Goal: Information Seeking & Learning: Learn about a topic

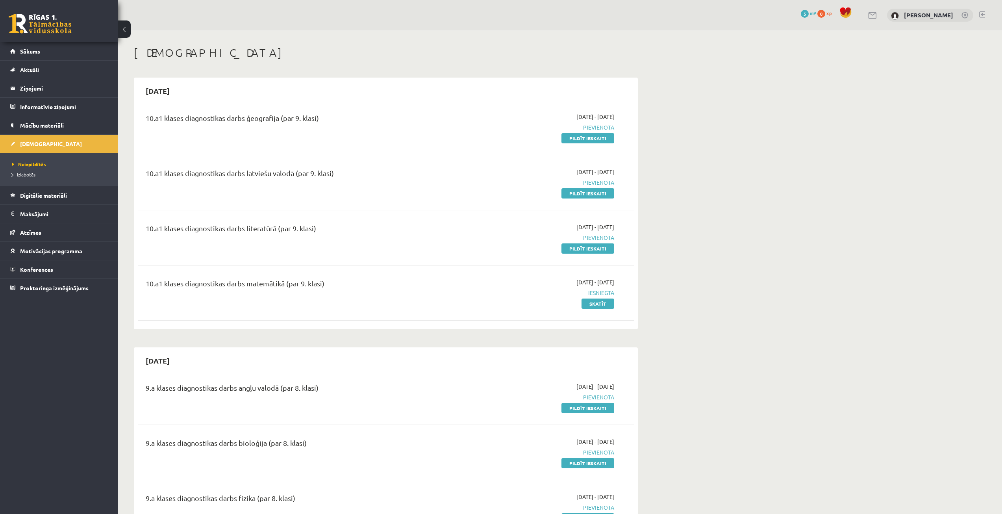
click at [26, 174] on span "Izlabotās" at bounding box center [24, 174] width 24 height 6
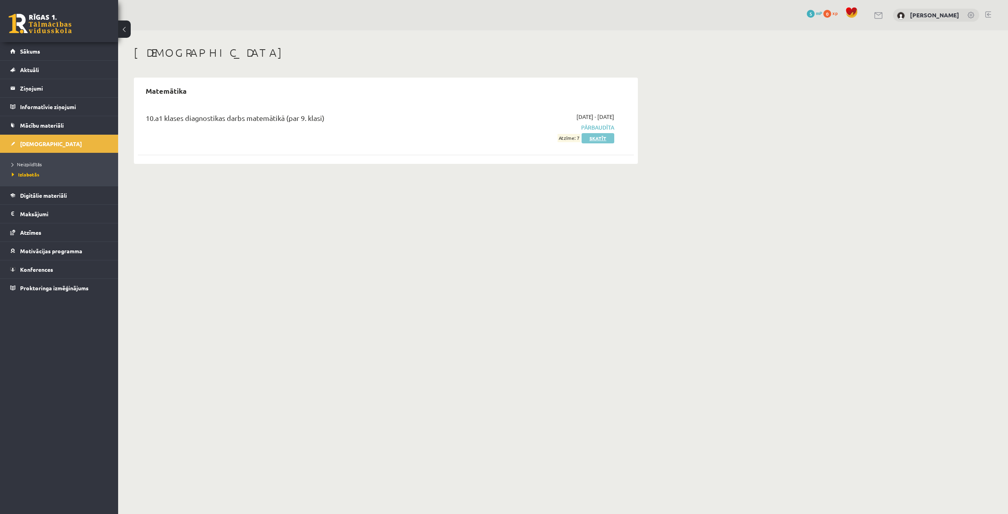
click at [607, 140] on link "Skatīt" at bounding box center [597, 138] width 33 height 10
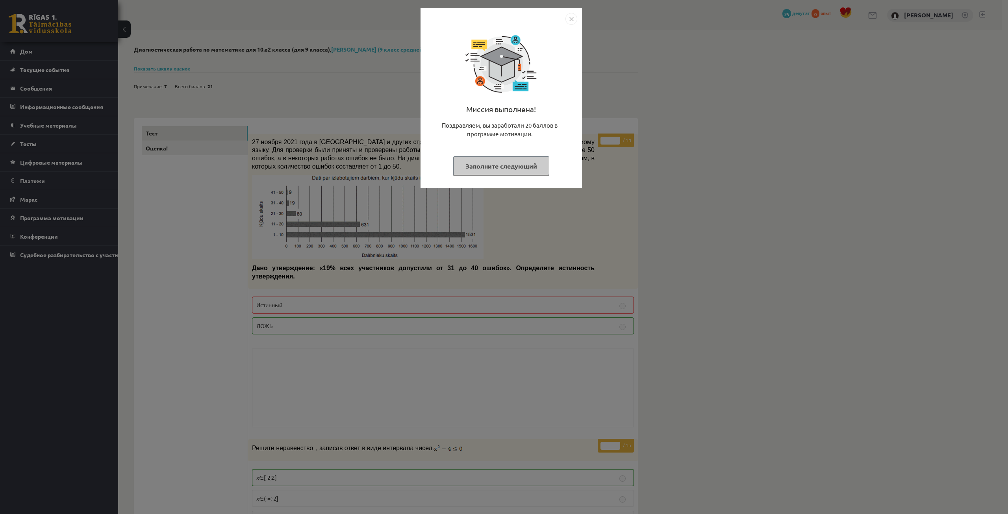
click at [694, 160] on div "Миссия выполнена! Поздравляем, вы заработали 20 баллов в программе мотивации. З…" at bounding box center [504, 257] width 1008 height 514
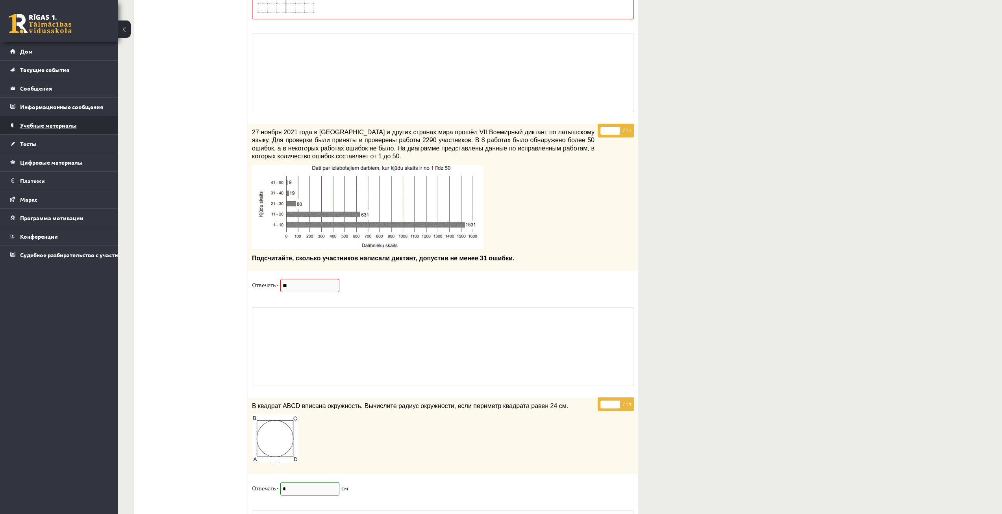
scroll to position [5111, 0]
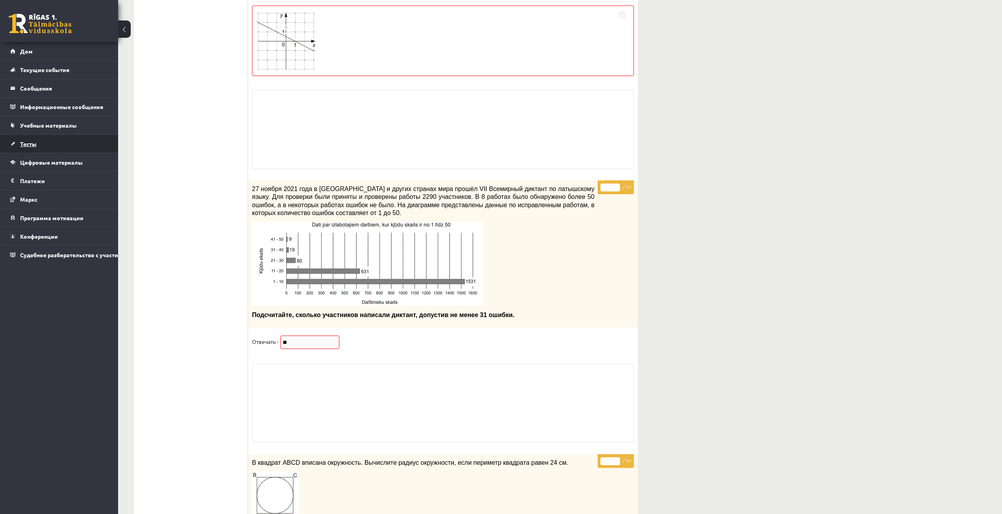
click at [60, 145] on link "Тесты" at bounding box center [59, 144] width 98 height 18
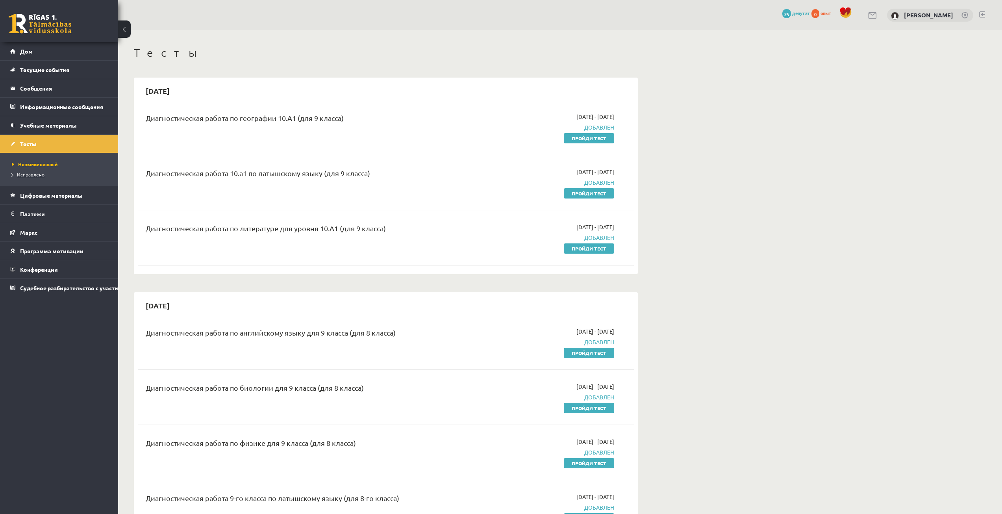
click at [41, 174] on font "Исправлено" at bounding box center [31, 174] width 28 height 6
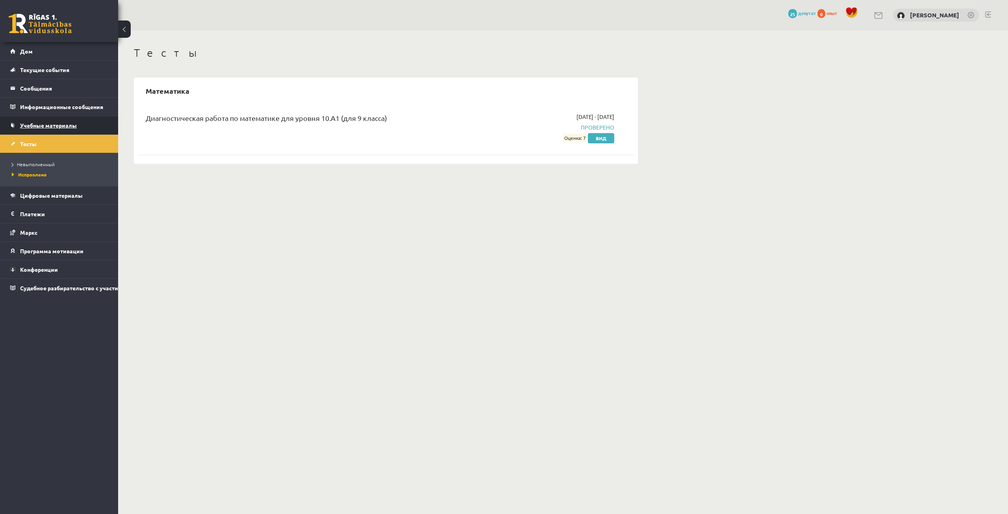
click at [67, 124] on font "Учебные материалы" at bounding box center [48, 125] width 57 height 7
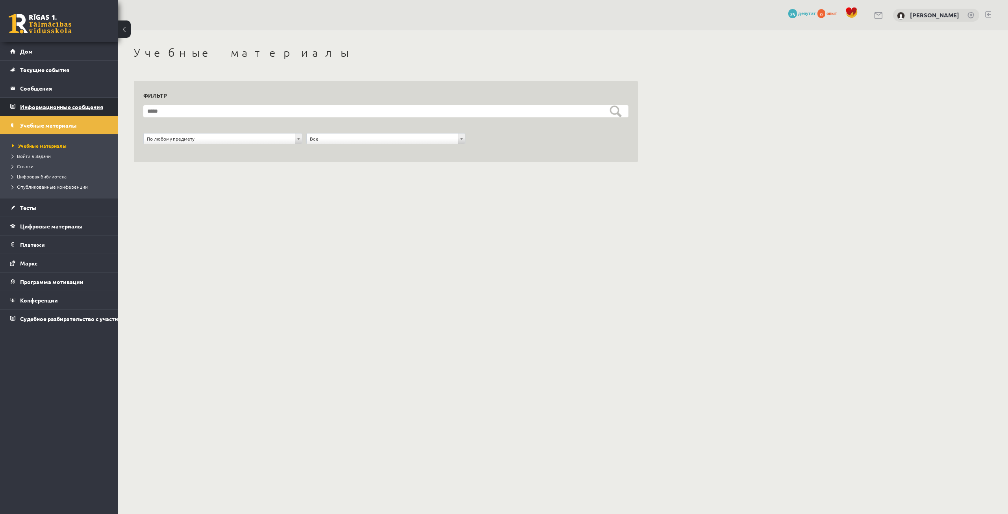
click at [72, 108] on font "Информационные сообщения" at bounding box center [61, 106] width 83 height 7
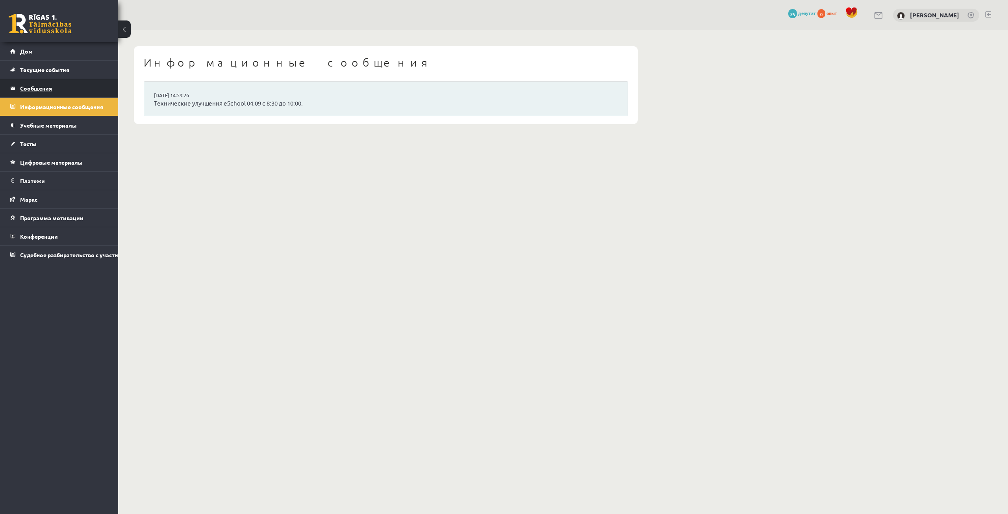
click at [87, 89] on legend "Сообщения 0" at bounding box center [64, 88] width 88 height 18
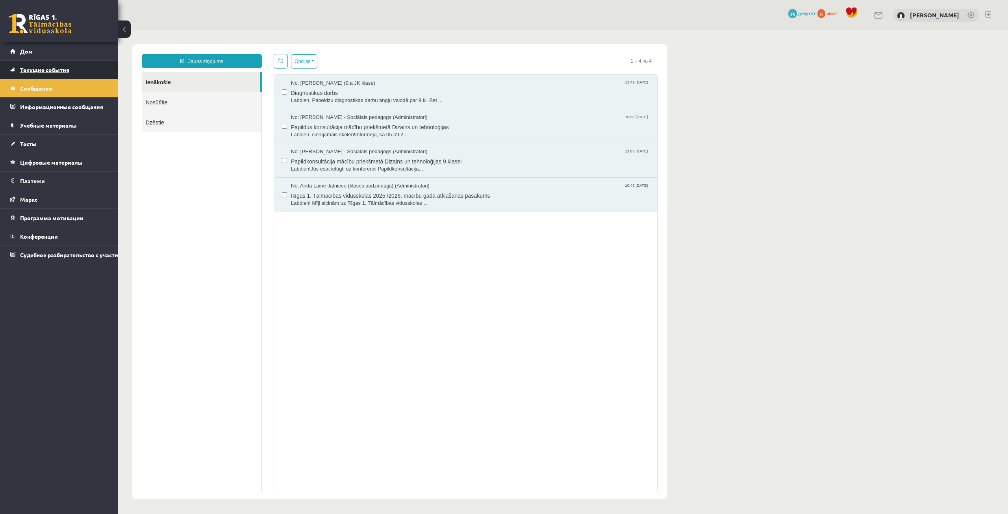
click at [89, 70] on link "Текущие события" at bounding box center [59, 70] width 98 height 18
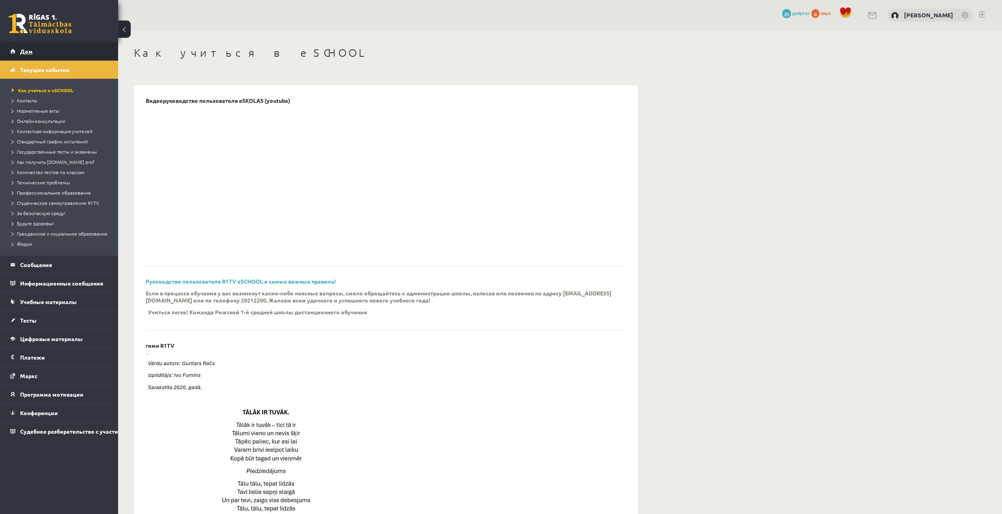
click at [85, 54] on link "Дом" at bounding box center [59, 51] width 98 height 18
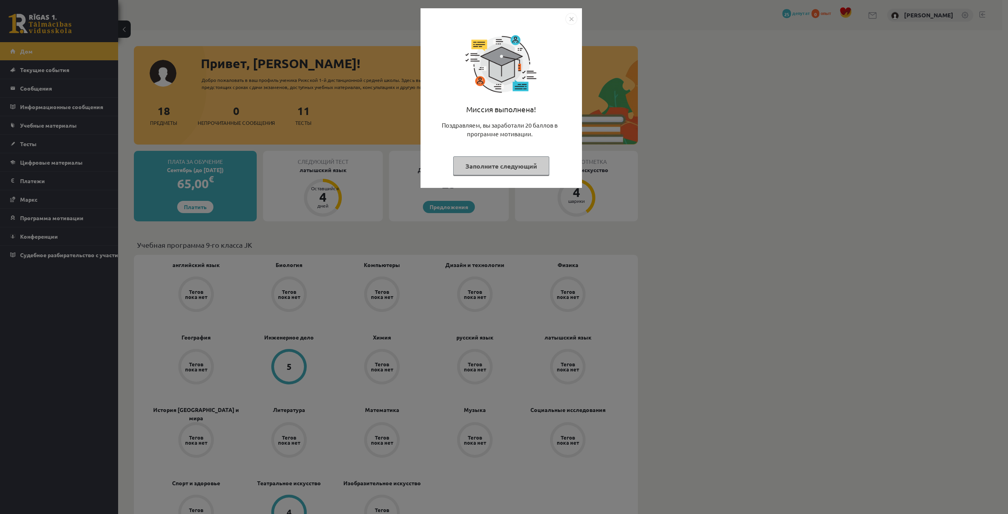
click at [516, 171] on button "Заполните следующий" at bounding box center [501, 165] width 96 height 19
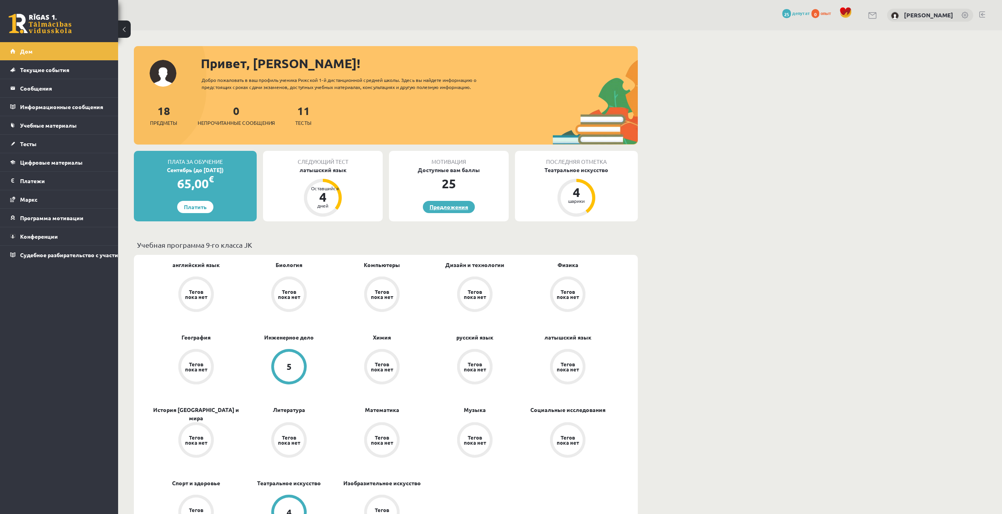
click at [458, 204] on font "Предложения" at bounding box center [448, 206] width 39 height 7
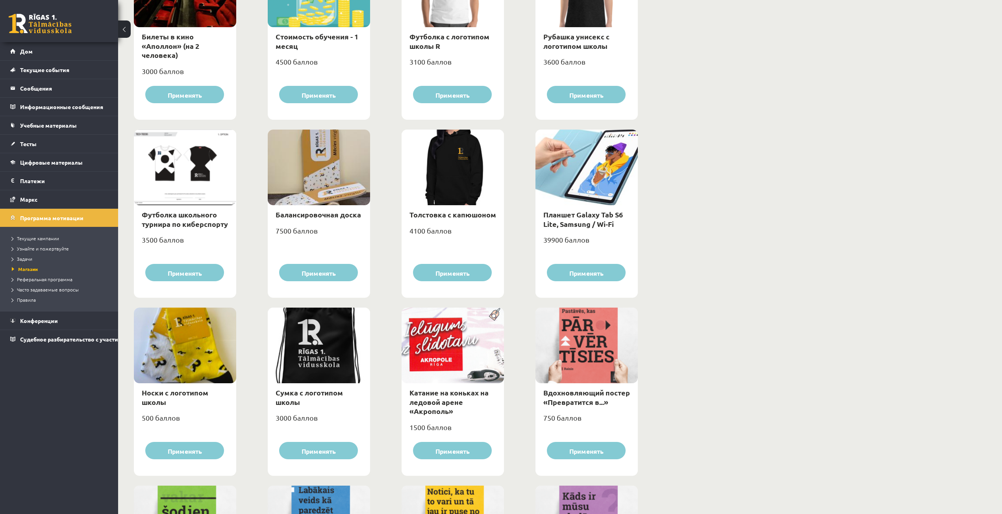
scroll to position [433, 0]
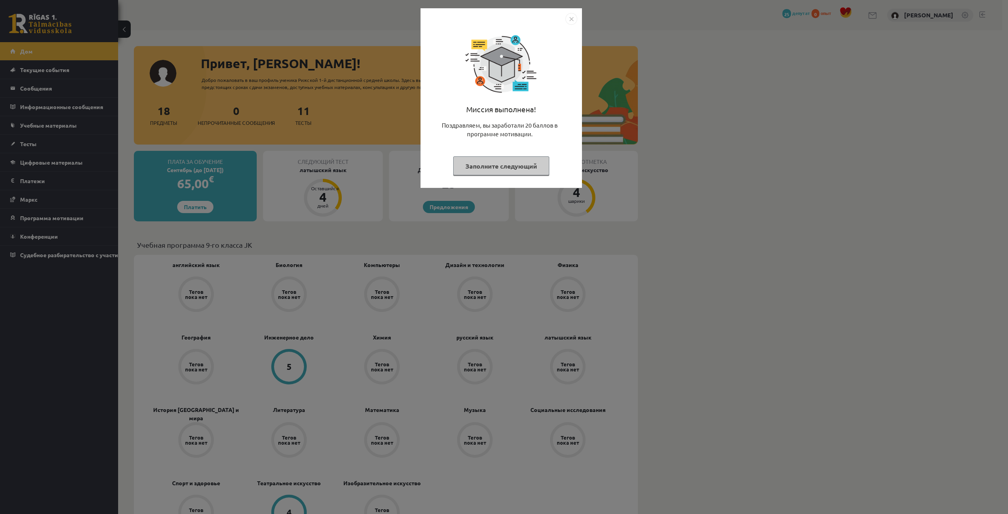
click at [484, 168] on font "Заполните следующий" at bounding box center [501, 166] width 72 height 8
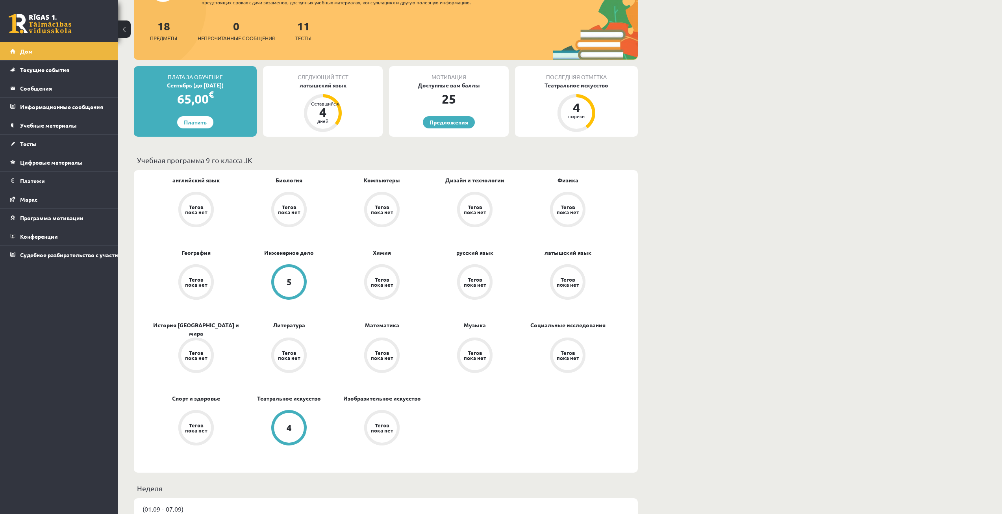
scroll to position [79, 0]
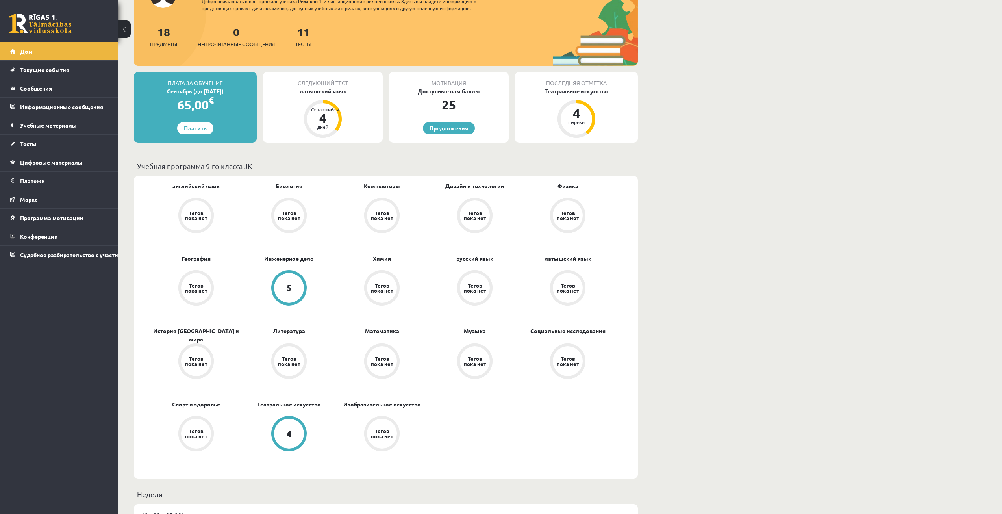
click at [391, 357] on div "Тегов пока нет" at bounding box center [382, 361] width 22 height 10
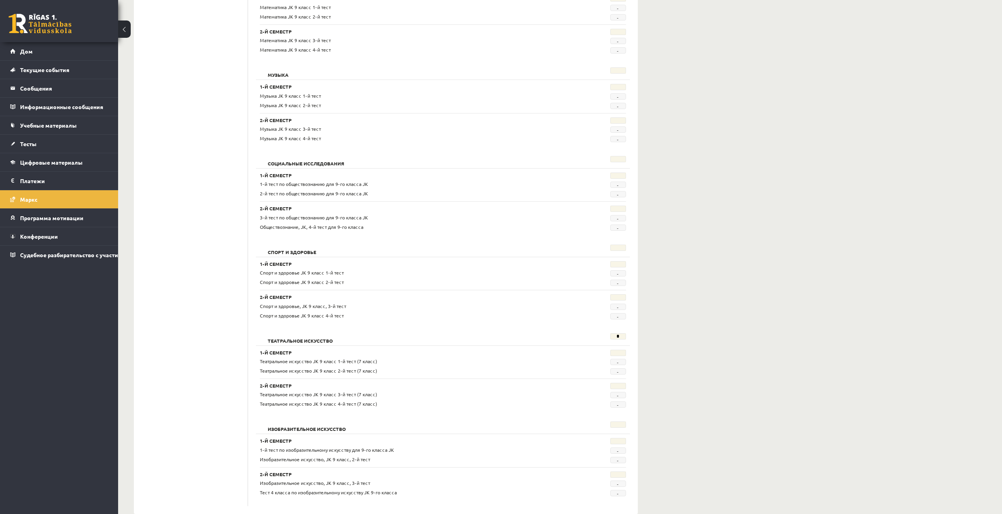
scroll to position [1230, 0]
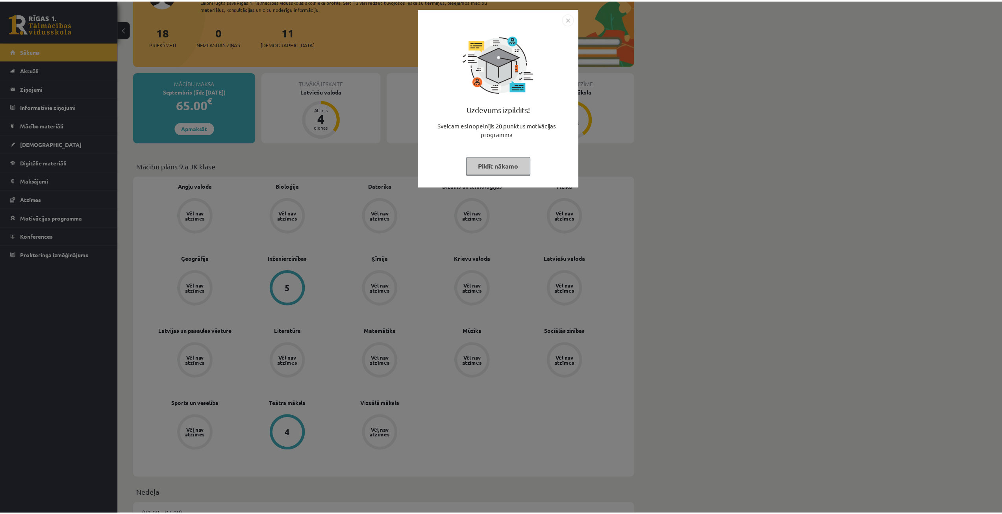
scroll to position [79, 0]
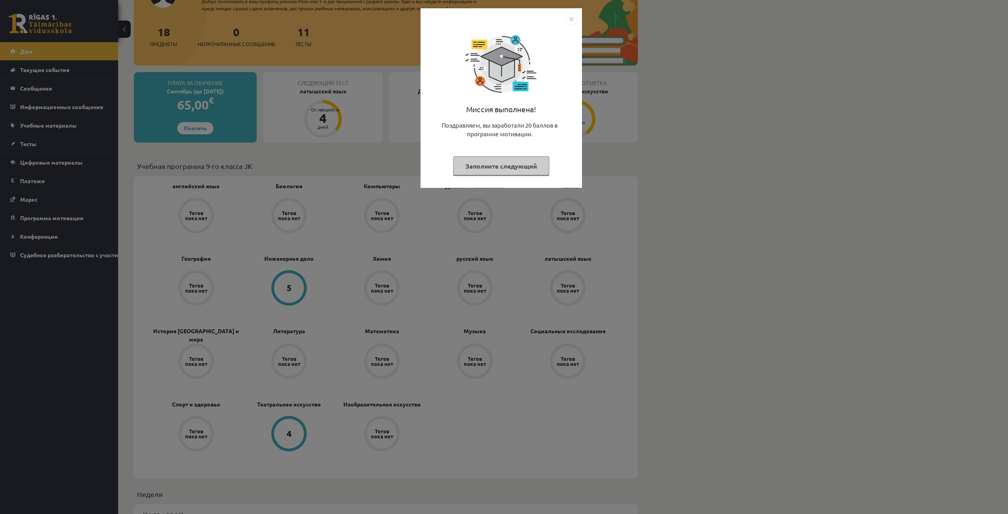
click at [485, 160] on button "Заполните следующий" at bounding box center [501, 165] width 96 height 19
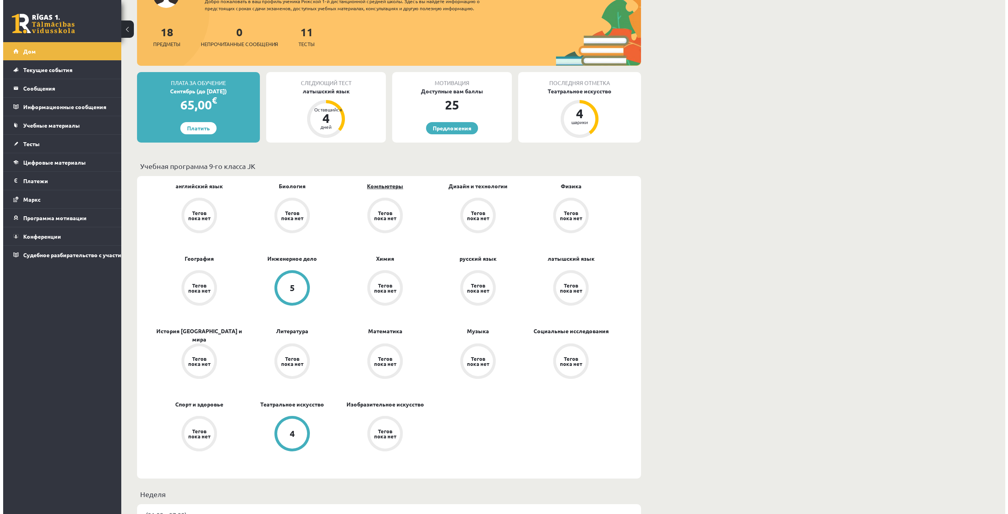
scroll to position [0, 0]
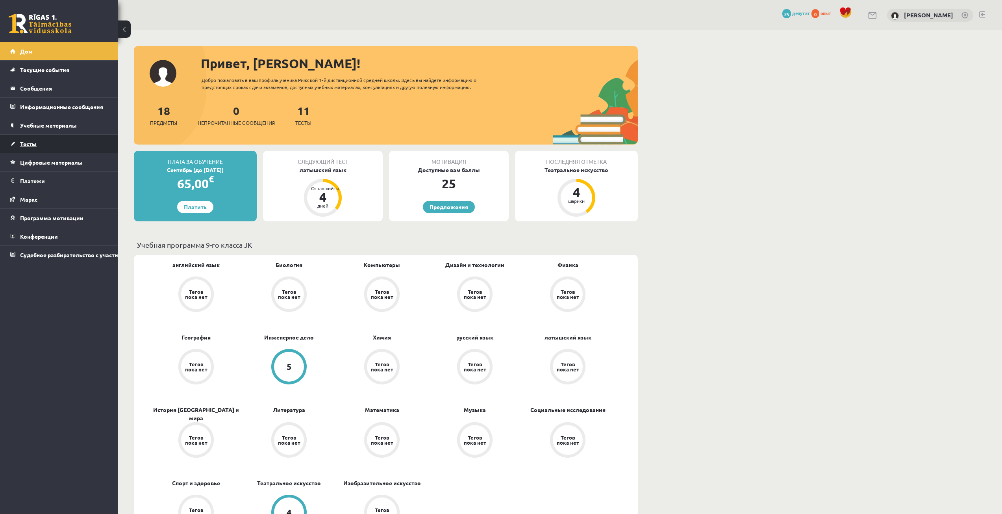
click at [49, 142] on link "Тесты" at bounding box center [59, 144] width 98 height 18
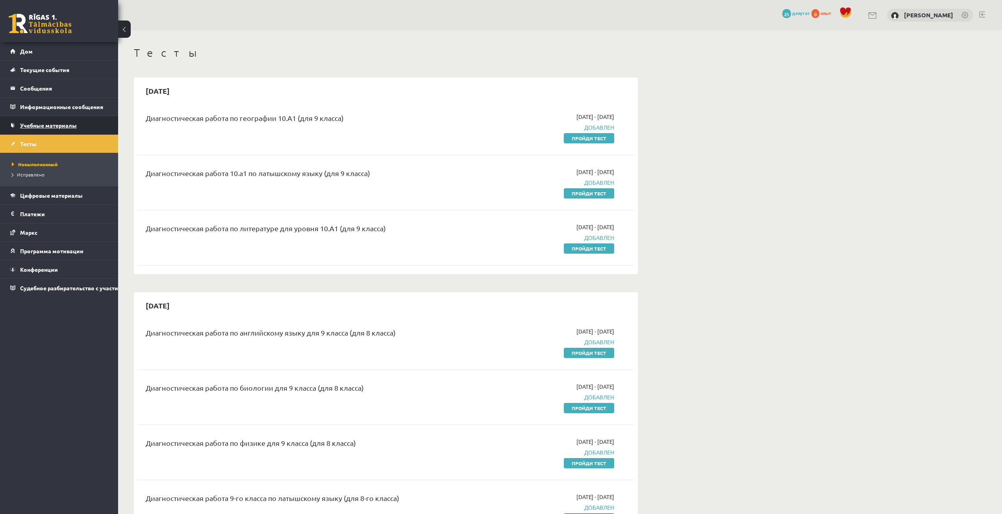
click at [59, 124] on font "Учебные материалы" at bounding box center [48, 125] width 57 height 7
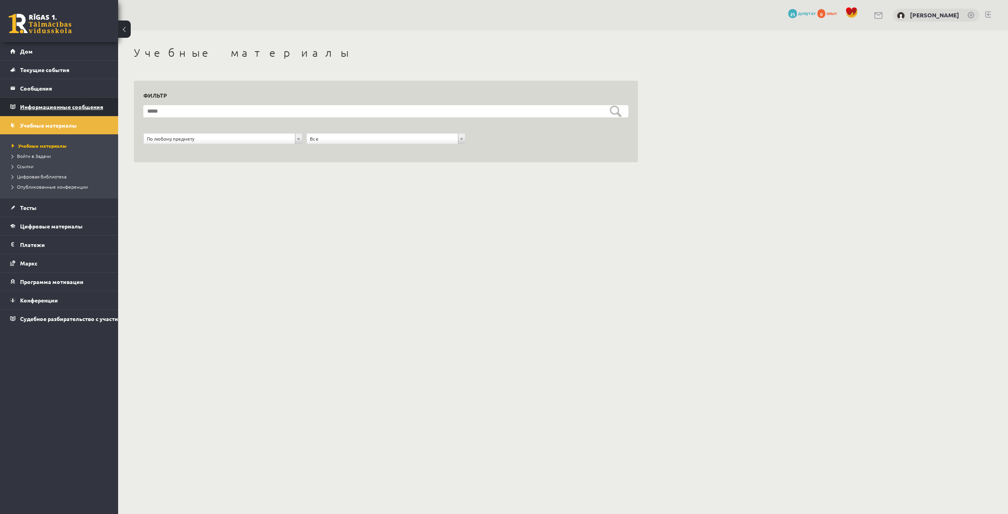
click at [61, 110] on legend "Информационные сообщения 0" at bounding box center [64, 107] width 88 height 18
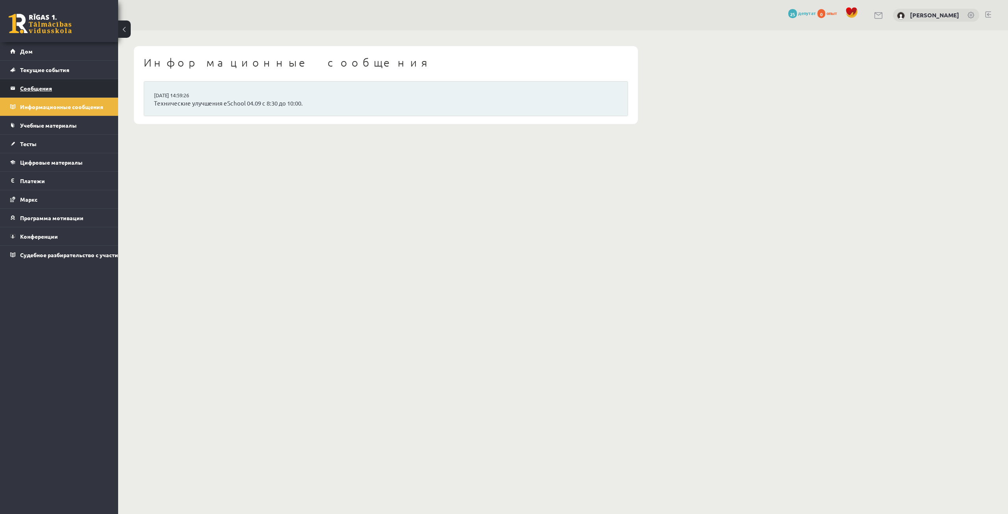
click at [68, 89] on legend "Сообщения 0" at bounding box center [64, 88] width 88 height 18
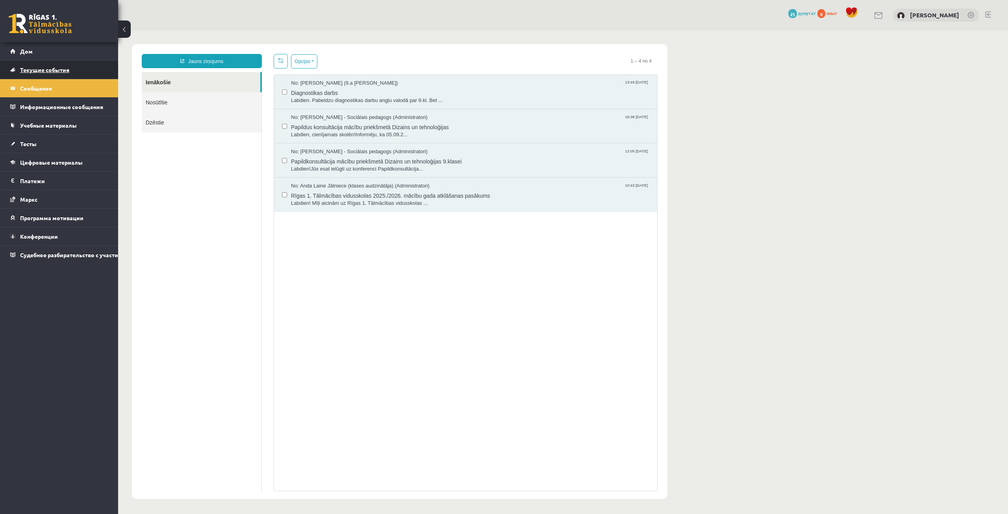
click at [72, 75] on link "Текущие события" at bounding box center [59, 70] width 98 height 18
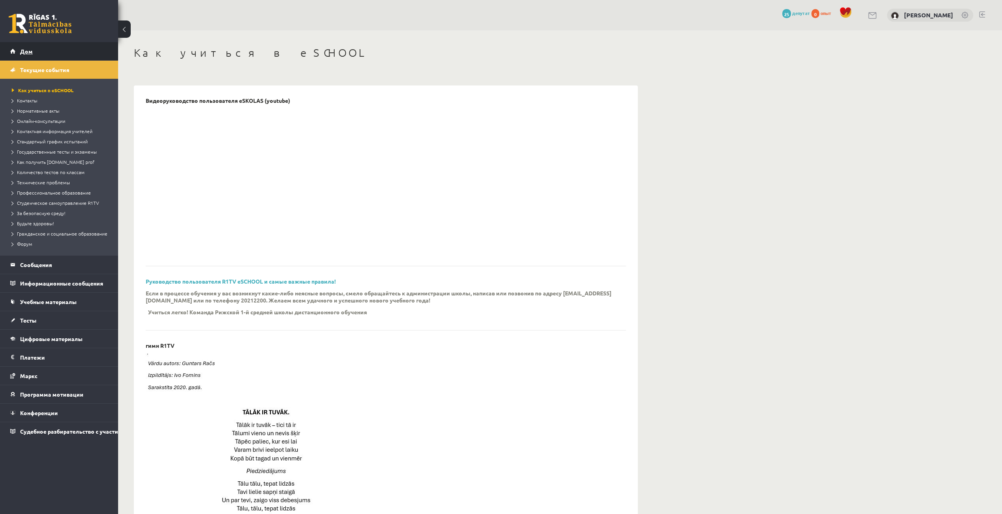
click at [84, 57] on link "Дом" at bounding box center [59, 51] width 98 height 18
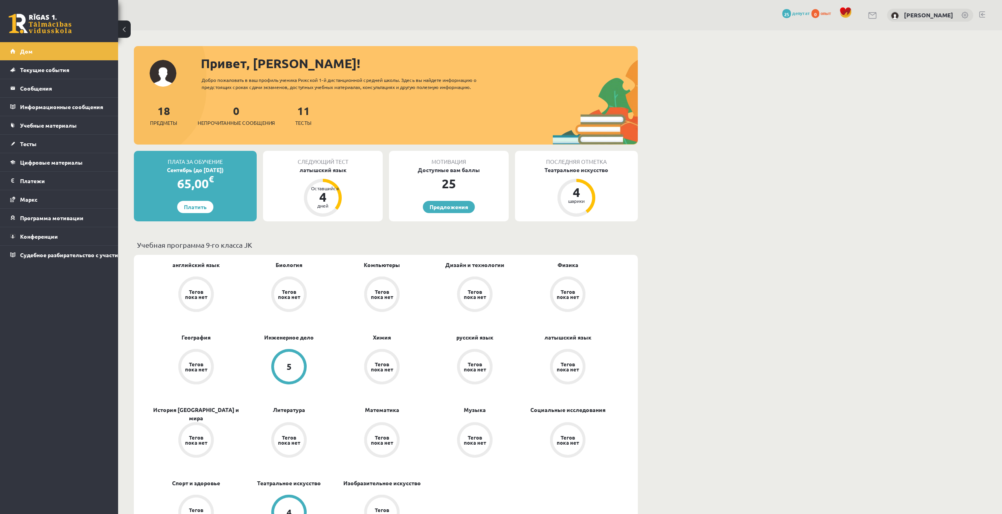
click at [72, 205] on link "Маркс" at bounding box center [59, 199] width 98 height 18
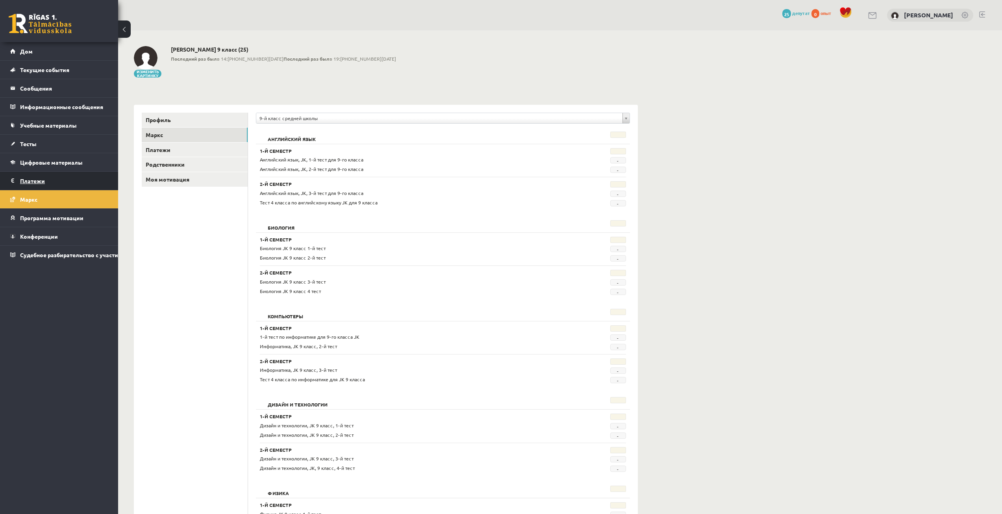
click at [75, 180] on legend "Платежи 0" at bounding box center [64, 181] width 88 height 18
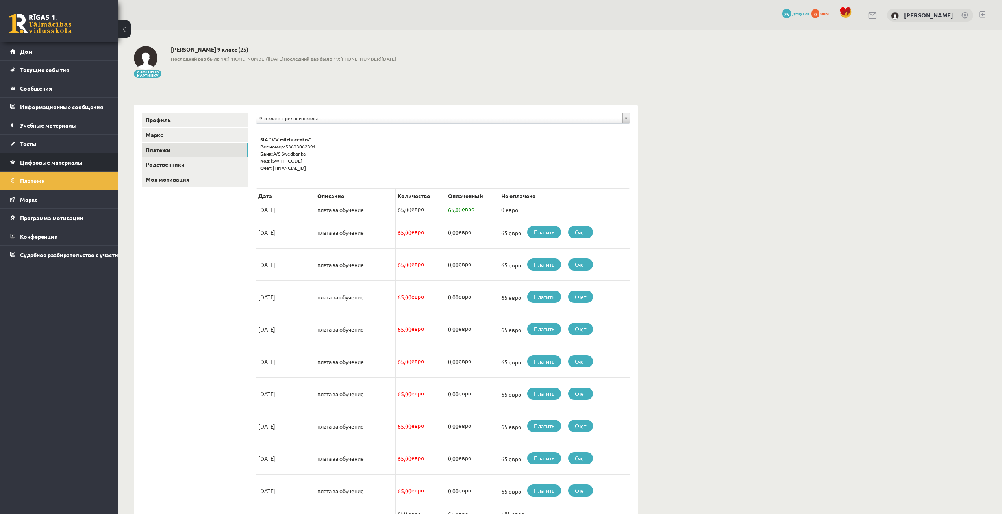
click at [78, 167] on link "Цифровые материалы" at bounding box center [59, 162] width 98 height 18
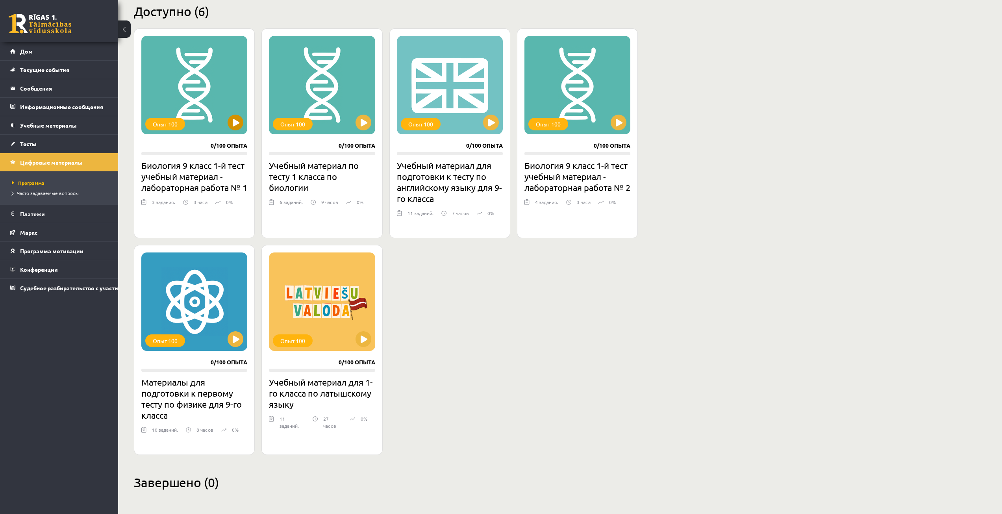
scroll to position [197, 0]
click at [74, 145] on link "Тесты" at bounding box center [59, 144] width 98 height 18
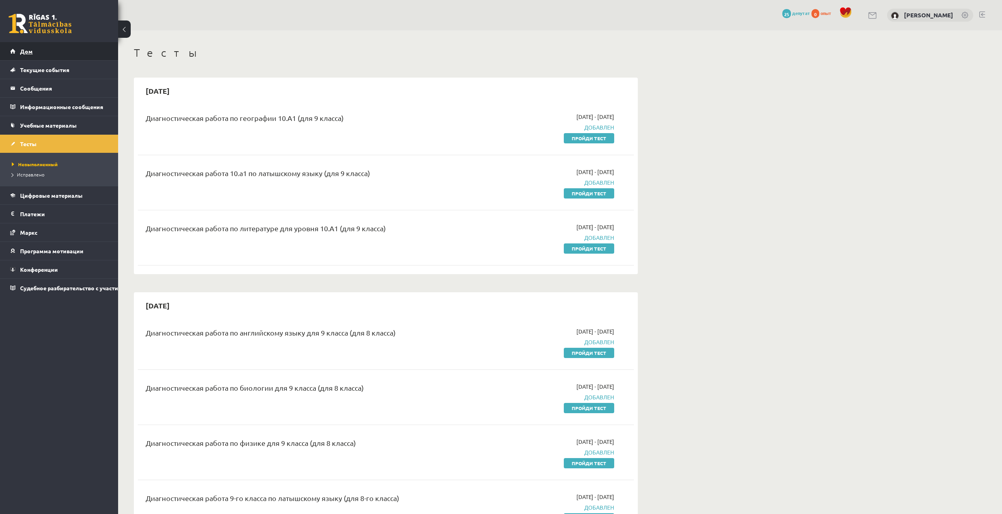
click at [67, 59] on link "Дом" at bounding box center [59, 51] width 98 height 18
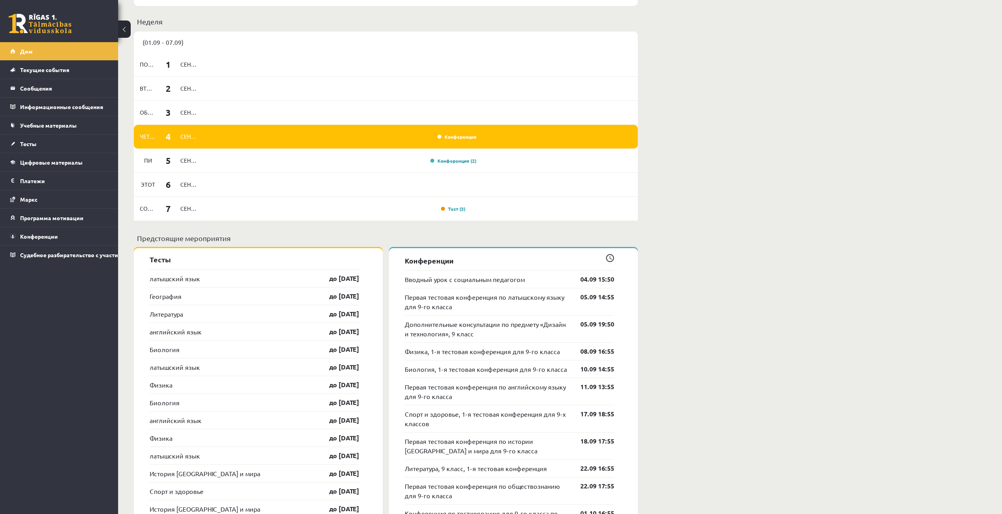
scroll to position [512, 0]
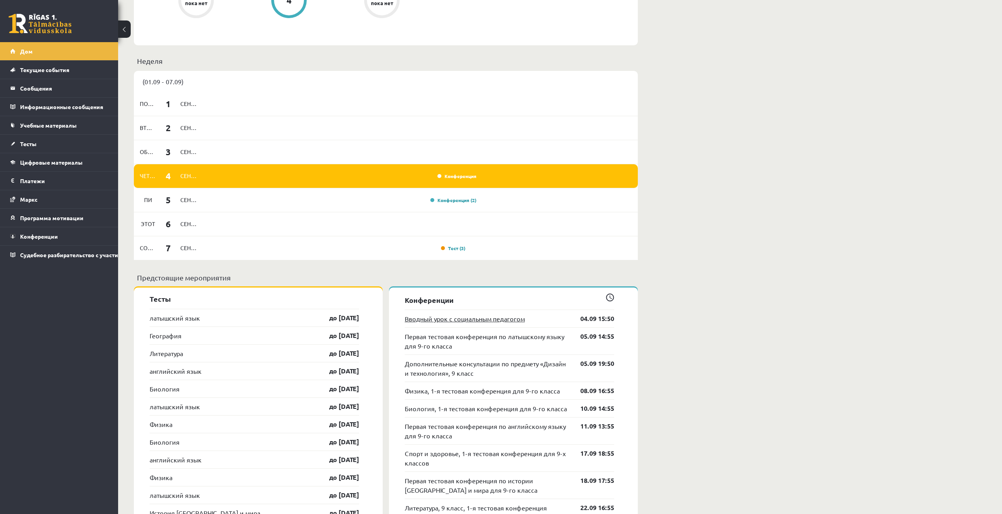
click at [474, 318] on font "Вводный урок с социальным педагогом" at bounding box center [465, 319] width 120 height 8
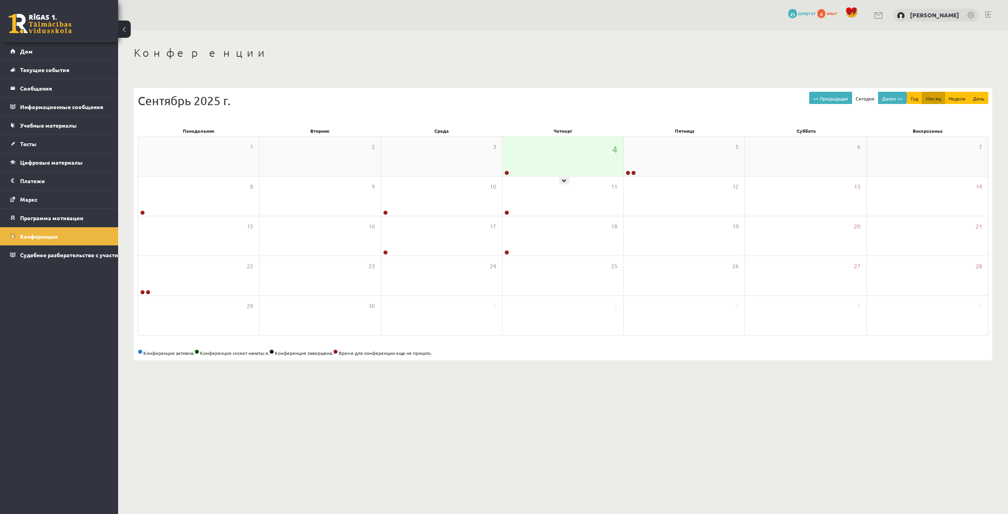
click at [600, 163] on div "4" at bounding box center [562, 156] width 121 height 39
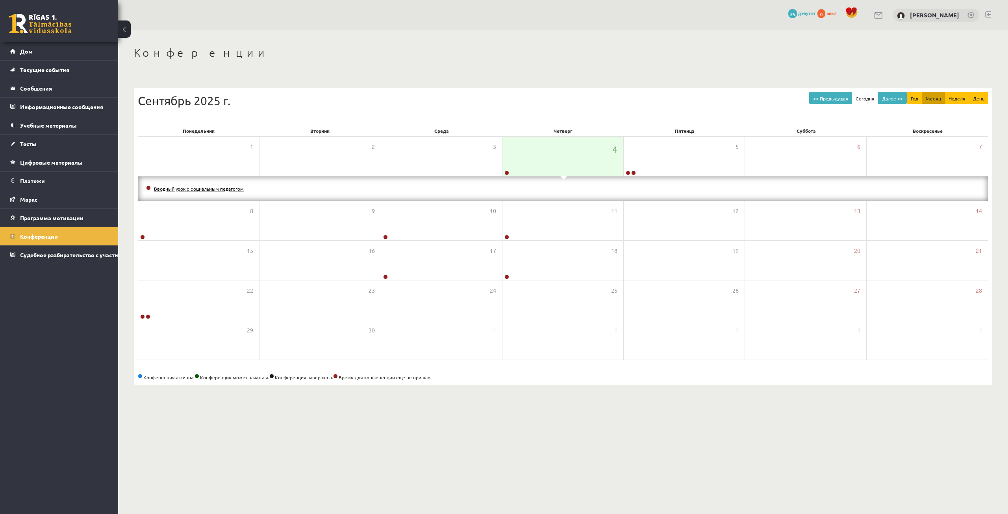
click at [206, 186] on font "Вводный урок с социальным педагогом" at bounding box center [199, 188] width 90 height 6
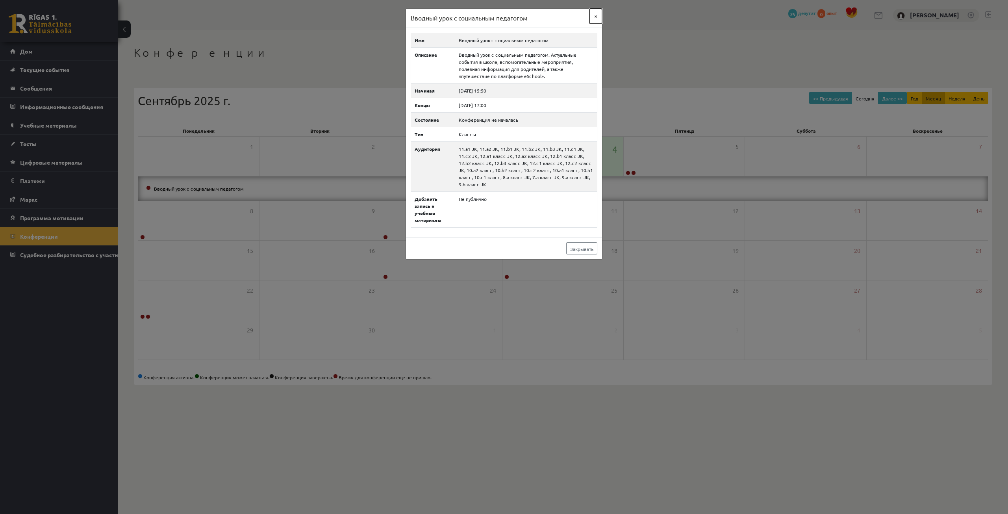
click at [593, 17] on button "×" at bounding box center [595, 16] width 13 height 15
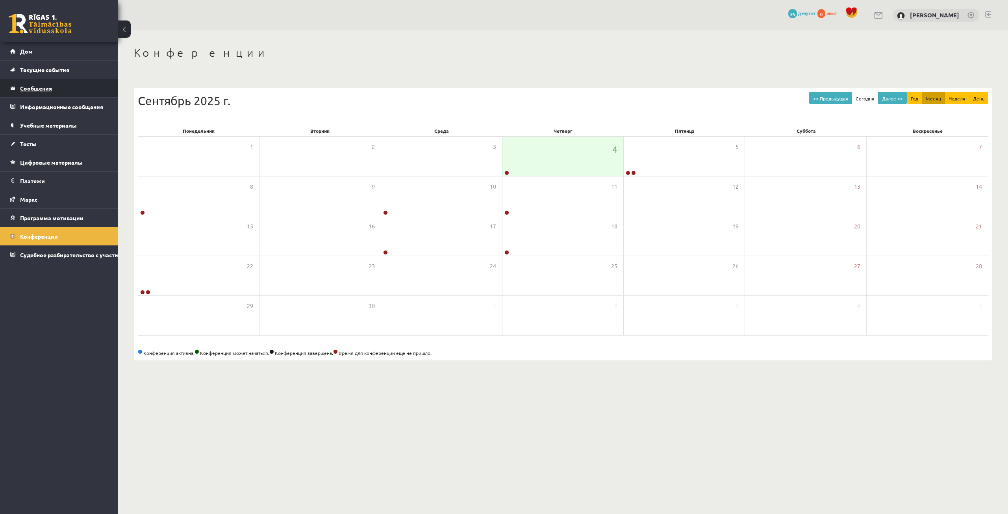
click at [68, 93] on legend "Сообщения 0" at bounding box center [64, 88] width 88 height 18
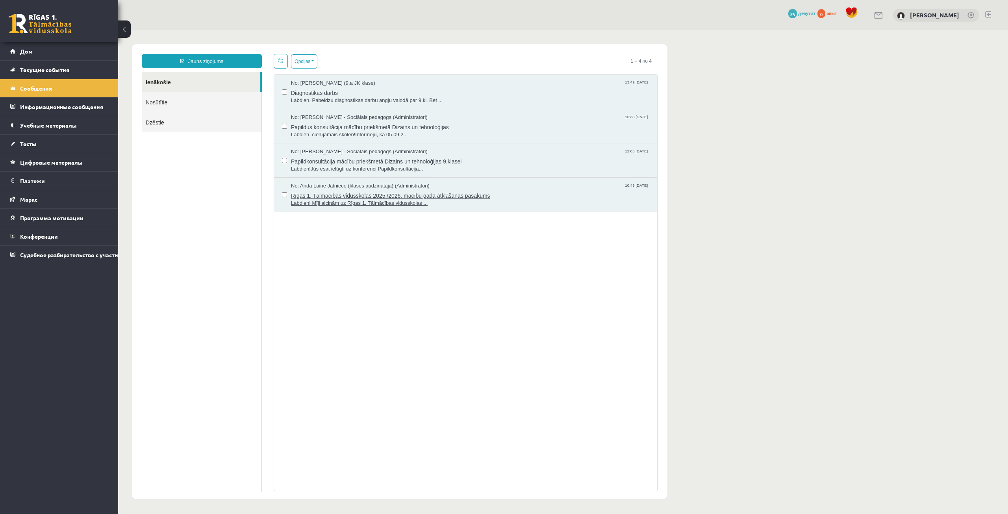
click at [352, 200] on span "Labdien! Mīļi aicinām uz Rīgas 1. Tālmācības vidusskolas ..." at bounding box center [470, 203] width 358 height 7
click at [296, 161] on span "Papildkonsultācija mācību priekšmetā Dizains un tehnoloģijas 9.klasei" at bounding box center [470, 160] width 358 height 10
click at [387, 113] on div "No: Dagnija Gaubšteina - Sociālais pedagogs (Administratori) 16:38 02/09/2025 P…" at bounding box center [465, 126] width 383 height 34
click at [387, 119] on span "No: Dagnija Gaubšteina - Sociālais pedagogs (Administratori)" at bounding box center [359, 117] width 137 height 7
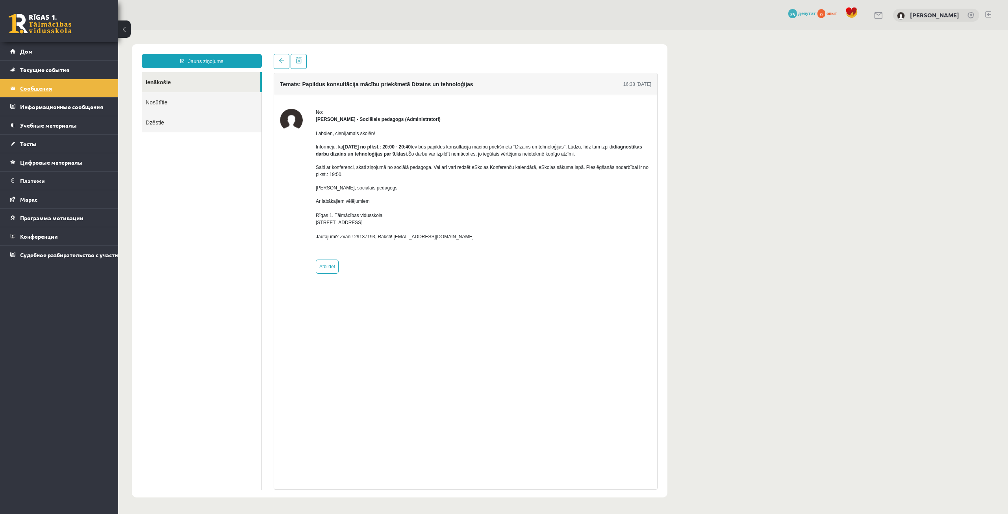
click at [68, 84] on legend "Сообщения 0" at bounding box center [64, 88] width 88 height 18
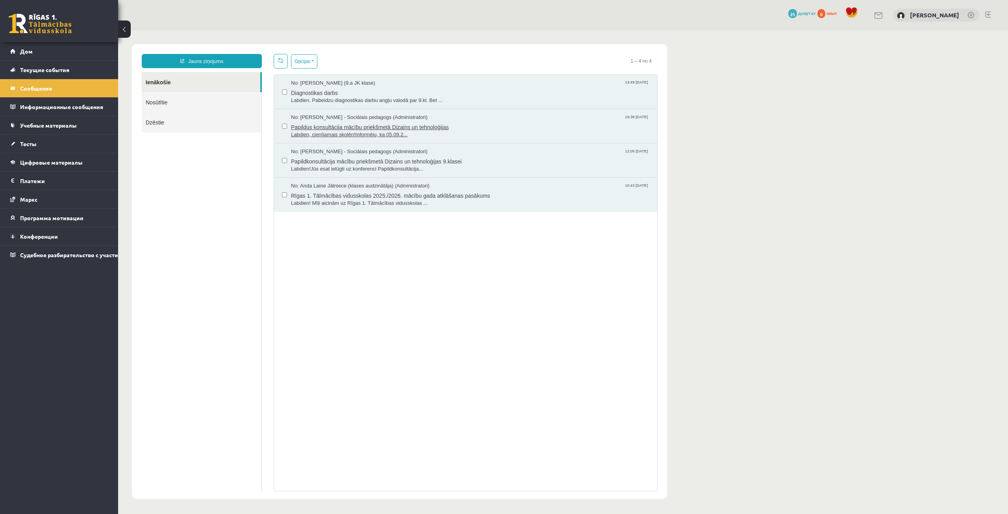
click at [355, 118] on span "No: Dagnija Gaubšteina - Sociālais pedagogs (Administratori)" at bounding box center [359, 117] width 137 height 7
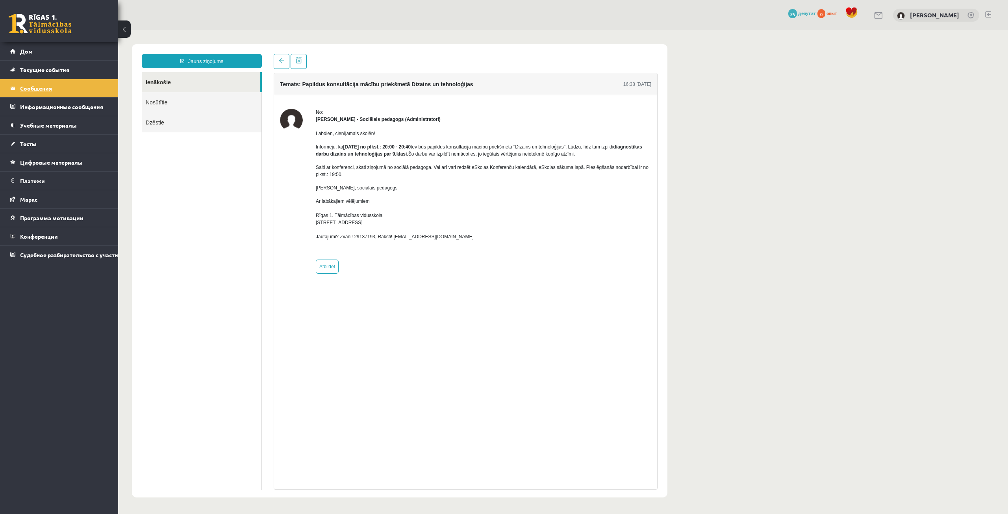
click at [61, 93] on legend "Сообщения 0" at bounding box center [64, 88] width 88 height 18
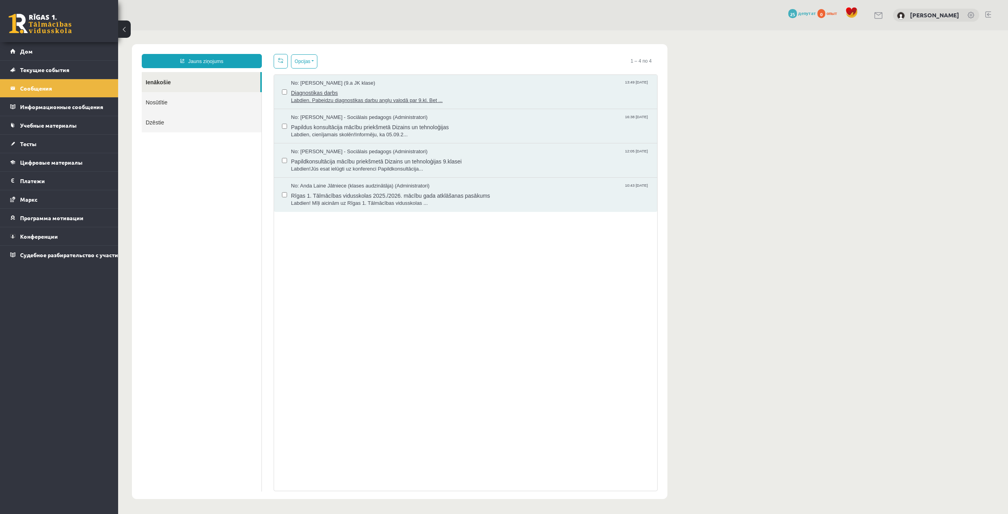
click at [398, 91] on span "Diagnostikas darbs" at bounding box center [470, 92] width 358 height 10
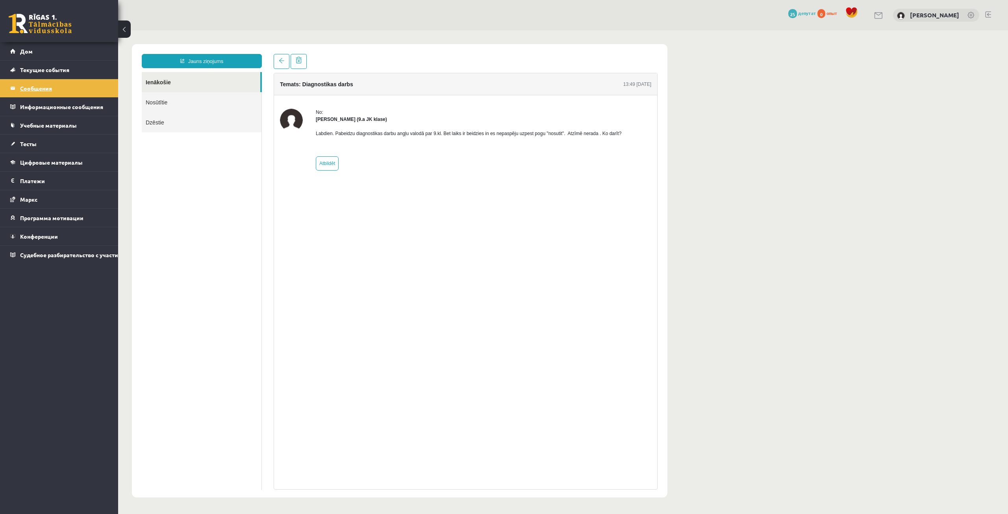
click at [99, 91] on legend "Сообщения 0" at bounding box center [64, 88] width 88 height 18
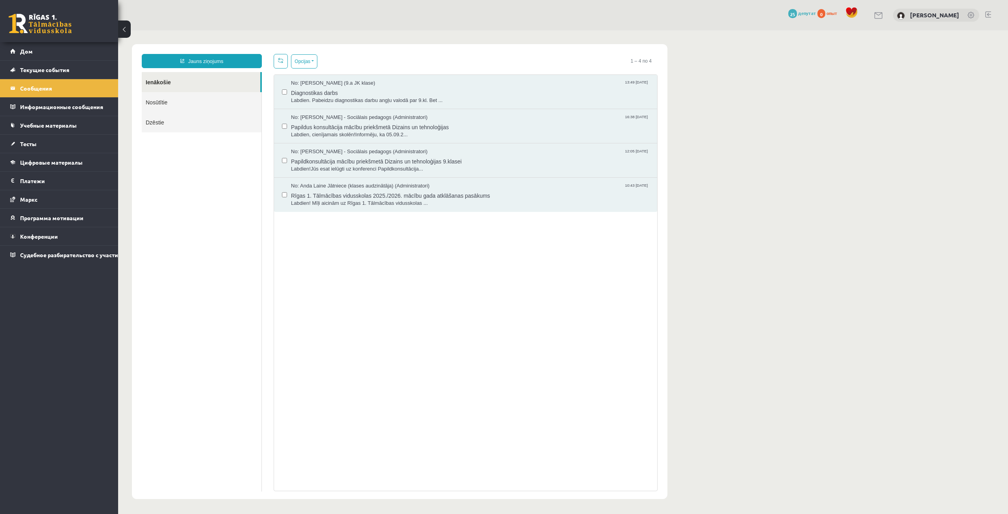
click at [176, 102] on link "Nosūtītie" at bounding box center [202, 102] width 120 height 20
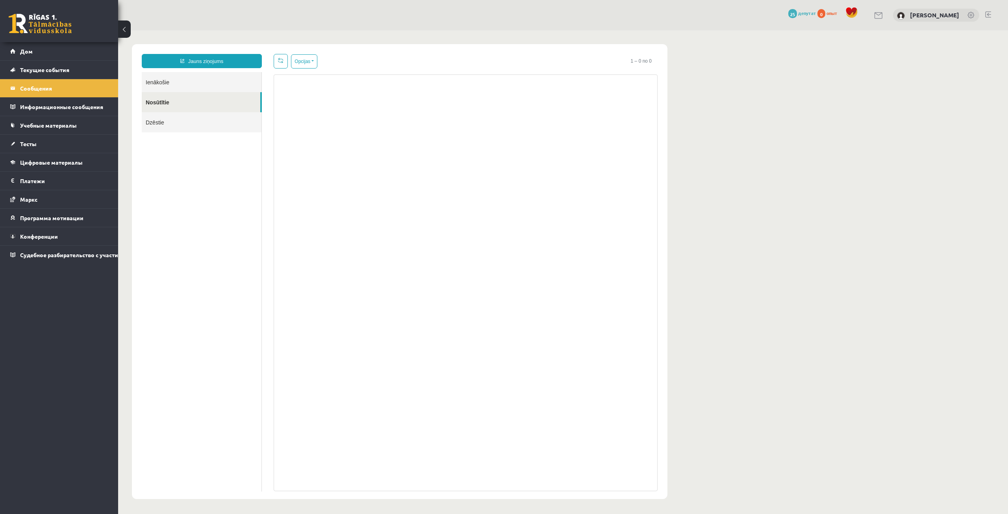
click at [175, 120] on link "Dzēstie" at bounding box center [202, 122] width 120 height 20
click at [181, 84] on link "Ienākošie" at bounding box center [202, 82] width 120 height 20
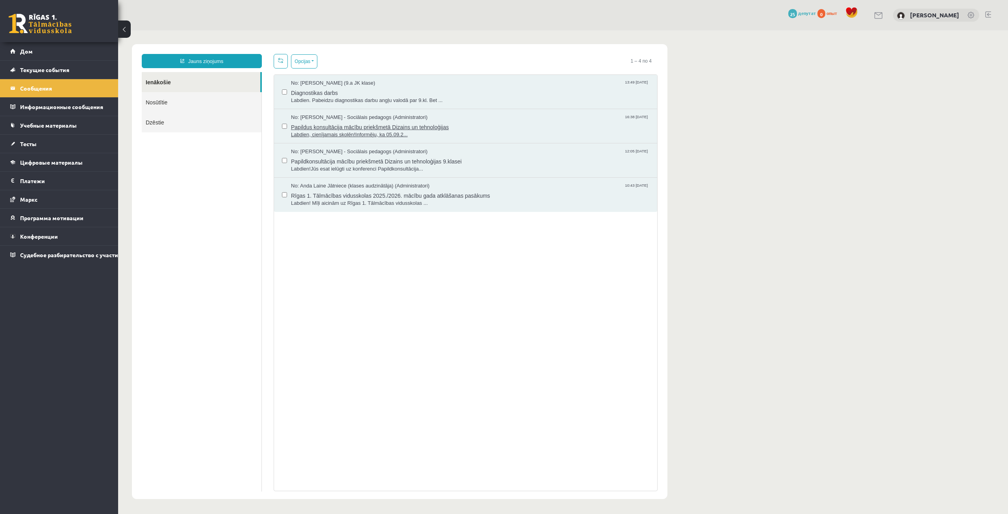
click at [368, 122] on span "Papildus konsultācija mācību priekšmetā Dizains un tehnoloģijas" at bounding box center [470, 126] width 358 height 10
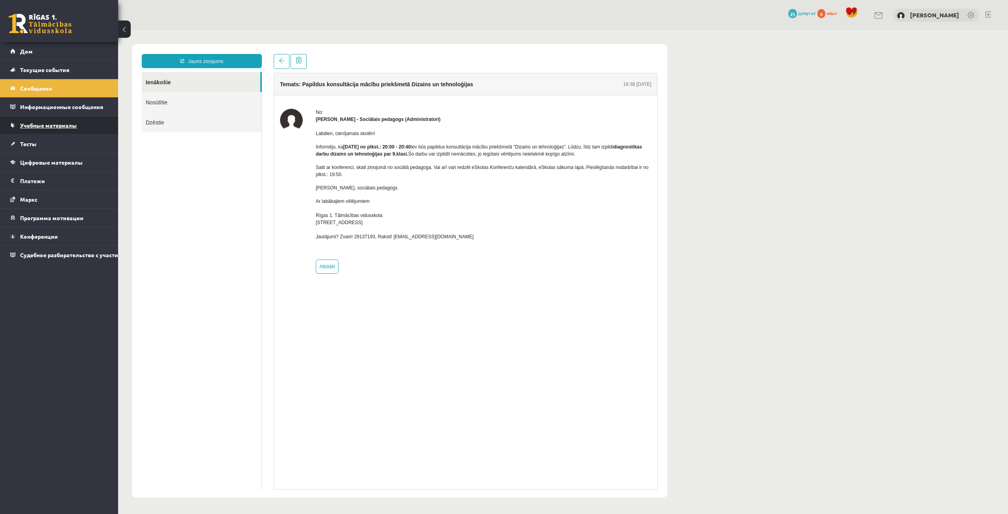
click at [46, 131] on link "Учебные материалы" at bounding box center [59, 125] width 98 height 18
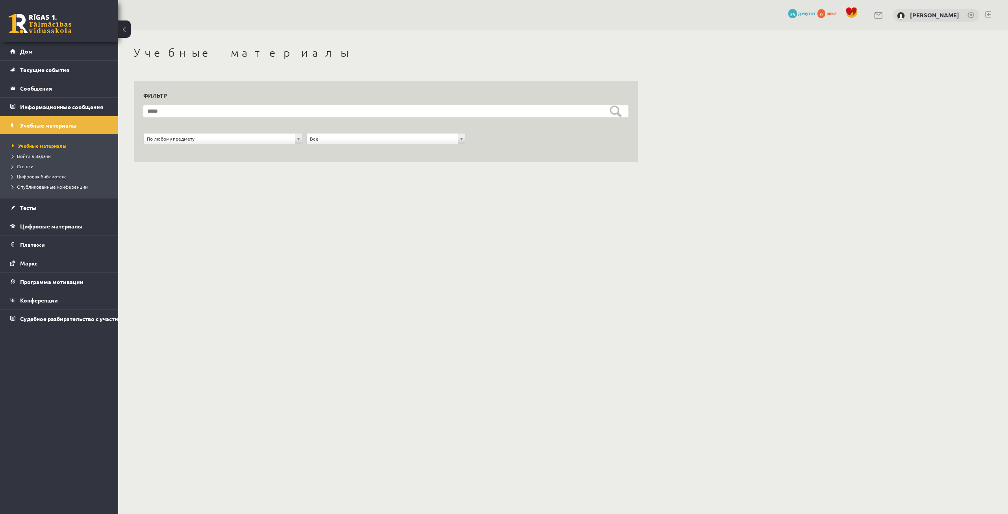
click at [62, 178] on font "Цифровая библиотека" at bounding box center [42, 176] width 50 height 6
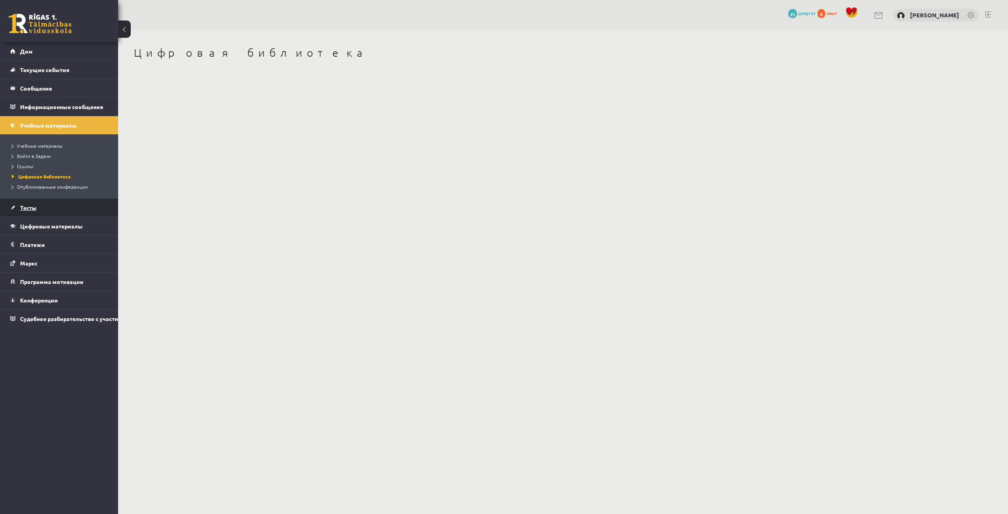
click at [59, 200] on link "Тесты" at bounding box center [59, 207] width 98 height 18
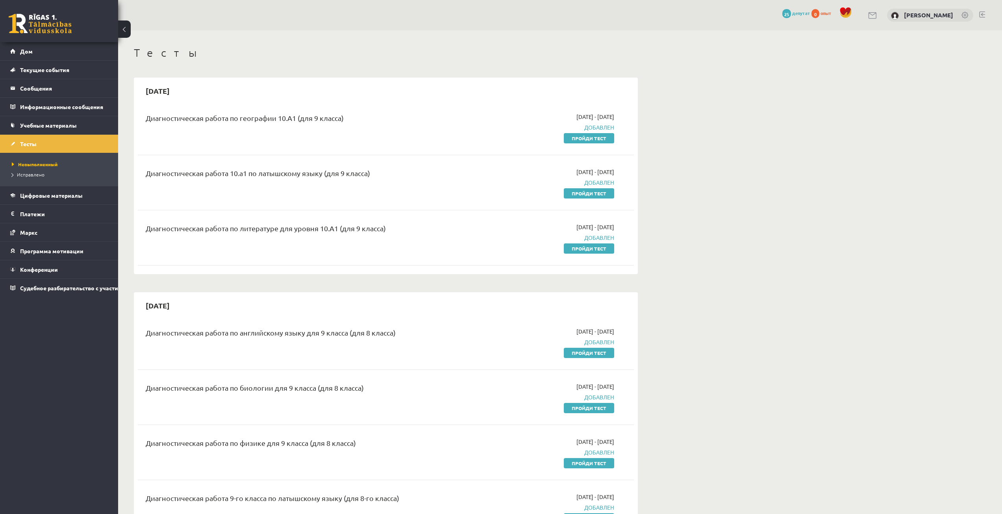
click at [59, 198] on font "Цифровые материалы" at bounding box center [51, 195] width 63 height 7
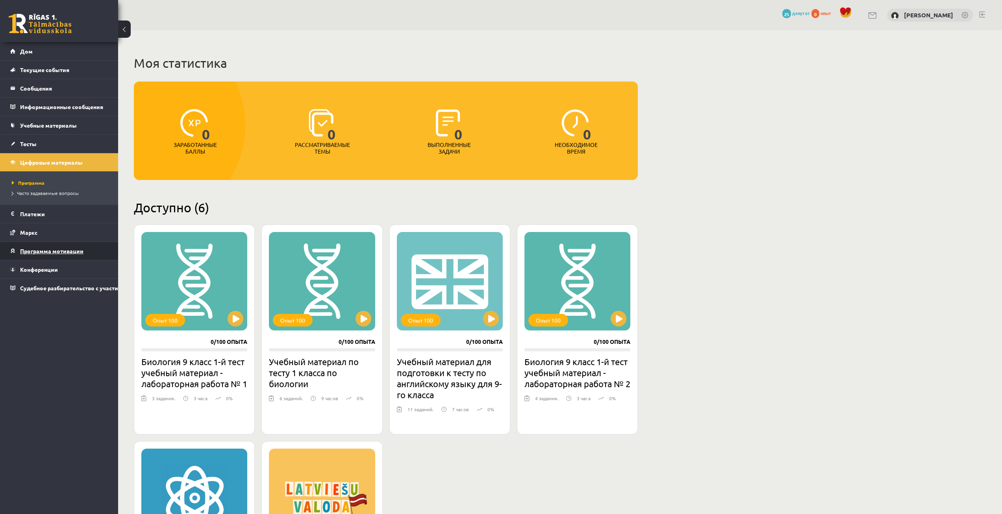
click at [53, 254] on link "Программа мотивации" at bounding box center [59, 251] width 98 height 18
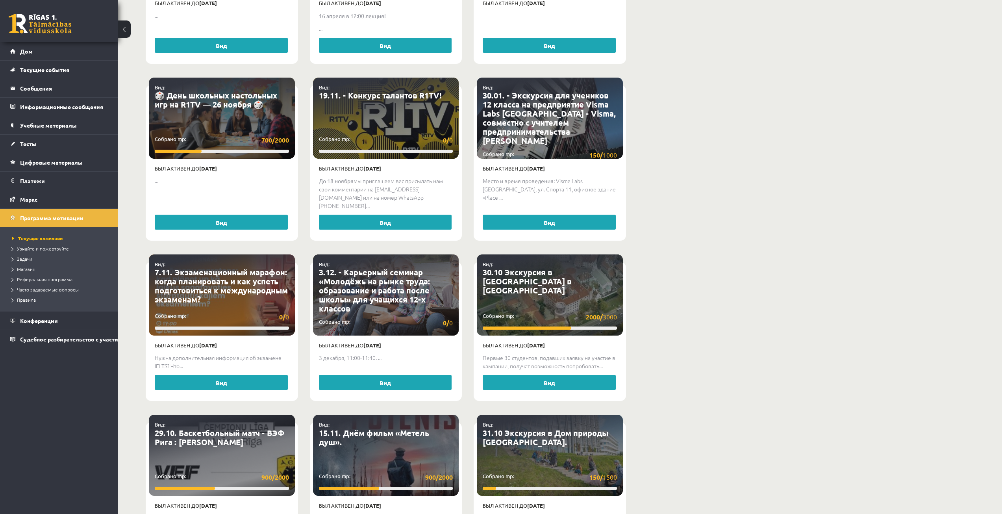
scroll to position [551, 0]
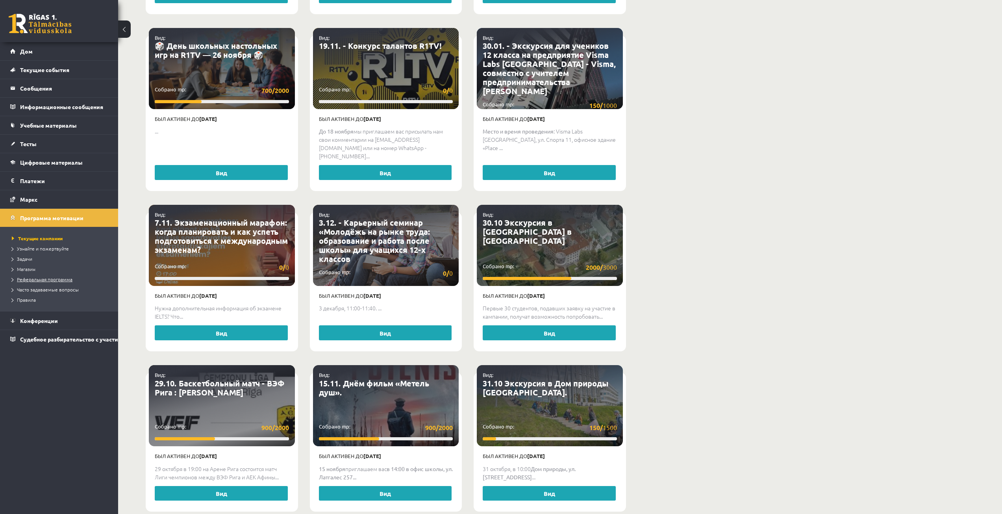
click at [35, 280] on font "Реферальная программа" at bounding box center [45, 279] width 56 height 6
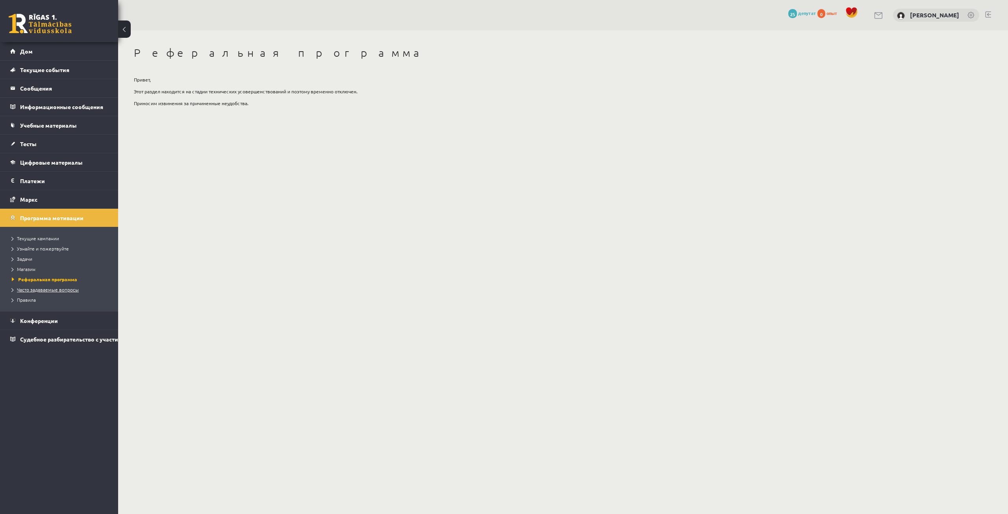
click at [38, 292] on link "Часто задаваемые вопросы" at bounding box center [61, 289] width 98 height 7
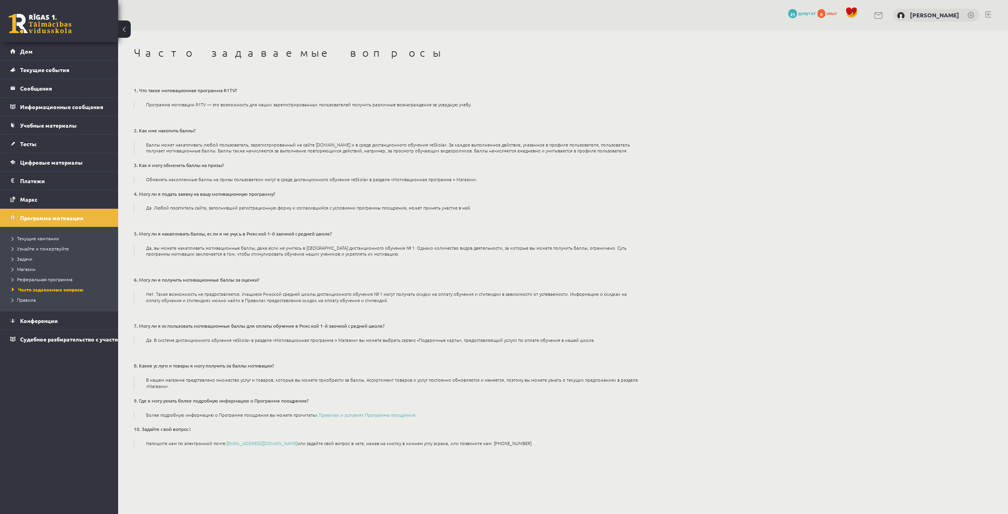
drag, startPoint x: 132, startPoint y: 130, endPoint x: 488, endPoint y: 444, distance: 475.0
click at [488, 444] on div "Часто задаваемые вопросы 1. Что такое мотивационная программа R1TV? Программа м…" at bounding box center [385, 253] width 535 height 446
copy div "2. Как мне накопить баллы? Баллы может накапливать любой пользователь, зарегист…"
click at [574, 258] on div "1. Что такое мотивационная программа R1TV? Программа мотивации R1TV — это возмо…" at bounding box center [386, 264] width 504 height 377
click at [23, 270] on font "Магазин" at bounding box center [26, 269] width 19 height 6
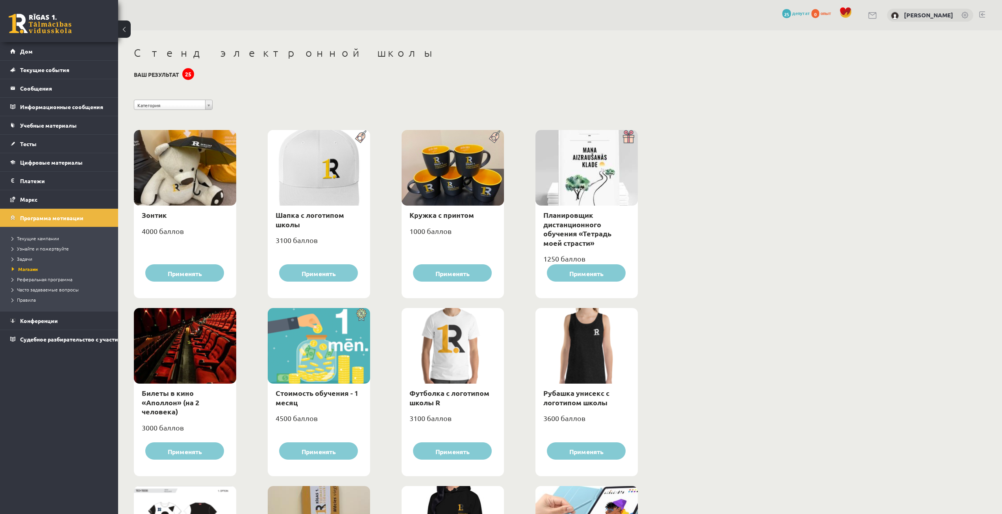
click at [328, 440] on div "Стоимость обучения - 1 месяц 4500 баллов Применять" at bounding box center [319, 392] width 102 height 168
click at [316, 405] on div "Стоимость обучения - 1 месяц" at bounding box center [319, 397] width 102 height 28
click at [320, 388] on div "Стоимость обучения - 1 месяц" at bounding box center [319, 397] width 102 height 28
click at [318, 391] on font "Стоимость обучения - 1 месяц" at bounding box center [317, 397] width 83 height 18
type input "*"
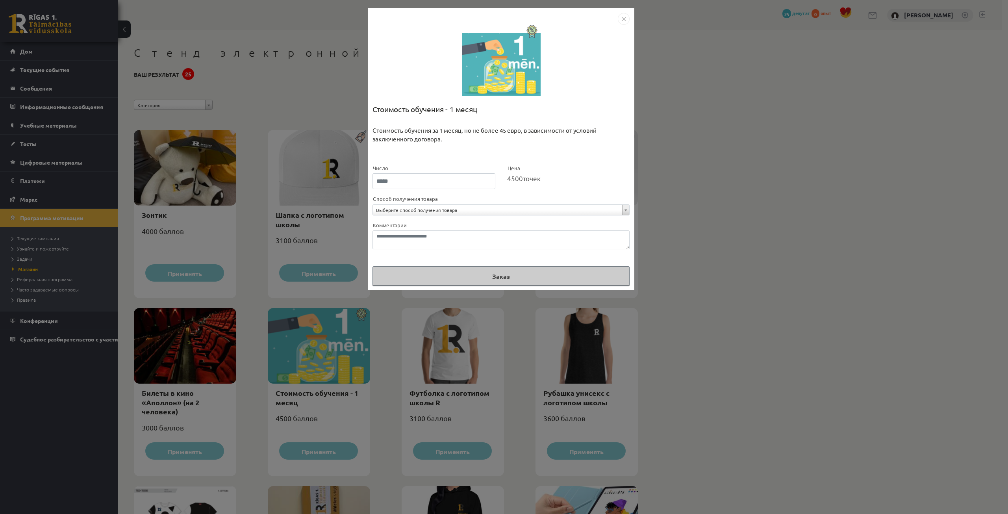
click at [628, 17] on img "Закрывать" at bounding box center [624, 19] width 12 height 12
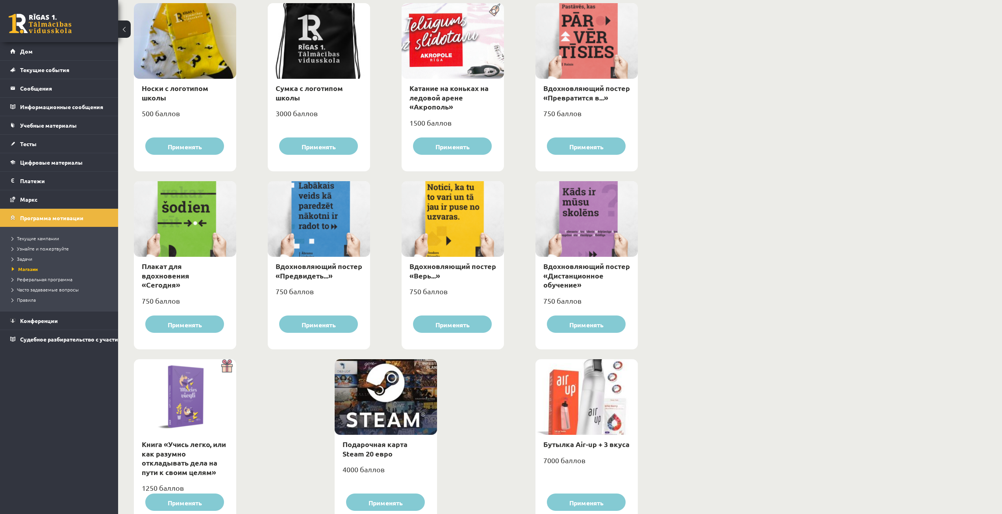
scroll to position [696, 0]
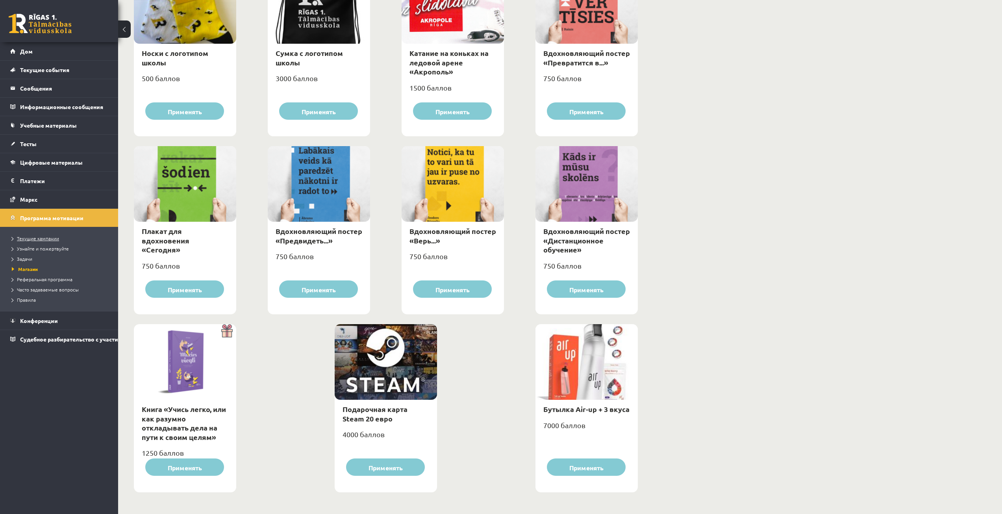
click at [43, 239] on font "Текущие кампании" at bounding box center [38, 238] width 42 height 6
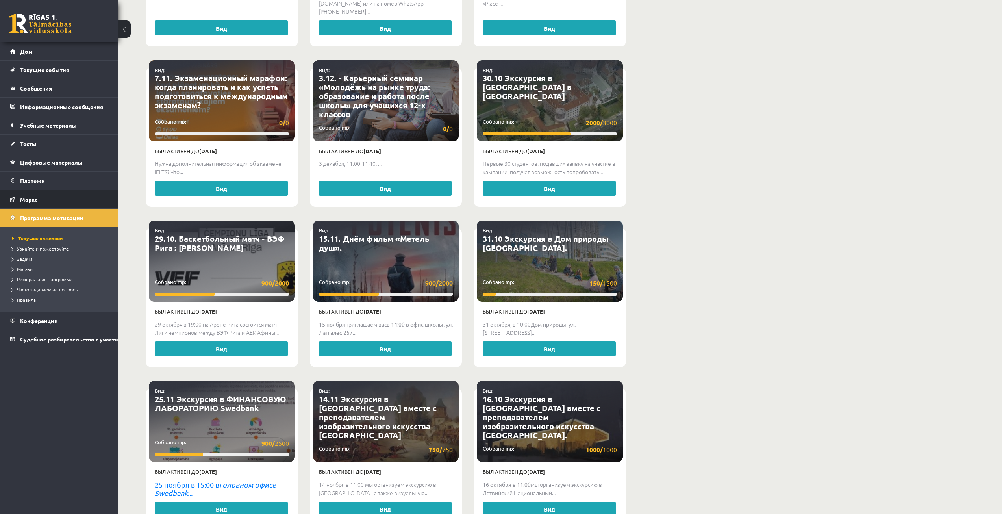
click at [61, 205] on link "Маркс" at bounding box center [59, 199] width 98 height 18
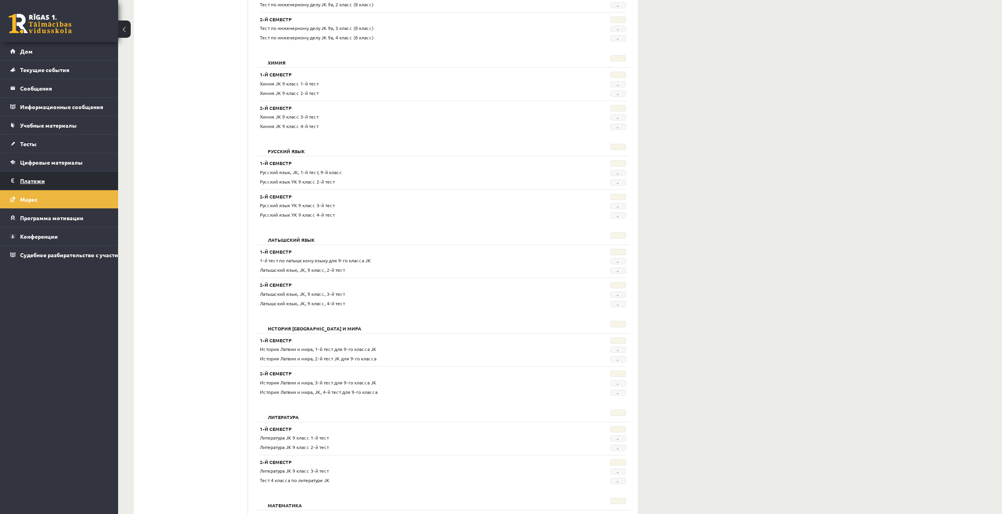
click at [79, 184] on legend "Платежи 0" at bounding box center [64, 181] width 88 height 18
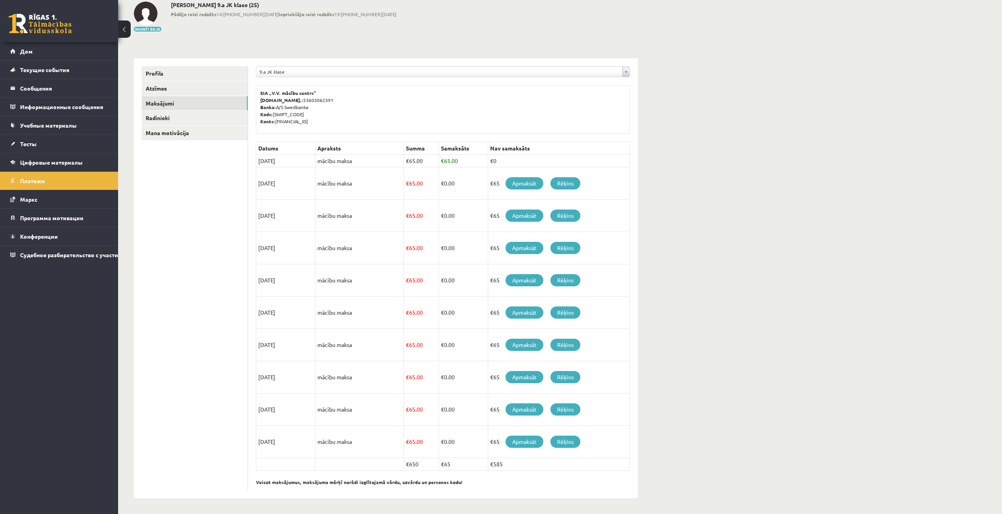
scroll to position [44, 0]
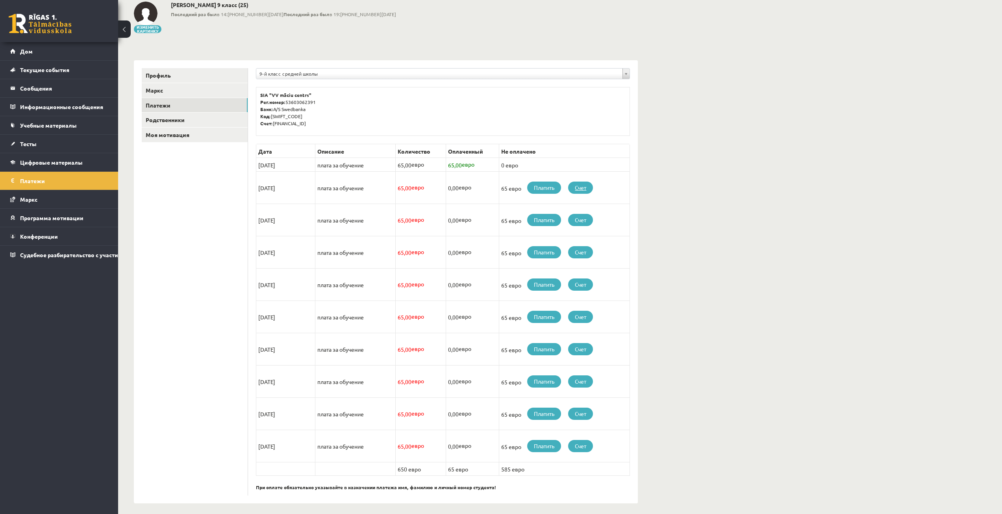
click at [586, 191] on link "Счет" at bounding box center [580, 187] width 25 height 12
click at [55, 161] on font "Цифровые материалы" at bounding box center [51, 162] width 63 height 7
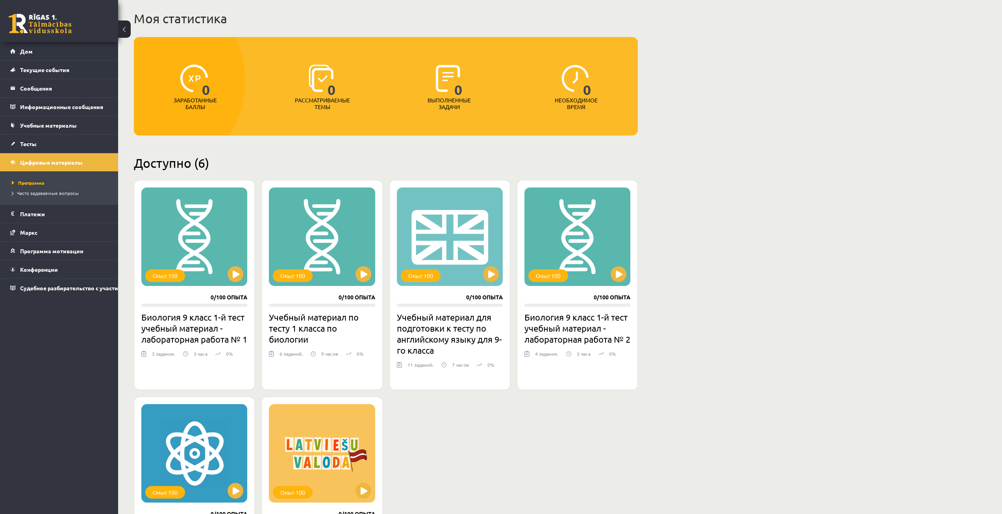
click at [60, 148] on link "Тесты" at bounding box center [59, 144] width 98 height 18
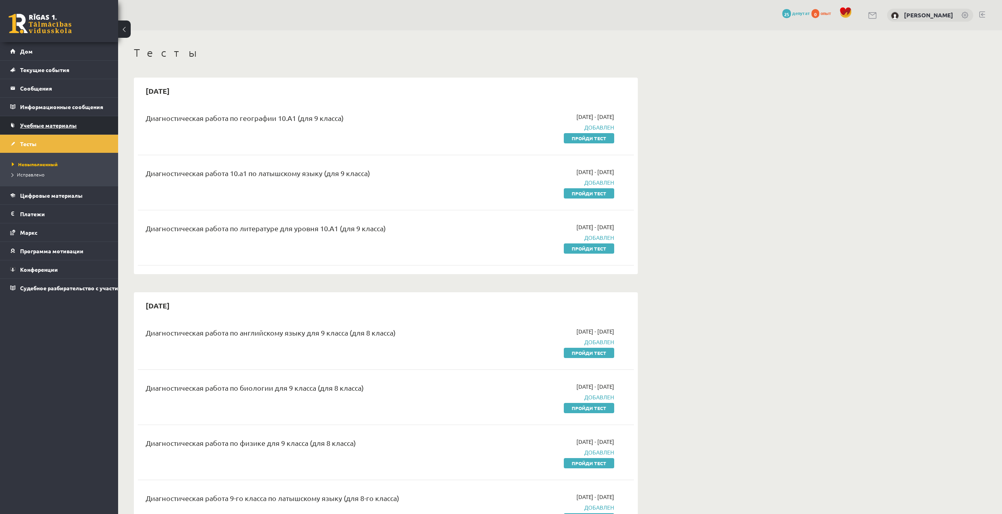
click at [82, 122] on link "Учебные материалы" at bounding box center [59, 125] width 98 height 18
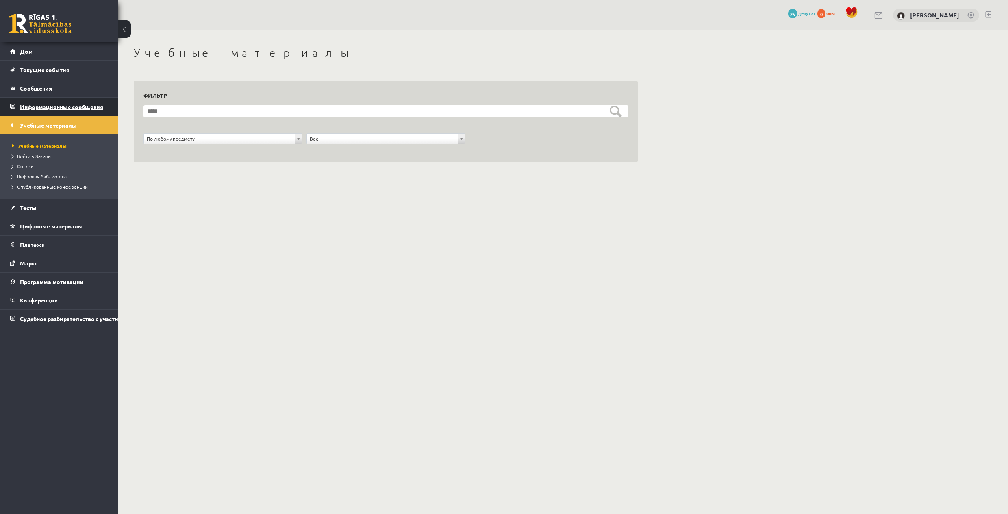
click at [94, 107] on font "Информационные сообщения" at bounding box center [61, 106] width 83 height 7
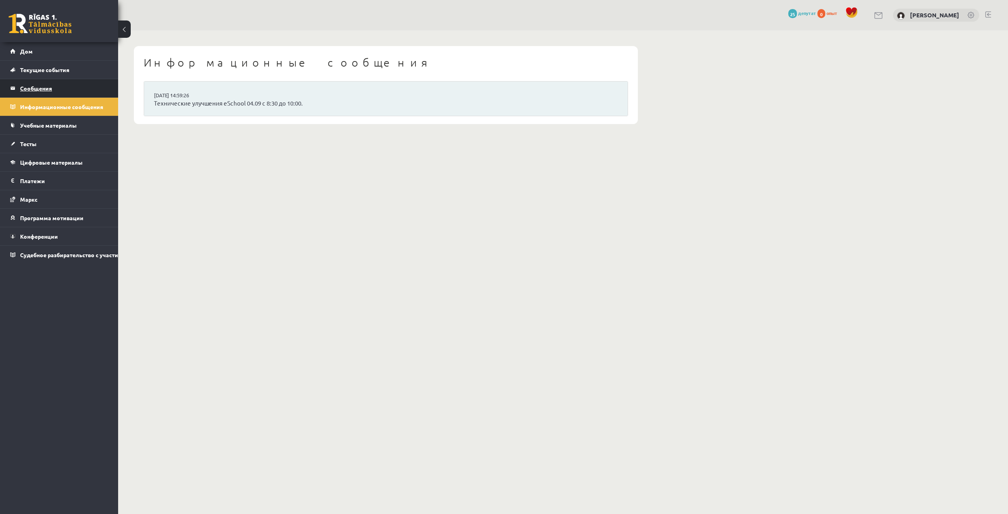
click at [85, 87] on legend "Сообщения 0" at bounding box center [64, 88] width 88 height 18
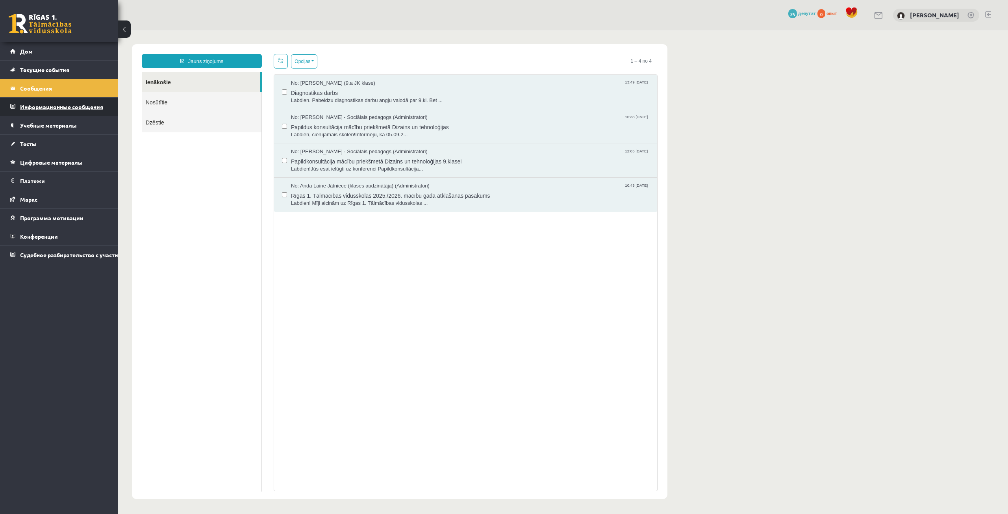
click at [78, 106] on font "Информационные сообщения" at bounding box center [61, 106] width 83 height 7
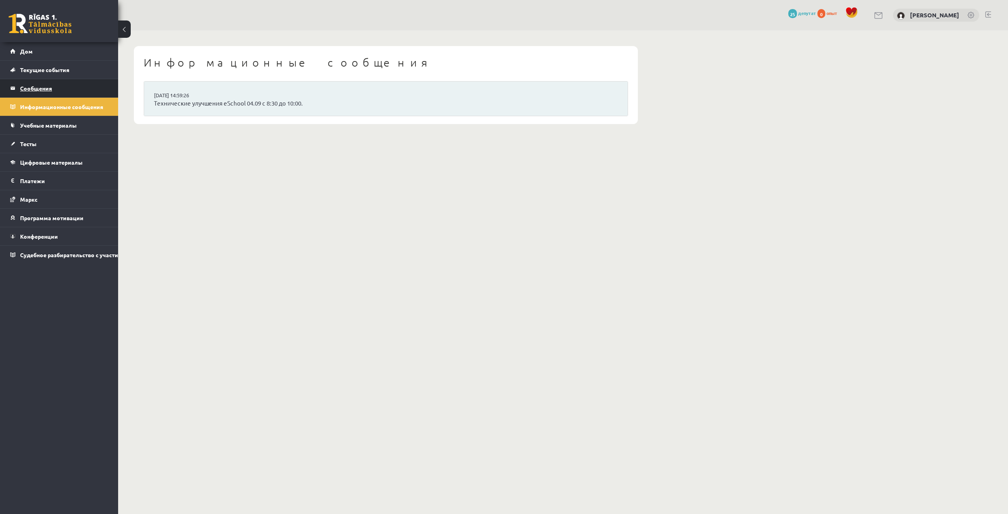
click at [82, 93] on legend "Сообщения 0" at bounding box center [64, 88] width 88 height 18
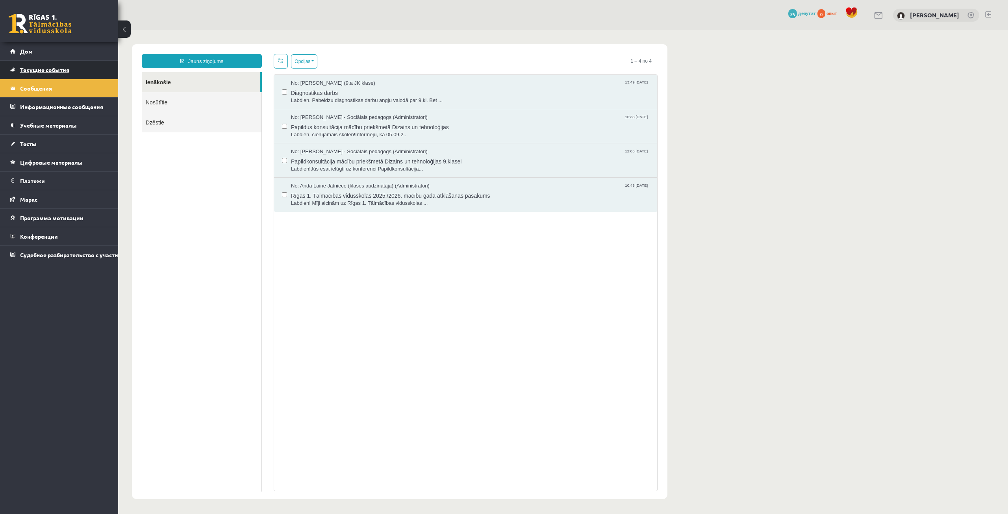
click at [82, 74] on link "Текущие события" at bounding box center [59, 70] width 98 height 18
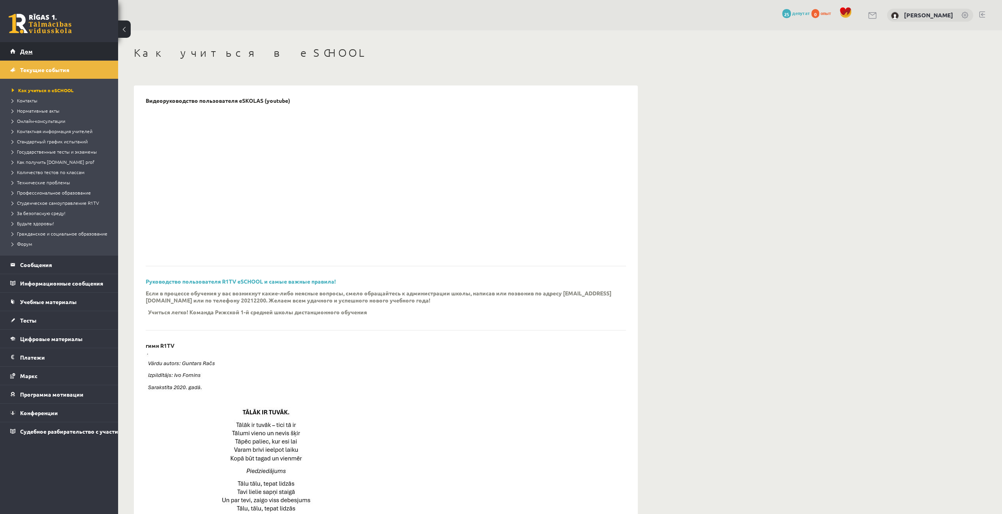
click at [81, 56] on link "Дом" at bounding box center [59, 51] width 98 height 18
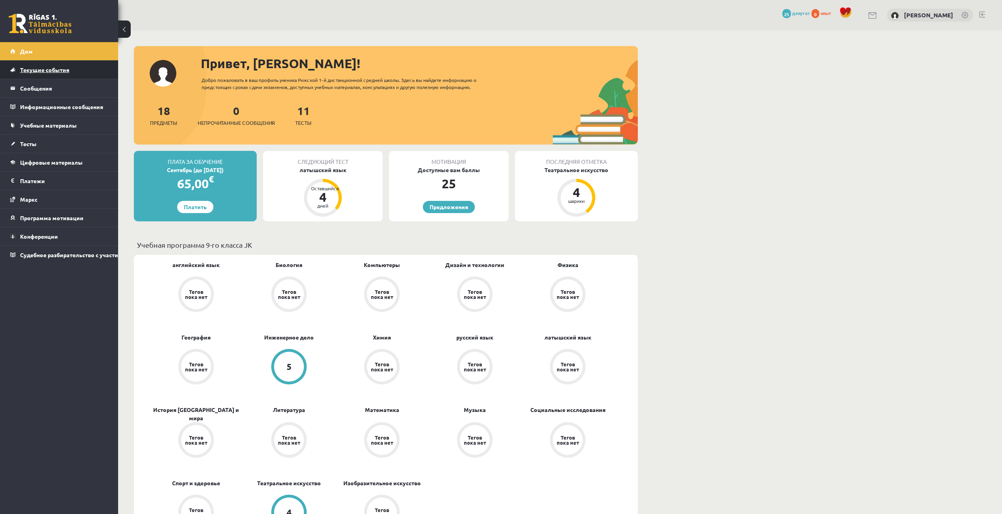
click at [56, 75] on link "Текущие события" at bounding box center [59, 70] width 98 height 18
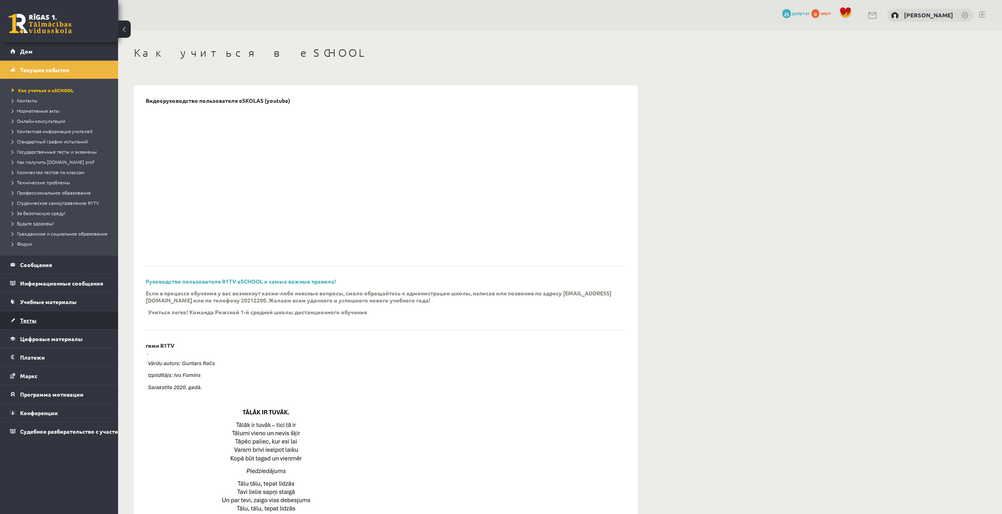
click at [41, 321] on link "Тесты" at bounding box center [59, 320] width 98 height 18
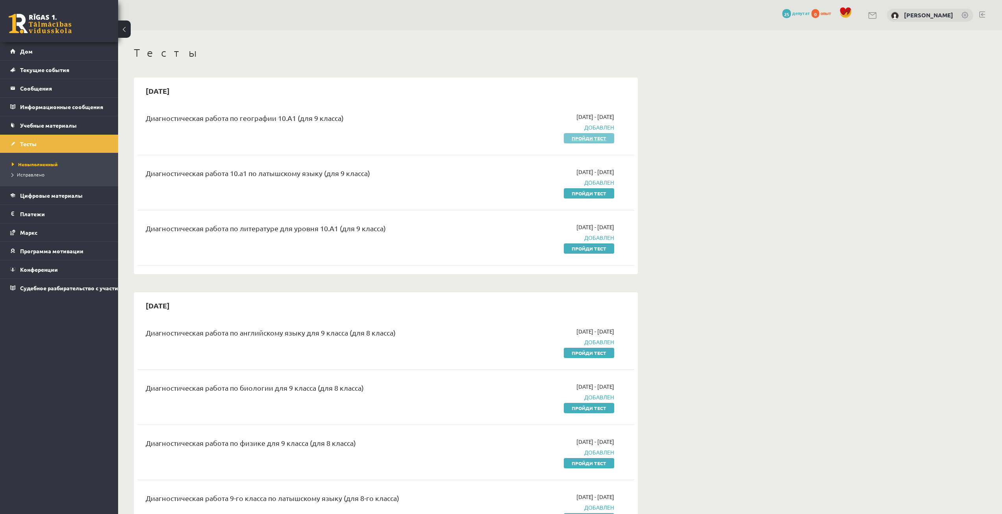
click at [595, 141] on link "Пройди тест" at bounding box center [589, 138] width 50 height 10
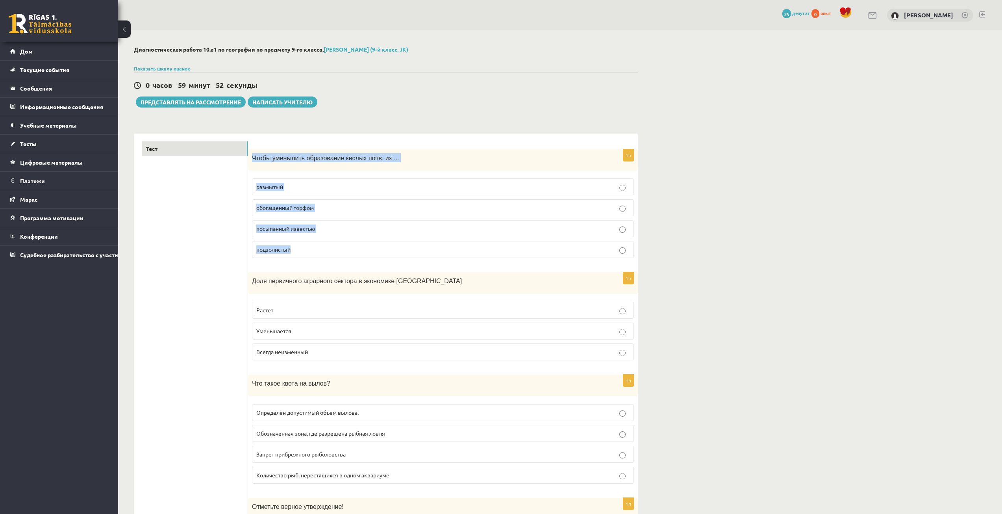
drag, startPoint x: 251, startPoint y: 157, endPoint x: 330, endPoint y: 253, distance: 123.9
click at [330, 253] on div "1п Чтобы уменьшить образование кислых почв, их ... размытый обогащенный торфом …" at bounding box center [443, 206] width 390 height 115
copy div "Чтобы уменьшить образование кислых почв, их ... размытый обогащенный торфом пос…"
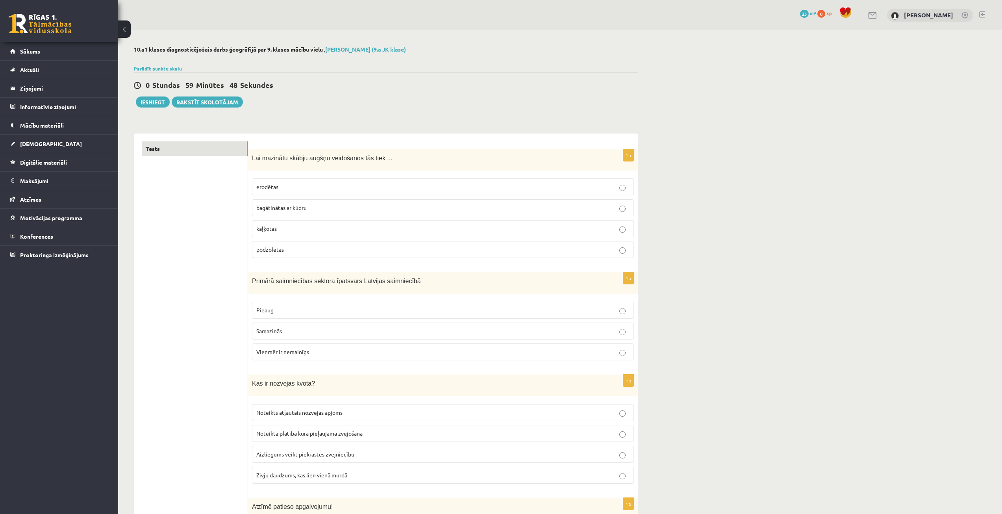
drag, startPoint x: 251, startPoint y: 158, endPoint x: 319, endPoint y: 245, distance: 110.8
click at [319, 245] on div "1p Lai mazinātu skābju augšņu veidošanos tās tiek ... erodētas bagātinātas ar k…" at bounding box center [443, 206] width 390 height 115
copy div "Lai mazinātu skābju augšņu veidošanos tās tiek ... erodētas bagātinātas ar kūdr…"
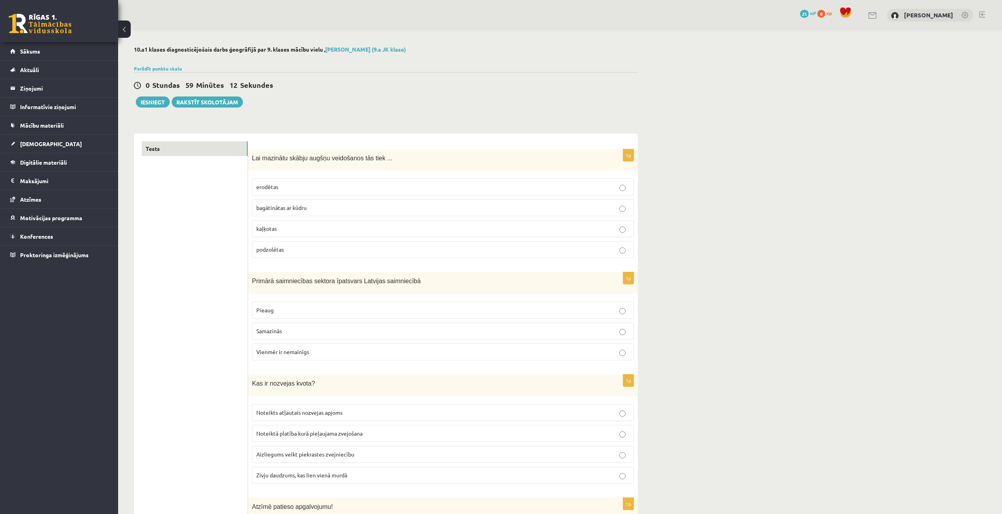
click at [318, 224] on label "kaļķotas" at bounding box center [443, 228] width 382 height 17
drag, startPoint x: 250, startPoint y: 276, endPoint x: 411, endPoint y: 344, distance: 174.3
click at [411, 344] on div "1p Primārā saimniecības sektora īpatsvars Latvijas saimniecībā Pieaug Samazinās…" at bounding box center [443, 319] width 390 height 94
copy div "Primārā saimniecības sektora īpatsvars Latvijas saimniecībā Pieaug Samazinās Vi…"
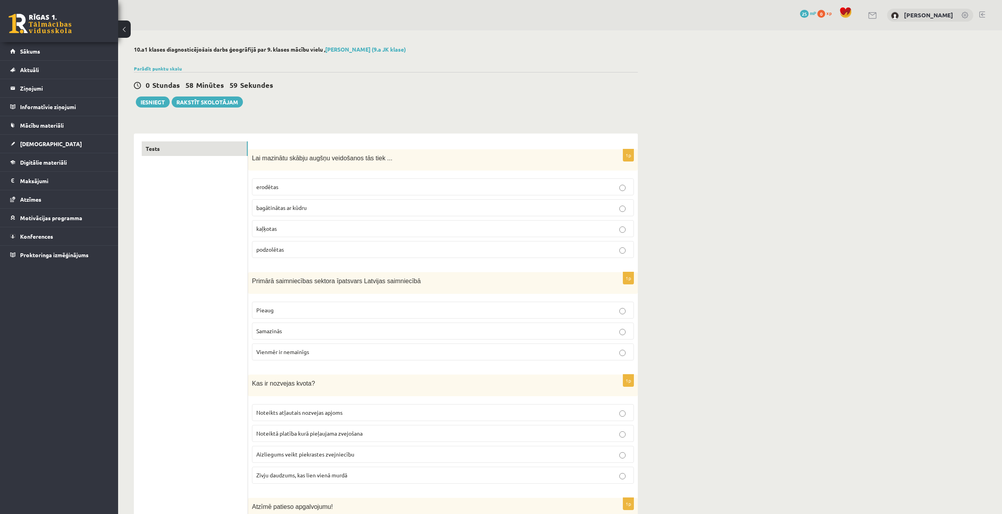
click at [542, 326] on label "Samazinās" at bounding box center [443, 330] width 382 height 17
click at [569, 335] on label "Samazinās" at bounding box center [443, 330] width 382 height 17
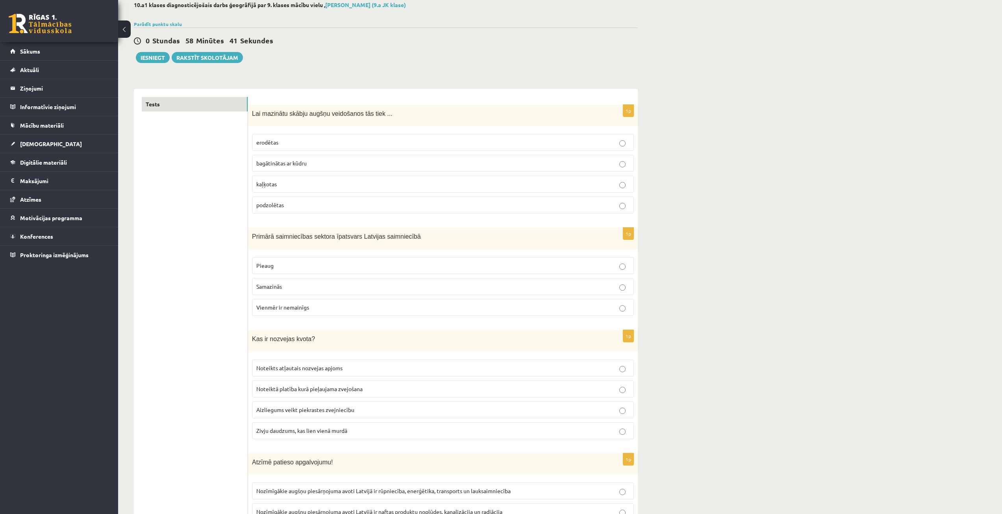
scroll to position [79, 0]
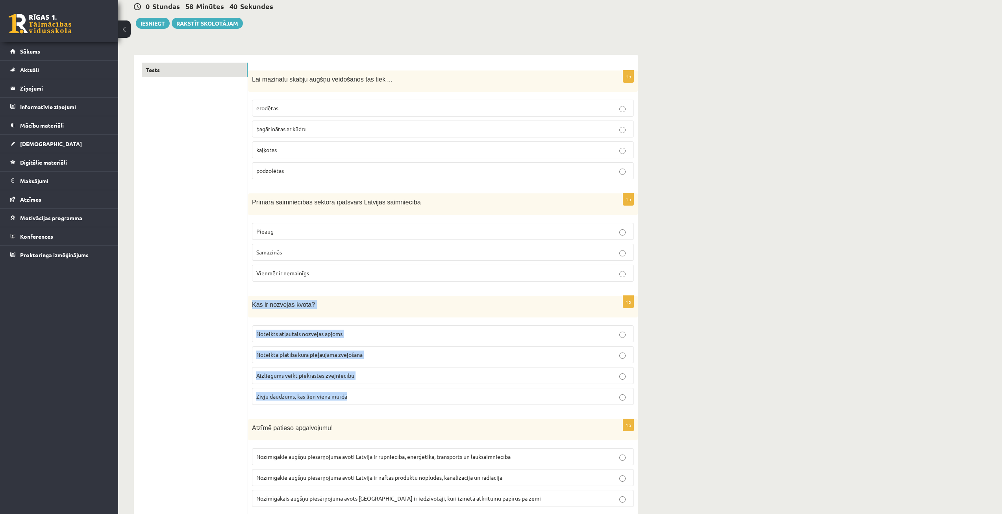
drag, startPoint x: 251, startPoint y: 303, endPoint x: 378, endPoint y: 392, distance: 155.1
click at [378, 392] on div "1p Kas ir nozvejas kvota? Noteikts atļautais nozvejas apjoms Noteiktā platība k…" at bounding box center [443, 353] width 390 height 115
copy div "Kas ir nozvejas kvota? Noteikts atļautais nozvejas apjoms Noteiktā platība kurā…"
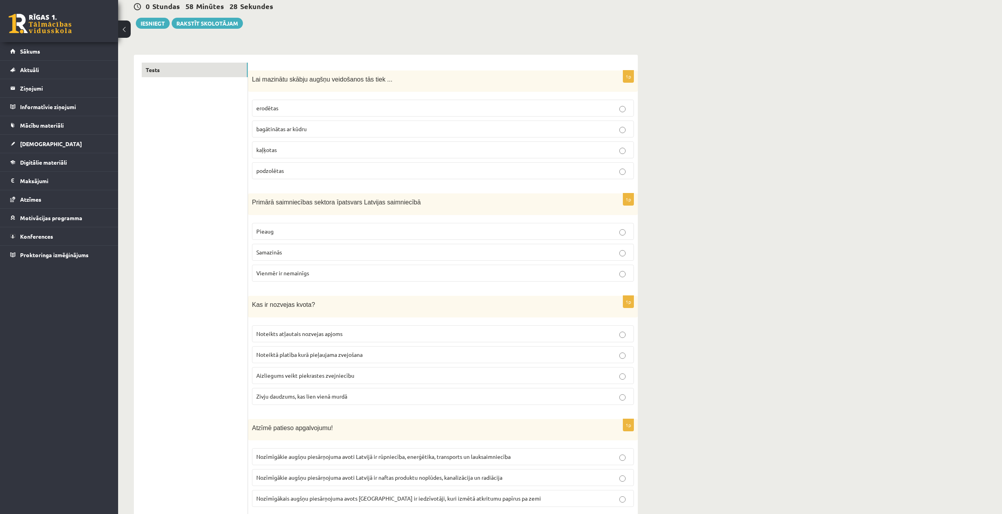
click at [308, 335] on span "Noteikts atļautais nozvejas apjoms" at bounding box center [299, 333] width 86 height 7
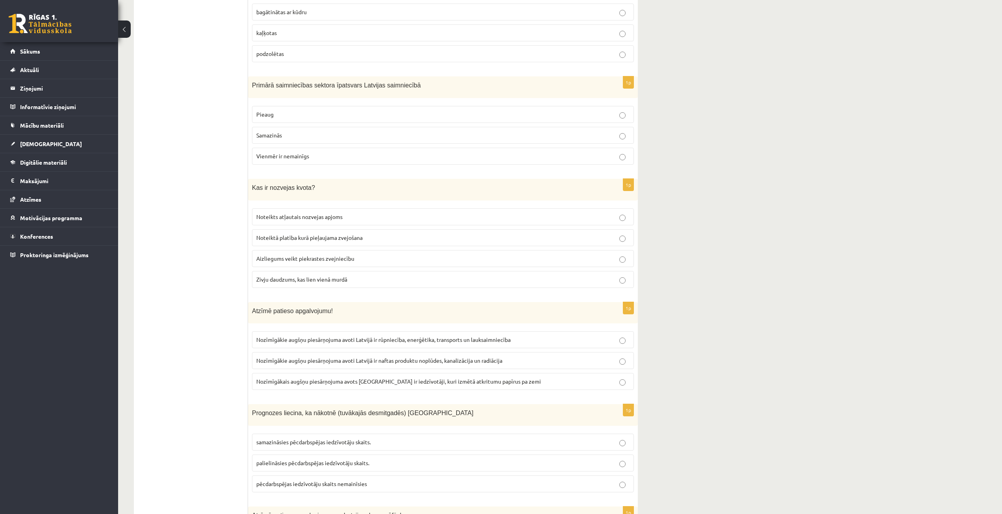
scroll to position [197, 0]
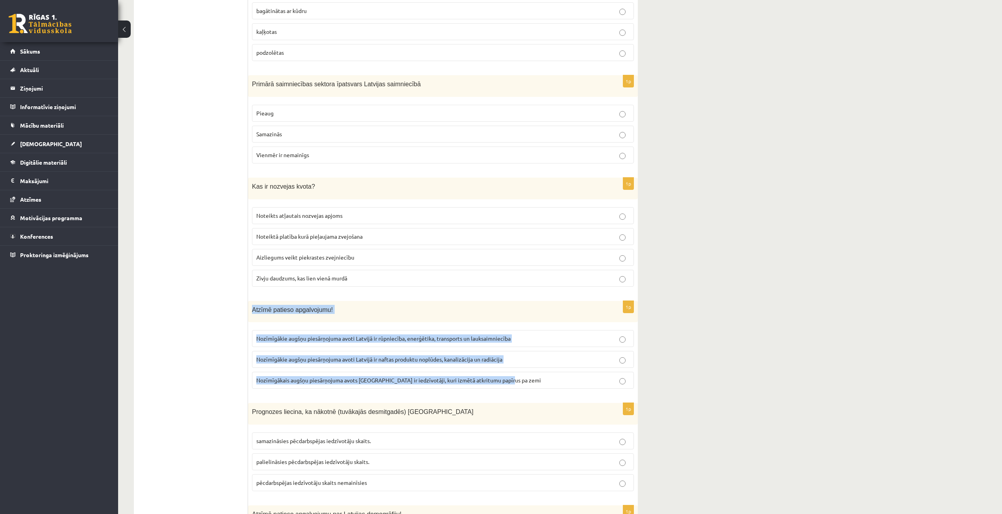
drag, startPoint x: 248, startPoint y: 307, endPoint x: 515, endPoint y: 383, distance: 277.3
click at [515, 383] on div "1p Atzīmē patieso apgalvojumu! Nozīmīgākie augšņu piesārņojuma avoti Latvijā ir…" at bounding box center [443, 348] width 390 height 94
copy div "Atzīmē patieso apgalvojumu! Nozīmīgākie augšņu piesārņojuma avoti Latvijā ir rū…"
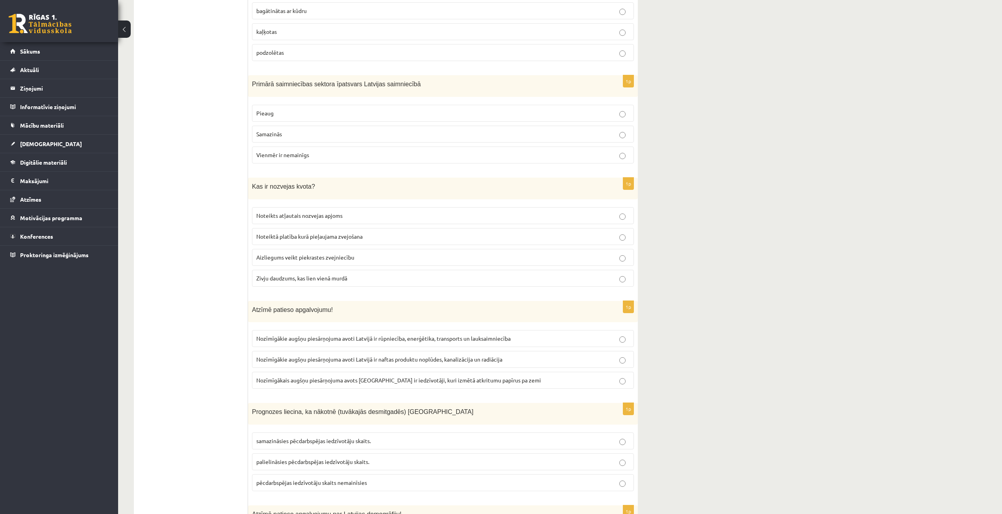
click at [532, 342] on p "Nozīmīgākie augšņu piesārņojuma avoti Latvijā ir rūpniecība, enerģētika, transp…" at bounding box center [442, 338] width 373 height 8
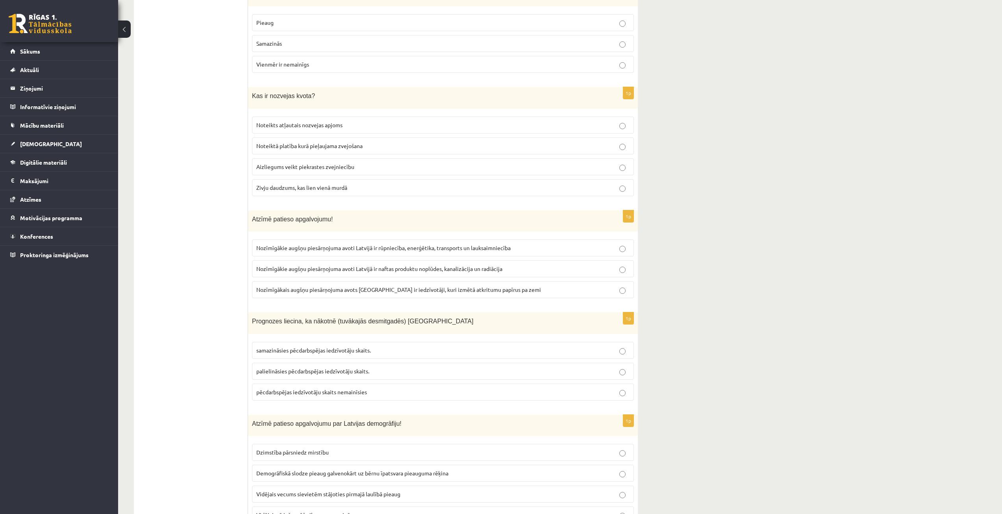
scroll to position [354, 0]
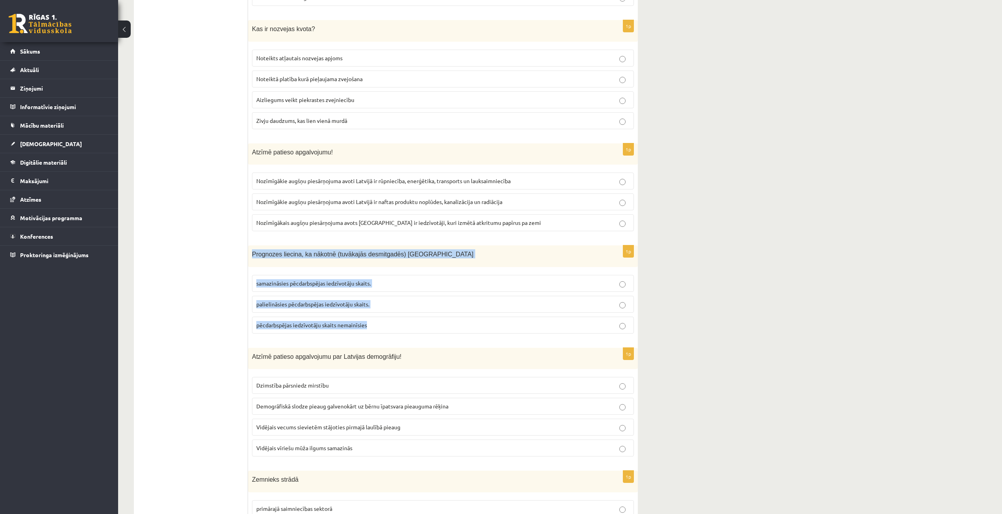
drag, startPoint x: 250, startPoint y: 254, endPoint x: 377, endPoint y: 334, distance: 150.4
click at [377, 334] on div "1p Prognozes liecina, ka nākotnē (tuvākajās desmitgadēs) Latvijā samazināsies p…" at bounding box center [443, 292] width 390 height 94
copy div "Prognozes liecina, ka nākotnē (tuvākajās desmitgadēs) Latvijā samazināsies pēcd…"
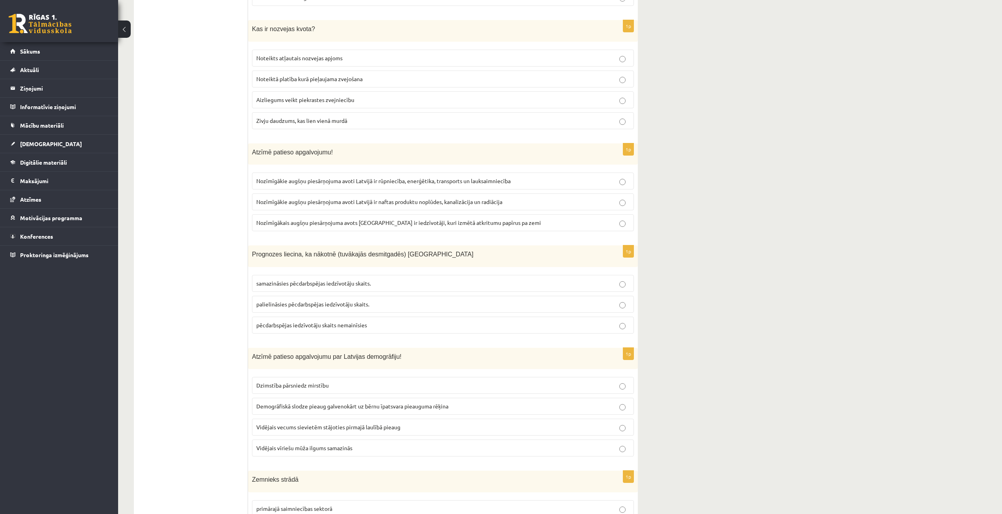
click at [320, 326] on span "pēcdarbspējas iedzīvotāju skaits nemainīsies" at bounding box center [311, 324] width 111 height 7
click at [353, 305] on span "palielināsies pēcdarbspējas iedzīvotāju skaits." at bounding box center [312, 303] width 113 height 7
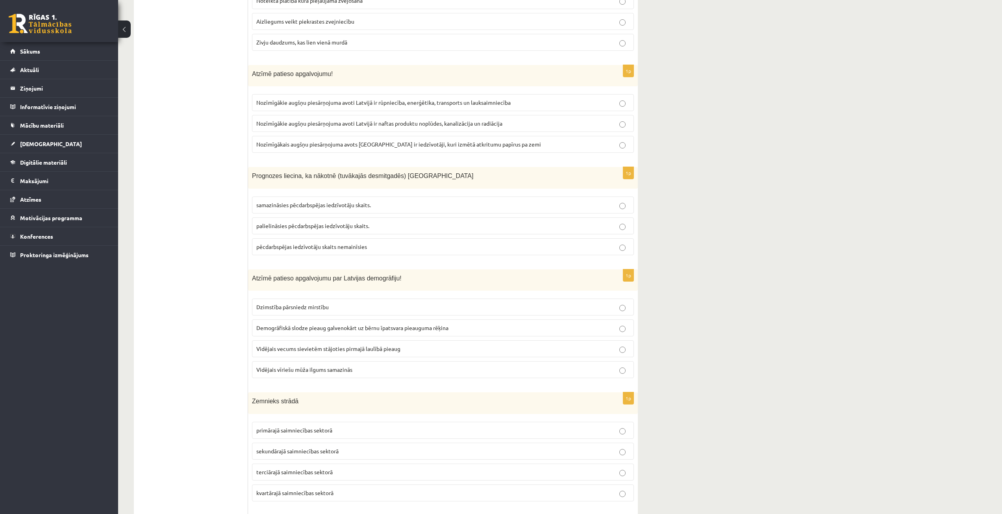
scroll to position [433, 0]
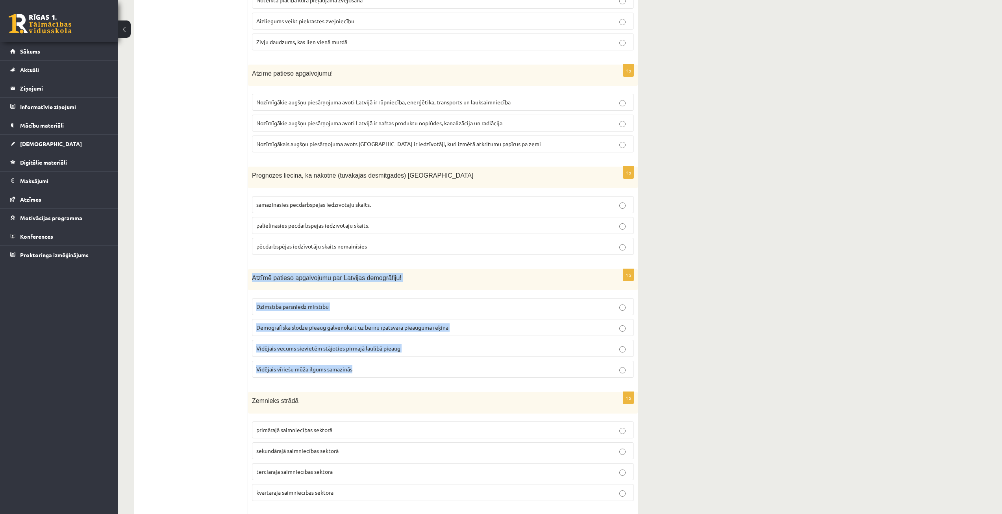
drag, startPoint x: 252, startPoint y: 274, endPoint x: 384, endPoint y: 365, distance: 160.4
click at [384, 365] on div "1p Atzīmē patieso apgalvojumu par Latvijas demogrāfiju! Dzimstība pārsniedz mir…" at bounding box center [443, 326] width 390 height 115
copy div "Atzīmē patieso apgalvojumu par Latvijas demogrāfiju! Dzimstība pārsniedz mirstī…"
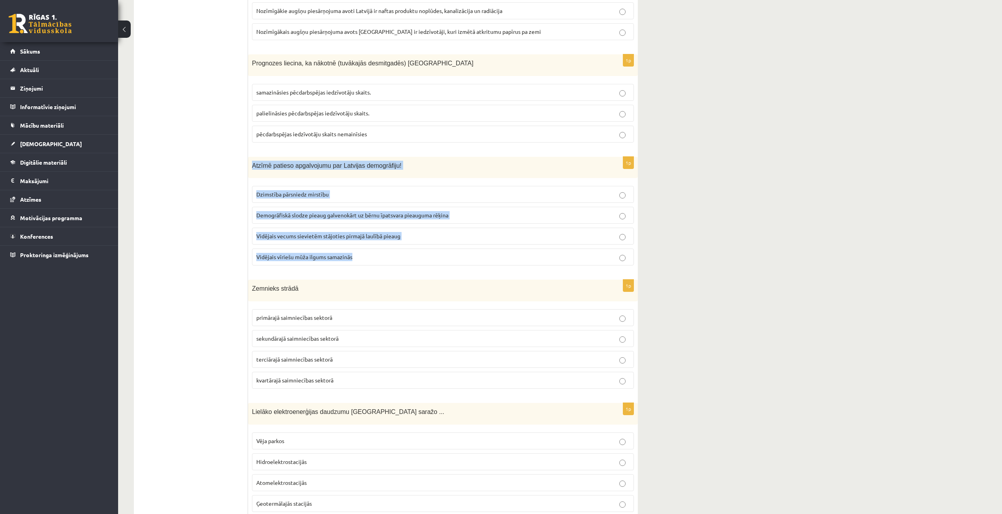
scroll to position [551, 0]
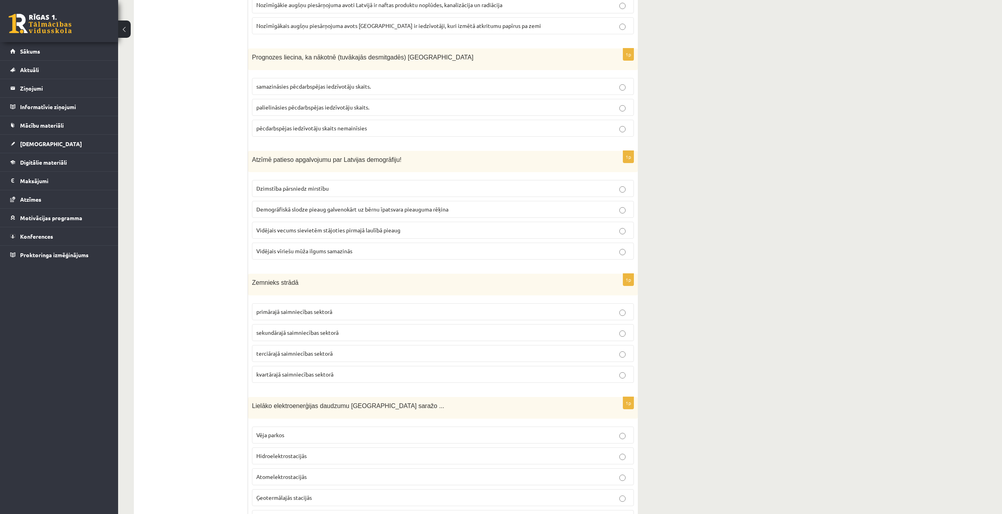
click at [289, 232] on span "Vidējais vecums sievietēm stājoties pirmajā laulībā pieaug" at bounding box center [328, 229] width 144 height 7
drag, startPoint x: 250, startPoint y: 280, endPoint x: 356, endPoint y: 370, distance: 139.1
click at [356, 370] on div "1p Zemnieks strādā primārajā saimniecības sektorā sekundārajā saimniecības sekt…" at bounding box center [443, 331] width 390 height 115
copy div "Zemnieks strādā primārajā saimniecības sektorā sekundārajā saimniecības sektorā…"
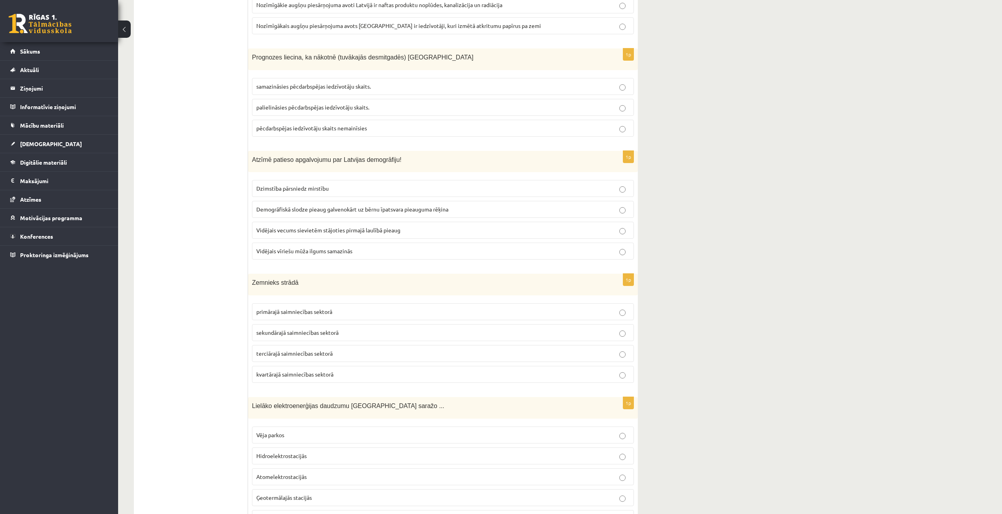
drag, startPoint x: 203, startPoint y: 393, endPoint x: 287, endPoint y: 313, distance: 116.4
click at [296, 305] on label "primārajā saimniecības sektorā" at bounding box center [443, 311] width 382 height 17
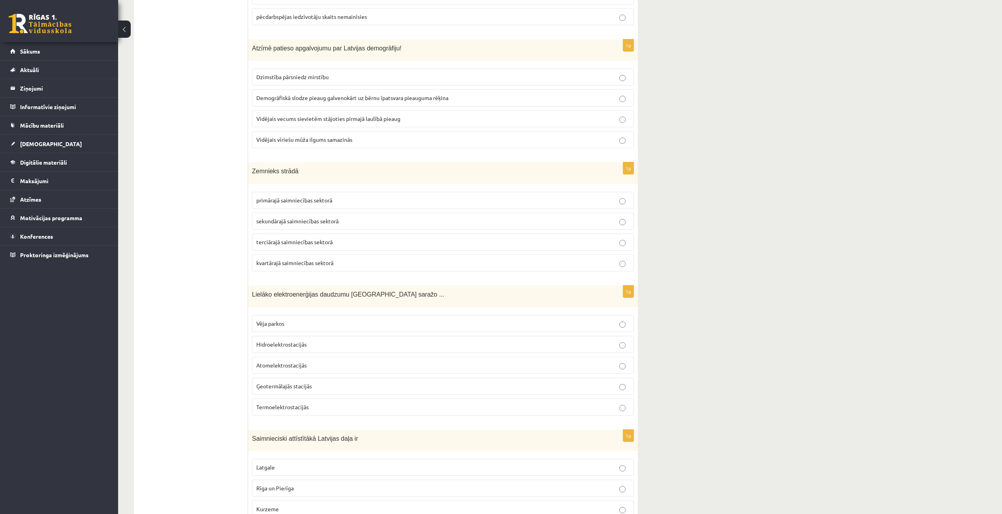
scroll to position [669, 0]
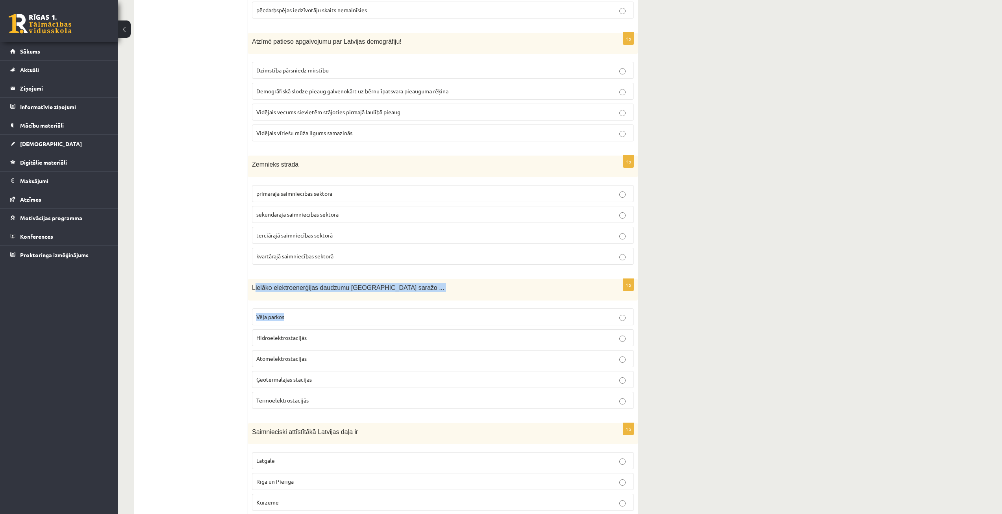
drag, startPoint x: 254, startPoint y: 289, endPoint x: 290, endPoint y: 316, distance: 45.0
click at [292, 320] on div "1p Lielāko elektroenerģijas daudzumu Latvijā saražo ... Vēja parkos Hidroelektr…" at bounding box center [443, 347] width 390 height 136
click at [252, 290] on span "Lielāko elektroenerģijas daudzumu Latvijā saražo ..." at bounding box center [348, 287] width 192 height 7
drag, startPoint x: 252, startPoint y: 288, endPoint x: 333, endPoint y: 413, distance: 149.4
click at [333, 413] on div "1p Lielāko elektroenerģijas daudzumu Latvijā saražo ... Vēja parkos Hidroelektr…" at bounding box center [443, 347] width 390 height 136
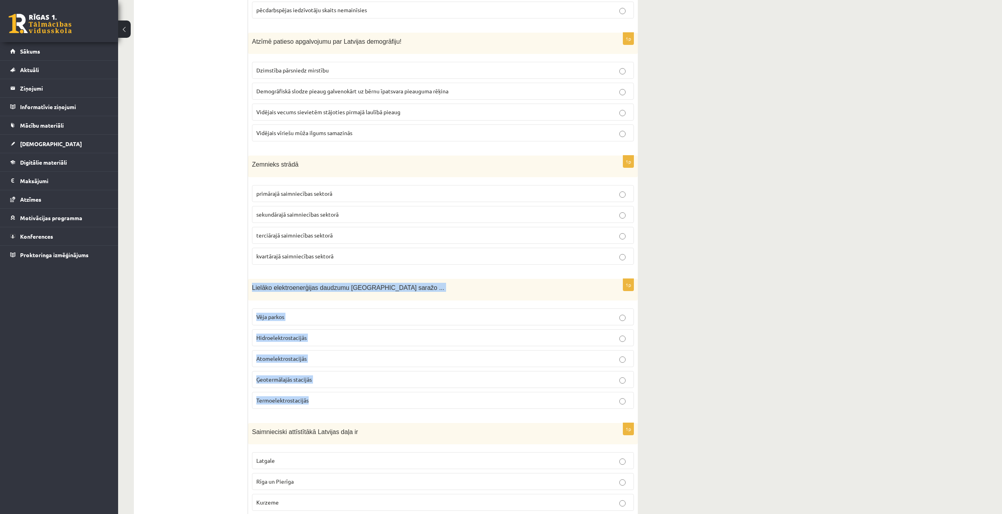
copy div "Lielāko elektroenerģijas daudzumu Latvijā saražo ... Vēja parkos Hidroelektrost…"
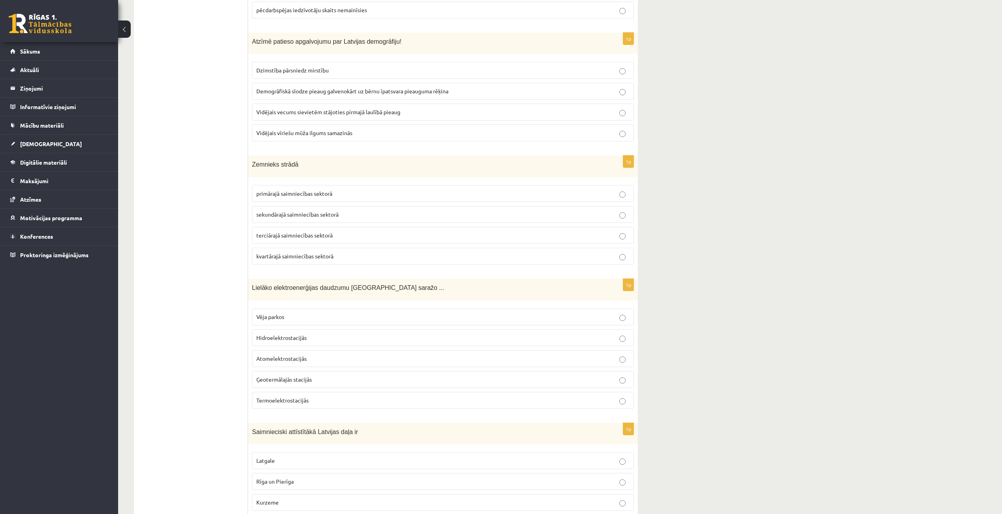
click at [304, 335] on span "Hidroelektrostacijās" at bounding box center [281, 337] width 50 height 7
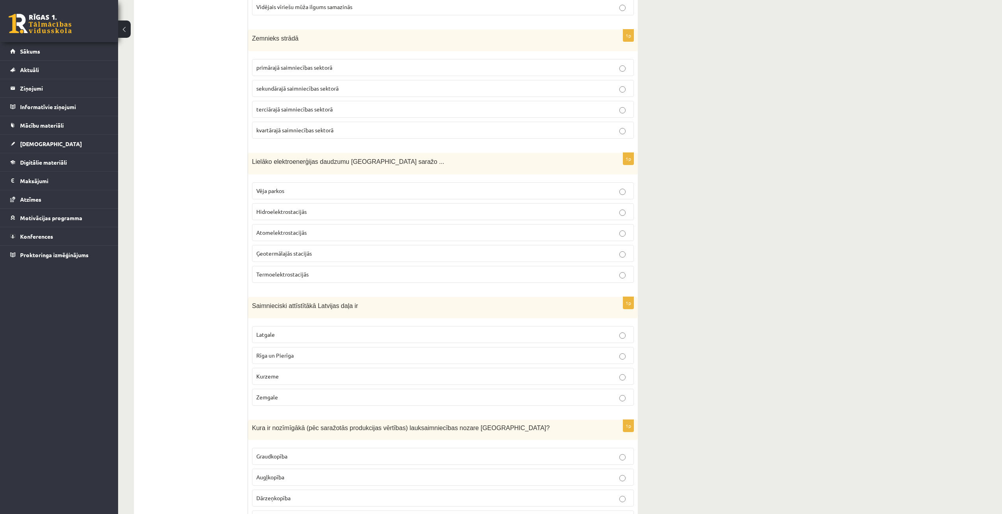
scroll to position [827, 0]
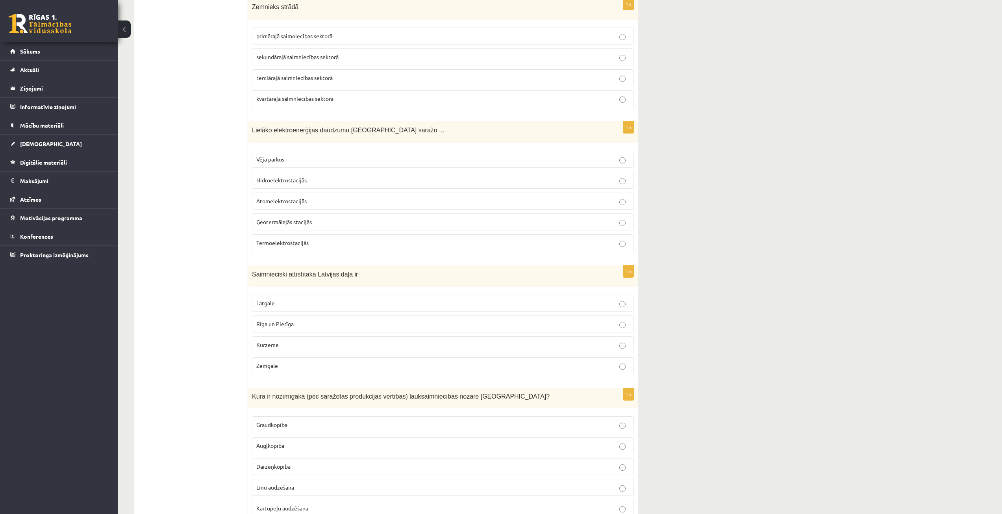
drag, startPoint x: 250, startPoint y: 271, endPoint x: 311, endPoint y: 360, distance: 107.6
click at [311, 360] on div "1p Saimnieciski attīstītākā Latvijas daļa ir Latgale Rīga un Pierīga Kurzeme Ze…" at bounding box center [443, 322] width 390 height 115
copy div "Saimnieciski attīstītākā Latvijas daļa ir Latgale Rīga un Pierīga Kurzeme Zemga…"
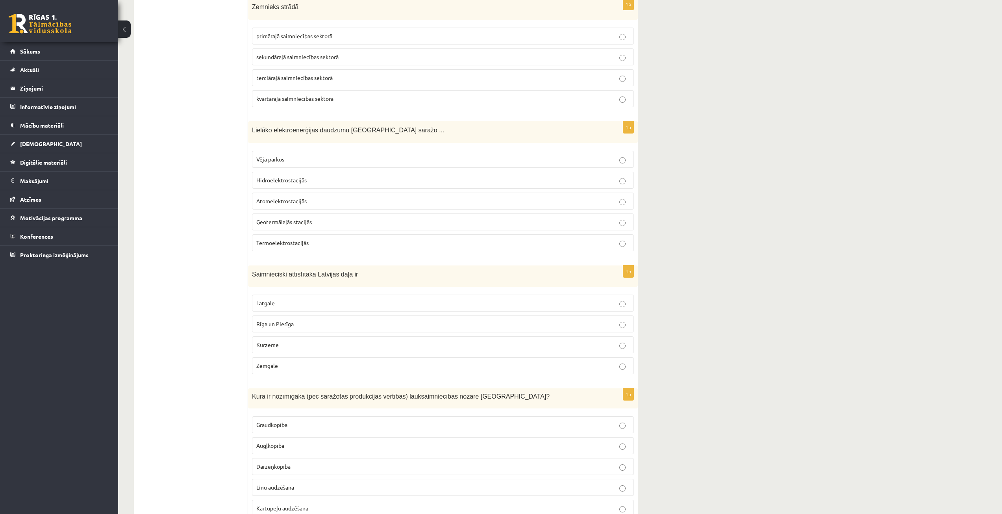
click at [312, 326] on p "Rīga un Pierīga" at bounding box center [442, 324] width 373 height 8
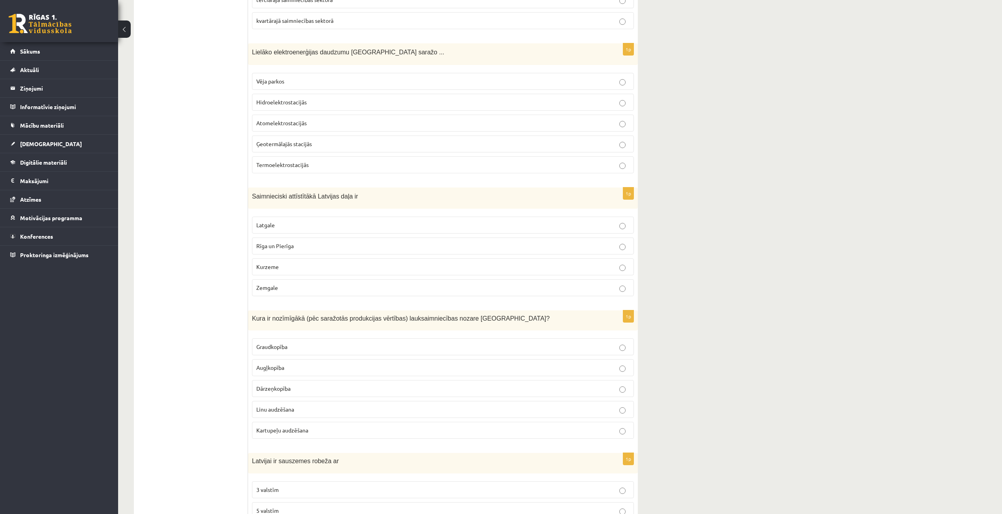
scroll to position [905, 0]
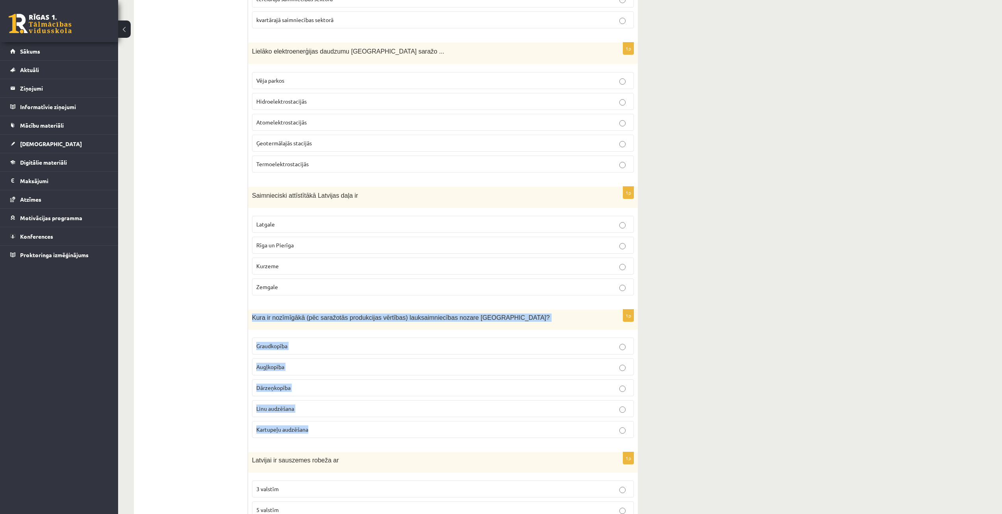
drag, startPoint x: 250, startPoint y: 315, endPoint x: 353, endPoint y: 426, distance: 151.8
click at [353, 426] on div "1p Kura ir nozīmīgākā (pēc saražotās produkcijas vērtības) lauksaimniecības noz…" at bounding box center [443, 376] width 390 height 135
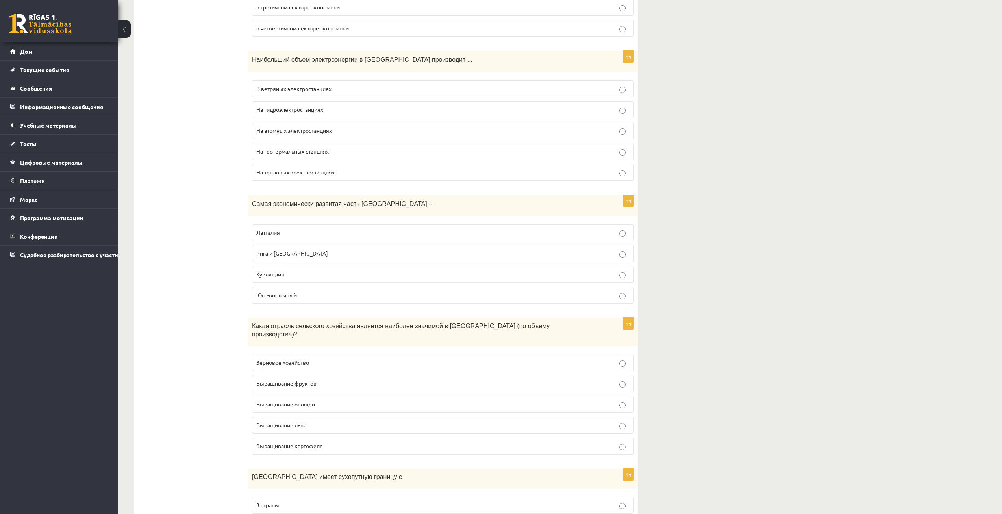
click at [332, 359] on label "Зерновое хозяйство" at bounding box center [443, 362] width 382 height 17
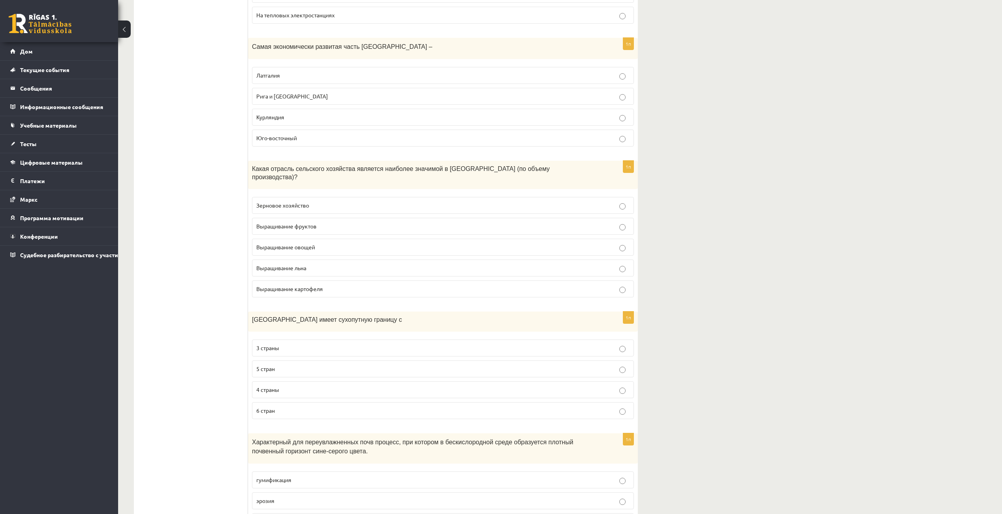
scroll to position [1063, 0]
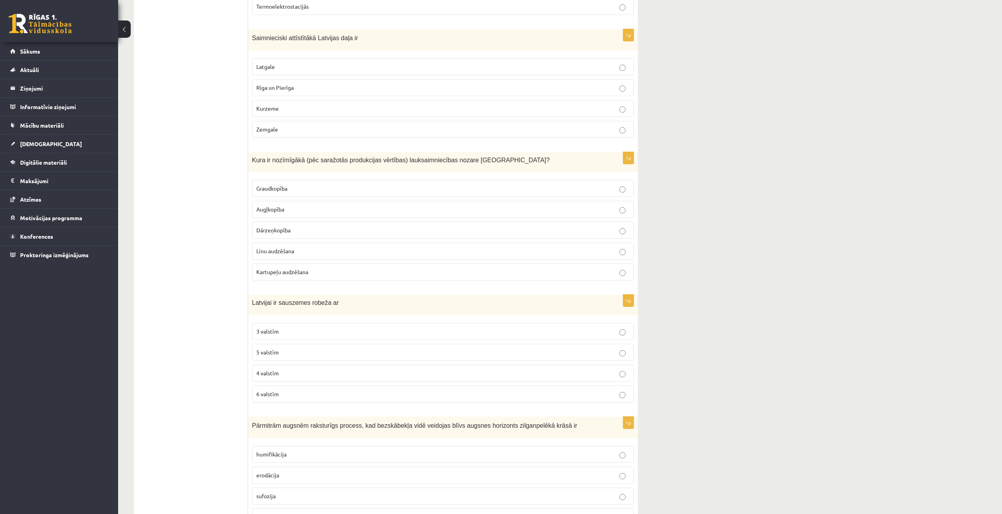
click at [253, 306] on span "Latvijai ir sauszemes robeža ar" at bounding box center [295, 302] width 87 height 7
drag, startPoint x: 251, startPoint y: 303, endPoint x: 309, endPoint y: 396, distance: 109.1
click at [309, 396] on div "1p Latvijai ir sauszemes robeža ar 3 valstīm 5 valstīm 4 valstīm 6 valstīm" at bounding box center [443, 351] width 390 height 114
click at [258, 372] on span "4 valstīm" at bounding box center [267, 372] width 22 height 7
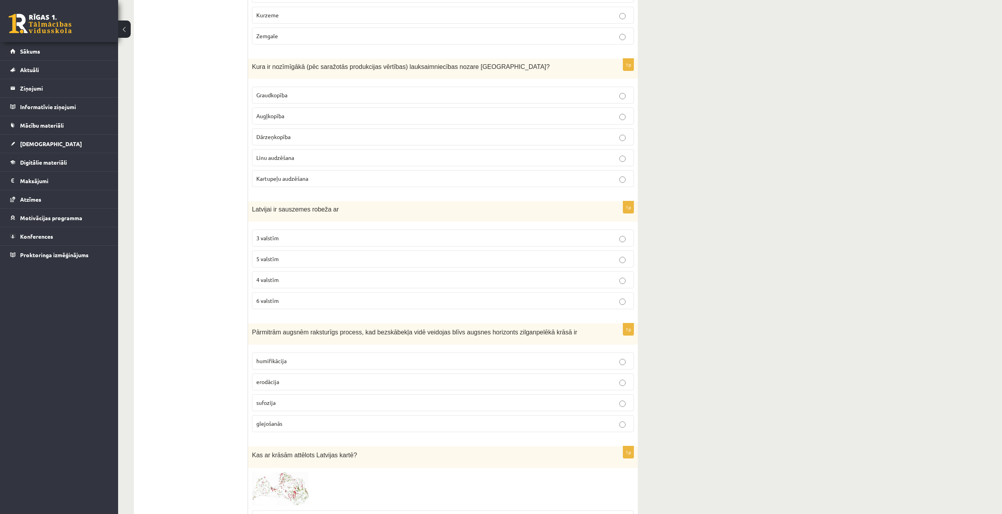
scroll to position [1181, 0]
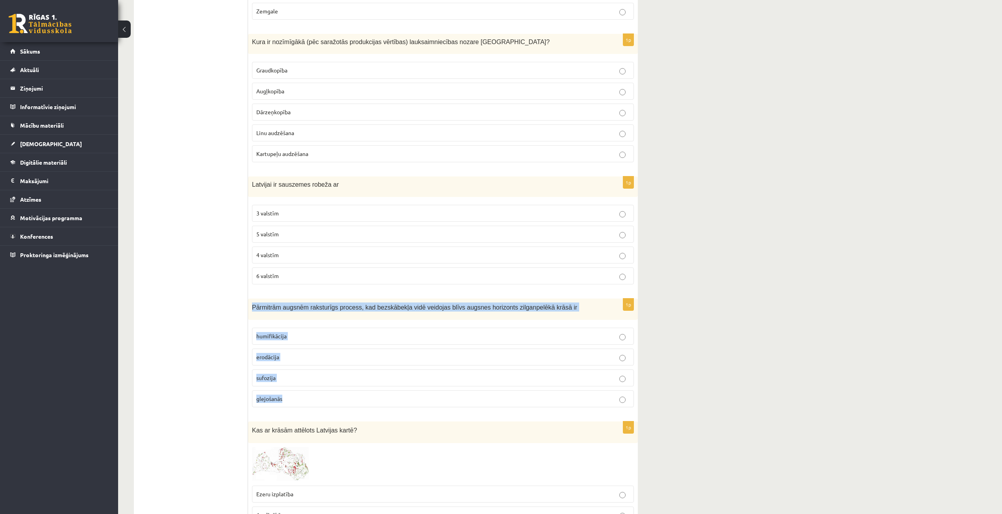
drag, startPoint x: 250, startPoint y: 307, endPoint x: 327, endPoint y: 400, distance: 120.2
click at [327, 400] on div "1p Pārmitrām augsnēm raksturīgs process, kad bezskābekļa vidē veidojas blīvs au…" at bounding box center [443, 355] width 390 height 115
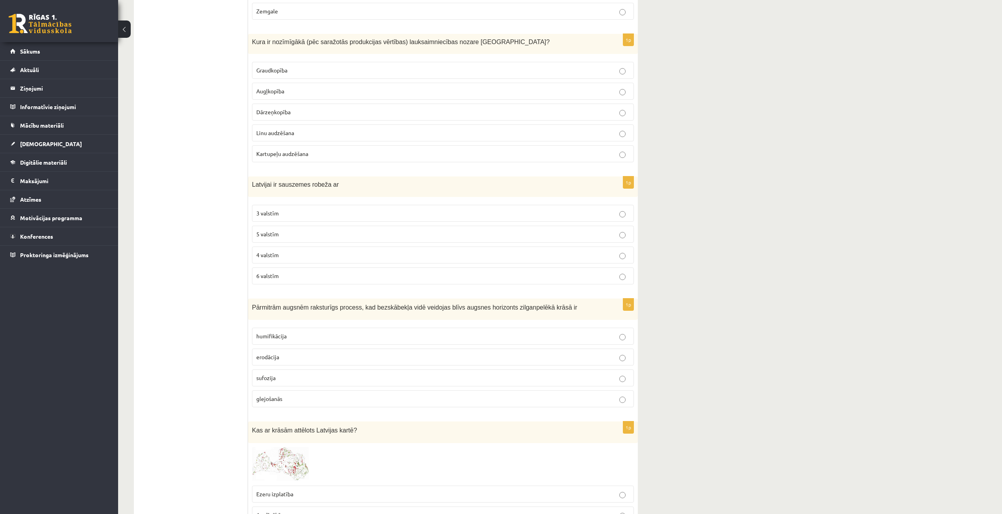
click at [307, 394] on label "glejošanās" at bounding box center [443, 398] width 382 height 17
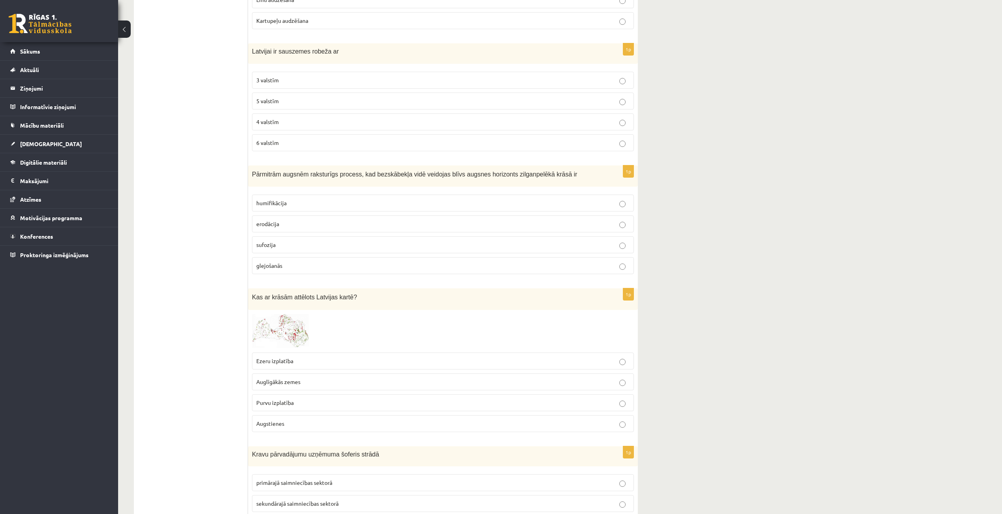
scroll to position [1338, 0]
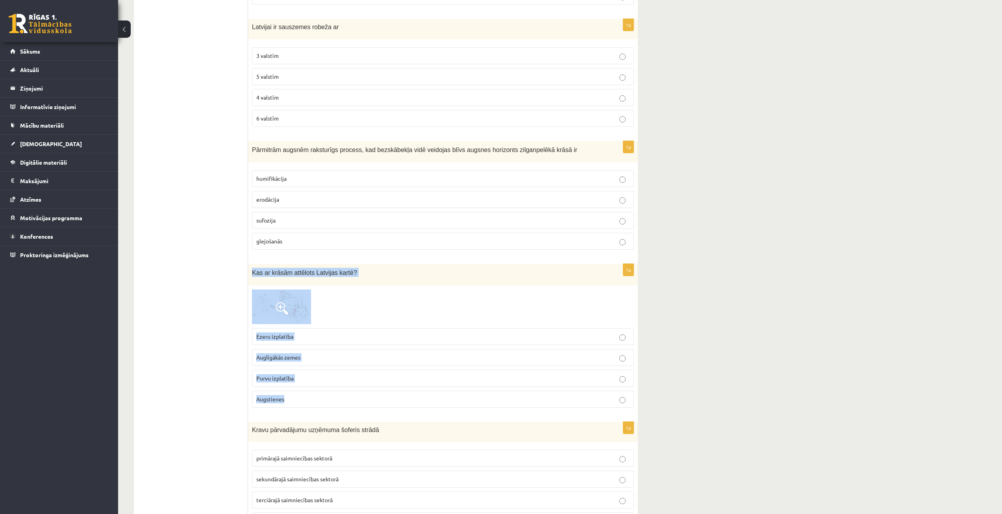
drag, startPoint x: 251, startPoint y: 272, endPoint x: 385, endPoint y: 400, distance: 186.0
click at [385, 400] on div "1p Kas ar krāsām attēlots Latvijas kartē? Ezeru izplatība Auglīgākās zemes Purv…" at bounding box center [443, 339] width 390 height 150
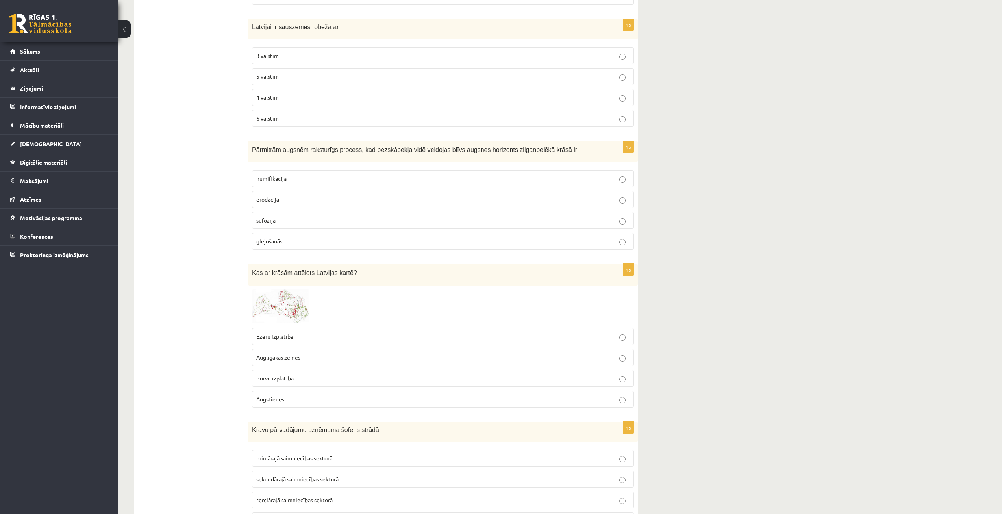
drag, startPoint x: 179, startPoint y: 331, endPoint x: 221, endPoint y: 302, distance: 51.2
click at [357, 315] on div at bounding box center [443, 306] width 382 height 35
click at [298, 311] on img at bounding box center [281, 306] width 59 height 35
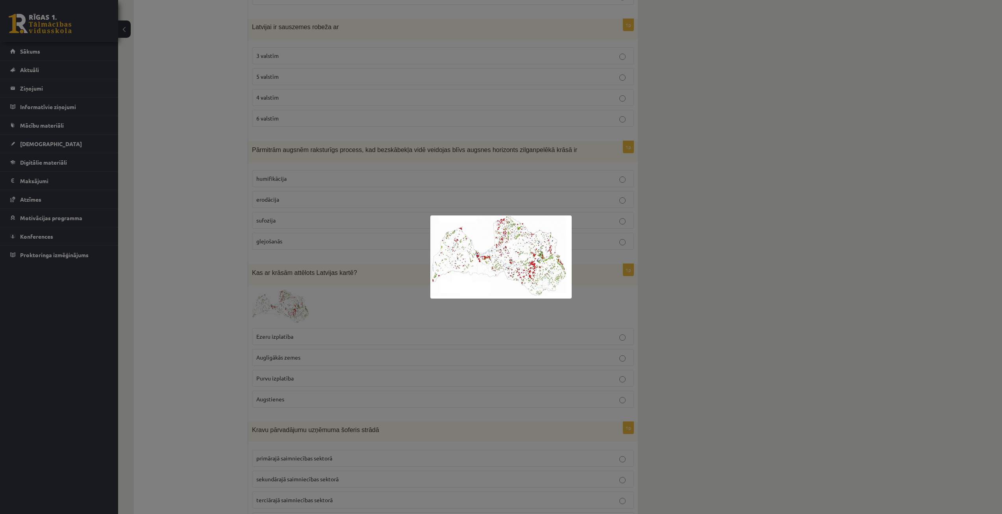
click at [703, 301] on div at bounding box center [501, 257] width 1002 height 514
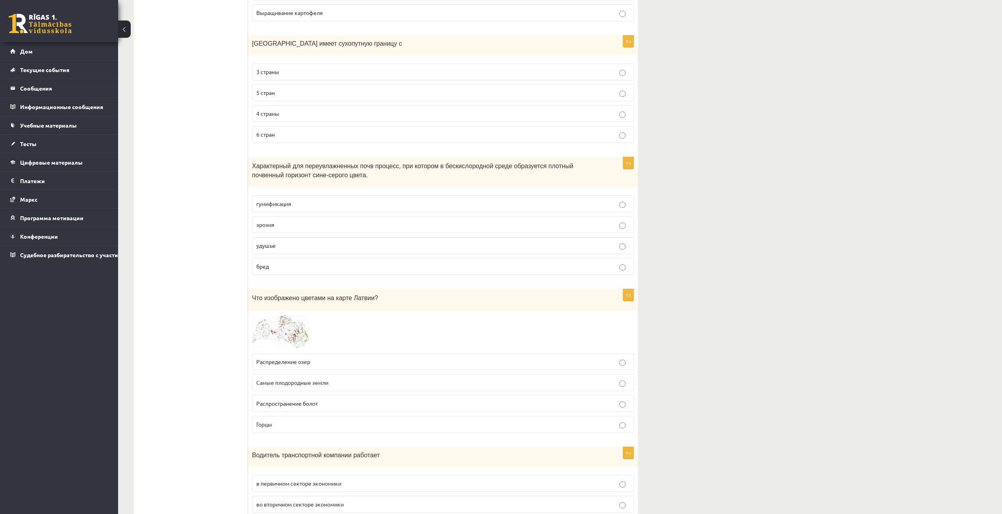
click at [297, 333] on img at bounding box center [281, 332] width 59 height 35
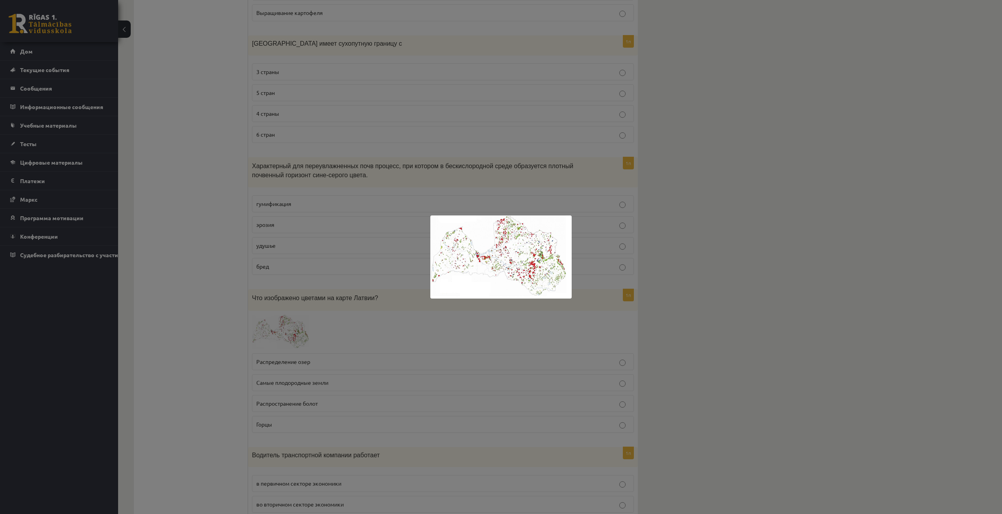
click at [377, 331] on div at bounding box center [501, 257] width 1002 height 514
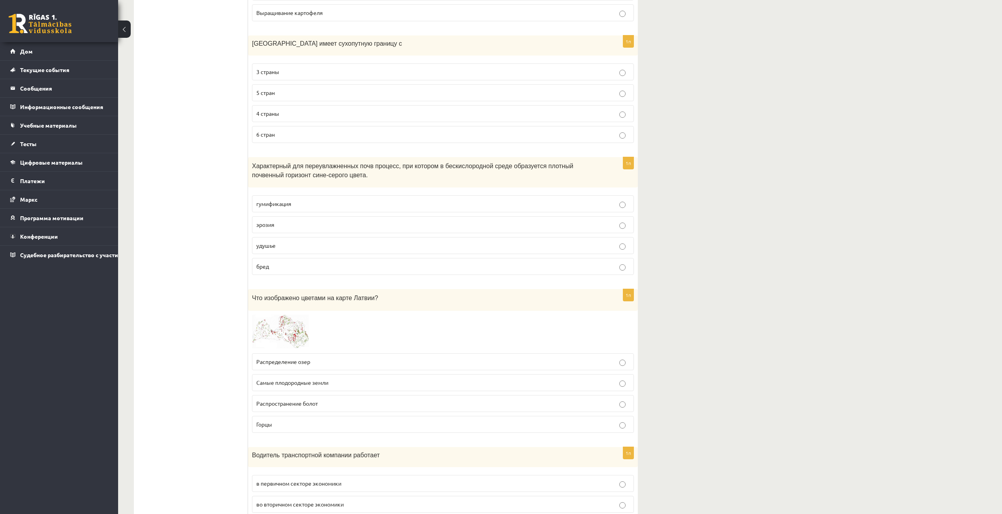
click at [294, 331] on img at bounding box center [281, 332] width 59 height 35
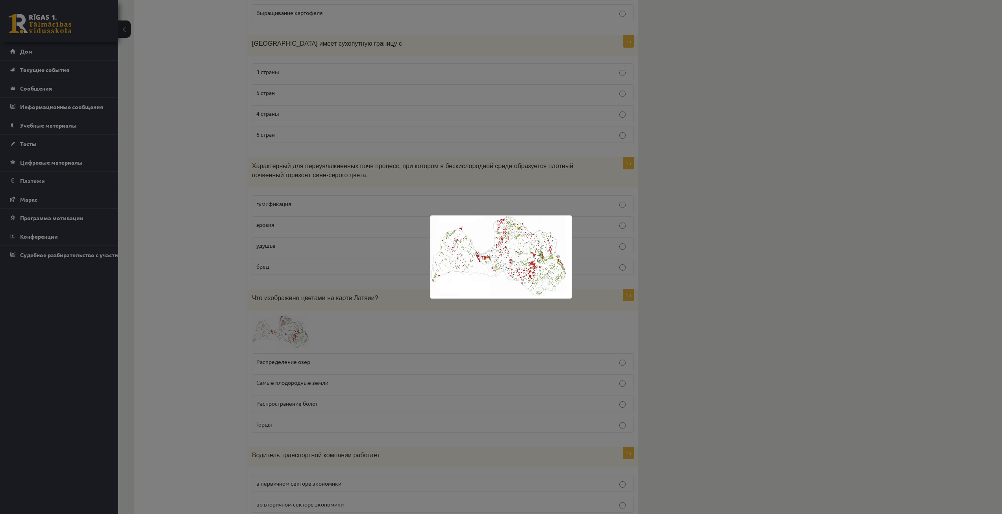
click at [332, 328] on div at bounding box center [501, 257] width 1002 height 514
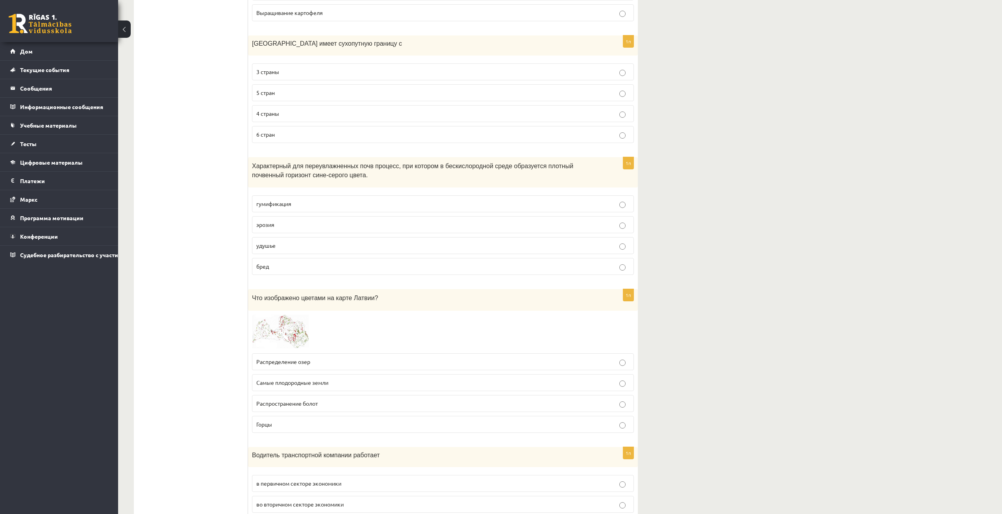
click at [450, 399] on p "Распространение болот" at bounding box center [442, 403] width 373 height 8
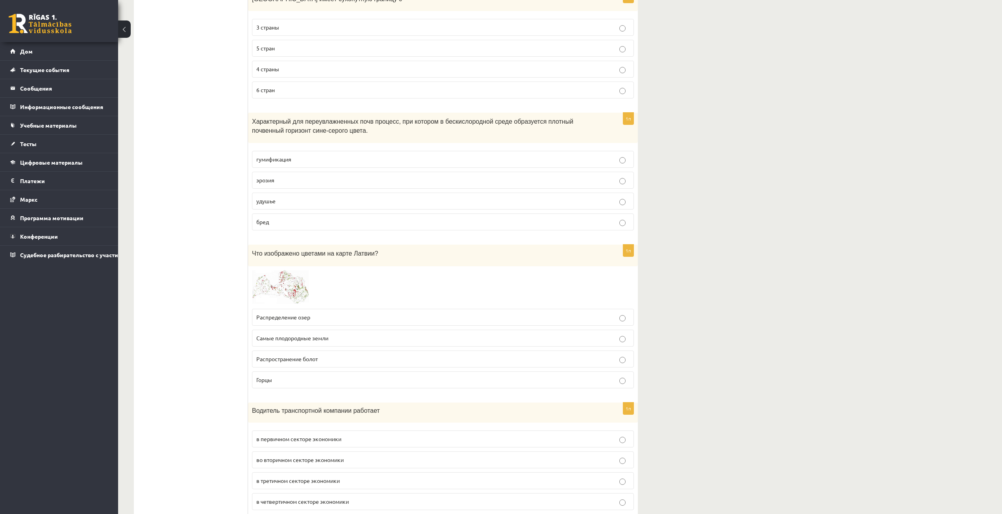
scroll to position [1456, 0]
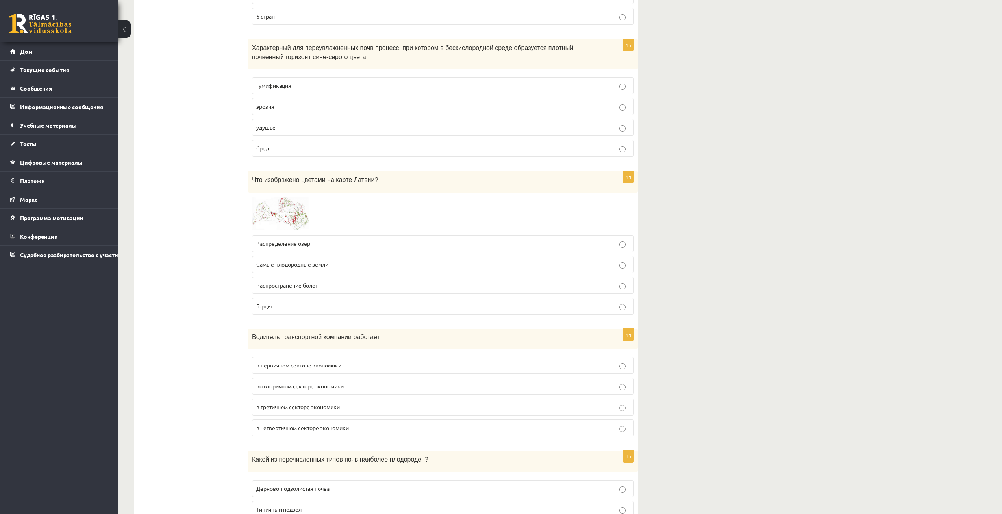
click at [280, 209] on span at bounding box center [282, 215] width 13 height 13
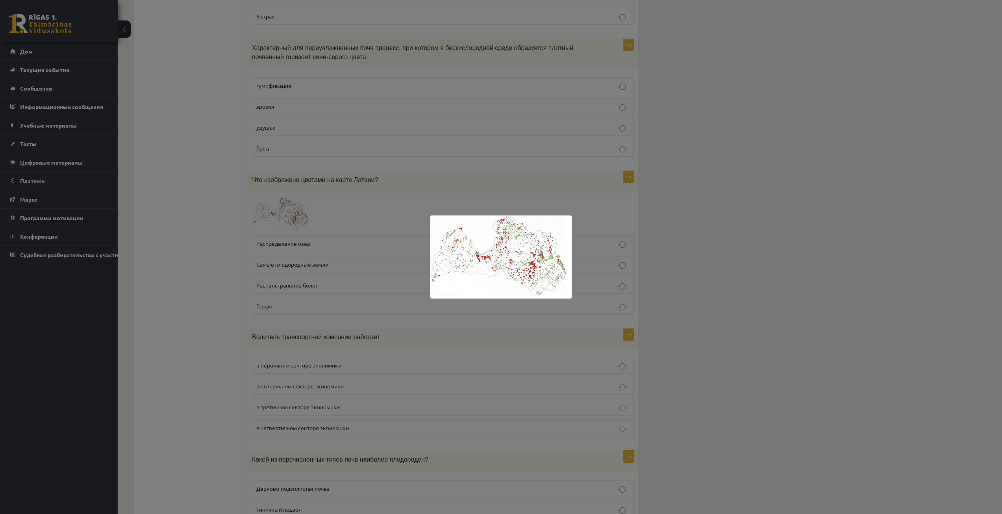
click at [242, 314] on div at bounding box center [501, 257] width 1002 height 514
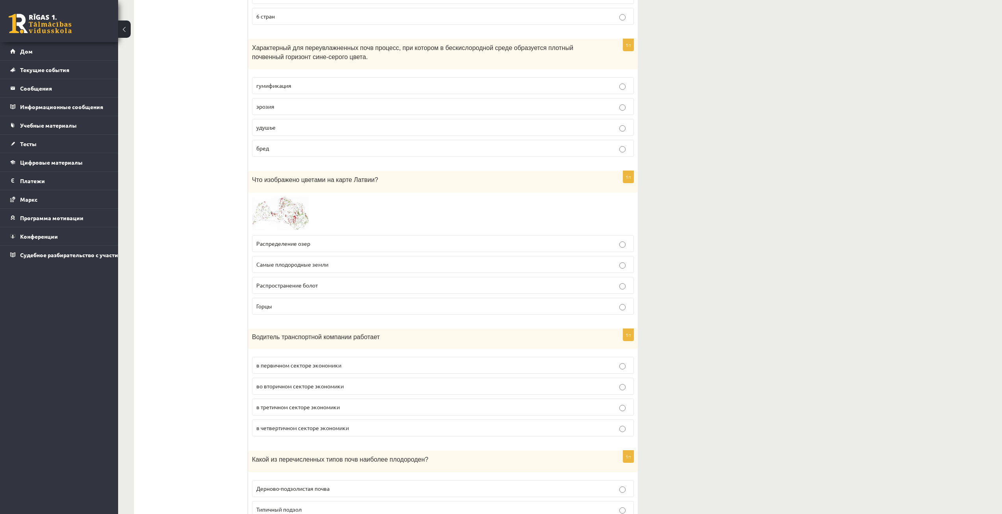
click at [339, 302] on p "Горцы" at bounding box center [442, 306] width 373 height 8
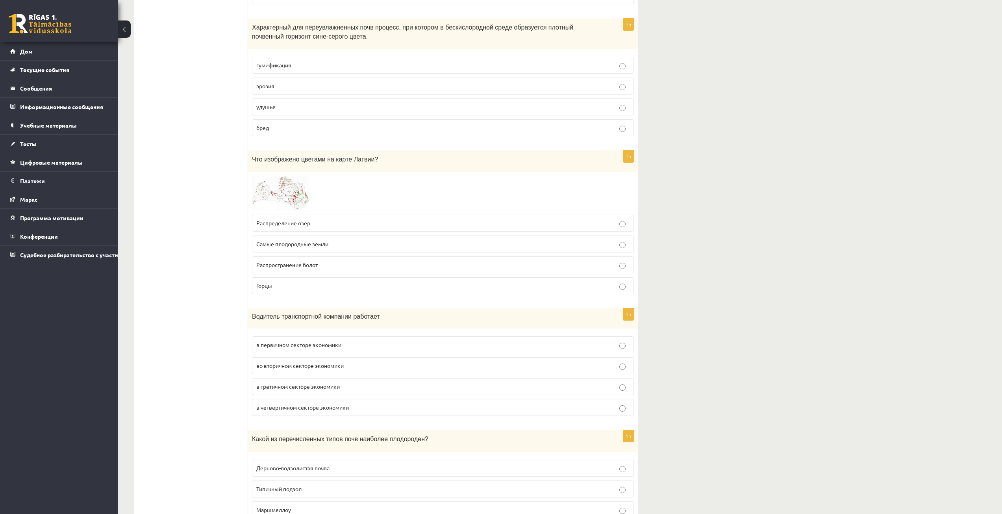
scroll to position [1496, 0]
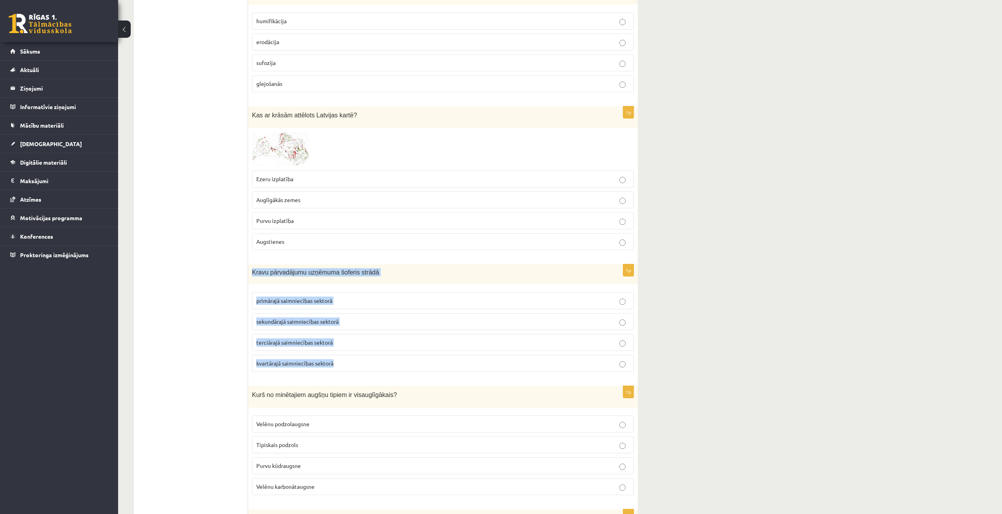
drag, startPoint x: 251, startPoint y: 271, endPoint x: 364, endPoint y: 359, distance: 143.3
click at [364, 359] on div "1p Kravu pārvadājumu uzņēmuma šoferis strādā primārajā saimniecības sektorā sek…" at bounding box center [443, 321] width 390 height 114
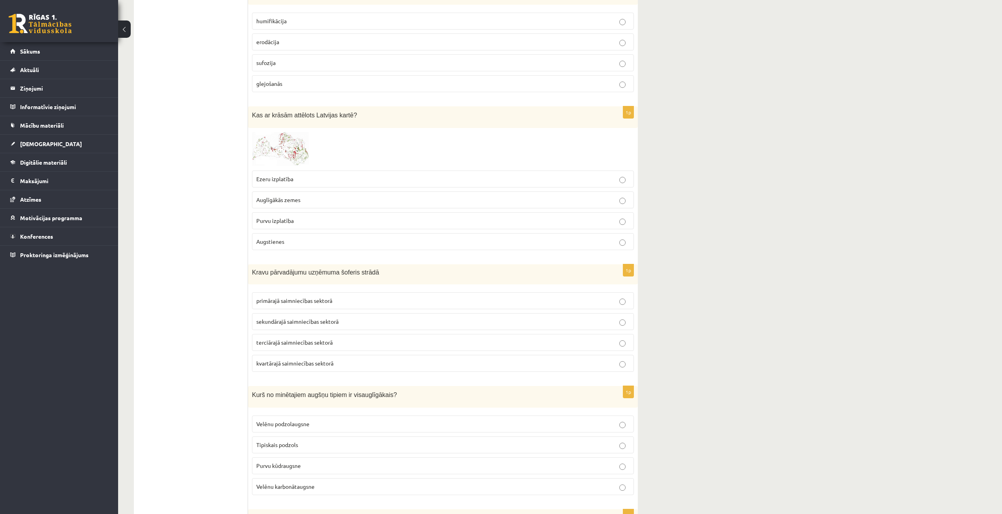
click at [276, 344] on span "terciārajā saimniecības sektorā" at bounding box center [294, 342] width 76 height 7
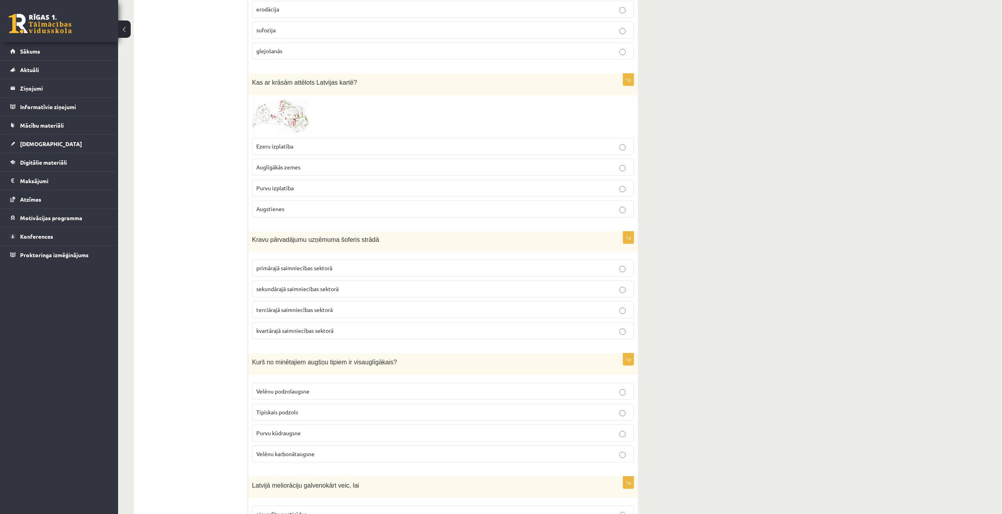
scroll to position [1575, 0]
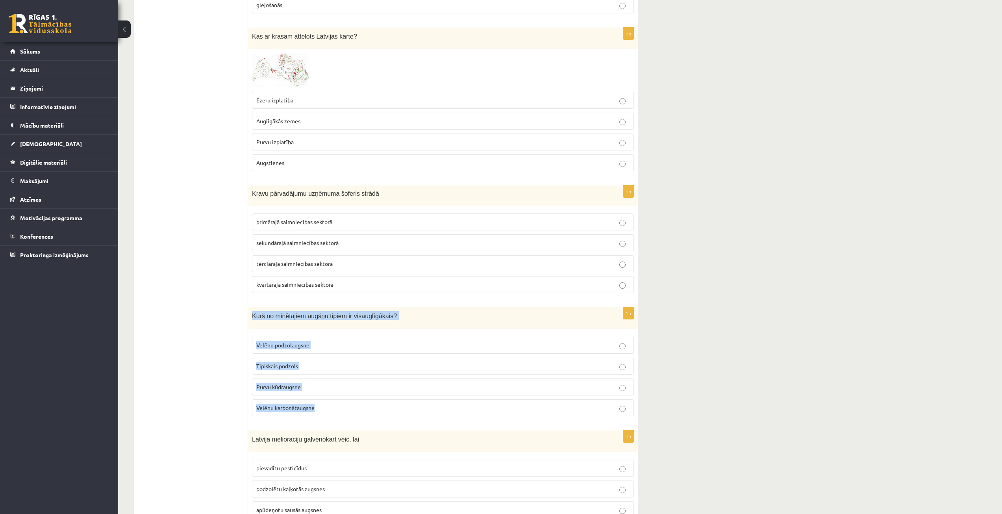
drag, startPoint x: 250, startPoint y: 315, endPoint x: 333, endPoint y: 407, distance: 124.3
click at [333, 407] on div "1p Kurš no minētajiem augšņu tipiem ir visauglīgākais? Velēnu podzolaugsne Tipi…" at bounding box center [443, 364] width 390 height 115
click at [183, 331] on ul "Tests" at bounding box center [195, 462] width 106 height 3790
click at [344, 413] on label "Velēnu karbonātaugsne" at bounding box center [443, 407] width 382 height 17
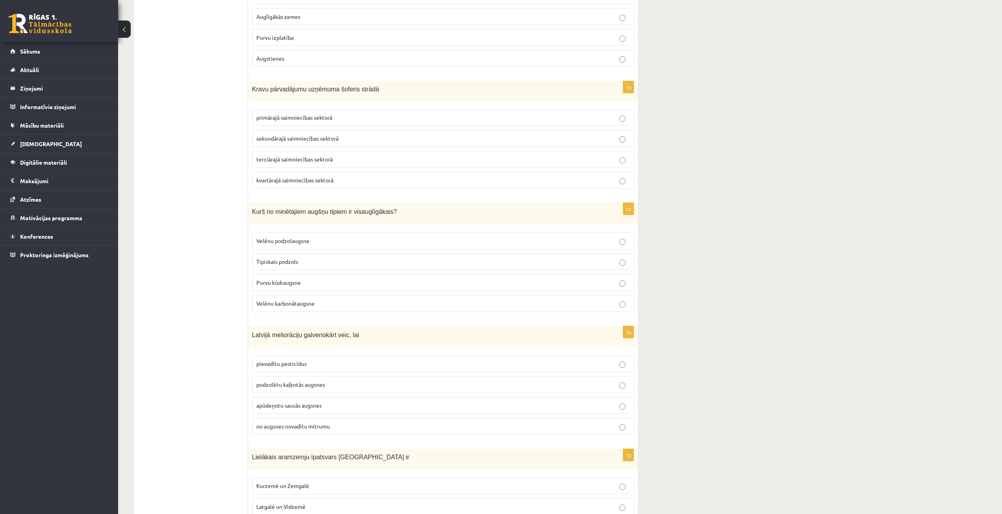
scroll to position [1693, 0]
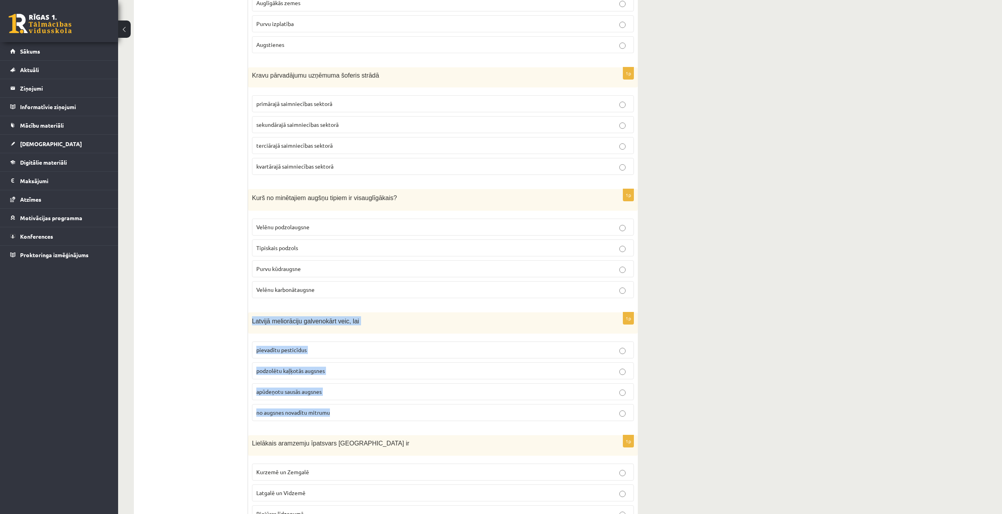
drag, startPoint x: 250, startPoint y: 319, endPoint x: 352, endPoint y: 418, distance: 142.0
click at [352, 418] on div "1p Latvijā meliorāciju galvenokārt veic, lai pievadītu pesticīdus podzolētu kaļ…" at bounding box center [443, 369] width 390 height 115
click at [237, 346] on ul "Tests" at bounding box center [195, 344] width 106 height 3790
click at [298, 371] on span "podzolētu kaļķotās augsnes" at bounding box center [290, 370] width 68 height 7
click at [294, 410] on span "no augsnes novadītu mitrumu" at bounding box center [293, 412] width 74 height 7
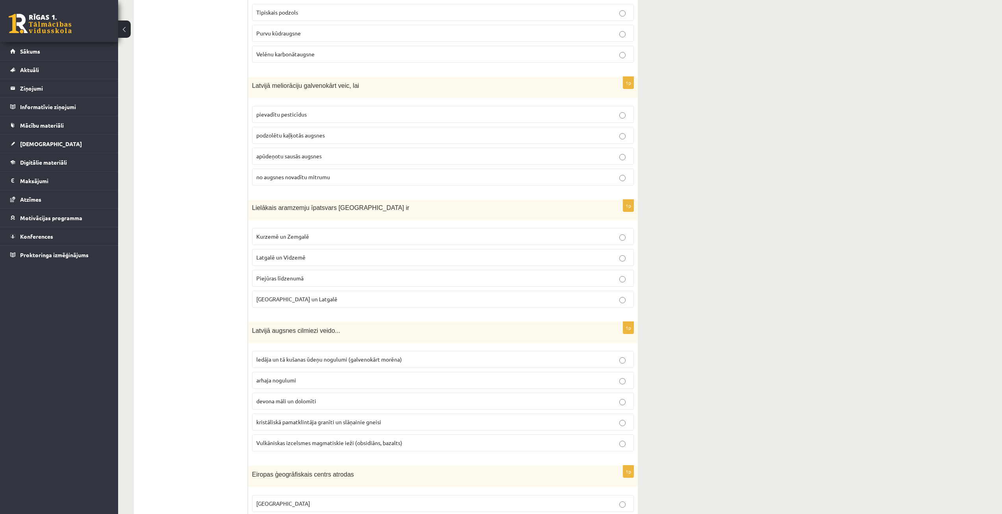
scroll to position [1929, 0]
drag, startPoint x: 250, startPoint y: 205, endPoint x: 340, endPoint y: 293, distance: 125.8
click at [340, 293] on div "1p Lielākais aramzemju īpatsvars Latvijā ir Kurzemē un Zemgalē Latgalē un Vidze…" at bounding box center [443, 256] width 390 height 114
click at [294, 318] on form "1p Lai mazinātu skābju augšņu veidošanos tās tiek ... erodētas bagātinātas ar k…" at bounding box center [443, 107] width 374 height 3790
click at [316, 232] on p "Kurzemē un Zemgalē" at bounding box center [442, 235] width 373 height 8
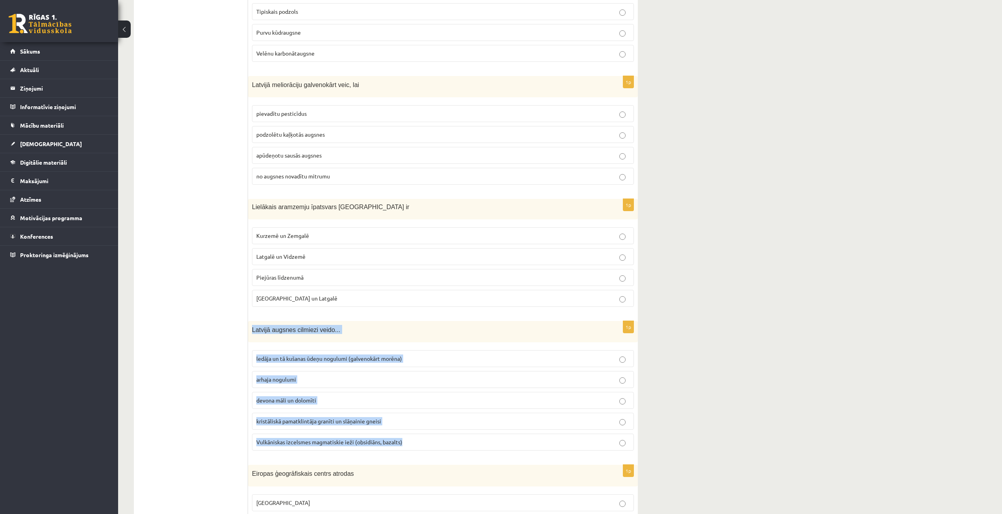
drag, startPoint x: 251, startPoint y: 330, endPoint x: 419, endPoint y: 440, distance: 201.3
click at [419, 440] on div "1p Latvijā augsnes cilmiezi veido... ledāja un tā kušanas ūdeņu nogulumi (galve…" at bounding box center [443, 389] width 390 height 136
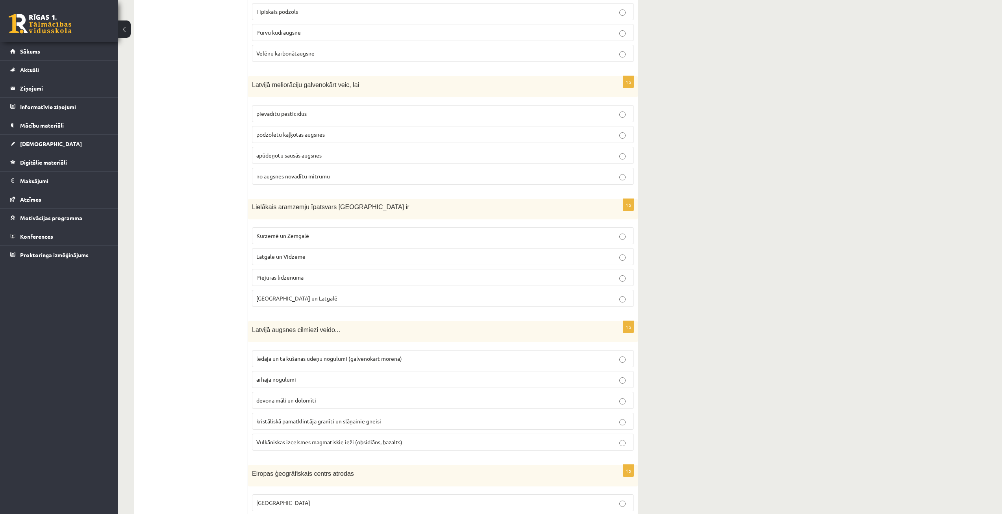
click at [230, 360] on ul "Tests" at bounding box center [195, 107] width 106 height 3790
click at [316, 363] on p "ledāja un tā kušanas ūdeņu nogulumi (galvenokārt morēna)" at bounding box center [442, 358] width 373 height 8
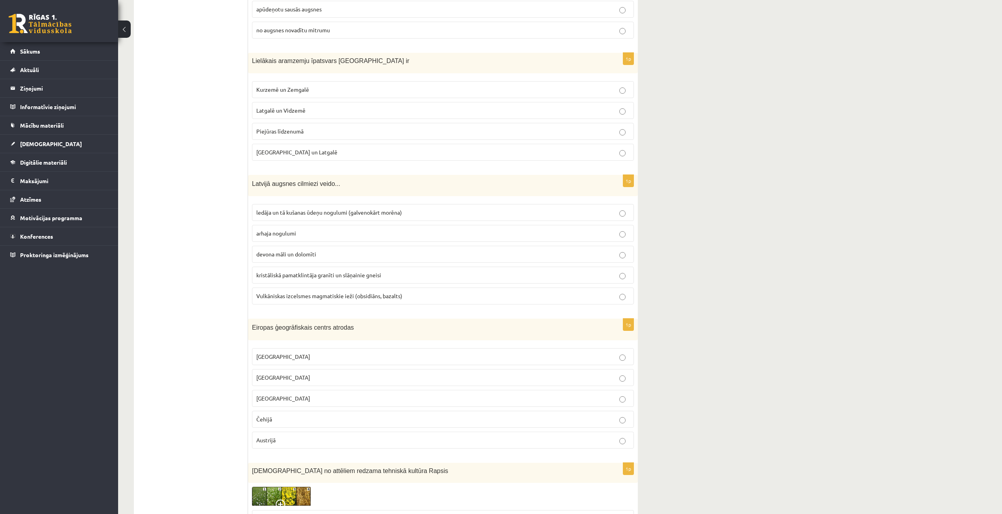
scroll to position [2086, 0]
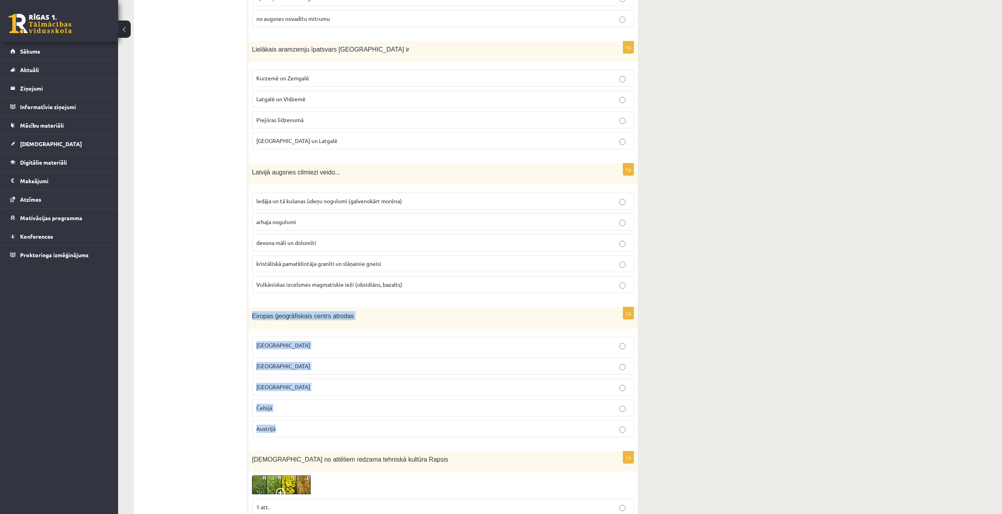
drag, startPoint x: 250, startPoint y: 316, endPoint x: 318, endPoint y: 423, distance: 127.4
click at [318, 423] on div "1p Eiropas ģeogrāfiskais centrs atrodas Latvijā Lietuvā Vācijā Čehijā Austrijā" at bounding box center [443, 375] width 390 height 136
click at [288, 341] on p "Latvijā" at bounding box center [442, 345] width 373 height 8
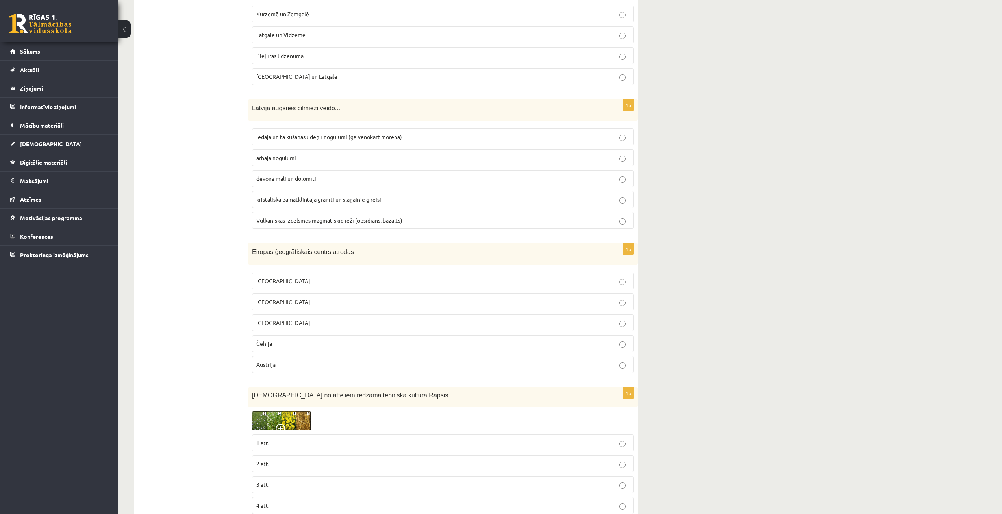
scroll to position [2165, 0]
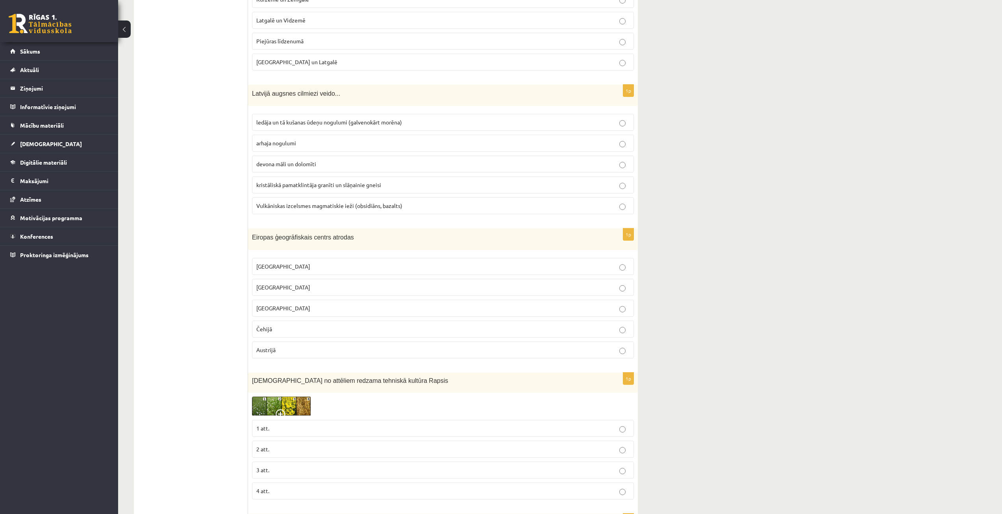
click at [295, 289] on p "Lietuvā" at bounding box center [442, 287] width 373 height 8
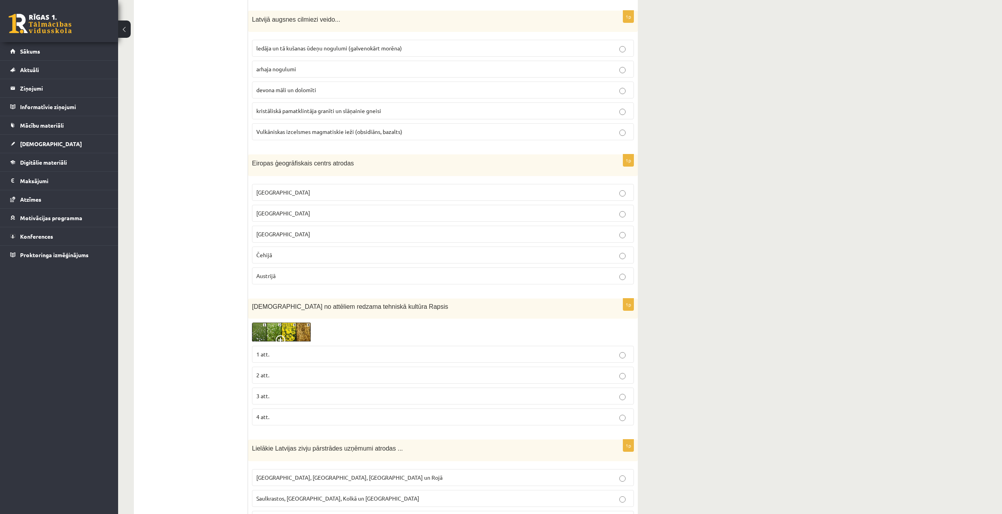
scroll to position [2244, 0]
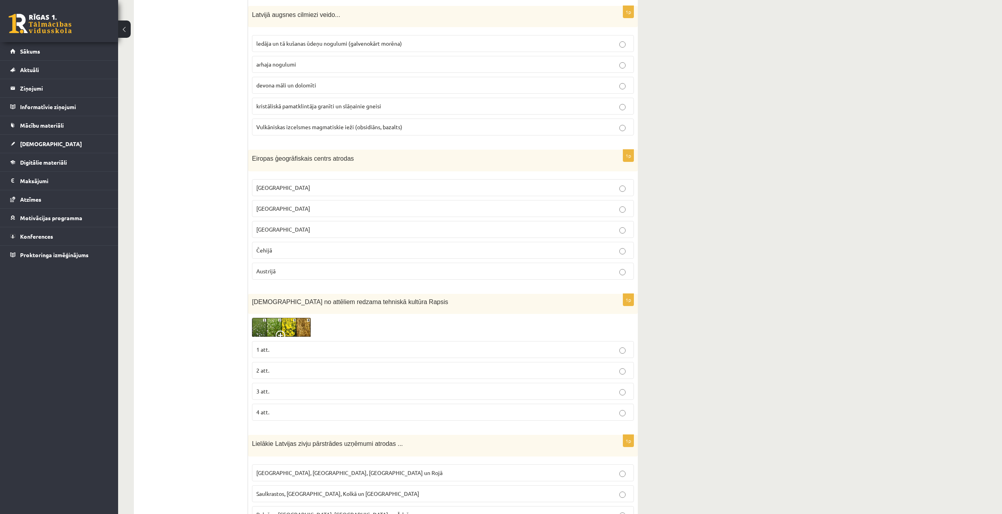
click at [284, 326] on img at bounding box center [281, 327] width 59 height 19
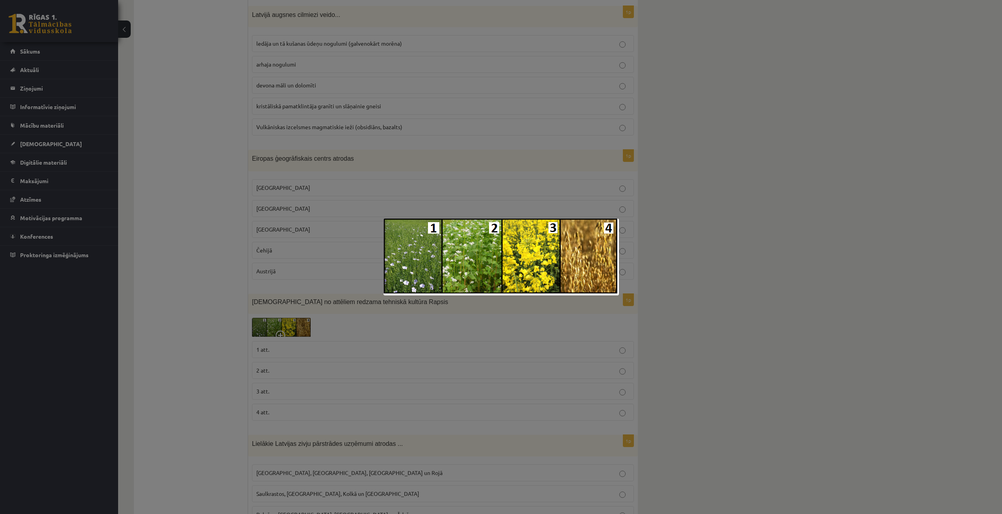
click at [720, 303] on div at bounding box center [501, 257] width 1002 height 514
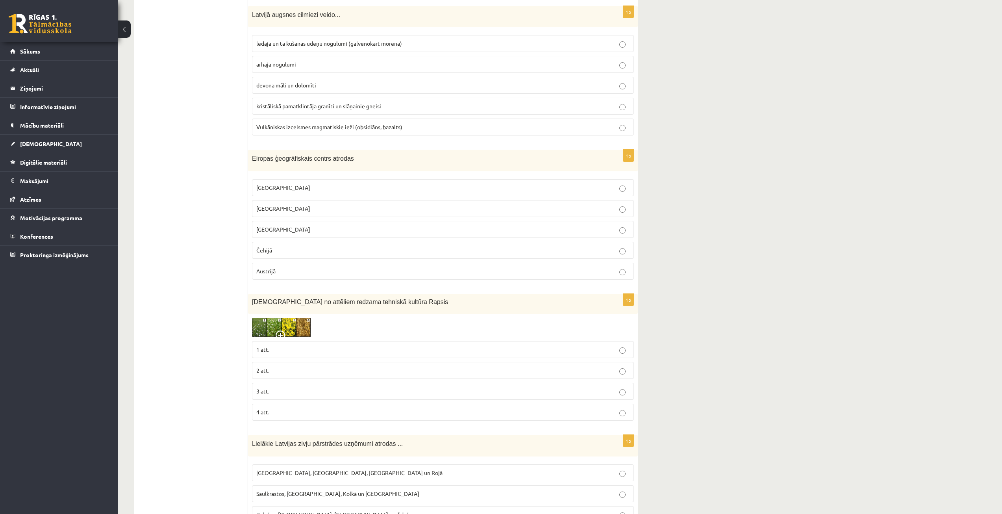
click at [268, 328] on img at bounding box center [281, 327] width 59 height 19
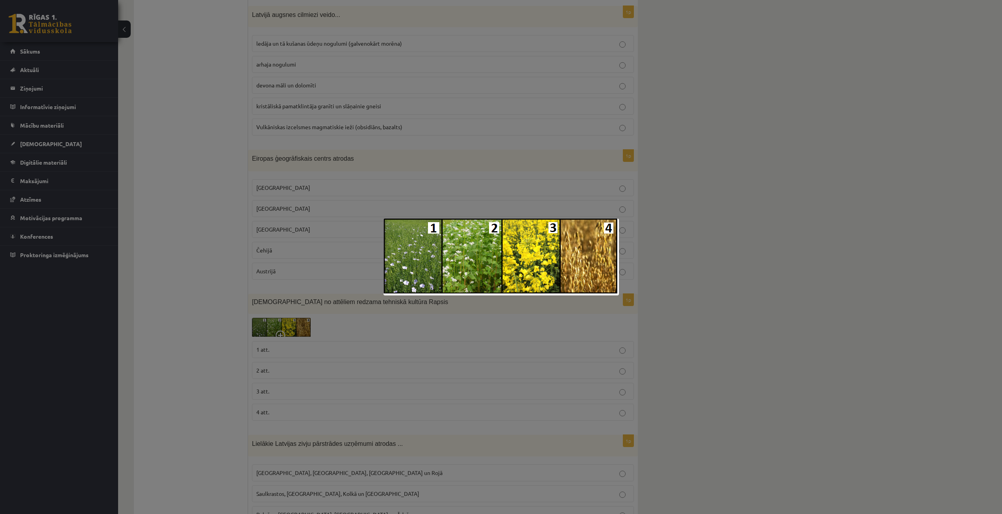
click at [222, 351] on div at bounding box center [501, 257] width 1002 height 514
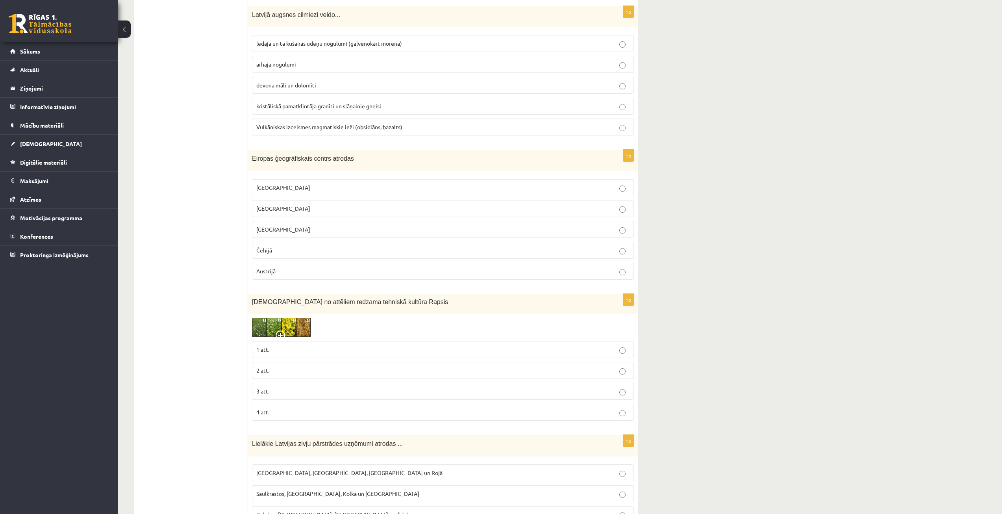
click at [268, 415] on span "4 att." at bounding box center [262, 411] width 13 height 7
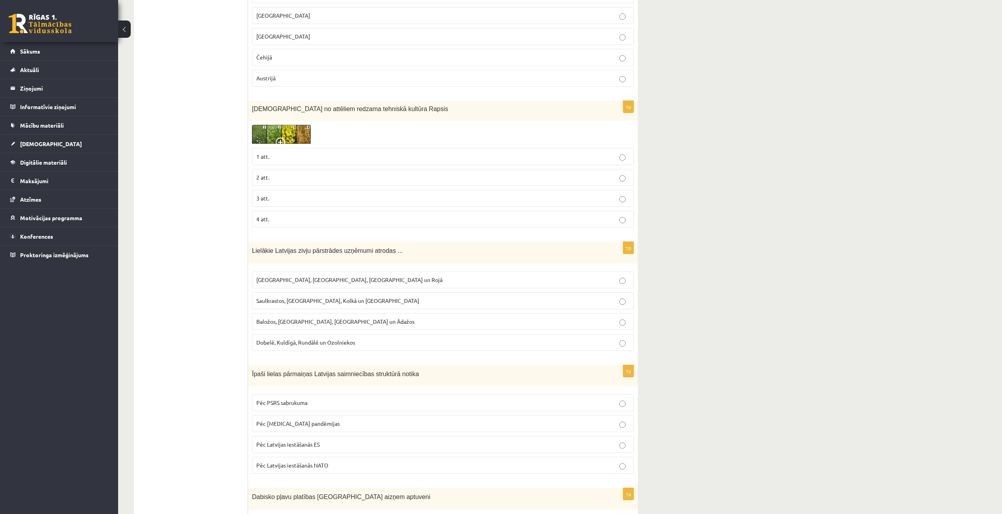
scroll to position [2441, 0]
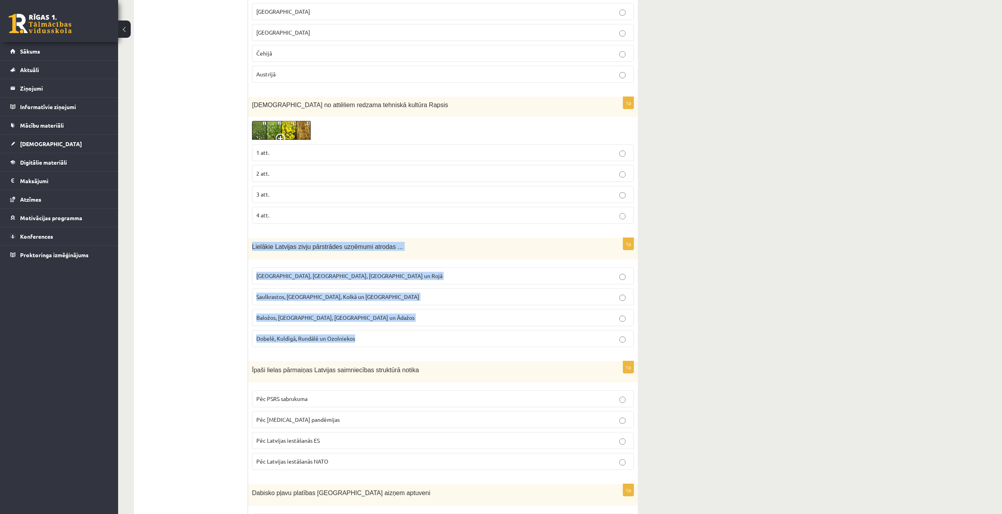
drag, startPoint x: 249, startPoint y: 244, endPoint x: 365, endPoint y: 344, distance: 153.5
click at [365, 344] on div "1p Lielākie Latvijas zivju pārstrādes uzņēmumi atrodas ... Rīgā, Liepājā, Salac…" at bounding box center [443, 295] width 390 height 115
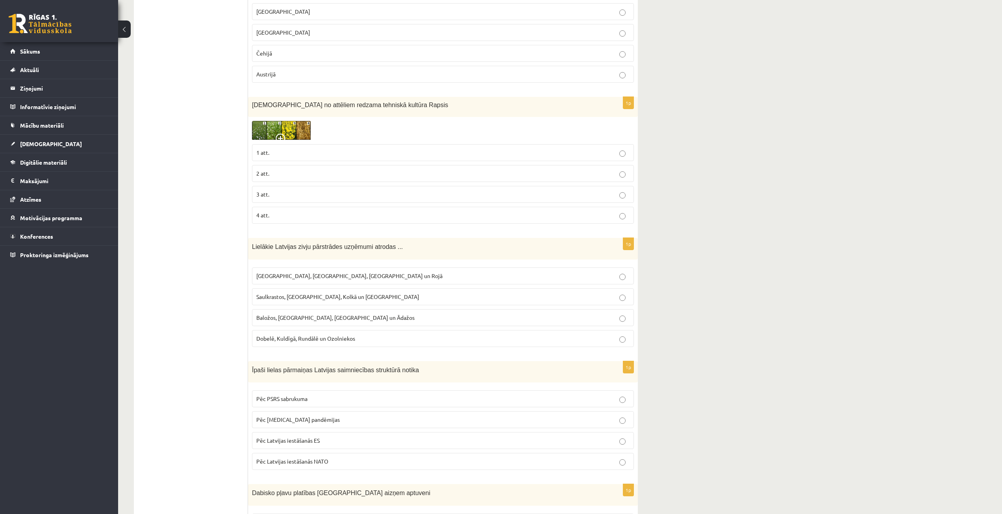
click at [354, 315] on p "Baložos, Ķekavā, Pūrē un Ādažos" at bounding box center [442, 317] width 373 height 8
click at [313, 283] on label "Rīgā, Liepājā, Salacgrīvā un Rojā" at bounding box center [443, 275] width 382 height 17
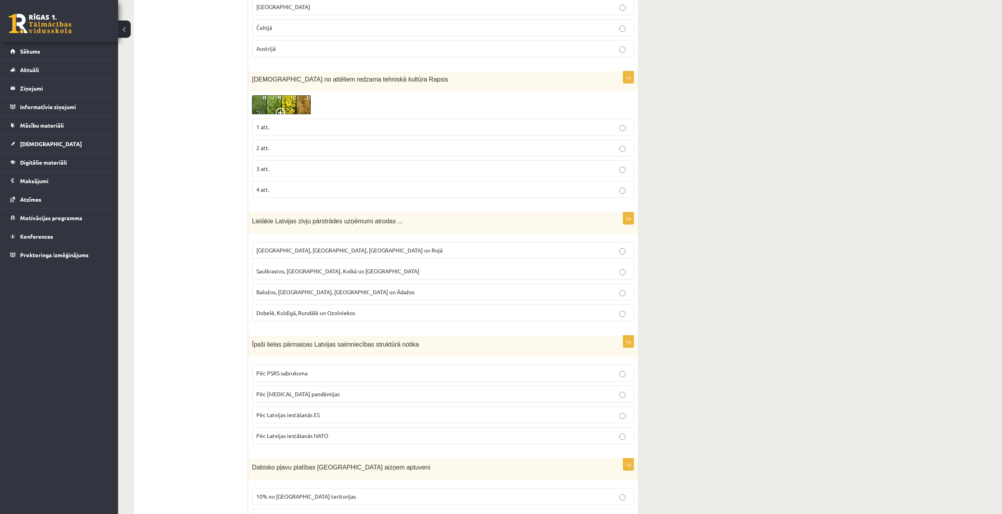
scroll to position [2480, 0]
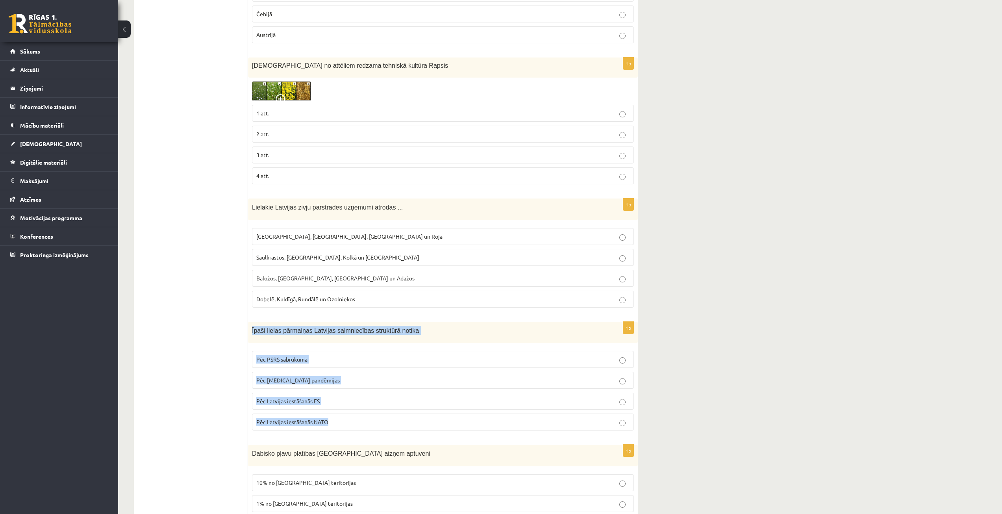
drag, startPoint x: 250, startPoint y: 329, endPoint x: 351, endPoint y: 427, distance: 140.9
click at [351, 427] on div "1p Īpaši lielas pārmaiņas Latvijas saimniecības struktūrā notika Pēc PSRS sabru…" at bounding box center [443, 379] width 390 height 115
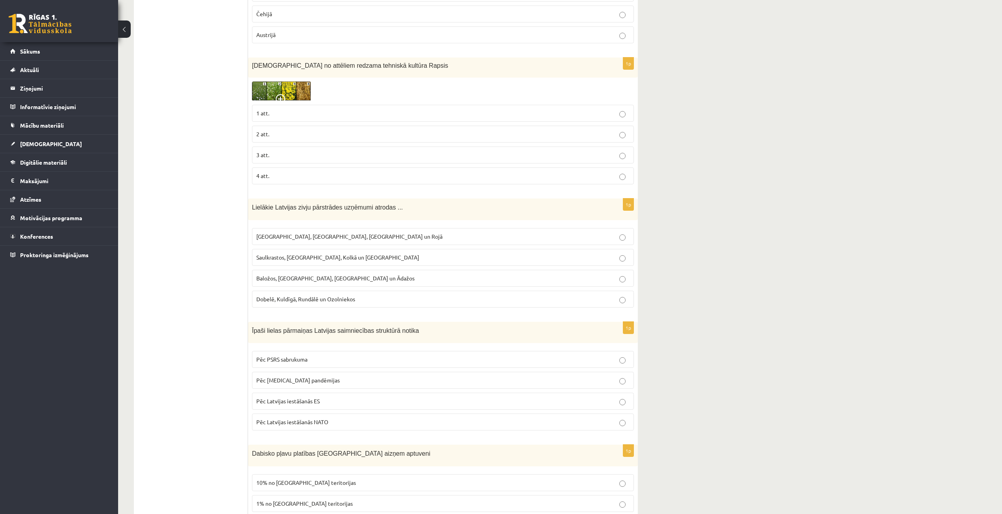
click at [331, 360] on p "Pēc PSRS sabrukuma" at bounding box center [442, 359] width 373 height 8
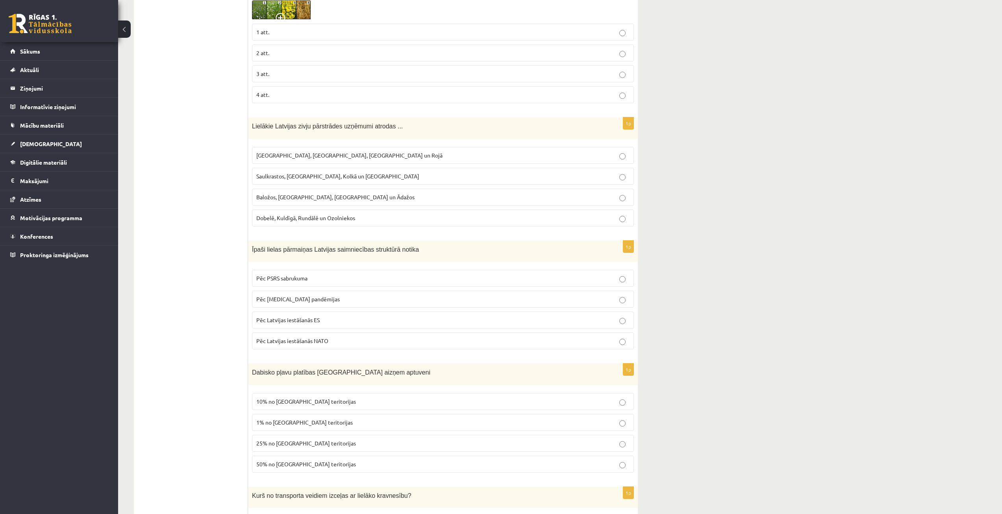
scroll to position [2598, 0]
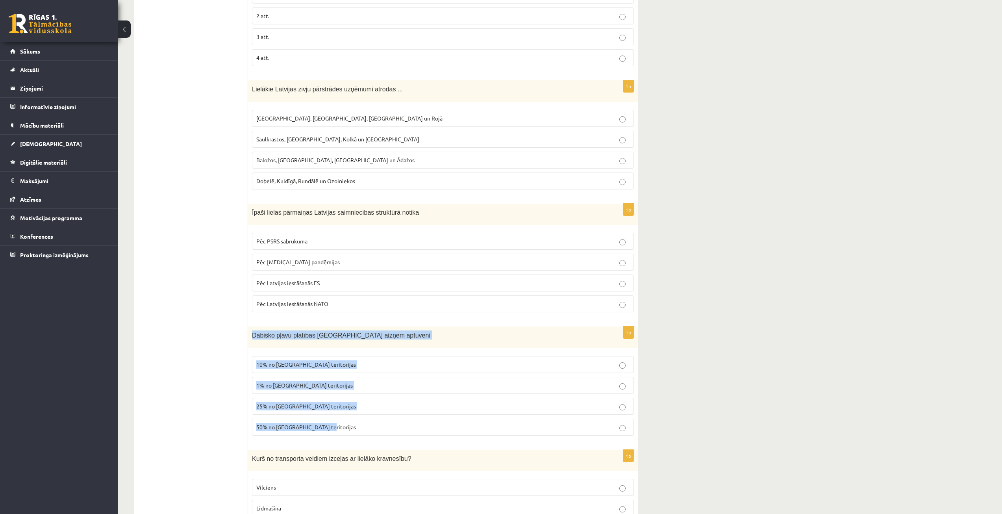
drag, startPoint x: 250, startPoint y: 331, endPoint x: 355, endPoint y: 429, distance: 143.4
click at [355, 429] on div "1p Dabisko pļavu platības Latvijā aizņem aptuveni 10% no Latvijas teritorijas 1…" at bounding box center [443, 383] width 390 height 115
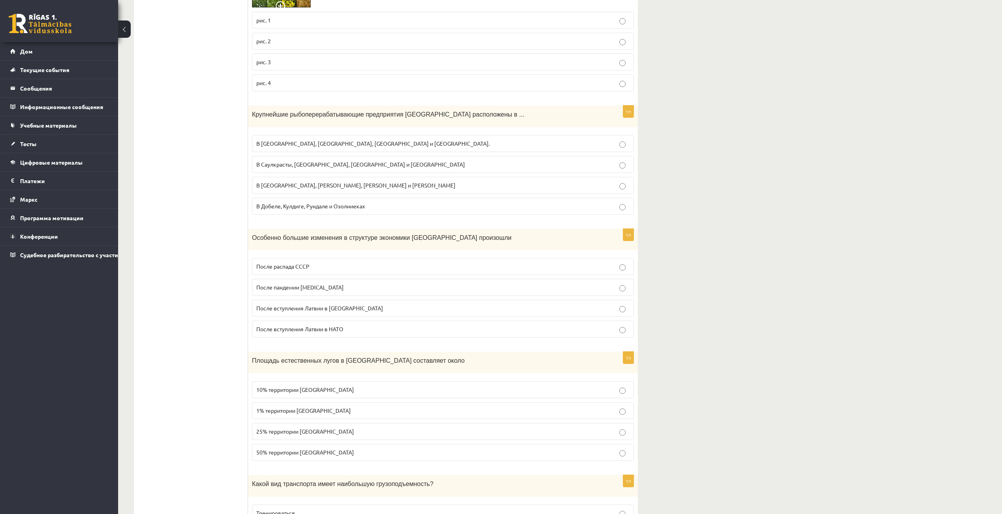
click at [288, 386] on font "10% территории Латвии" at bounding box center [305, 389] width 98 height 7
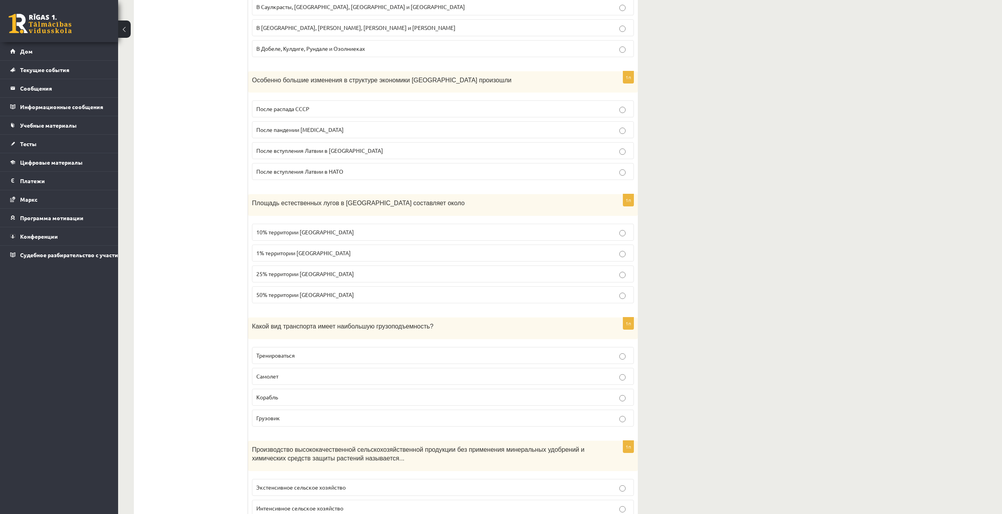
scroll to position [2795, 0]
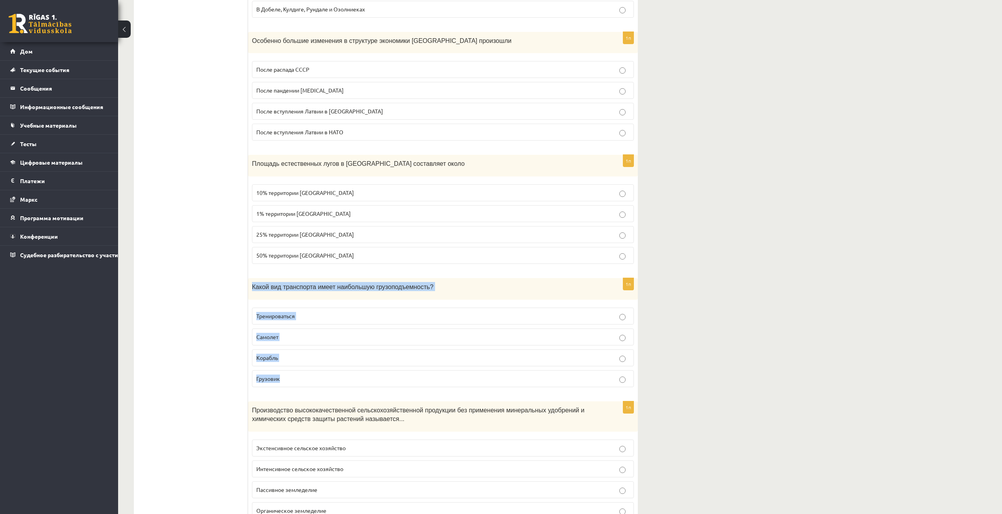
drag, startPoint x: 252, startPoint y: 276, endPoint x: 311, endPoint y: 372, distance: 112.4
click at [311, 372] on div "1п Какой вид транспорта имеет наибольшую грузоподъемность? Тренироваться Самоле…" at bounding box center [443, 335] width 390 height 115
drag, startPoint x: 228, startPoint y: 326, endPoint x: 143, endPoint y: 289, distance: 92.0
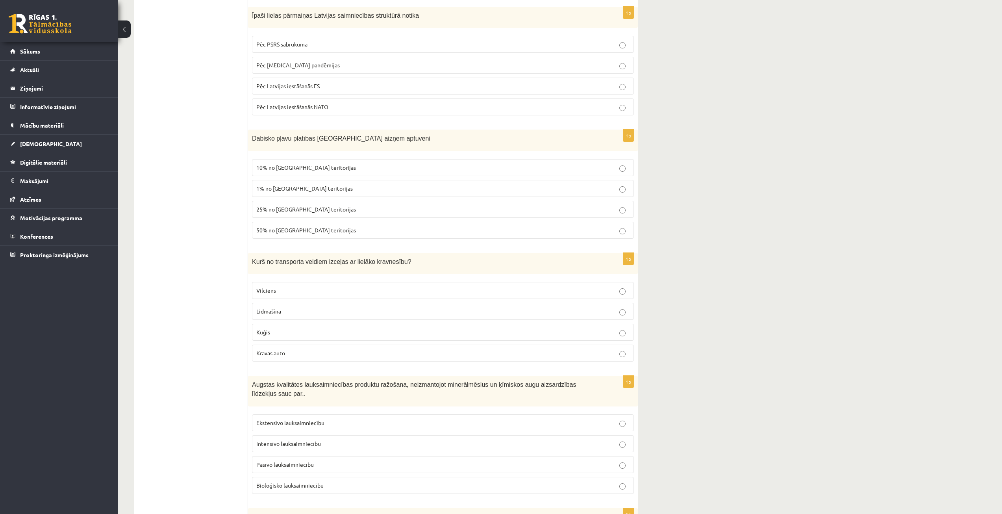
click at [483, 352] on p "Kravas auto" at bounding box center [442, 353] width 373 height 8
drag, startPoint x: 252, startPoint y: 261, endPoint x: 315, endPoint y: 350, distance: 109.8
click at [315, 350] on div "1p Kurš no transporta veidiem izceļas ar lielāko kravnesību? Vilciens Lidmašīna…" at bounding box center [443, 310] width 390 height 115
drag, startPoint x: 198, startPoint y: 318, endPoint x: 265, endPoint y: 331, distance: 69.0
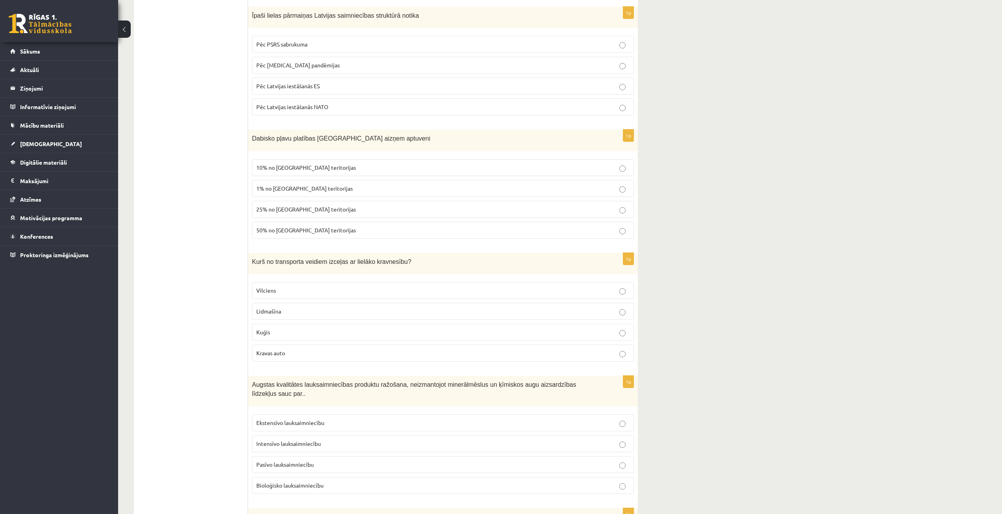
click at [270, 331] on p "Kuģis" at bounding box center [442, 332] width 373 height 8
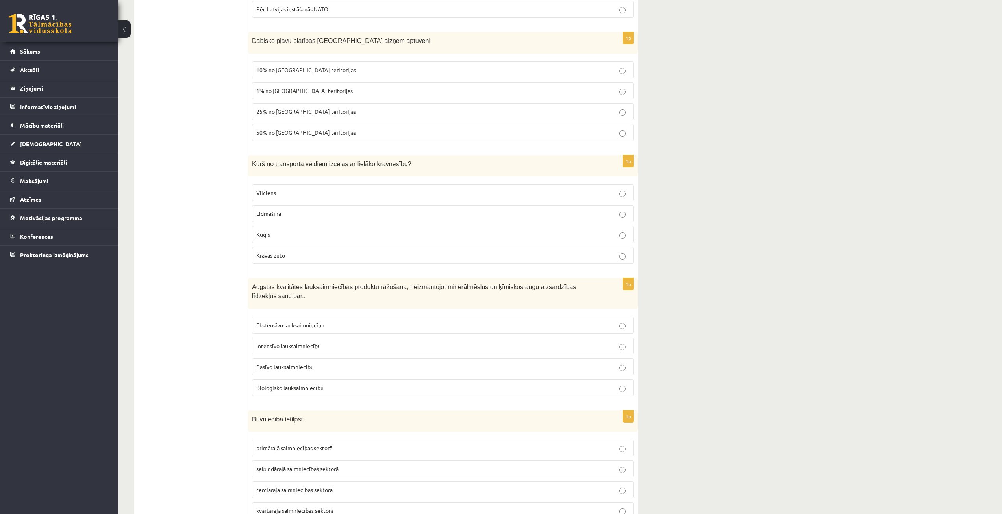
scroll to position [2913, 0]
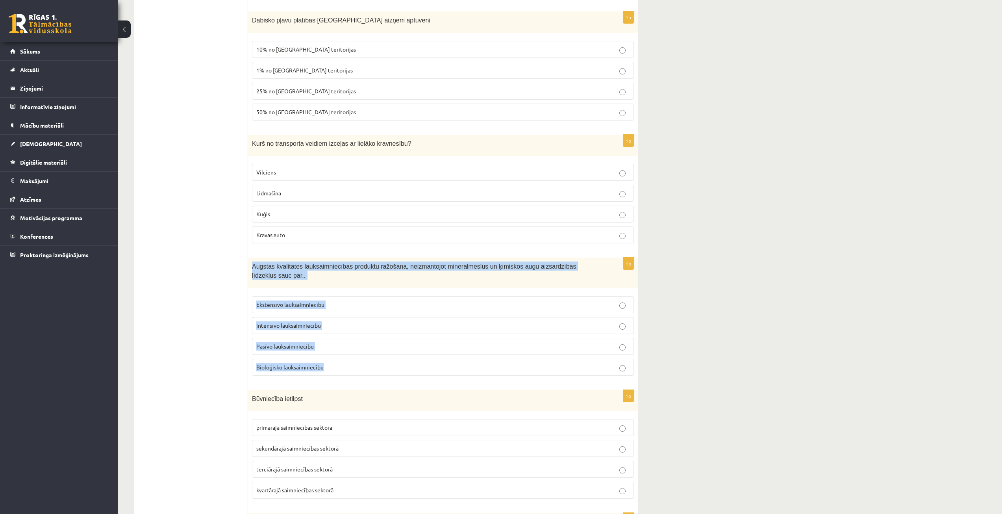
drag, startPoint x: 249, startPoint y: 263, endPoint x: 337, endPoint y: 364, distance: 133.6
click at [337, 364] on div "1p Augstas kvalitātes lauksaimniecības produktu ražošana, neizmantojot minerālm…" at bounding box center [443, 319] width 390 height 124
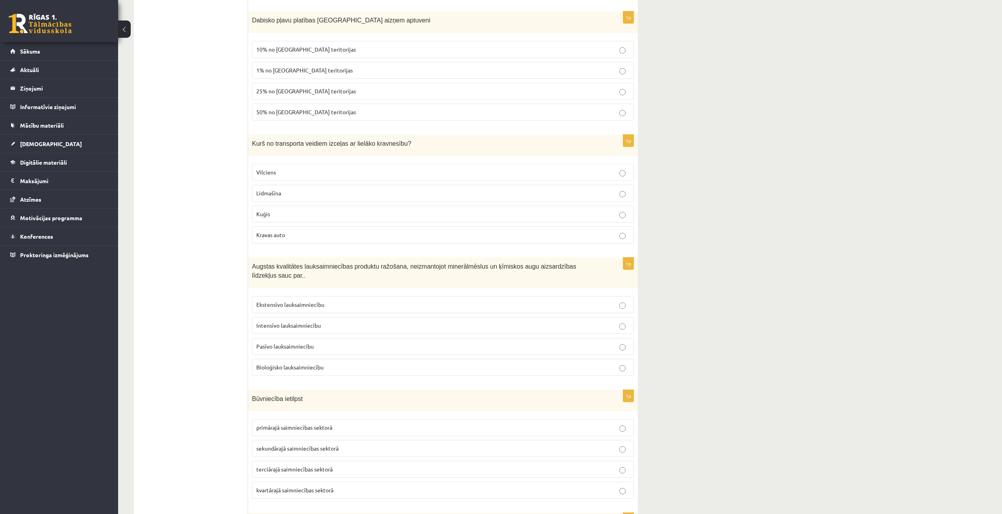
click at [300, 363] on span "Bioloģisko lauksaimniecību" at bounding box center [289, 366] width 67 height 7
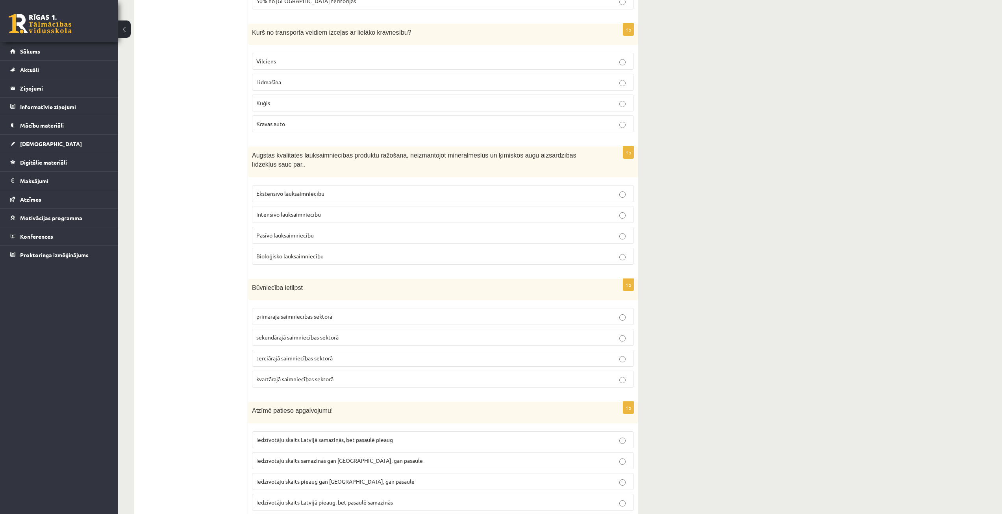
scroll to position [3031, 0]
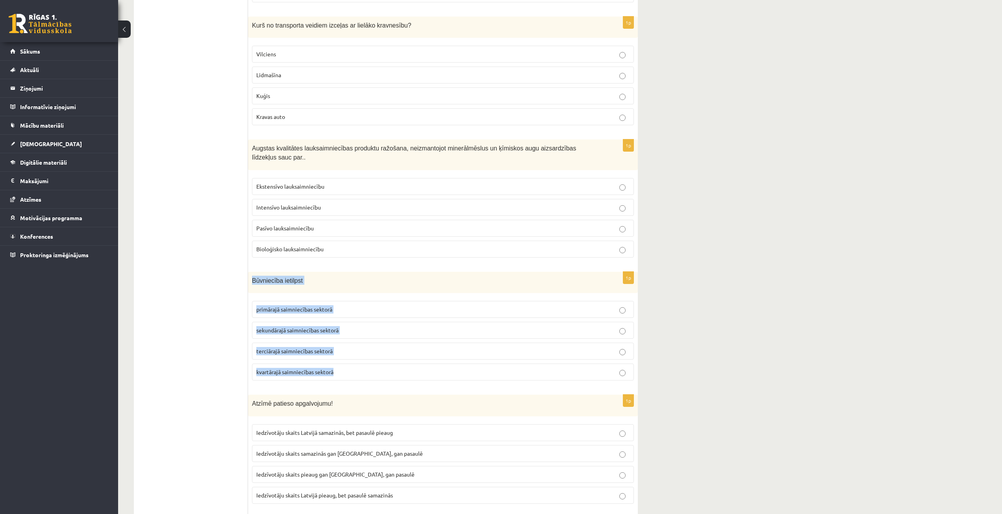
drag, startPoint x: 251, startPoint y: 272, endPoint x: 349, endPoint y: 369, distance: 138.1
click at [349, 369] on div "1p Būvniecība ietilpst primārajā saimniecības sektorā sekundārajā saimniecības …" at bounding box center [443, 329] width 390 height 115
click at [294, 322] on label "sekundārajā saimniecības sektorā" at bounding box center [443, 330] width 382 height 17
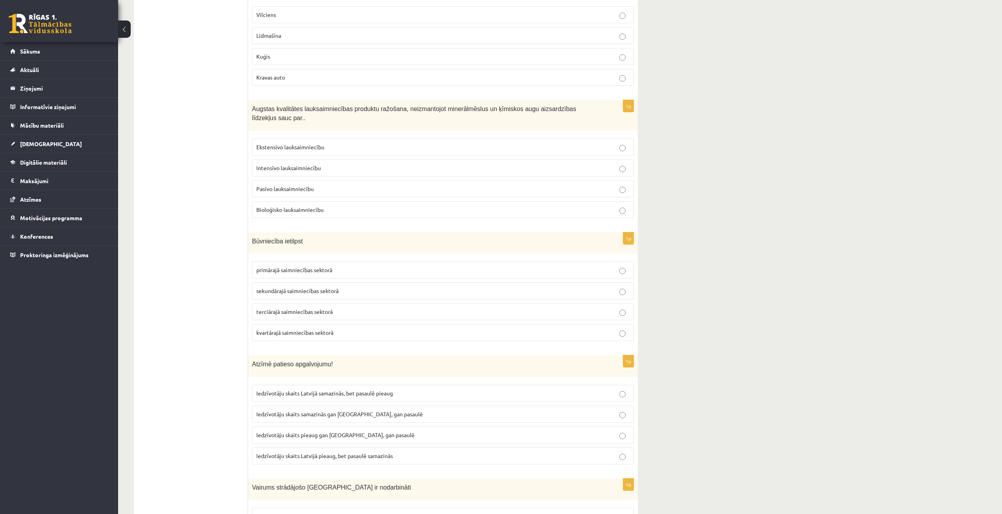
scroll to position [3110, 0]
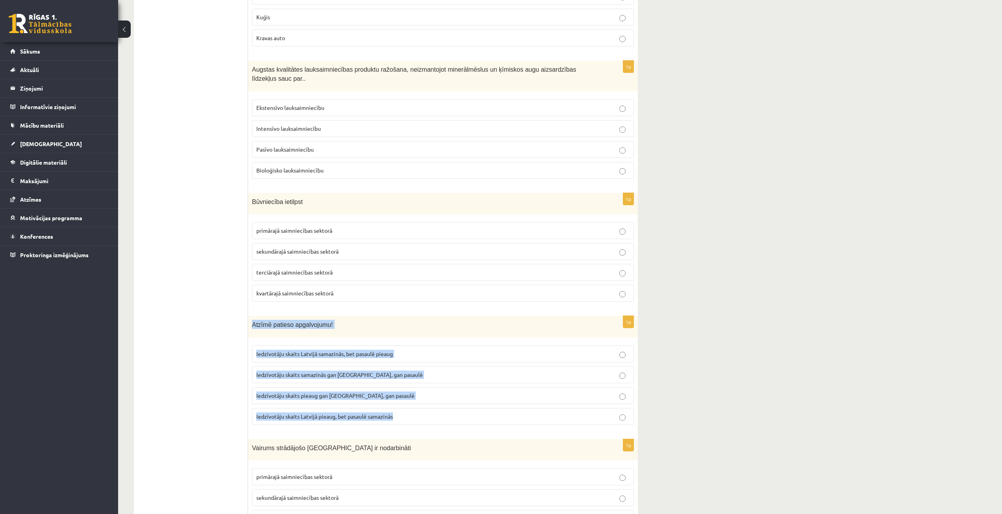
drag, startPoint x: 251, startPoint y: 314, endPoint x: 400, endPoint y: 406, distance: 175.0
click at [400, 406] on div "1p Atzīmē patieso apgalvojumu! Iedzīvotāju skaits Latvijā samazinās, bet pasaul…" at bounding box center [443, 373] width 390 height 115
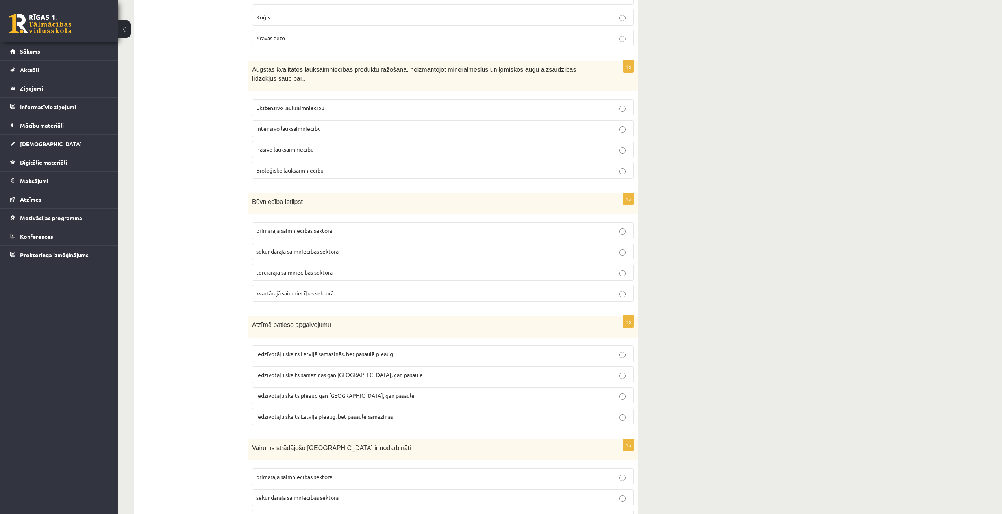
click at [342, 350] on p "Iedzīvotāju skaits Latvijā samazinās, bet pasaulē pieaug" at bounding box center [442, 354] width 373 height 8
click at [328, 413] on span "Iedzīvotāju skaits Latvijā pieaug, bet pasaulē samazinās" at bounding box center [324, 416] width 137 height 7
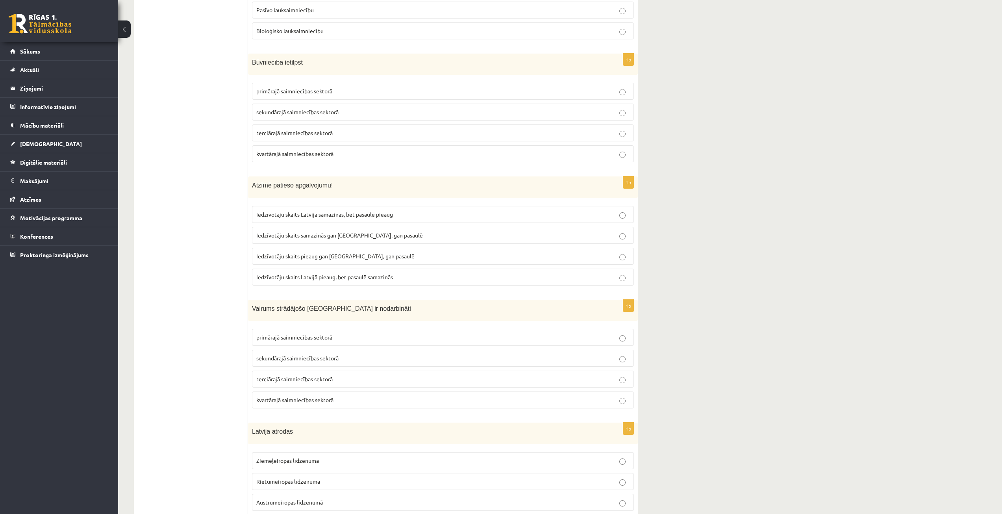
scroll to position [3346, 0]
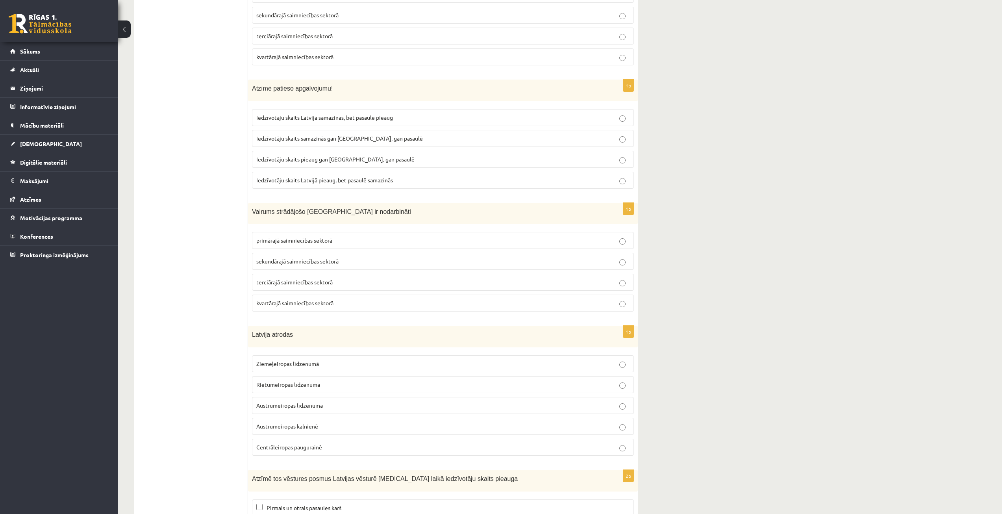
drag, startPoint x: 247, startPoint y: 201, endPoint x: 370, endPoint y: 278, distance: 144.6
click at [359, 228] on fieldset "primārajā saimniecības sektorā sekundārajā saimniecības sektorā terciārajā saim…" at bounding box center [443, 271] width 382 height 86
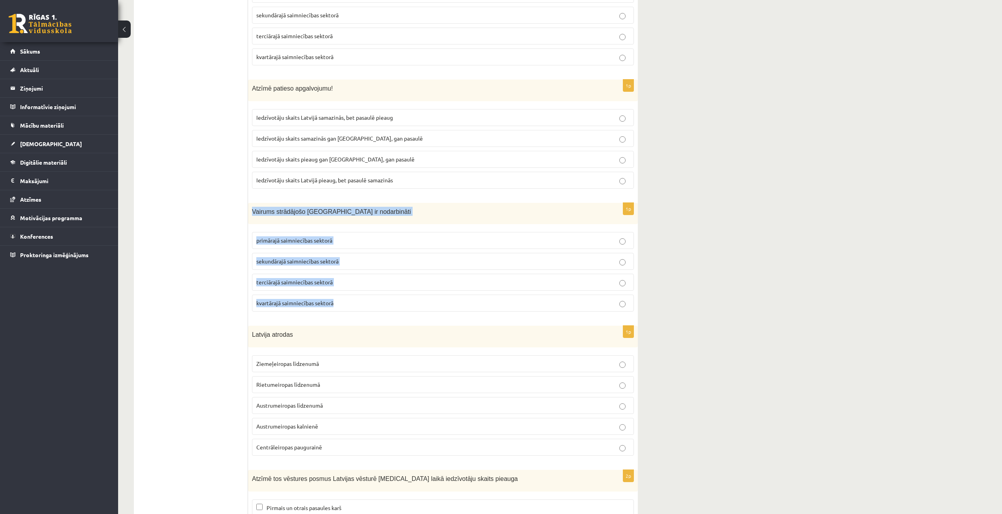
drag, startPoint x: 252, startPoint y: 202, endPoint x: 345, endPoint y: 291, distance: 128.9
click at [345, 291] on div "1p Vairums strādājošo Latvijā ir nodarbināti primārajā saimniecības sektorā sek…" at bounding box center [443, 260] width 390 height 115
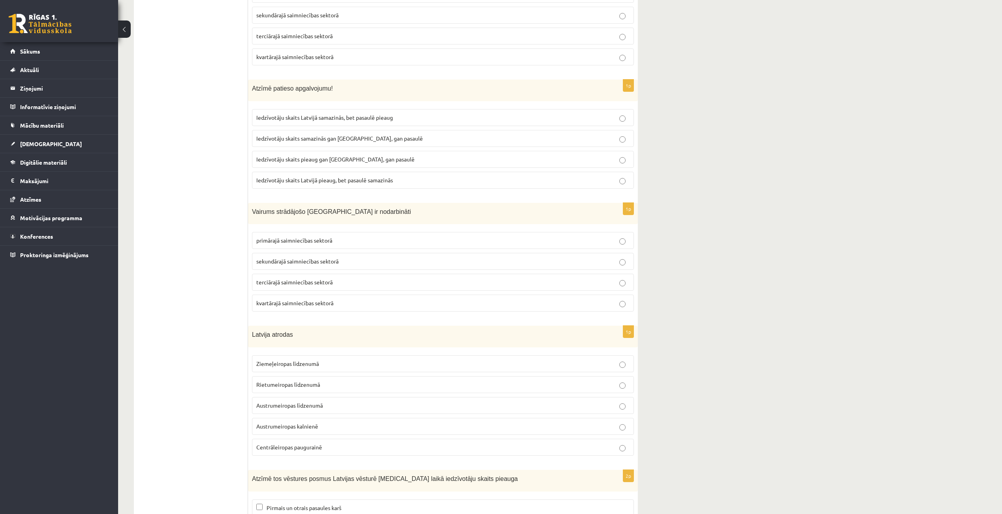
click at [316, 278] on span "terciārajā saimniecības sektorā" at bounding box center [294, 281] width 76 height 7
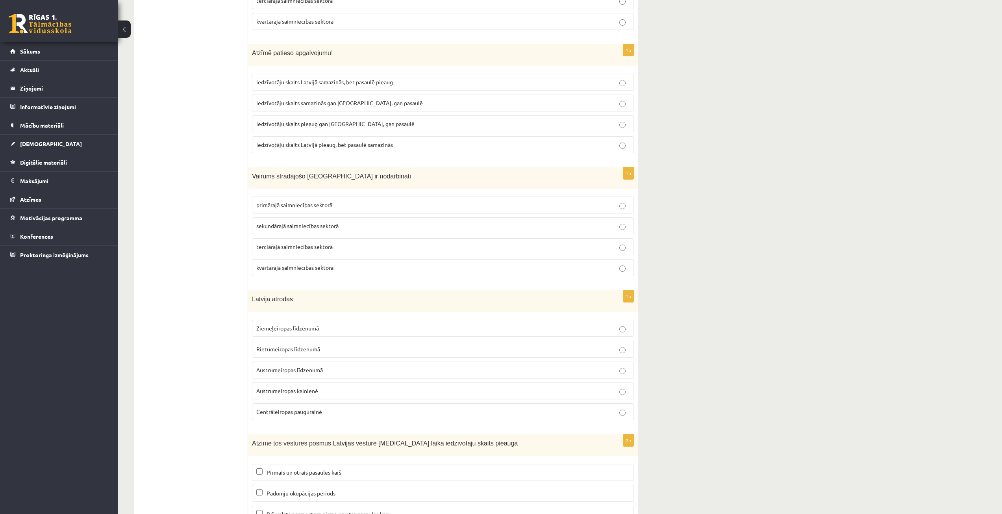
scroll to position [3425, 0]
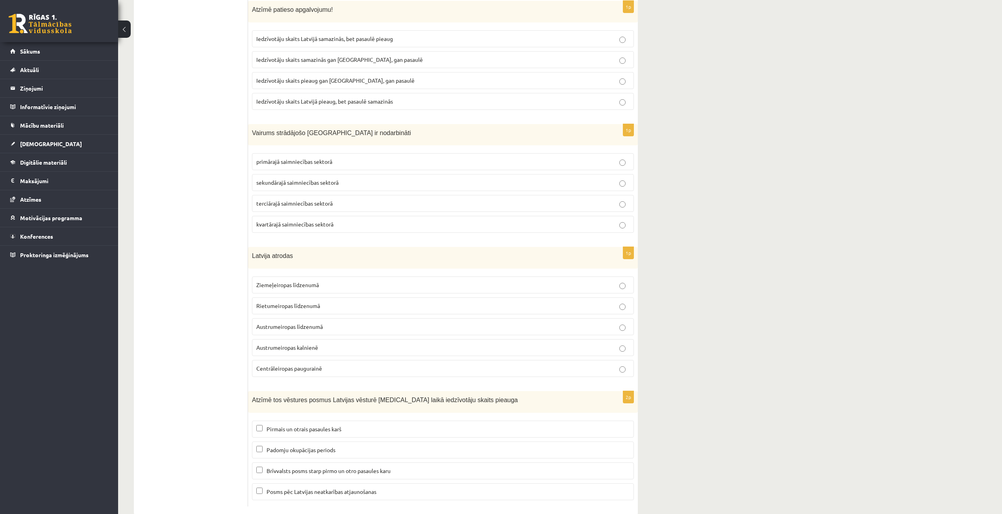
drag, startPoint x: 262, startPoint y: 248, endPoint x: 276, endPoint y: 253, distance: 14.4
click at [270, 253] on div "Latvija atrodas" at bounding box center [443, 258] width 390 height 22
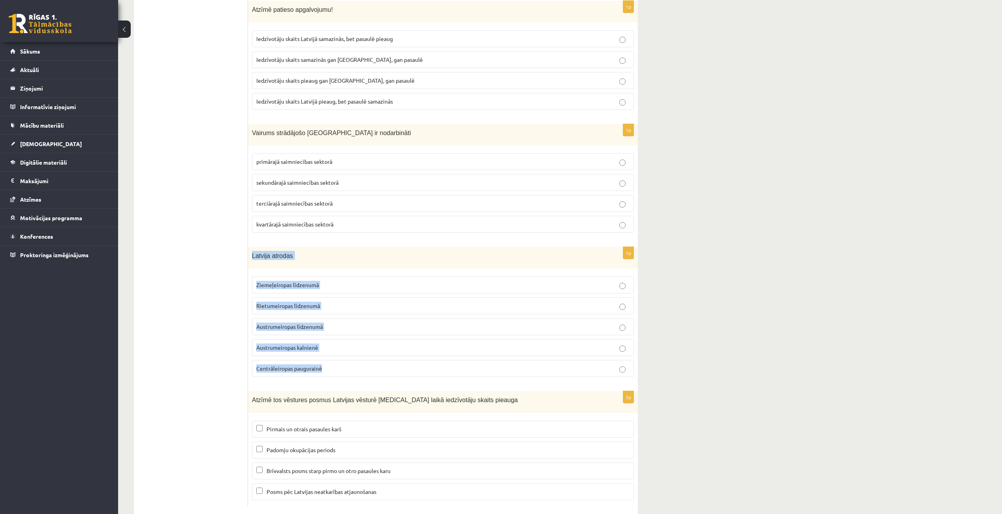
drag, startPoint x: 251, startPoint y: 245, endPoint x: 359, endPoint y: 354, distance: 153.1
click at [359, 354] on div "1p Latvija atrodas Ziemeļeiropas līdzenumā Rietumeiropas līdzenumā Austrumeirop…" at bounding box center [443, 315] width 390 height 136
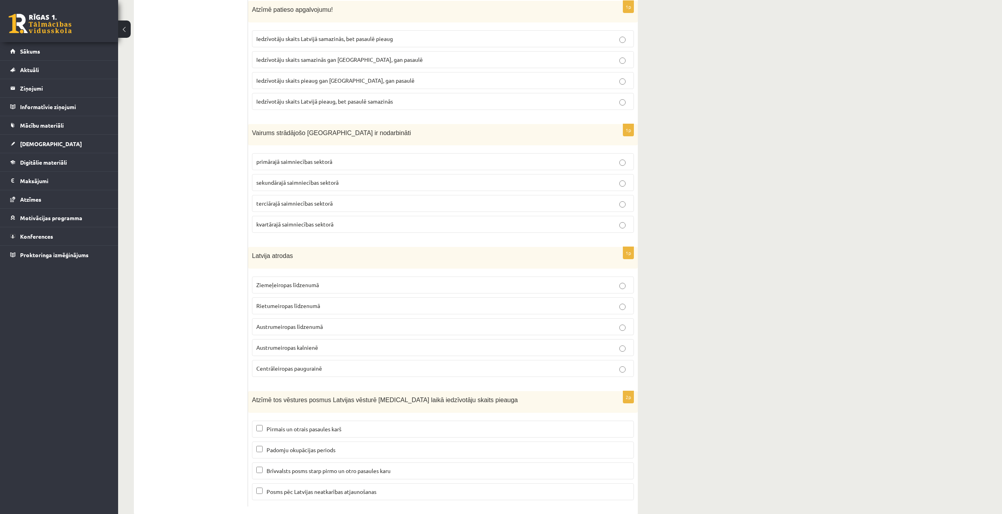
drag, startPoint x: 755, startPoint y: 217, endPoint x: 742, endPoint y: 215, distance: 13.6
click at [321, 281] on p "Ziemeļeiropas līdzenumā" at bounding box center [442, 285] width 373 height 8
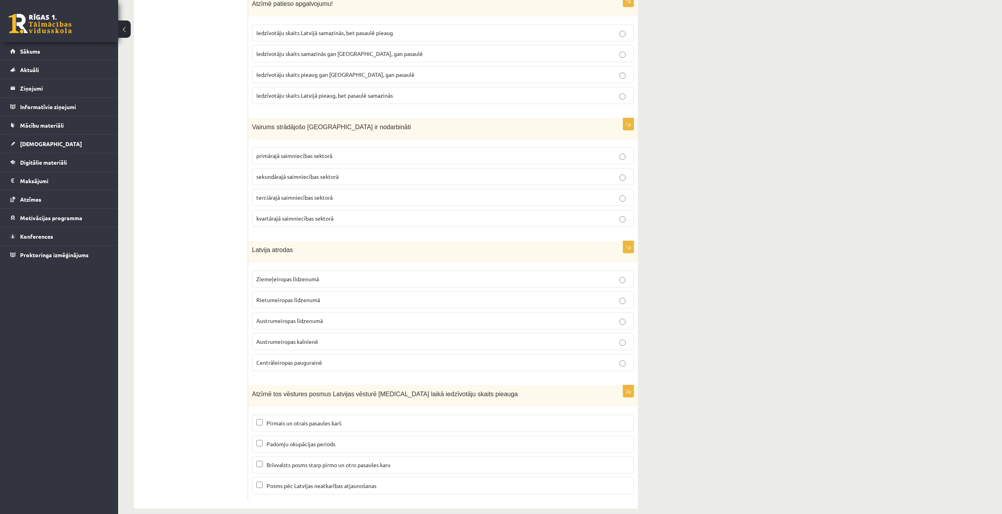
scroll to position [3432, 0]
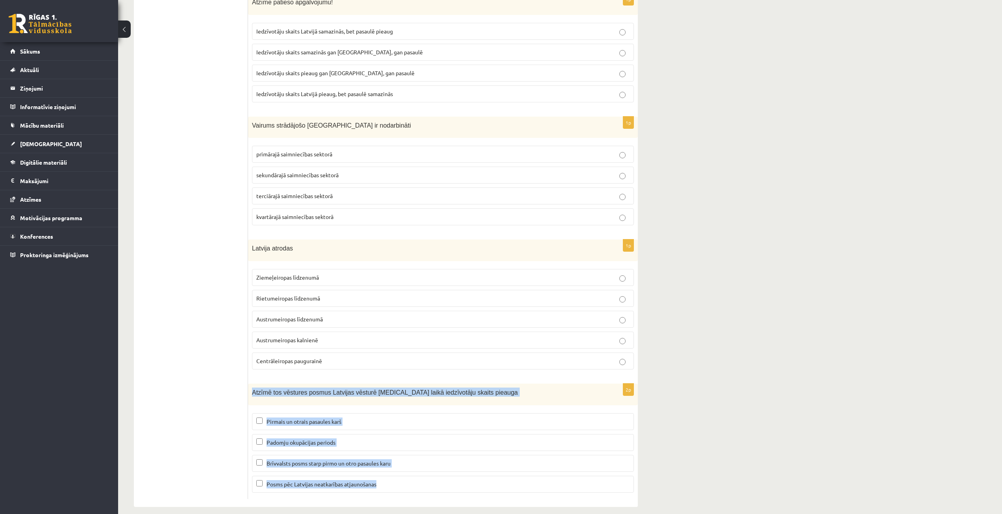
drag, startPoint x: 252, startPoint y: 382, endPoint x: 397, endPoint y: 477, distance: 172.6
click at [397, 477] on div "2p Atzīmē tos vēstures posmus Latvijas vēsturē kuru laikā iedzīvotāju skaits pi…" at bounding box center [443, 440] width 390 height 115
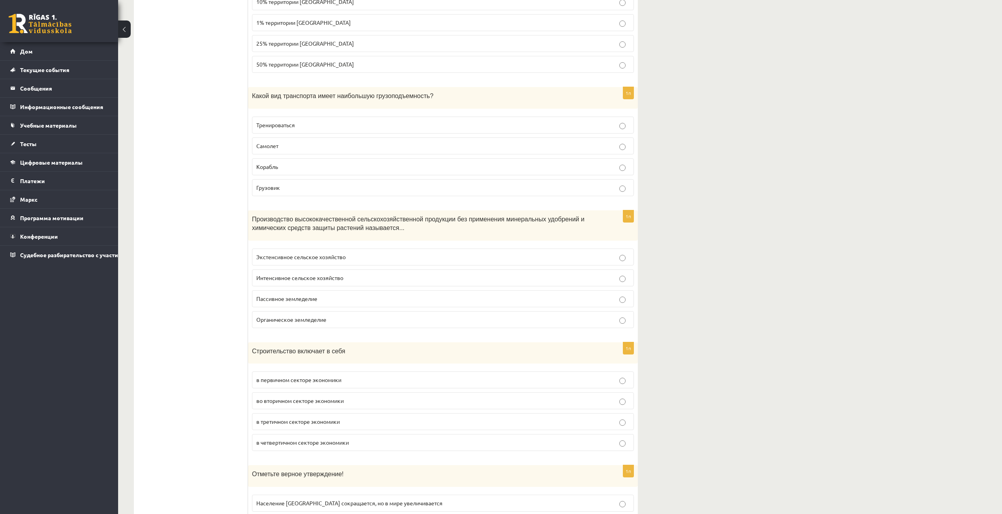
scroll to position [2789, 0]
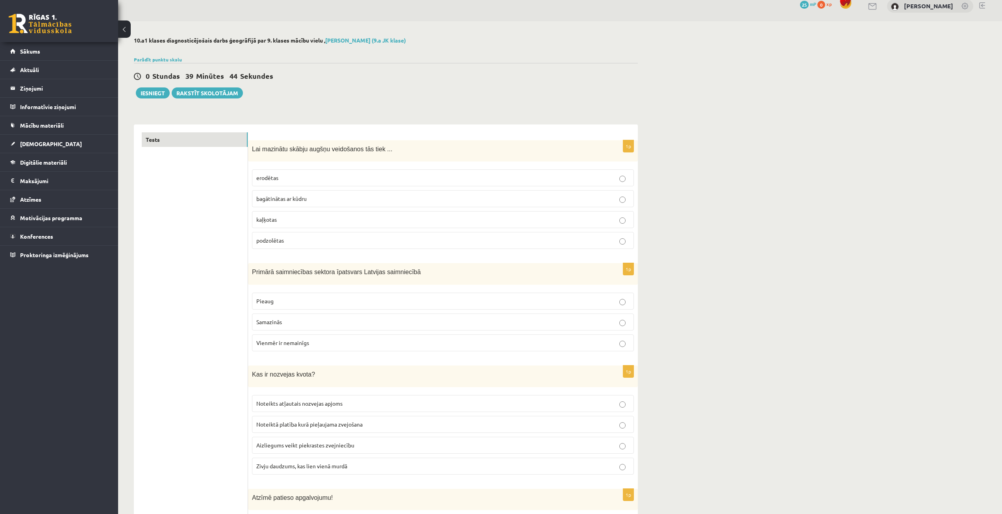
scroll to position [0, 0]
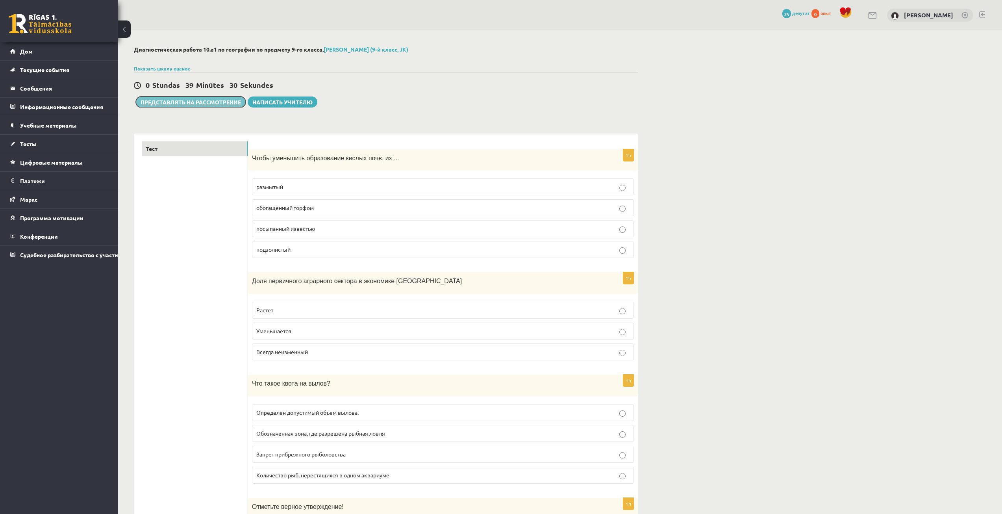
click at [196, 102] on font "Представлять на рассмотрение" at bounding box center [191, 101] width 100 height 7
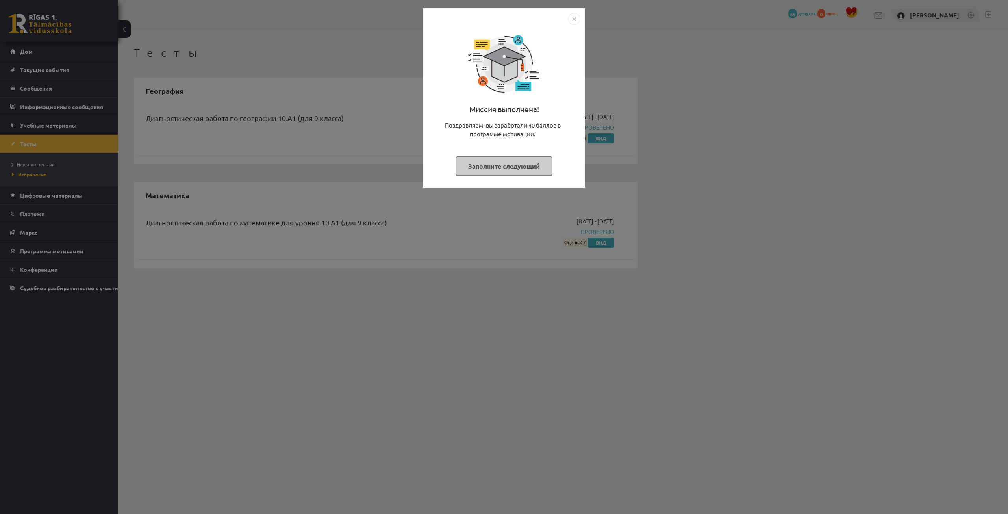
click at [508, 167] on font "Заполните следующий" at bounding box center [504, 166] width 72 height 8
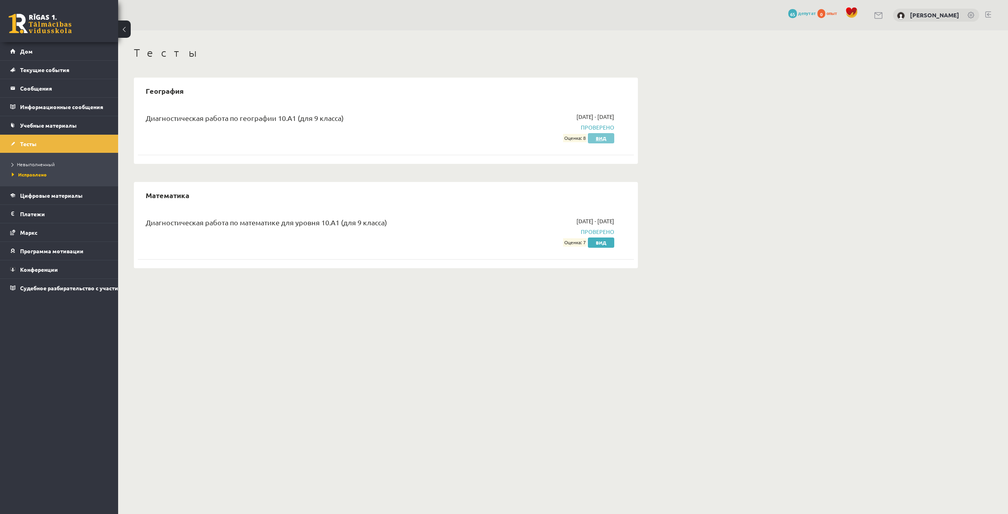
click at [606, 139] on font "Вид" at bounding box center [601, 138] width 11 height 6
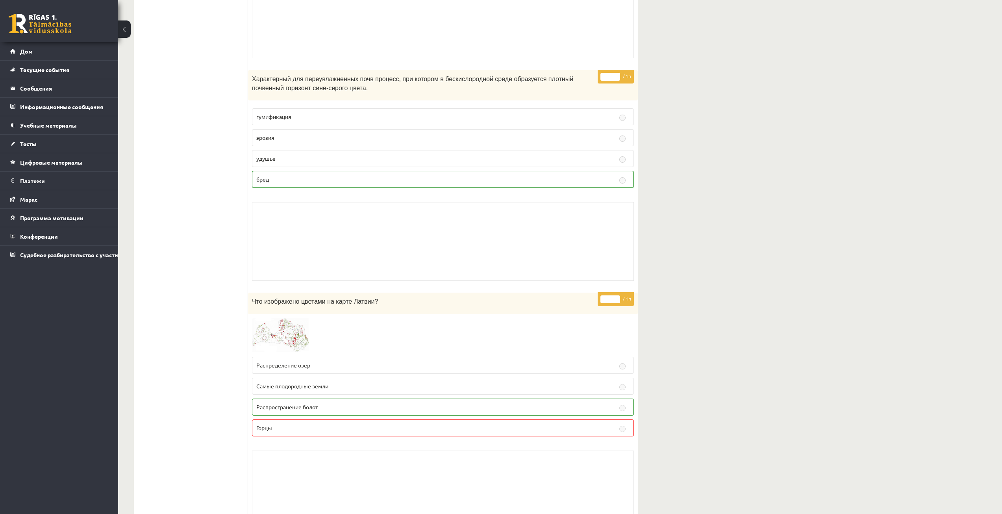
scroll to position [2519, 0]
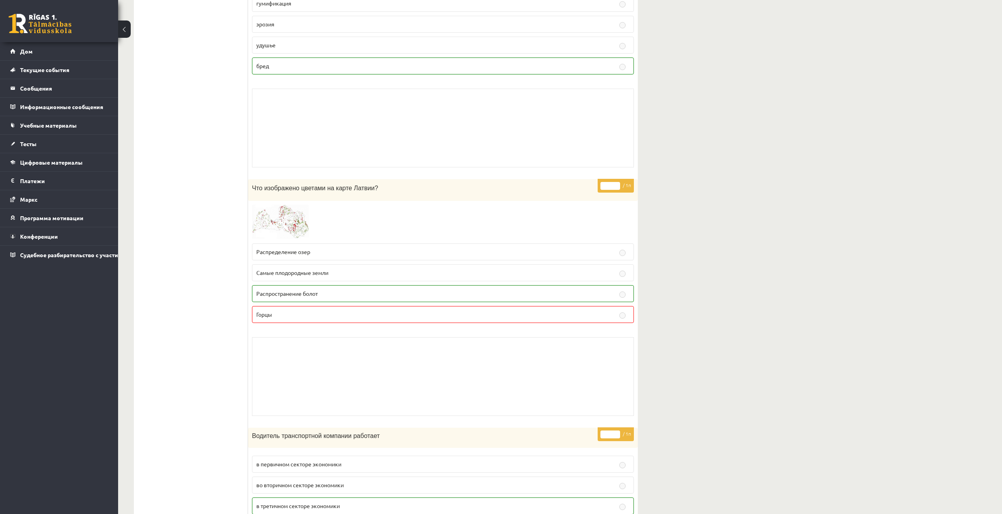
click at [279, 243] on label "Распределение озер" at bounding box center [443, 251] width 382 height 17
click at [280, 219] on span at bounding box center [282, 223] width 13 height 13
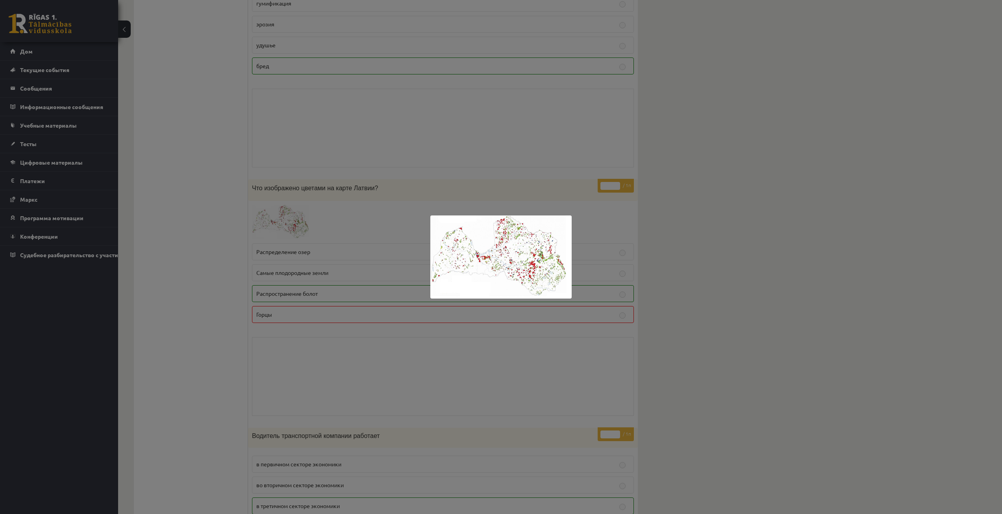
click at [484, 255] on img at bounding box center [500, 256] width 141 height 83
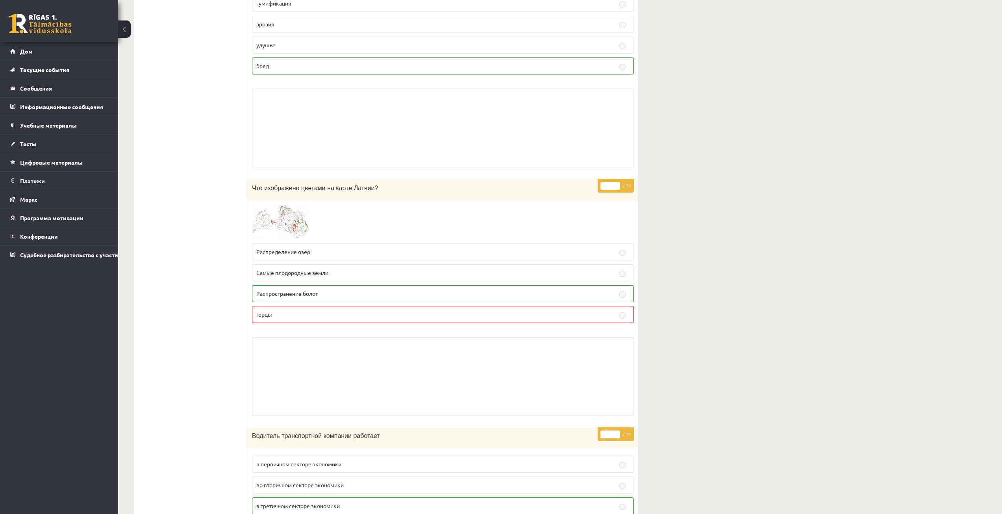
click at [372, 239] on fieldset "Распределение озер Самые плодородные земли Распространение болот Горцы" at bounding box center [443, 282] width 382 height 86
click at [278, 217] on span at bounding box center [282, 223] width 13 height 13
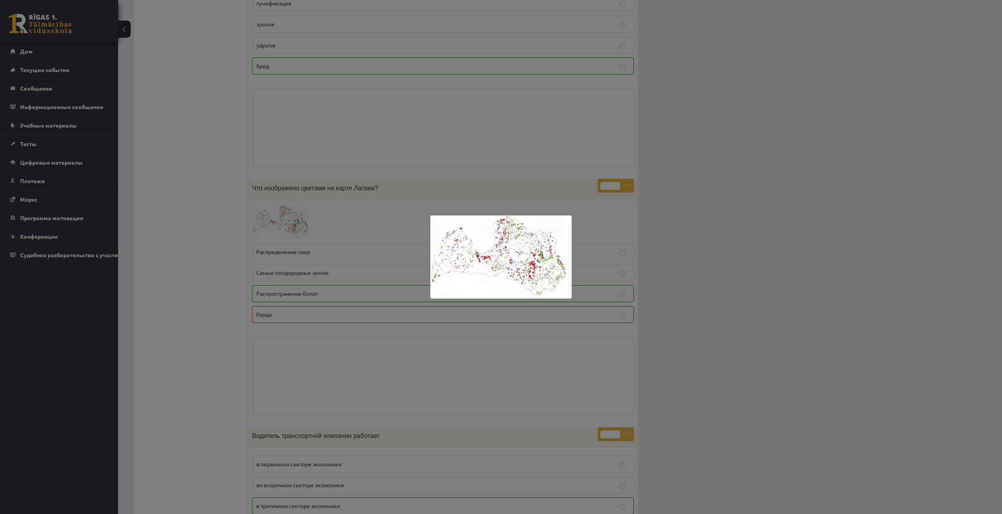
click at [469, 358] on div at bounding box center [501, 257] width 1002 height 514
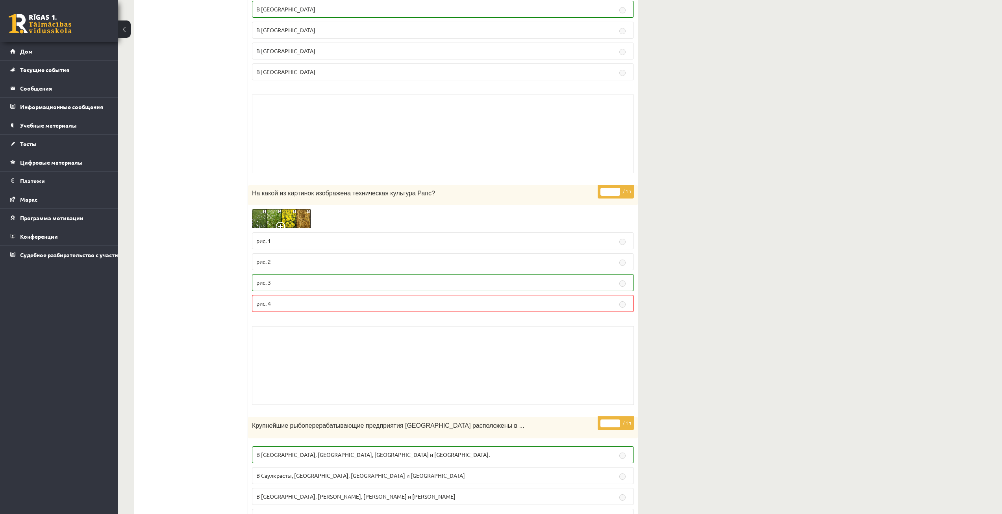
scroll to position [4133, 0]
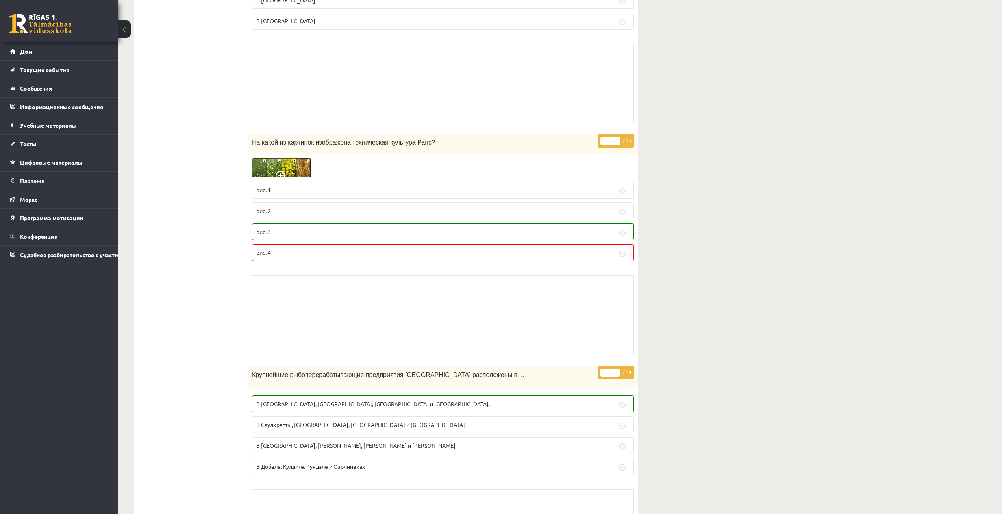
click at [298, 163] on img at bounding box center [281, 167] width 59 height 19
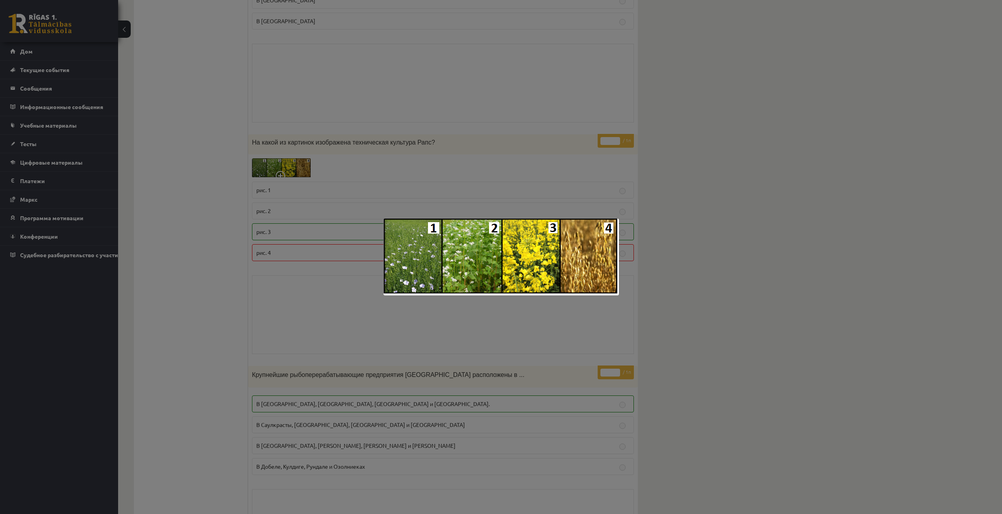
drag, startPoint x: 679, startPoint y: 259, endPoint x: 668, endPoint y: 259, distance: 10.6
click at [668, 259] on div at bounding box center [501, 257] width 1002 height 514
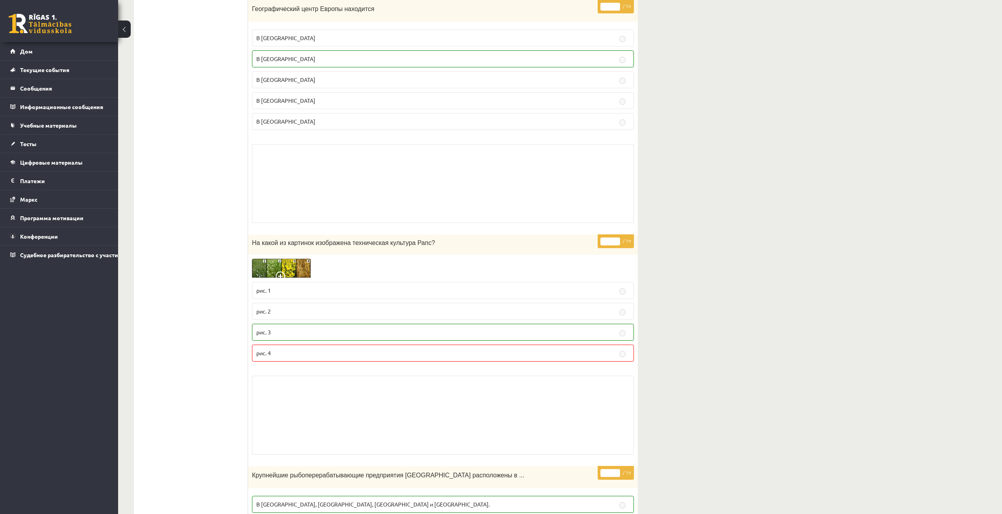
scroll to position [3954, 0]
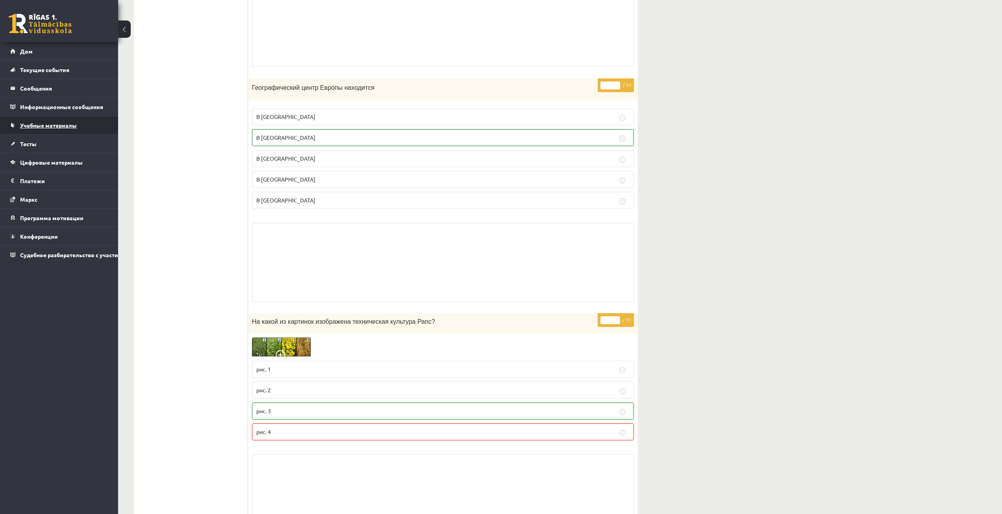
click at [39, 128] on link "Учебные материалы" at bounding box center [59, 125] width 98 height 18
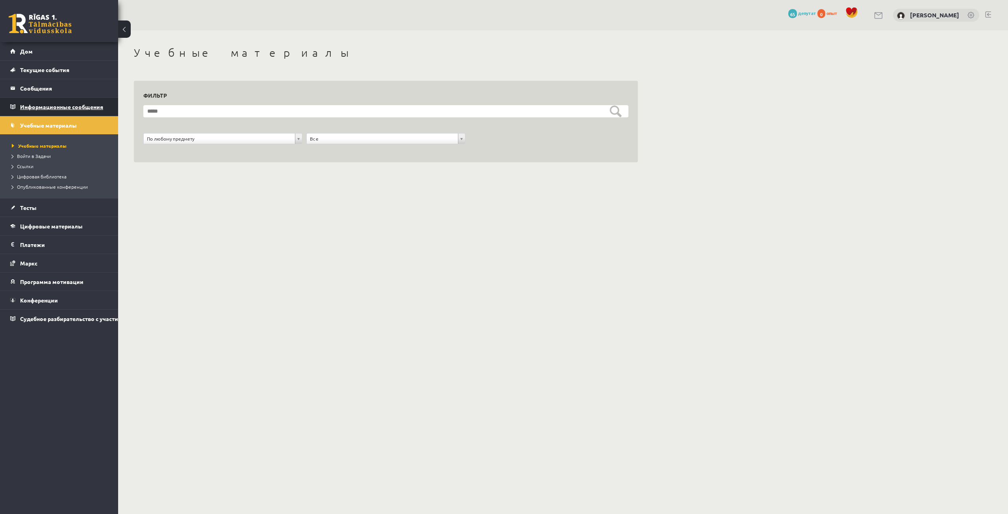
click at [62, 105] on font "Информационные сообщения" at bounding box center [61, 106] width 83 height 7
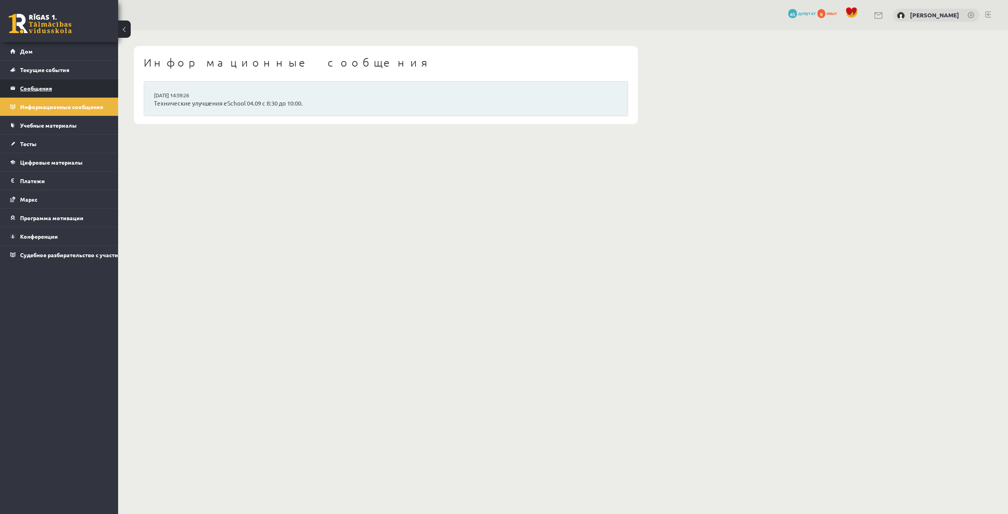
click at [73, 83] on legend "Сообщения 0" at bounding box center [64, 88] width 88 height 18
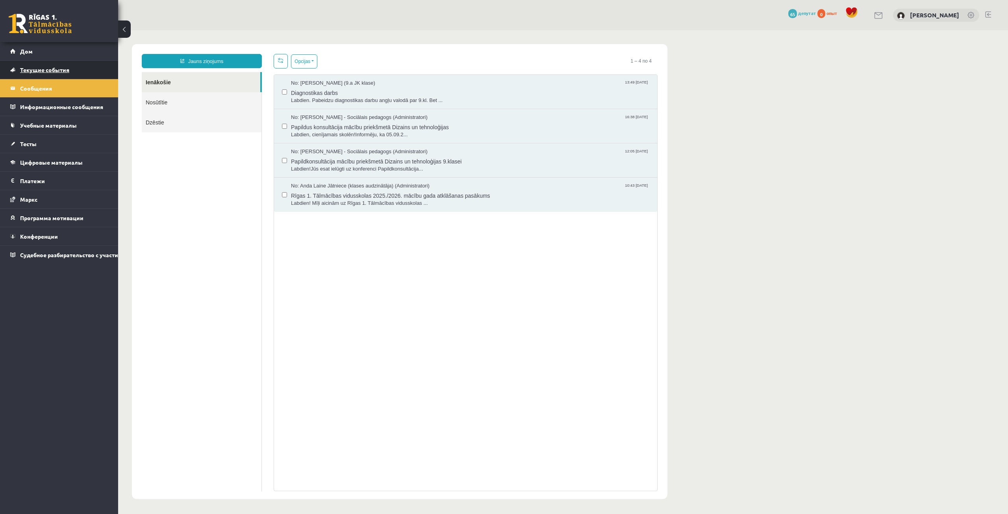
click at [80, 70] on link "Текущие события" at bounding box center [59, 70] width 98 height 18
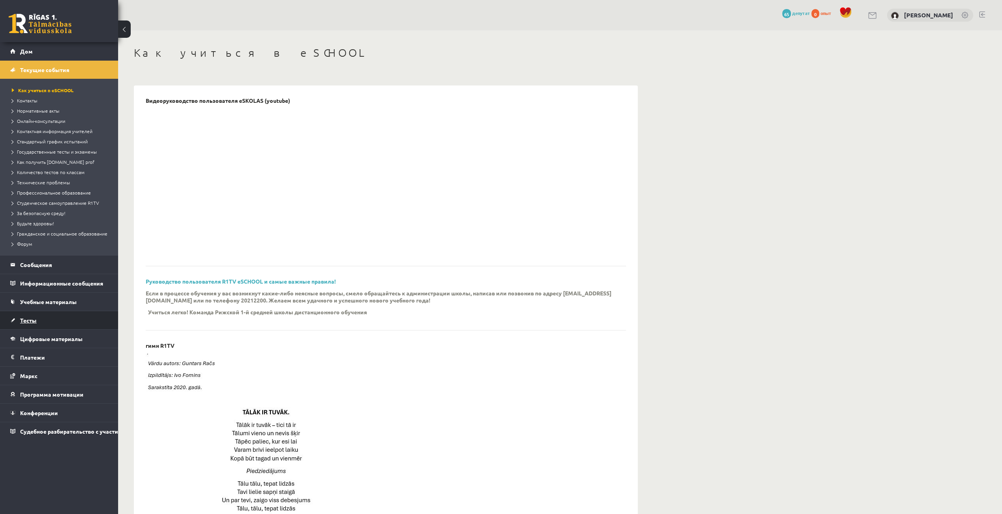
click at [43, 322] on link "Тесты" at bounding box center [59, 320] width 98 height 18
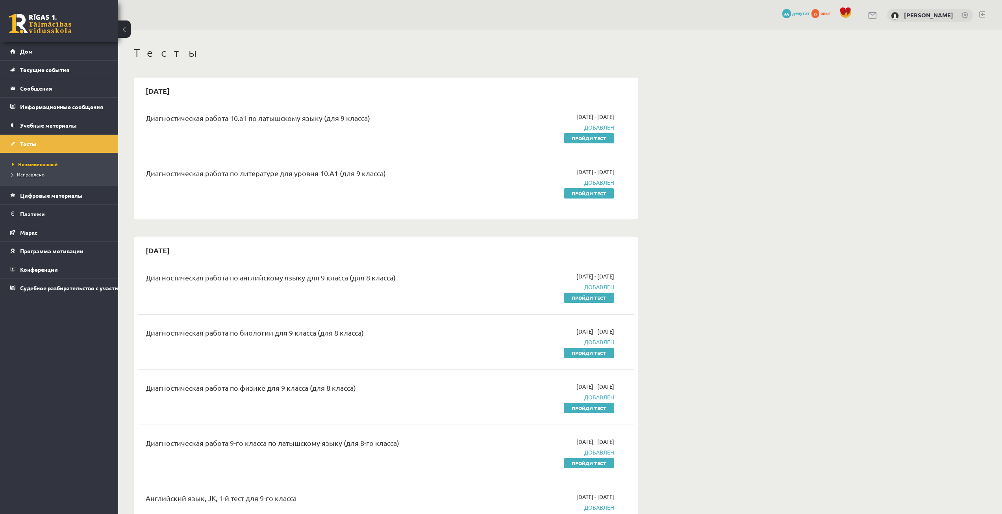
click at [43, 175] on font "Исправлено" at bounding box center [31, 174] width 28 height 6
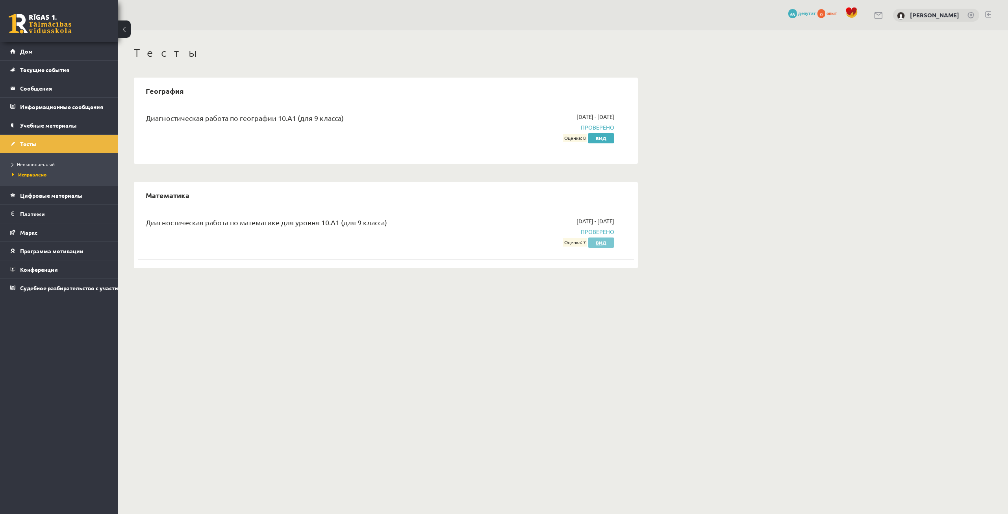
click at [608, 242] on link "Вид" at bounding box center [601, 242] width 26 height 10
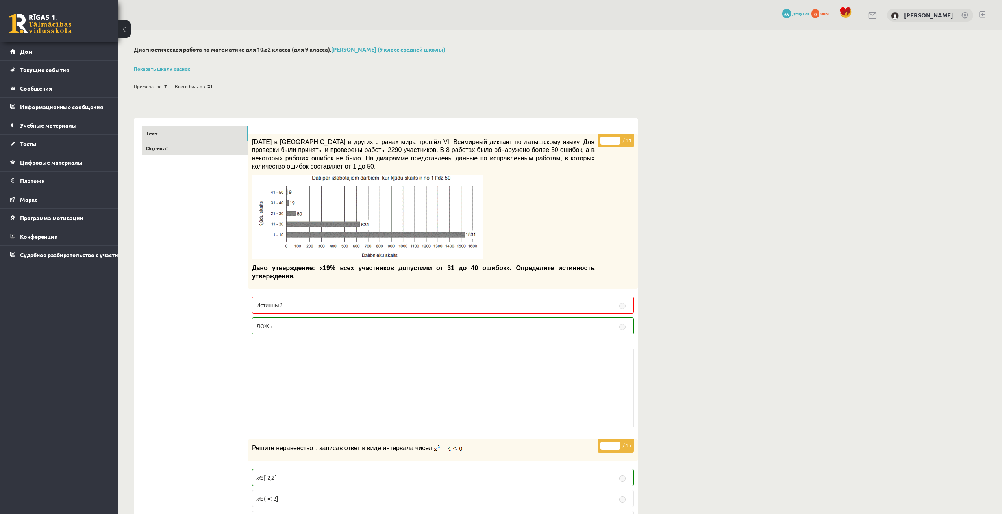
click at [182, 150] on link "Оценка!" at bounding box center [195, 148] width 106 height 15
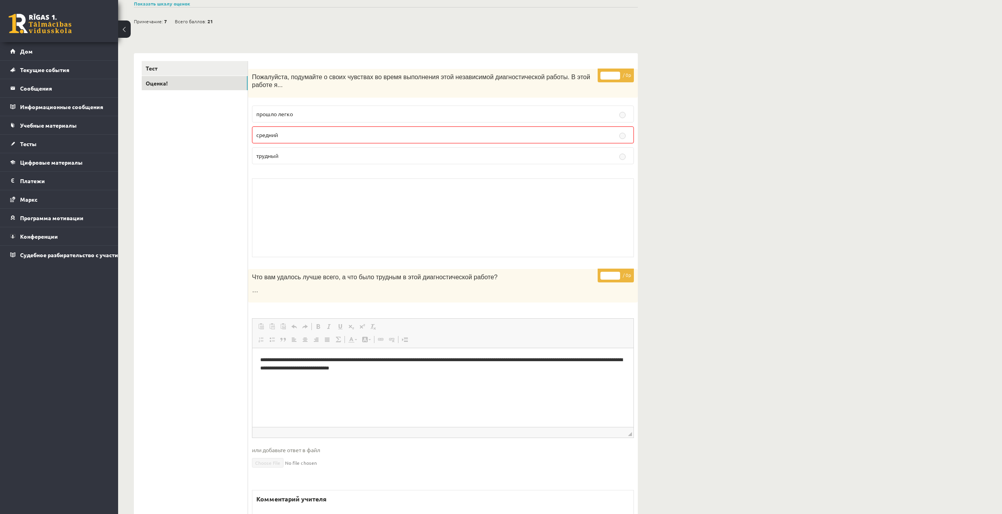
scroll to position [79, 0]
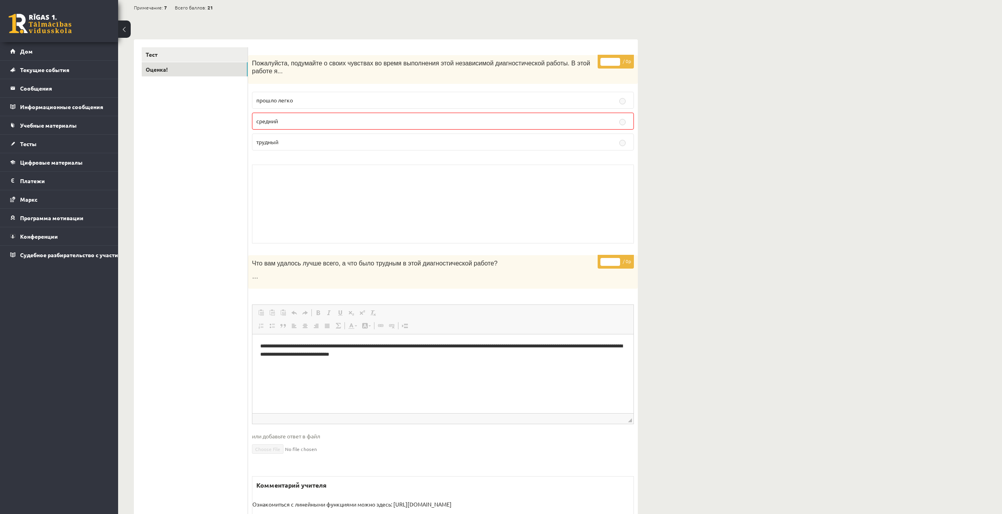
drag, startPoint x: 767, startPoint y: 170, endPoint x: 740, endPoint y: 158, distance: 29.3
click at [740, 158] on div "Диагностическая работа по математике для 10.а2 класса (для 9 класса), [PERSON_N…" at bounding box center [560, 267] width 884 height 631
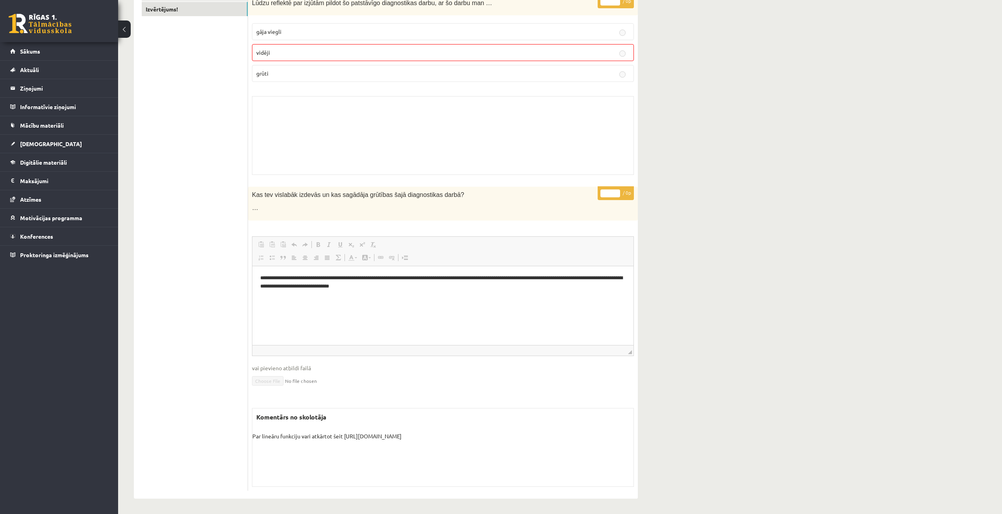
scroll to position [140, 0]
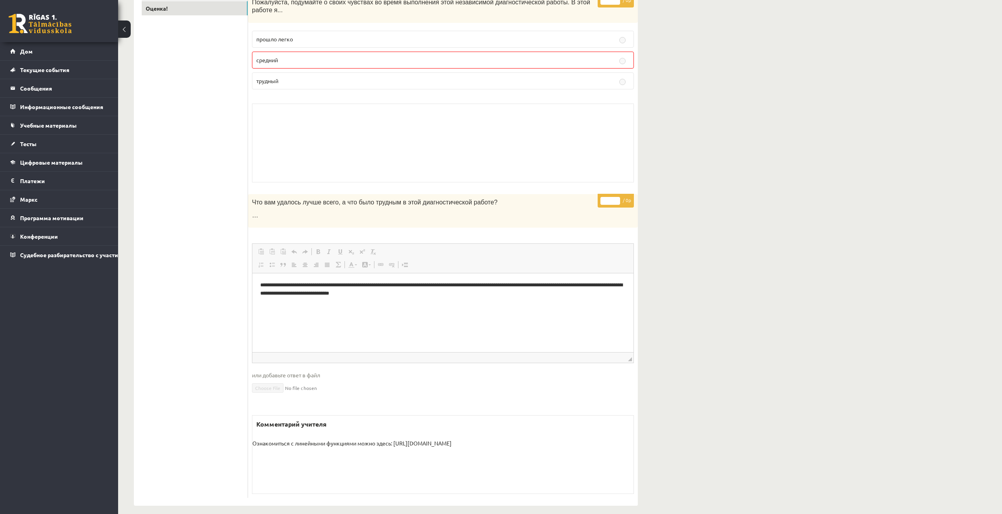
click at [744, 139] on div "Диагностическая работа по математике для 10.а2 класса (для 9 класса), [PERSON_N…" at bounding box center [560, 206] width 884 height 631
drag, startPoint x: 401, startPoint y: 445, endPoint x: 395, endPoint y: 433, distance: 13.4
click at [395, 439] on p "Ознакомиться с линейными функциями можно здесь: [URL][DOMAIN_NAME]" at bounding box center [442, 443] width 381 height 8
click at [682, 255] on div "Диагностическая работа по математике для 10.а2 класса (для 9 класса), [PERSON_N…" at bounding box center [560, 206] width 884 height 631
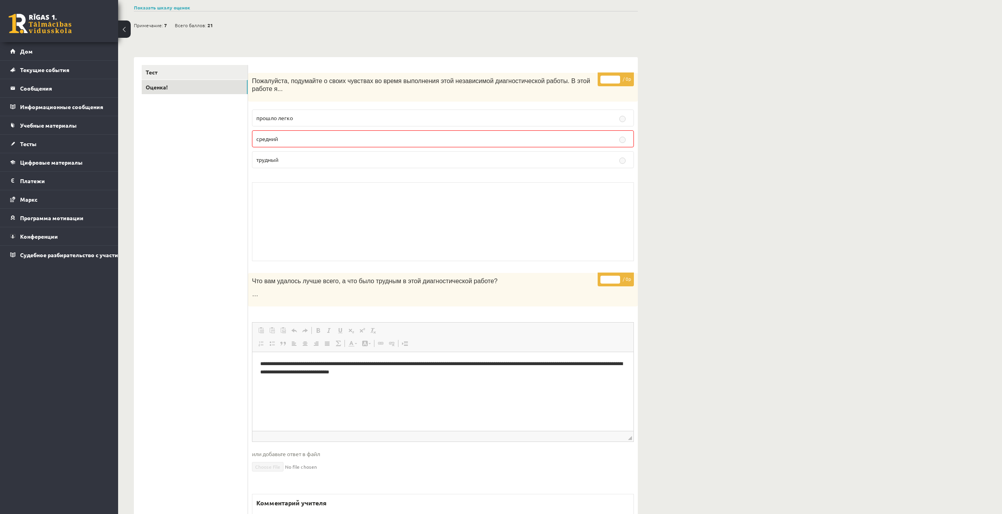
scroll to position [0, 0]
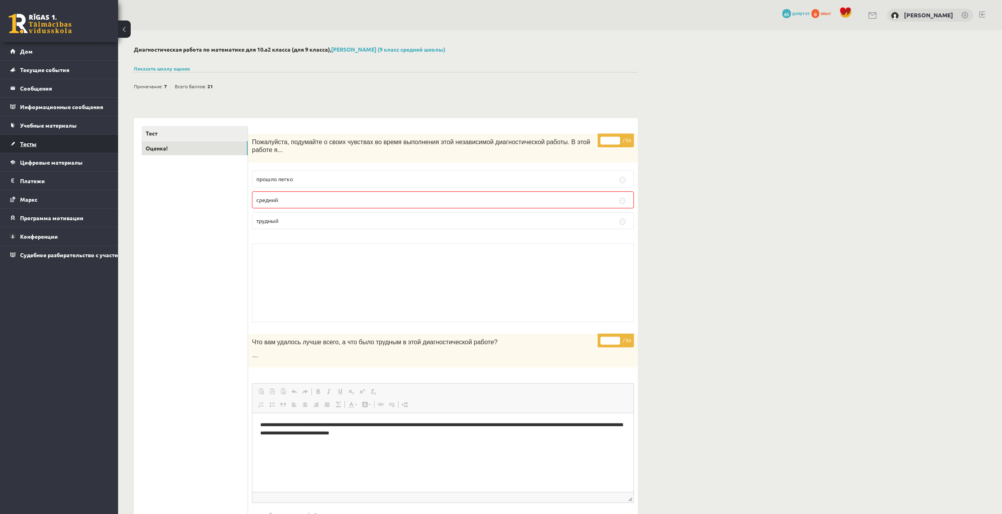
click at [60, 142] on link "Тесты" at bounding box center [59, 144] width 98 height 18
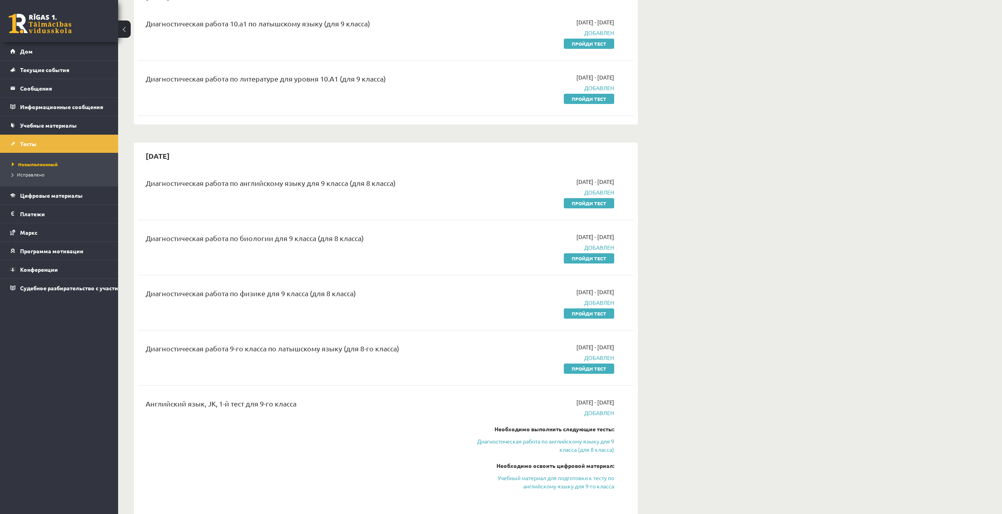
scroll to position [39, 0]
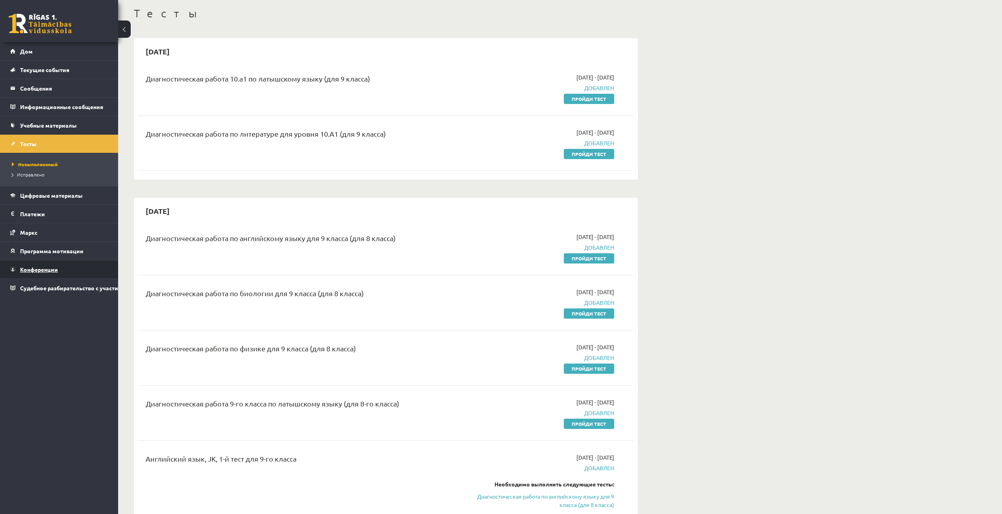
click at [83, 273] on link "Конференции" at bounding box center [59, 269] width 98 height 18
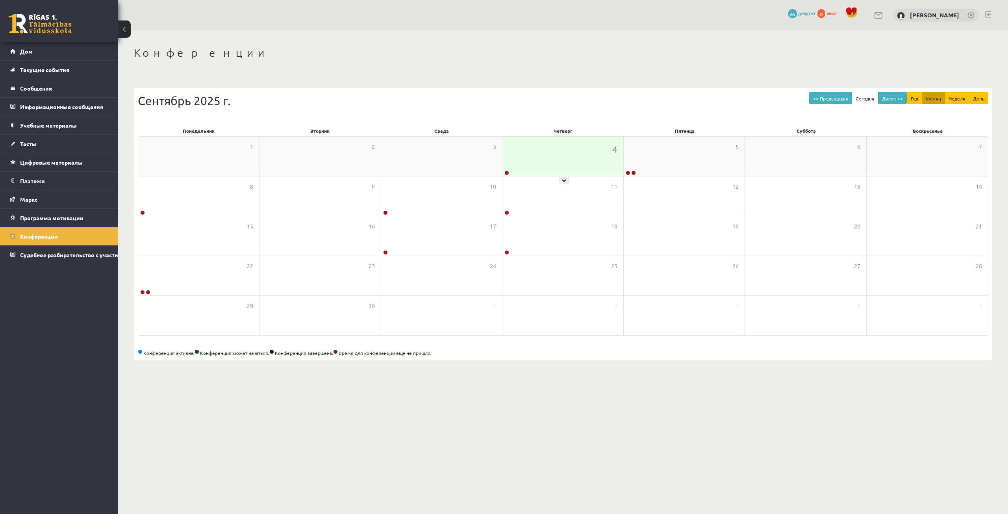
click at [563, 172] on div "4" at bounding box center [562, 156] width 121 height 39
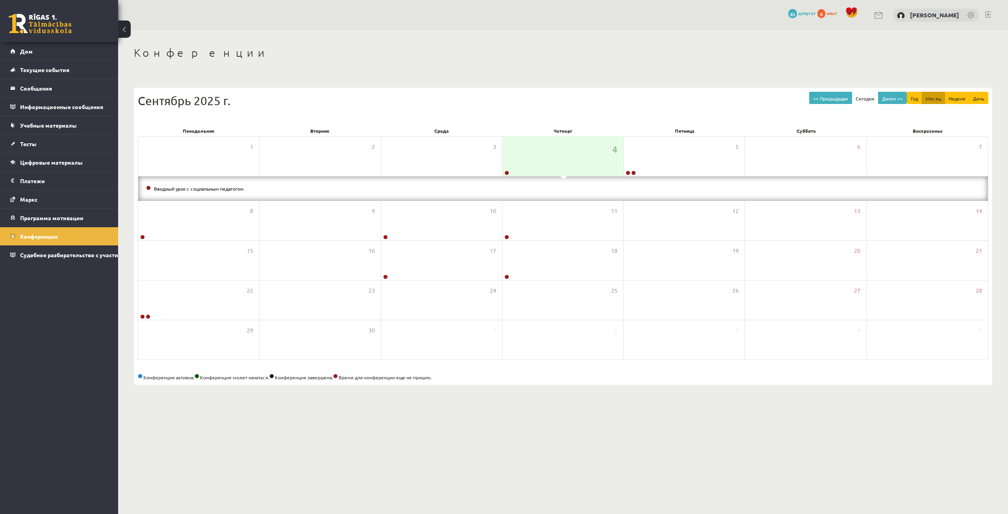
click at [187, 194] on div "Вводный урок с социальным педагогом" at bounding box center [562, 188] width 849 height 24
click at [191, 189] on font "Вводный урок с социальным педагогом" at bounding box center [199, 188] width 90 height 6
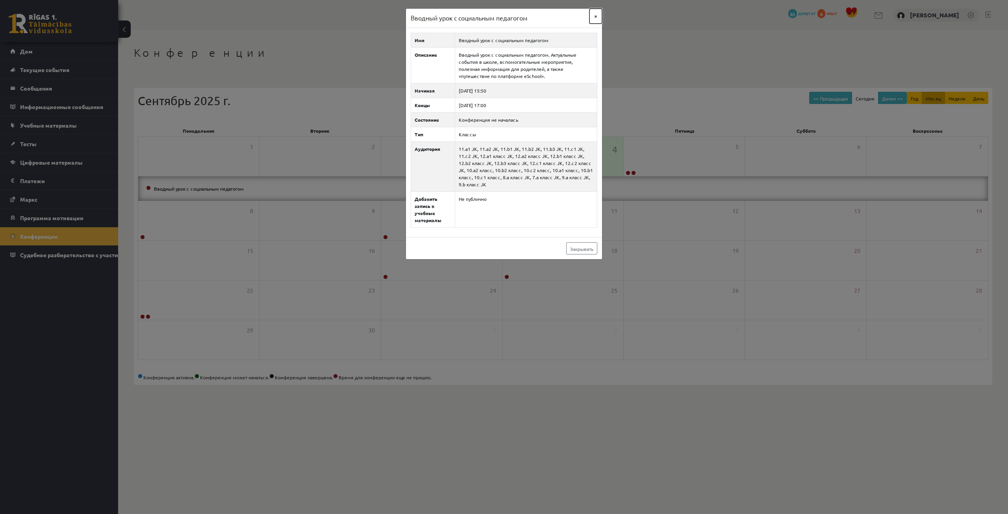
click at [595, 17] on font "×" at bounding box center [595, 15] width 3 height 7
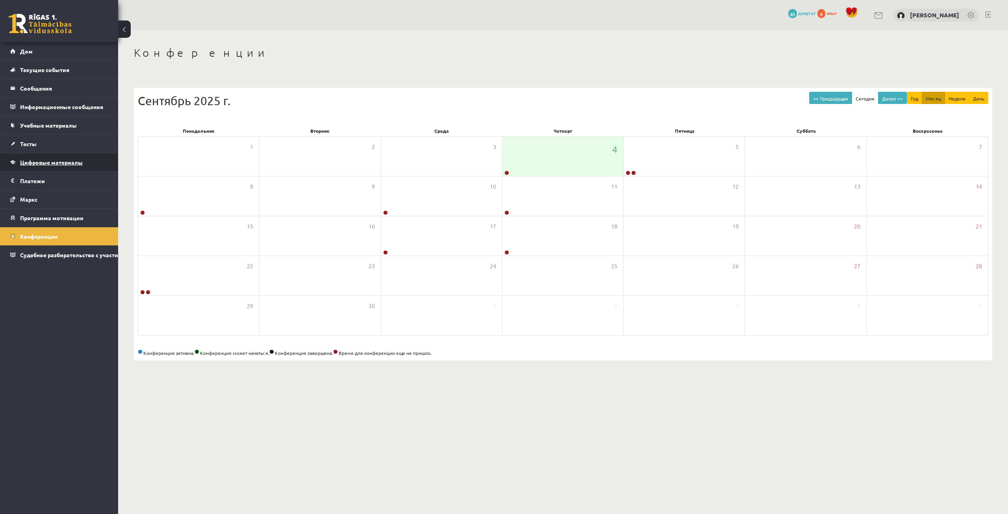
click at [69, 161] on font "Цифровые материалы" at bounding box center [51, 162] width 63 height 7
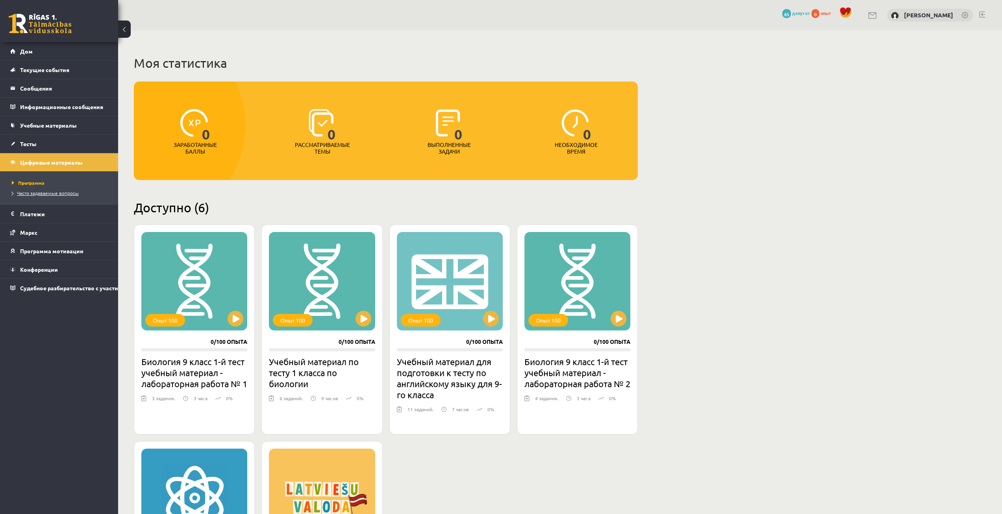
click at [66, 195] on link "Часто задаваемые вопросы" at bounding box center [61, 192] width 98 height 7
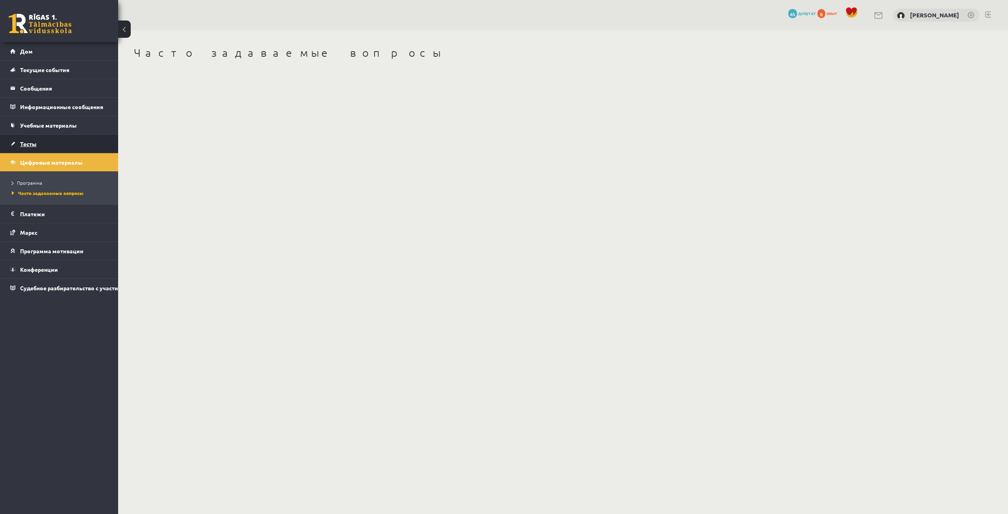
click at [76, 152] on link "Тесты" at bounding box center [59, 144] width 98 height 18
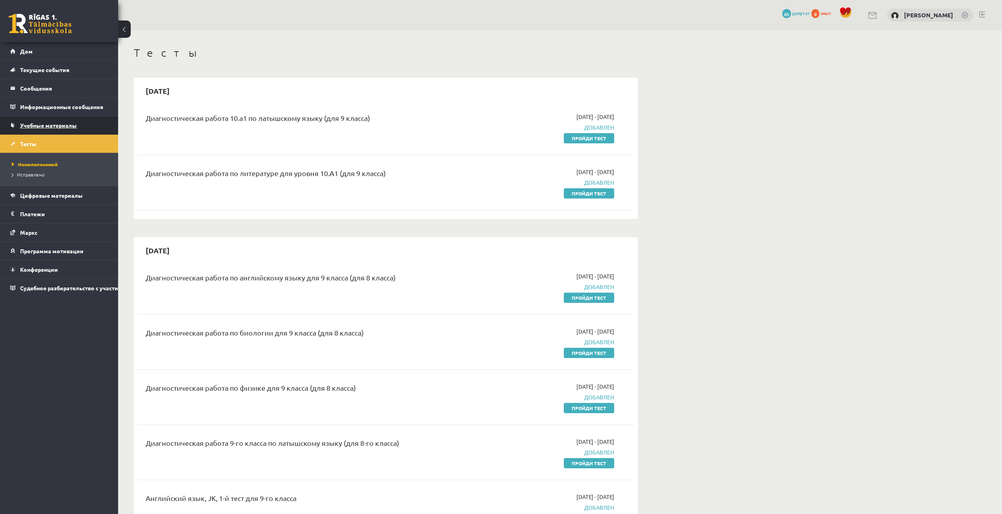
click at [78, 122] on link "Учебные материалы" at bounding box center [59, 125] width 98 height 18
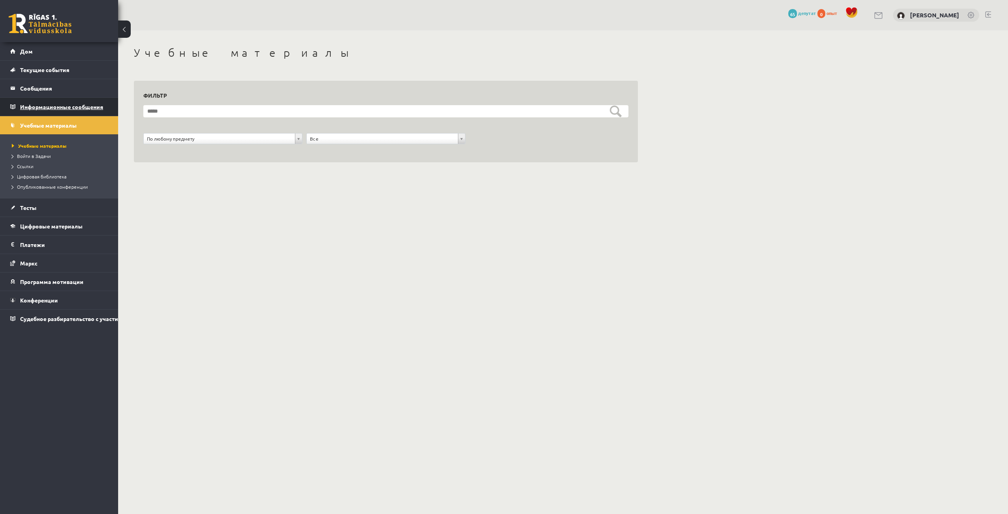
click at [86, 107] on font "Информационные сообщения" at bounding box center [61, 106] width 83 height 7
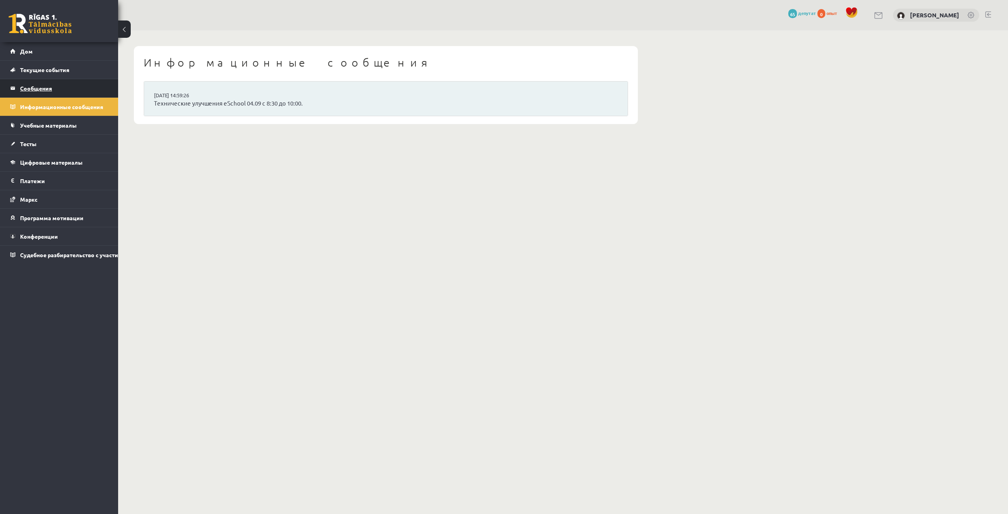
click at [88, 93] on legend "Сообщения 0" at bounding box center [64, 88] width 88 height 18
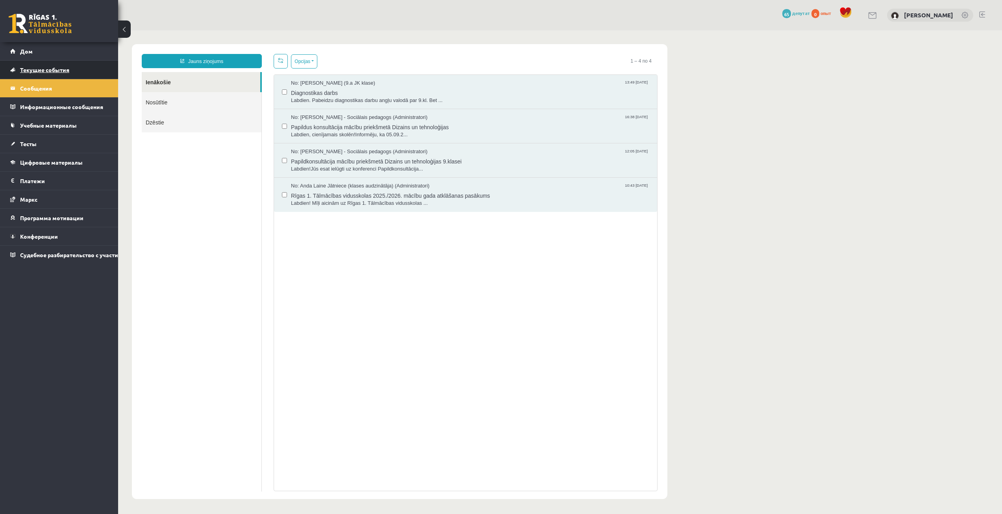
click at [80, 75] on link "Текущие события" at bounding box center [59, 70] width 98 height 18
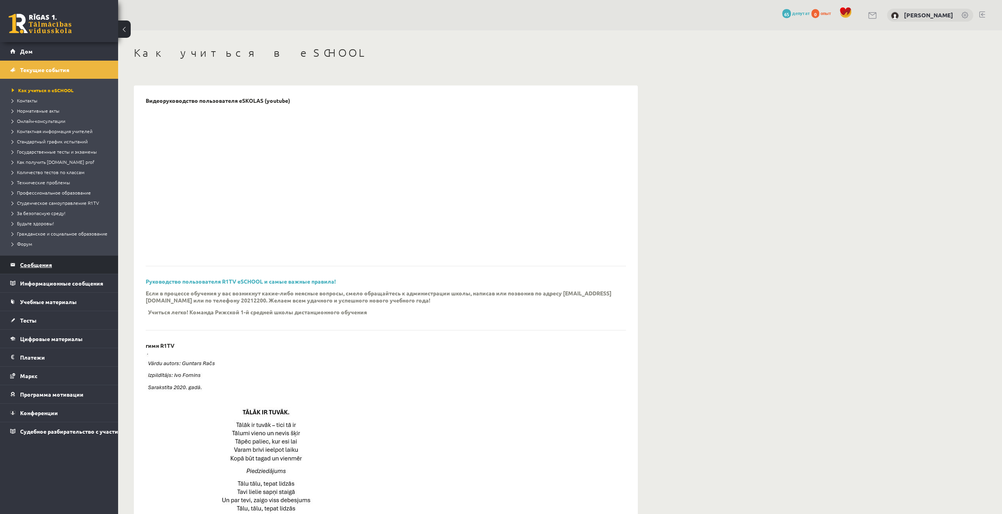
click at [91, 267] on legend "Сообщения 0" at bounding box center [64, 264] width 88 height 18
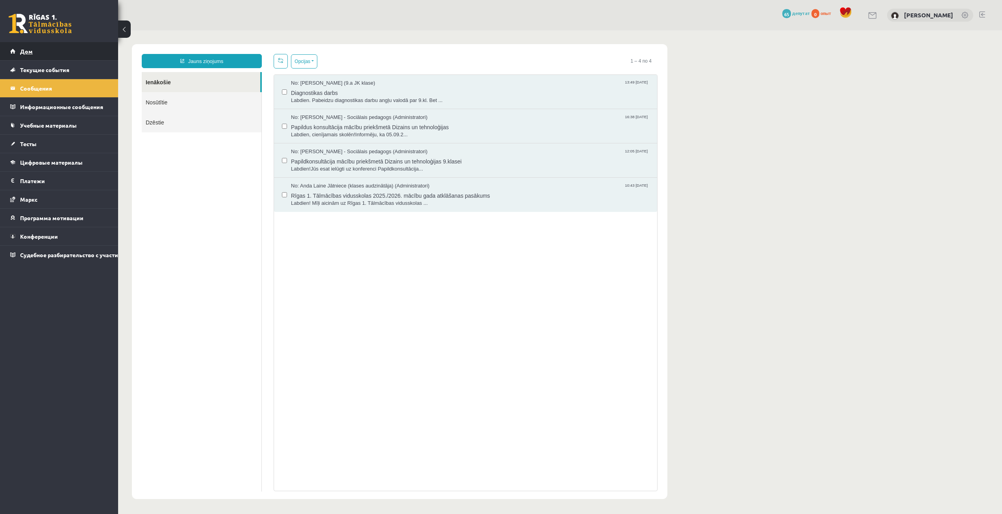
click at [63, 49] on link "Дом" at bounding box center [59, 51] width 98 height 18
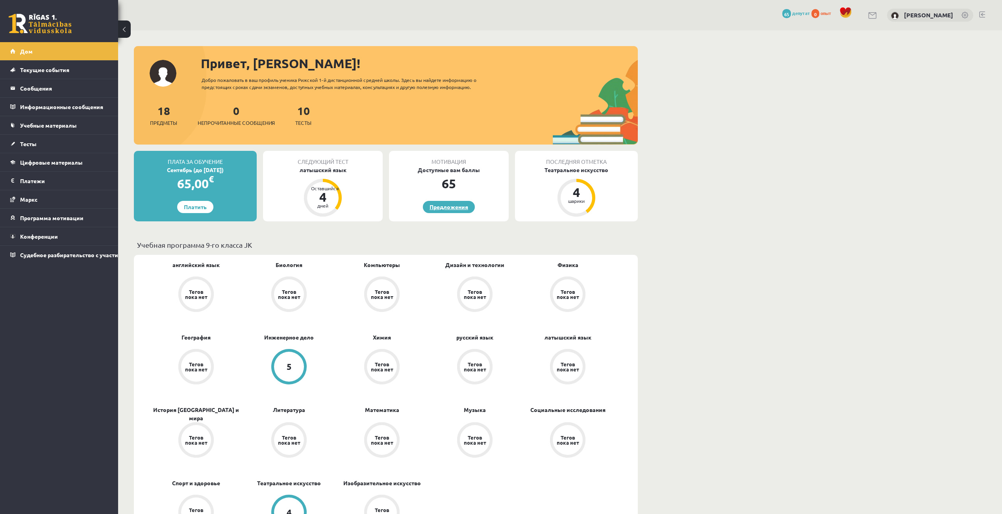
click at [434, 211] on link "Предложения" at bounding box center [449, 207] width 52 height 12
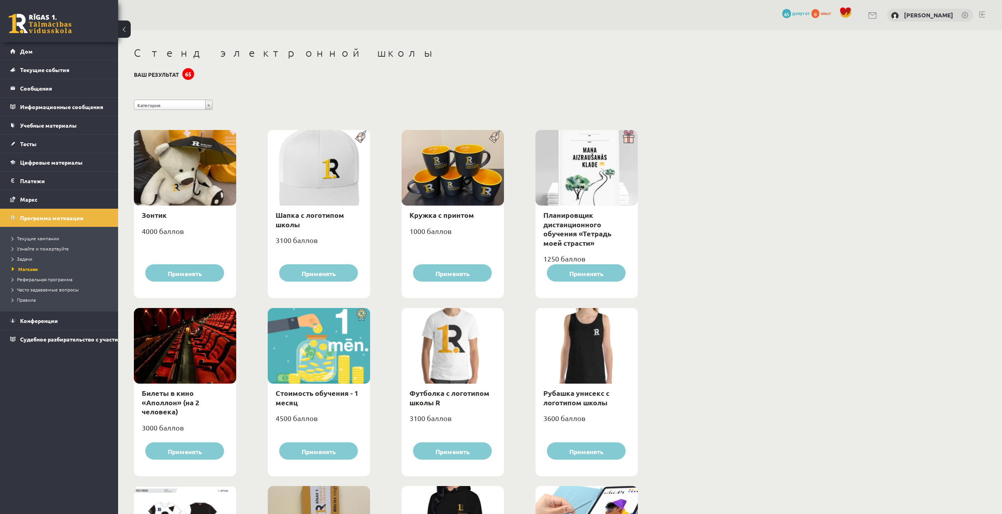
click at [191, 76] on font "65" at bounding box center [188, 73] width 6 height 7
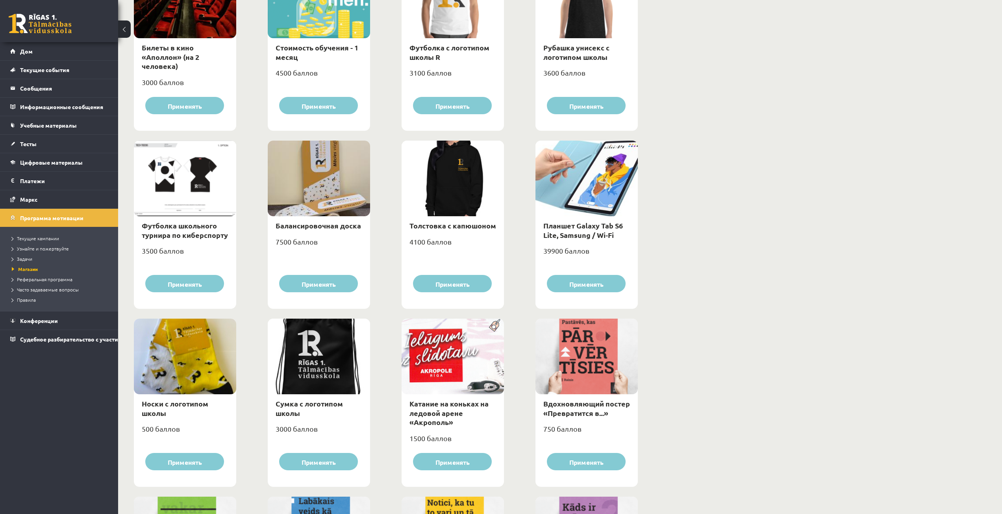
scroll to position [394, 0]
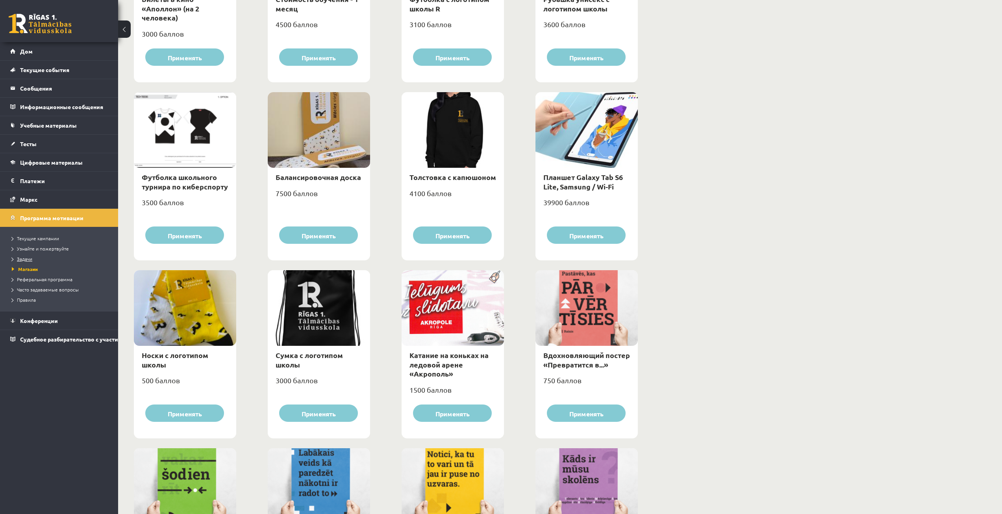
click at [36, 258] on link "Задачи" at bounding box center [61, 258] width 98 height 7
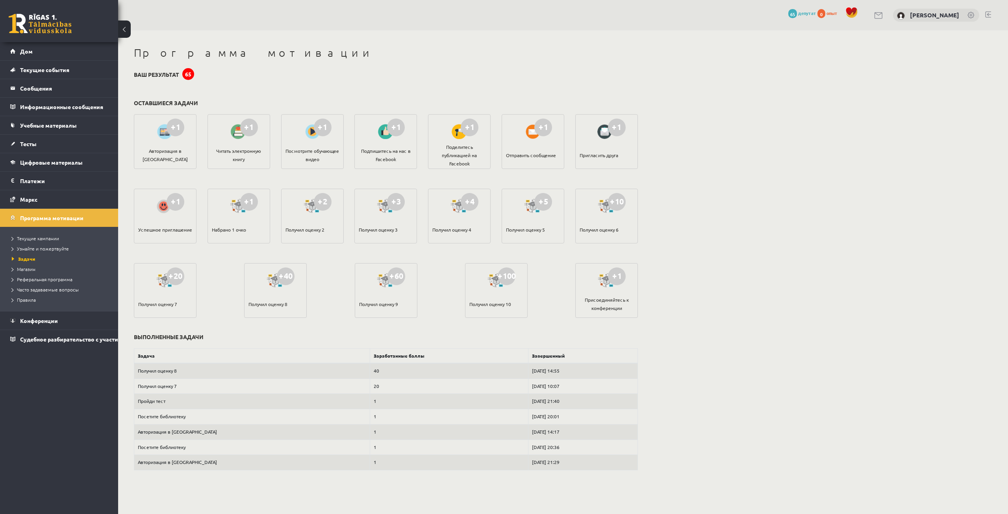
click at [318, 130] on font "+1" at bounding box center [322, 127] width 9 height 10
drag, startPoint x: 304, startPoint y: 136, endPoint x: 307, endPoint y: 139, distance: 4.2
click at [304, 137] on div at bounding box center [312, 131] width 22 height 18
click at [312, 147] on div "Посмотрите обучающее видео" at bounding box center [312, 155] width 54 height 28
click at [314, 158] on font "Посмотрите обучающее видео" at bounding box center [312, 155] width 54 height 15
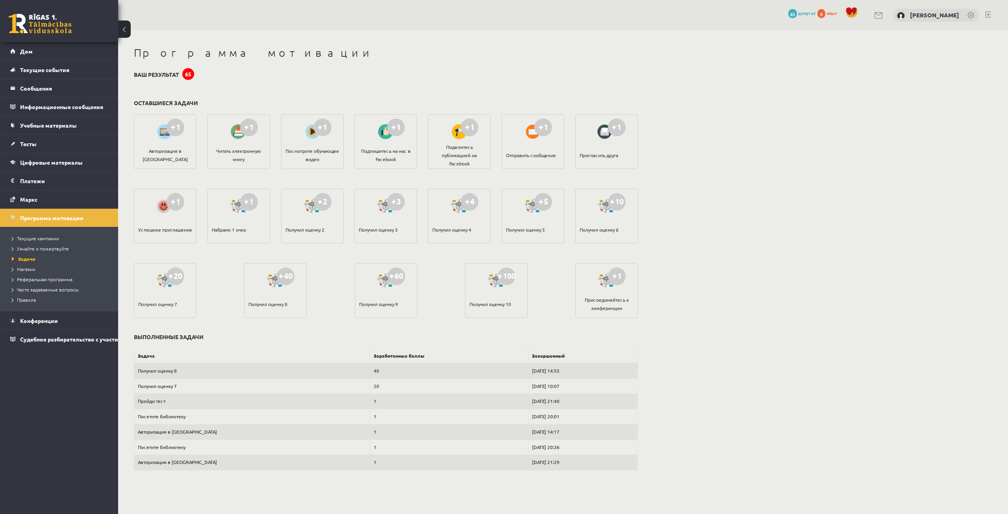
click at [377, 155] on div "Подпишитесь на нас в Facebook" at bounding box center [386, 155] width 54 height 28
click at [41, 187] on legend "Платежи 0" at bounding box center [64, 181] width 88 height 18
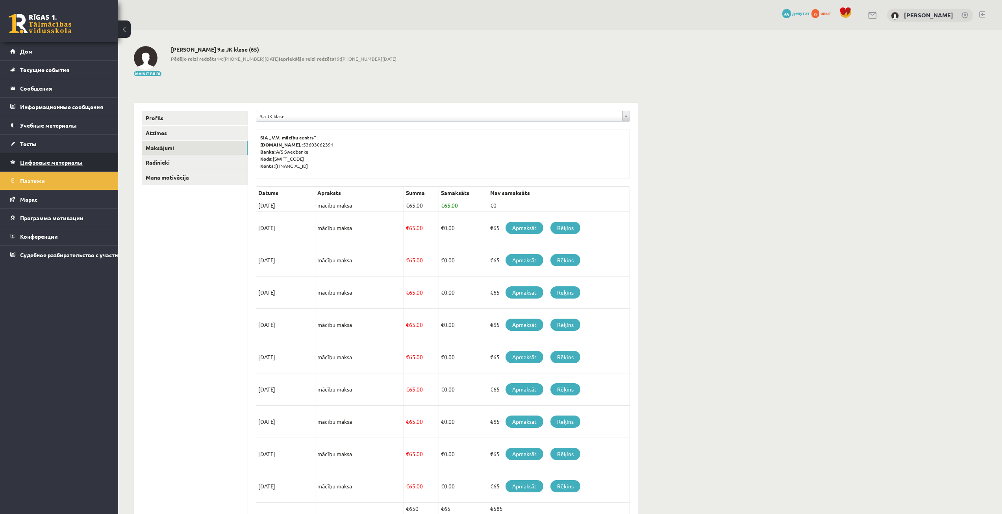
click at [53, 168] on link "Цифровые материалы" at bounding box center [59, 162] width 98 height 18
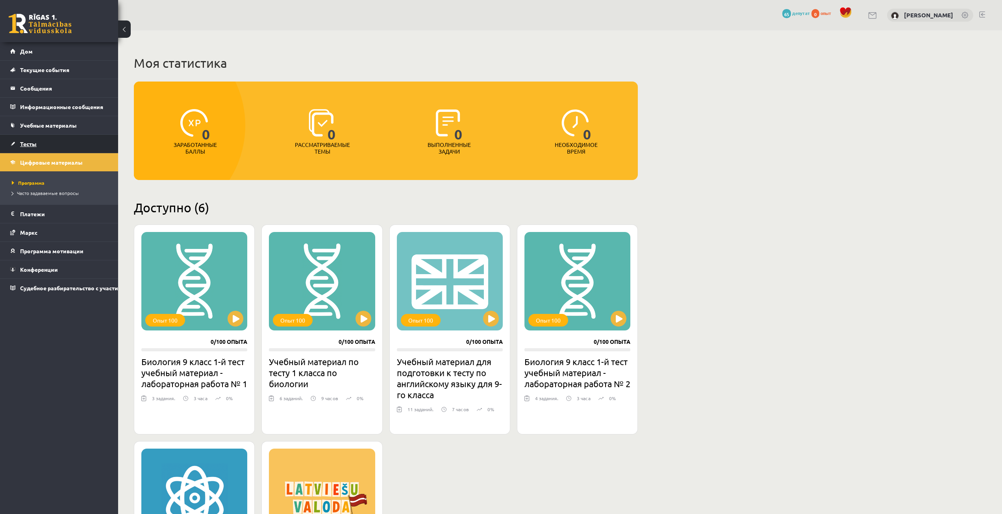
click at [37, 138] on link "Тесты" at bounding box center [59, 144] width 98 height 18
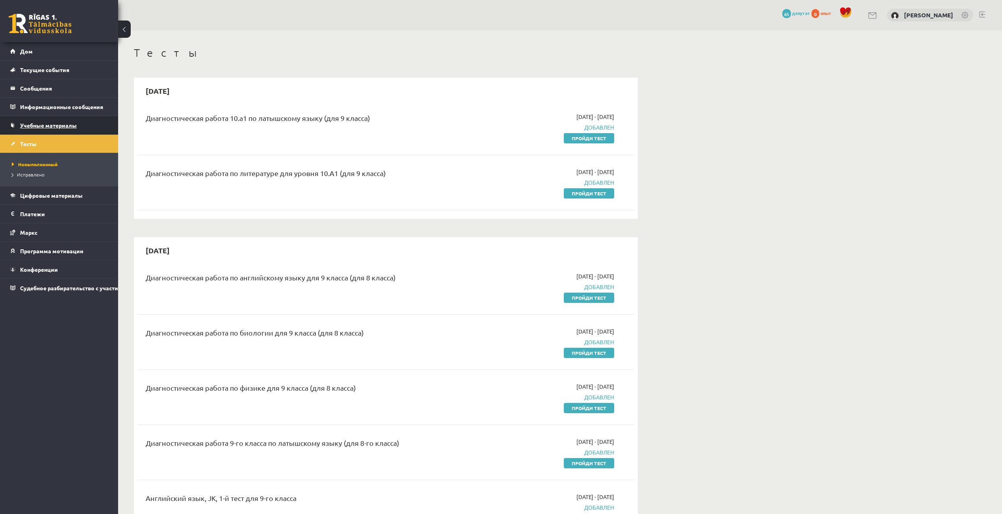
click at [43, 127] on font "Учебные материалы" at bounding box center [48, 125] width 57 height 7
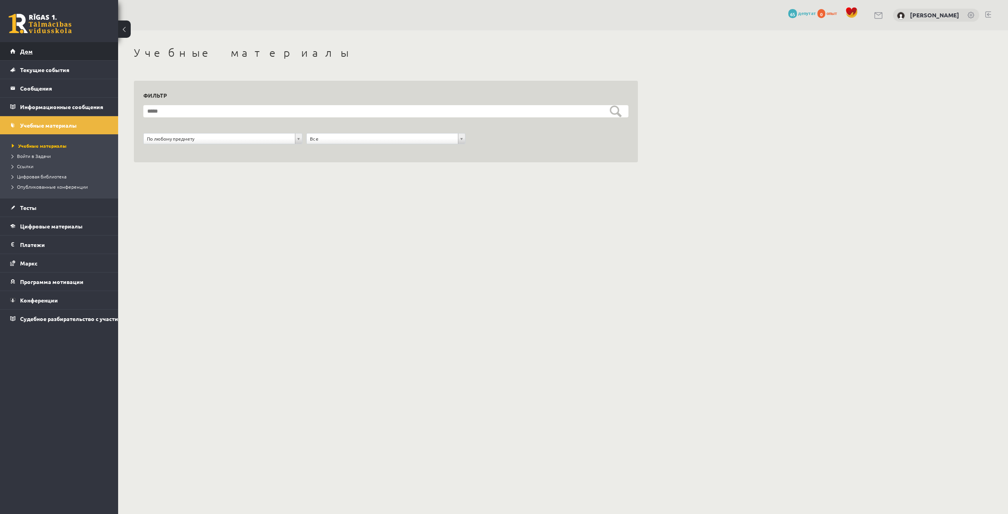
click at [50, 53] on link "Дом" at bounding box center [59, 51] width 98 height 18
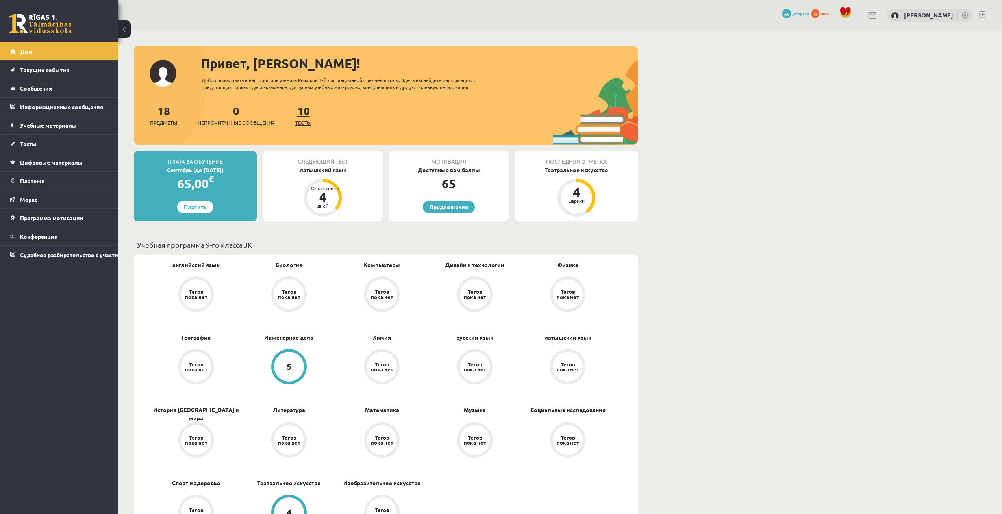
click at [306, 115] on font "10" at bounding box center [303, 111] width 13 height 14
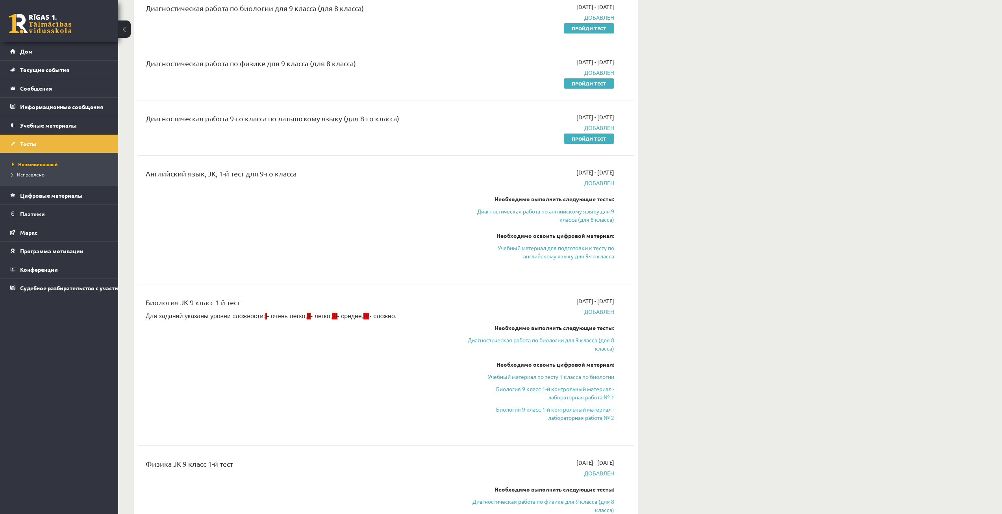
scroll to position [433, 0]
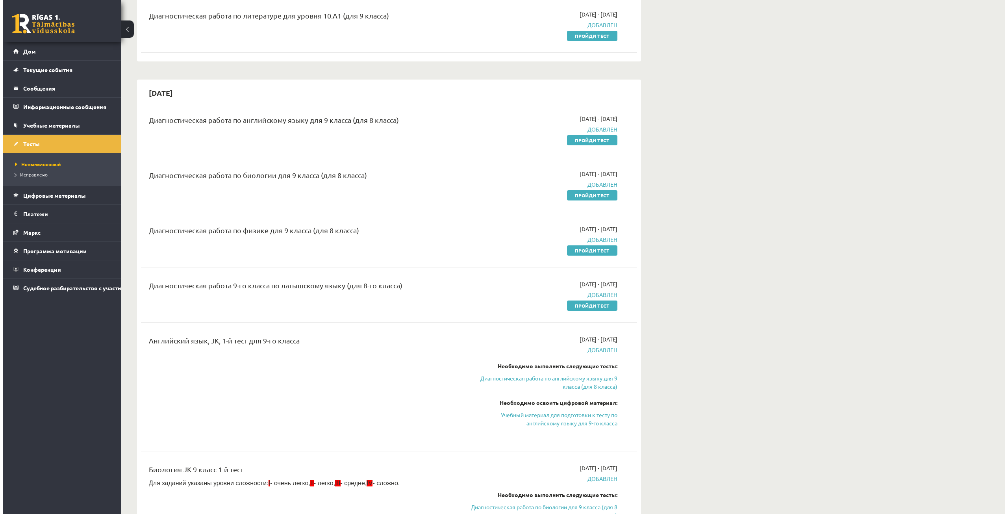
scroll to position [0, 0]
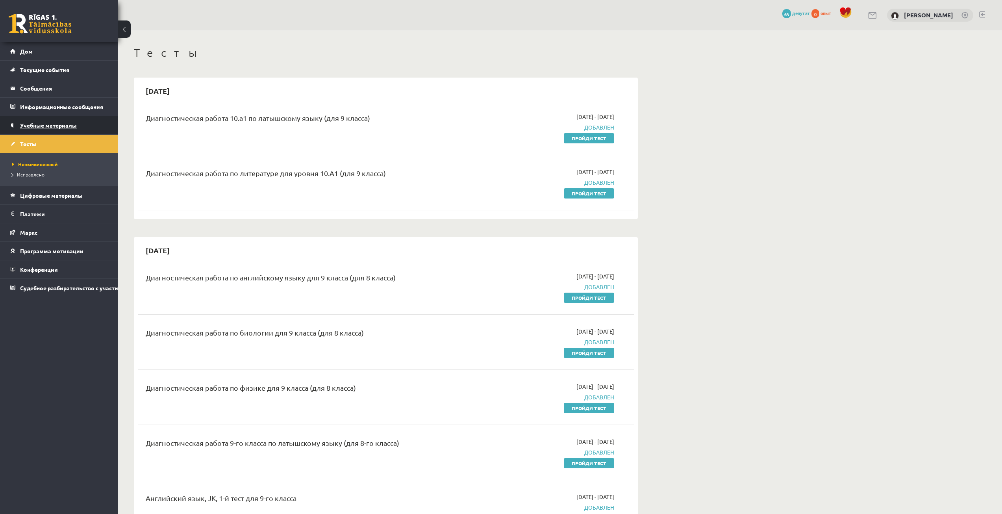
click at [87, 127] on link "Учебные материалы" at bounding box center [59, 125] width 98 height 18
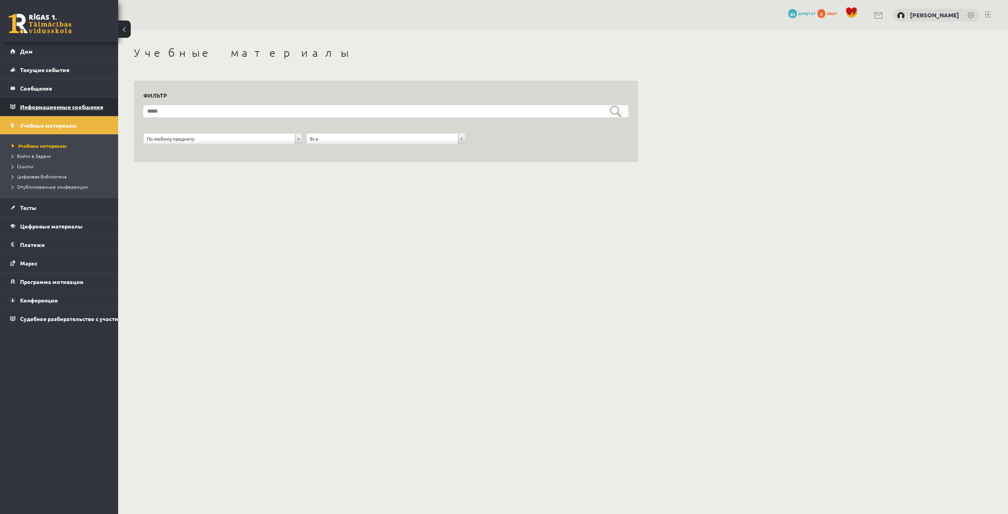
click at [102, 105] on font "Информационные сообщения" at bounding box center [61, 106] width 83 height 7
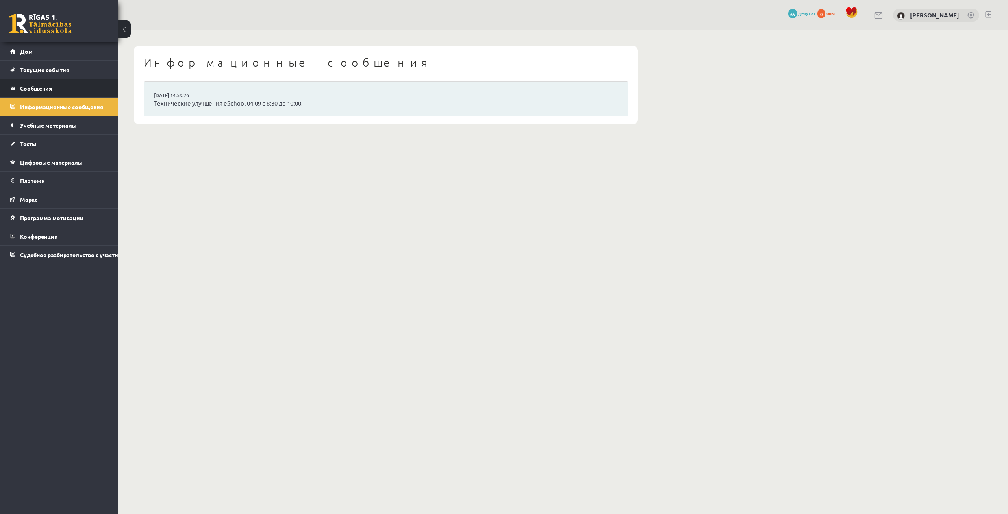
click at [84, 88] on legend "Сообщения 0" at bounding box center [64, 88] width 88 height 18
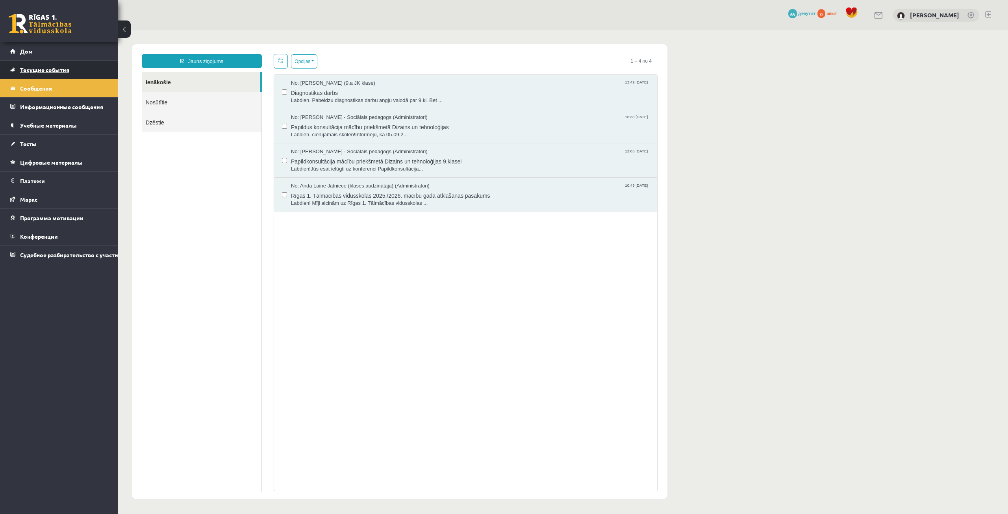
click at [94, 76] on link "Текущие события" at bounding box center [59, 70] width 98 height 18
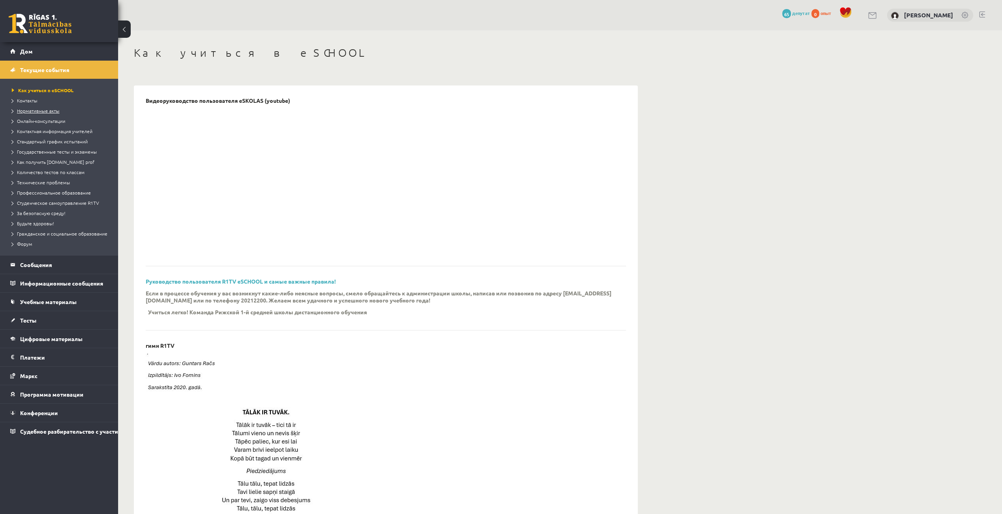
click at [54, 109] on font "Нормативные акты" at bounding box center [38, 110] width 43 height 6
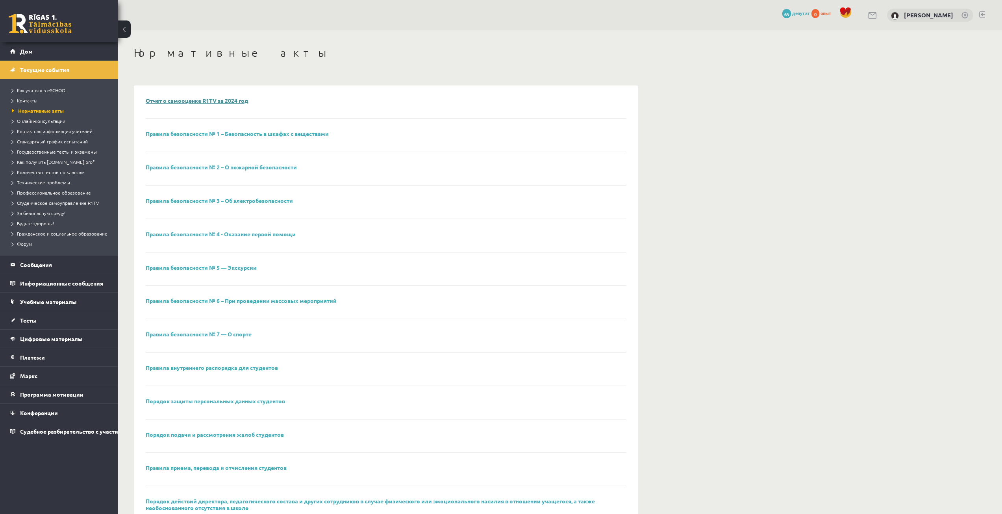
click at [213, 102] on font "Отчет о самооценке R1TV за 2024 год" at bounding box center [197, 100] width 102 height 7
click at [207, 101] on font "Отчет о самооценке R1TV за 2024 год" at bounding box center [197, 100] width 102 height 7
click at [51, 120] on font "Онлайн-консультации" at bounding box center [41, 121] width 48 height 6
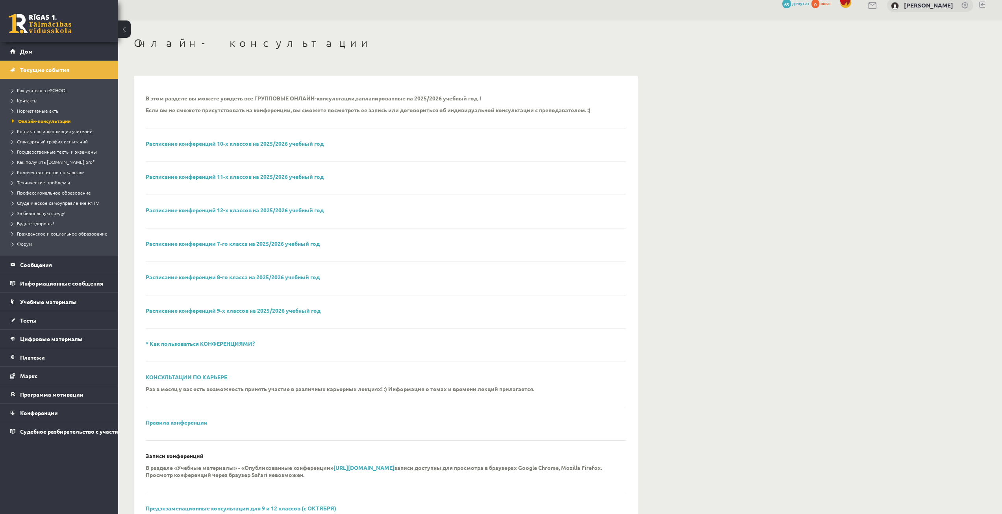
scroll to position [39, 0]
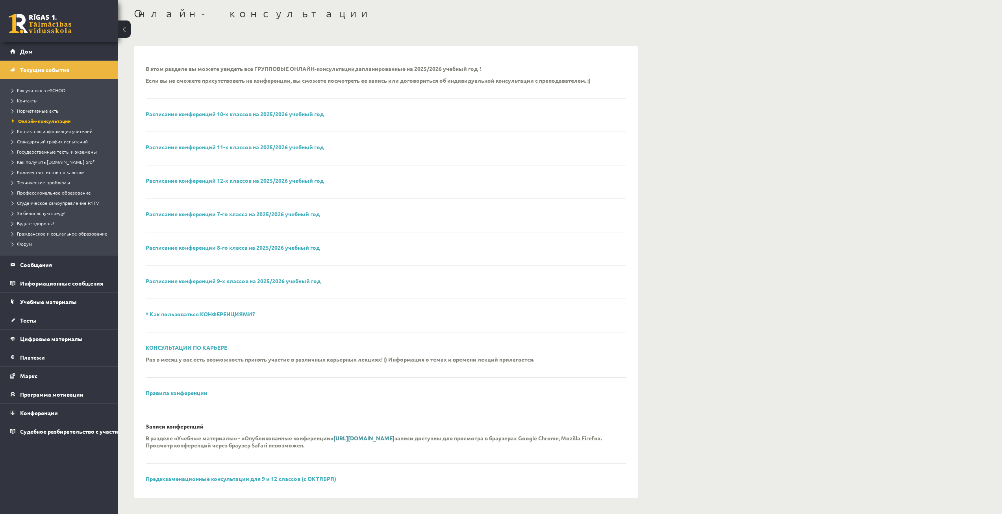
click at [375, 439] on font "[URL][DOMAIN_NAME]" at bounding box center [363, 437] width 61 height 7
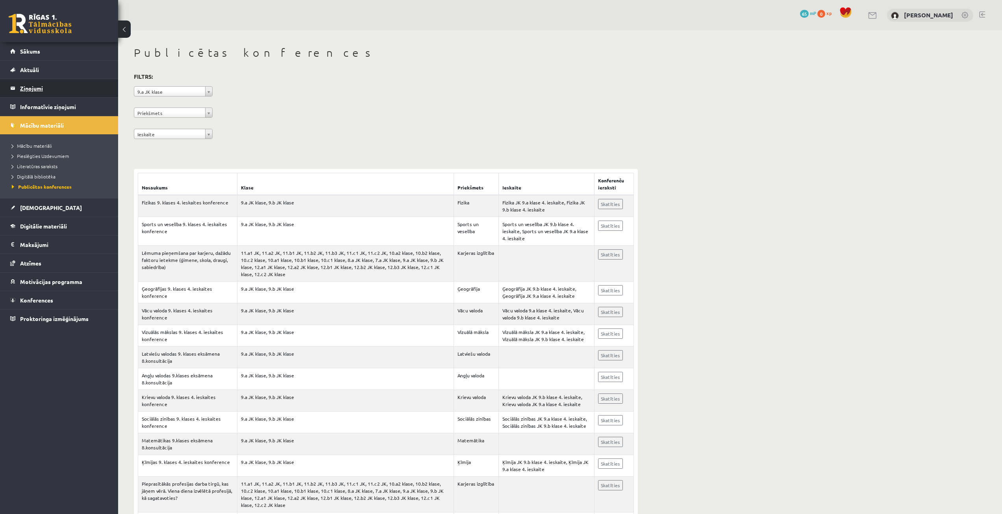
click at [80, 83] on legend "Ziņojumi 0" at bounding box center [64, 88] width 88 height 18
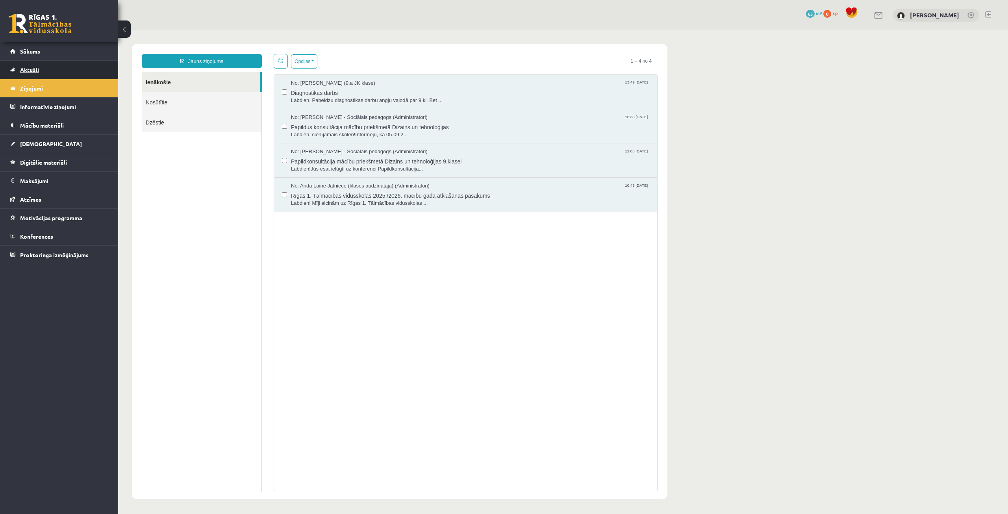
click at [37, 61] on link "Aktuāli" at bounding box center [59, 70] width 98 height 18
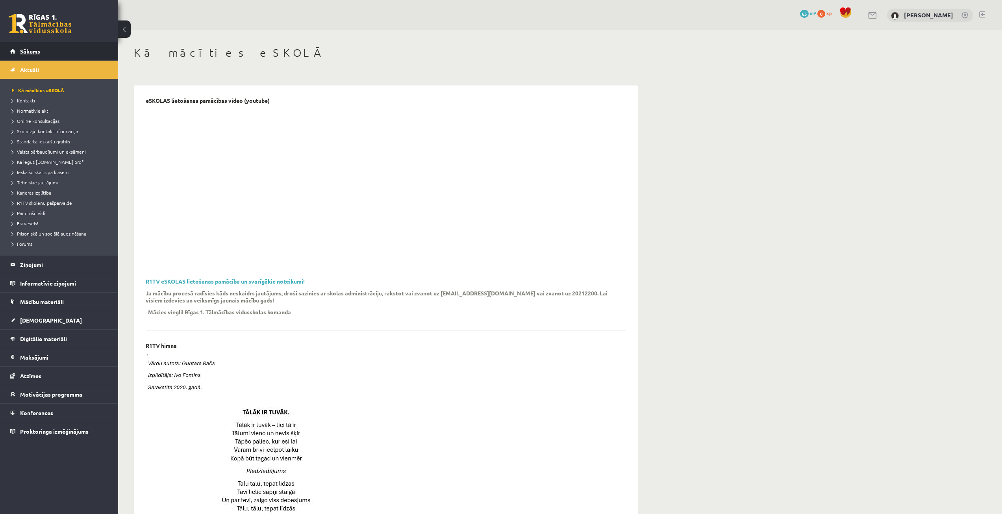
click at [43, 53] on link "Sākums" at bounding box center [59, 51] width 98 height 18
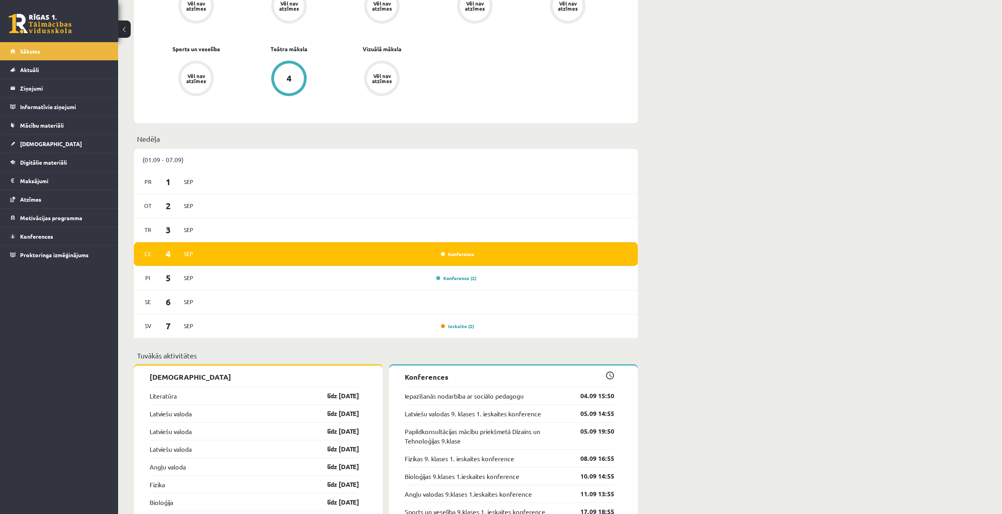
scroll to position [512, 0]
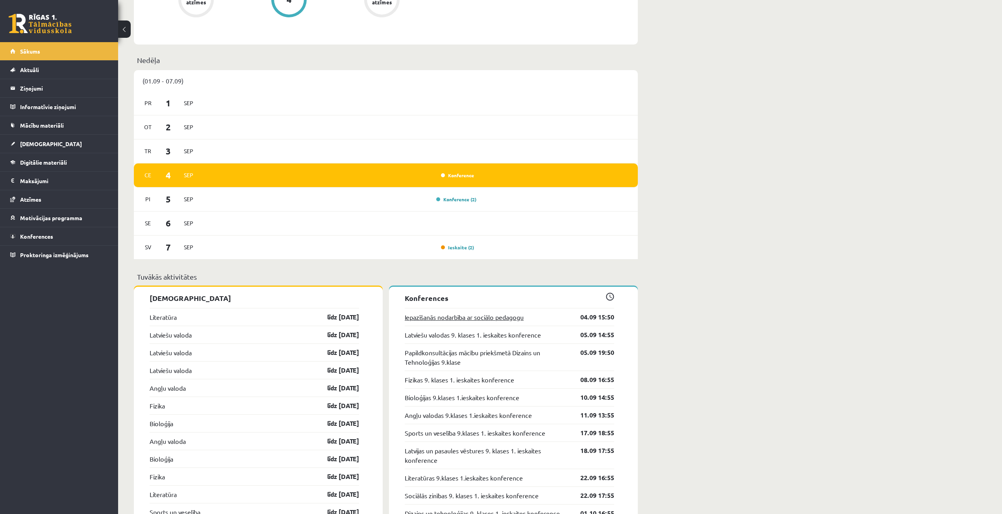
click at [439, 318] on link "Iepazīšanās nodarbība ar sociālo pedagogu" at bounding box center [464, 316] width 119 height 9
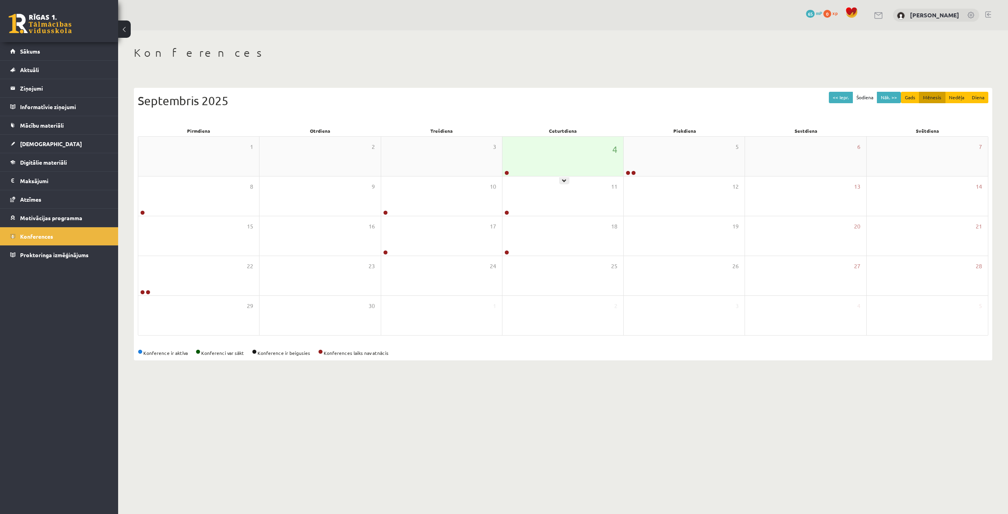
click at [579, 156] on div "4" at bounding box center [562, 156] width 121 height 39
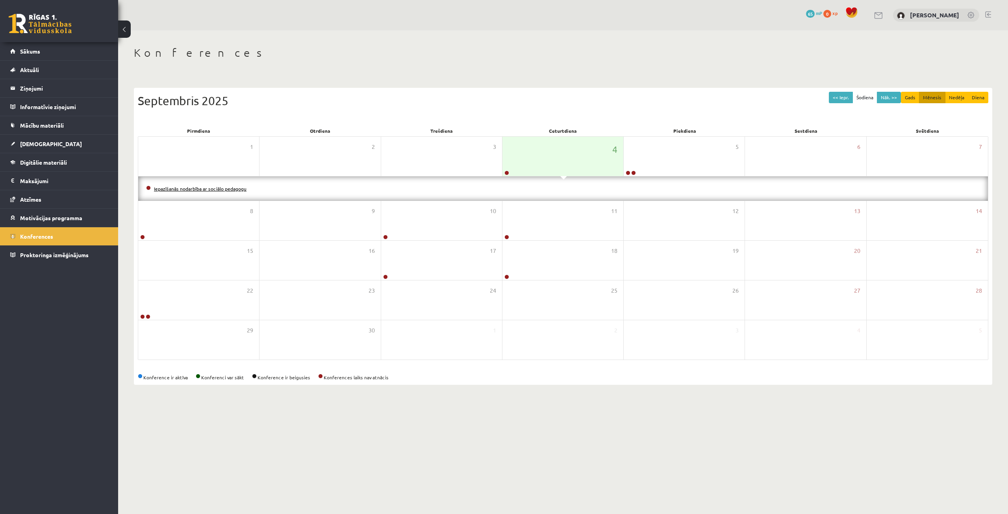
click at [163, 186] on link "Iepazīšanās nodarbība ar sociālo pedagogu" at bounding box center [200, 188] width 93 height 6
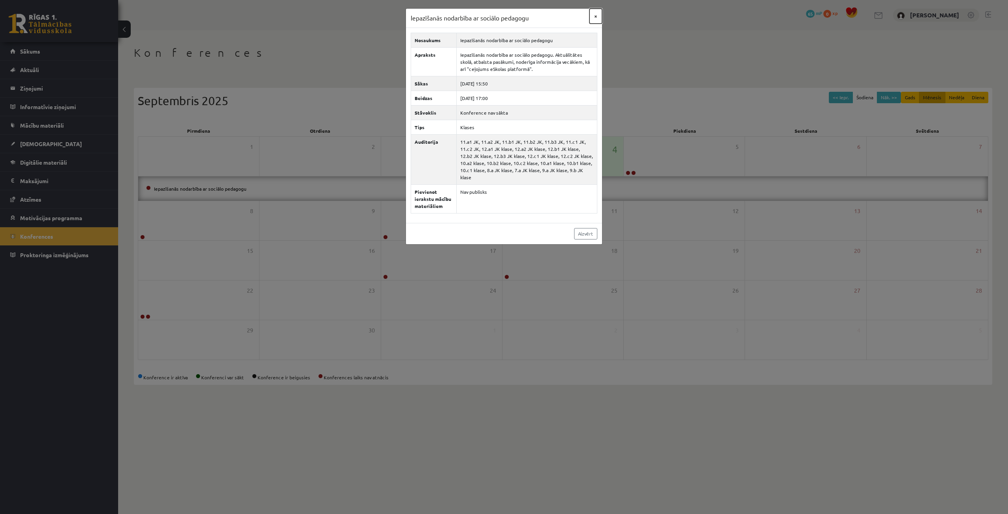
click at [593, 20] on button "×" at bounding box center [595, 16] width 13 height 15
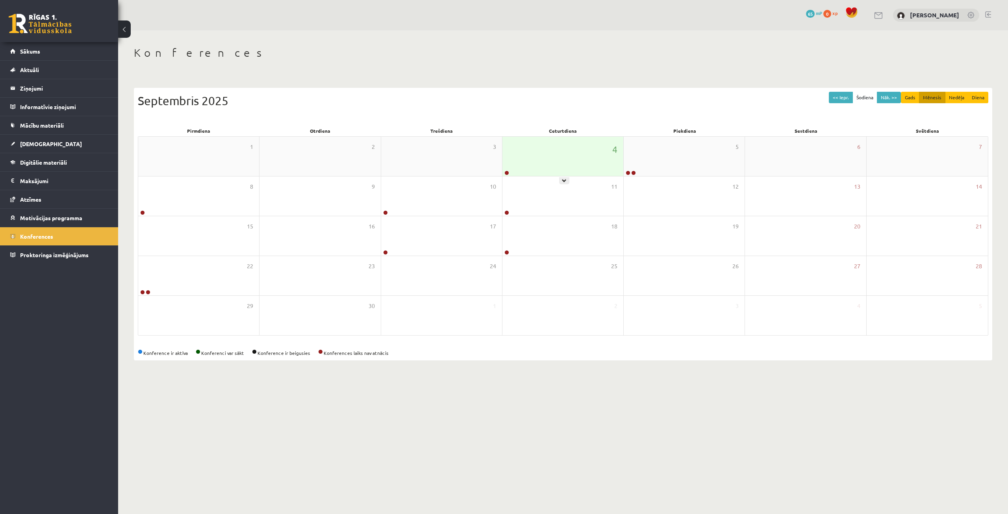
click at [585, 174] on div "4" at bounding box center [562, 156] width 121 height 39
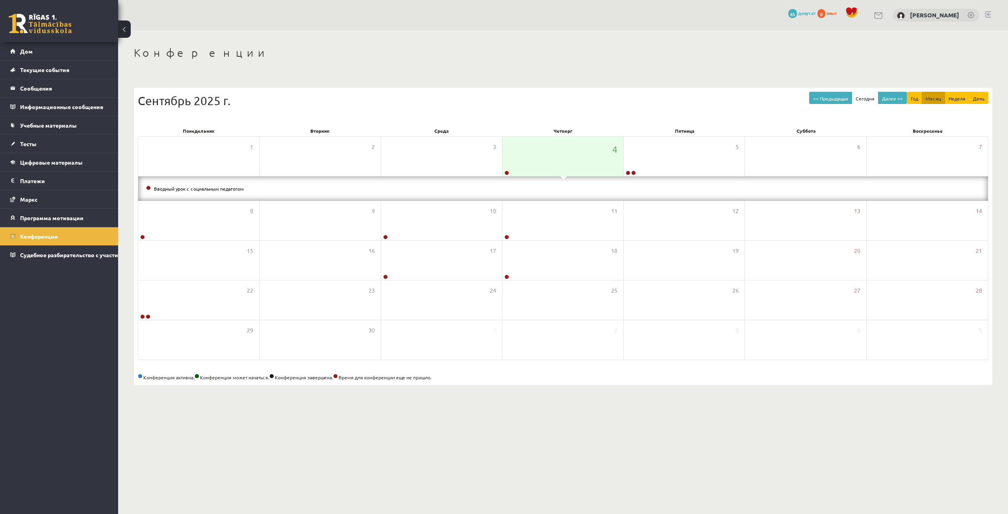
click at [187, 386] on div "Конференции << Предыдущая [DATE] Далее >> Год Месяц Неделя День [DATE] [DATE] […" at bounding box center [563, 215] width 890 height 370
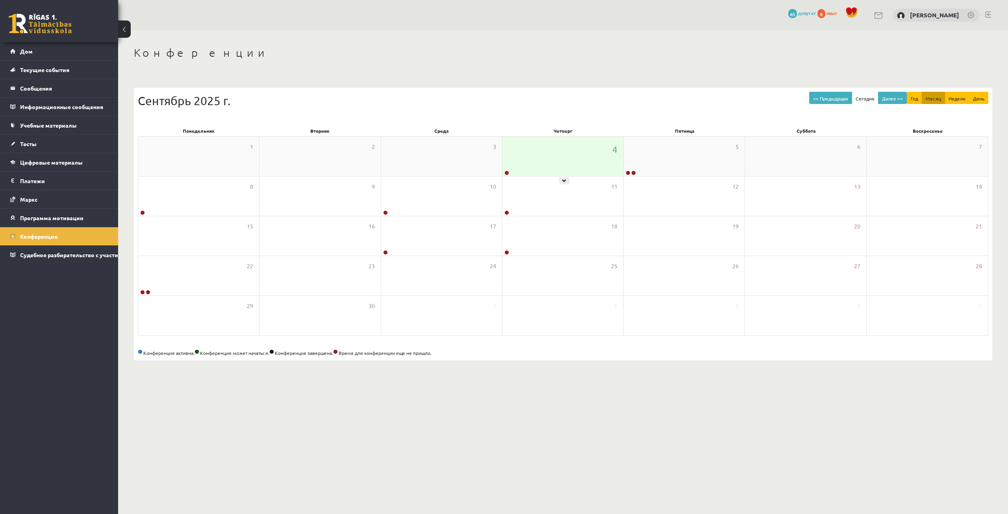
click at [535, 170] on div "4" at bounding box center [562, 156] width 121 height 39
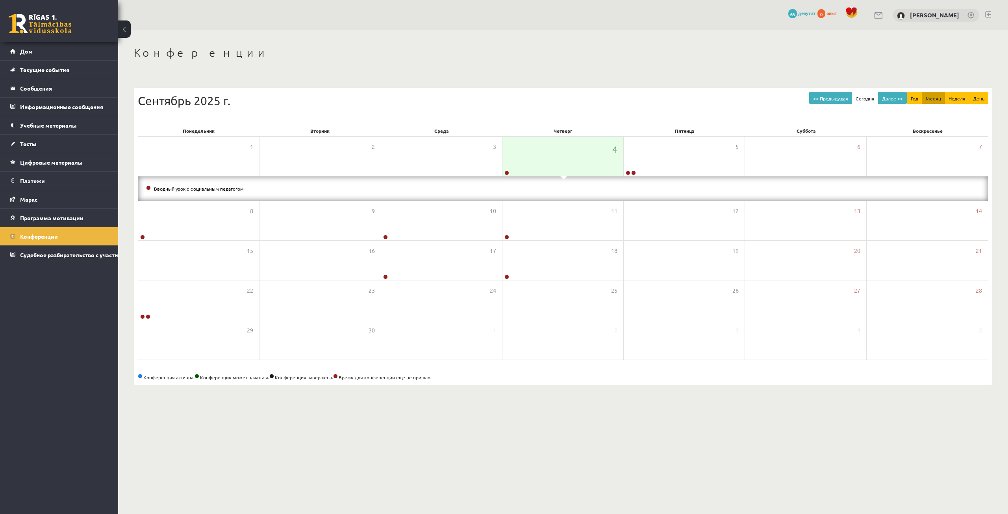
click at [204, 184] on li "Вводный урок с социальным педагогом" at bounding box center [563, 188] width 834 height 9
click at [208, 189] on font "Вводный урок с социальным педагогом" at bounding box center [199, 188] width 90 height 6
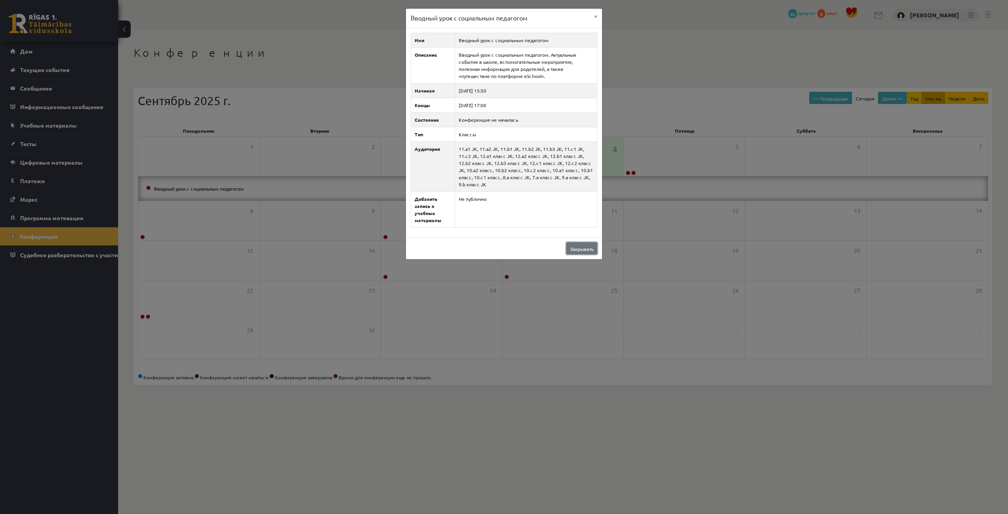
click at [577, 250] on font "Закрывать" at bounding box center [581, 249] width 23 height 6
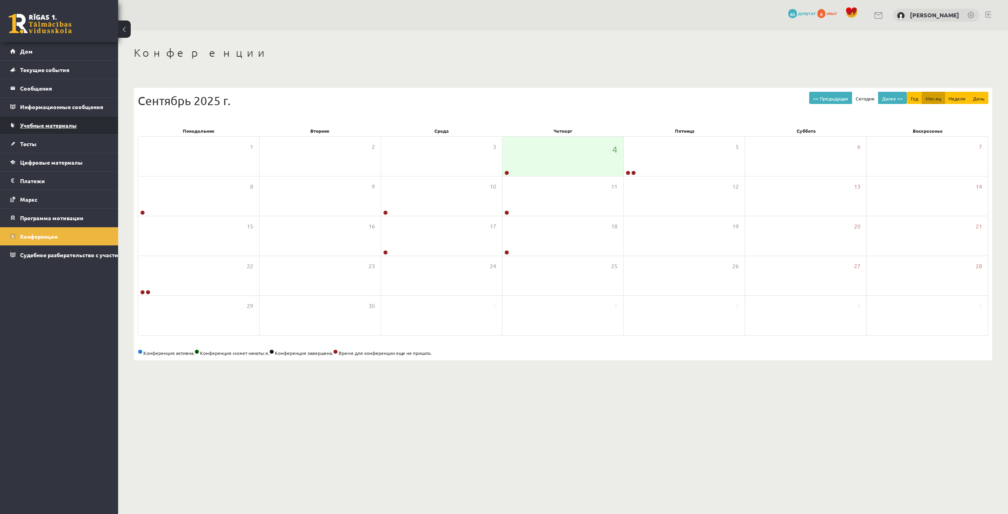
click at [68, 127] on font "Учебные материалы" at bounding box center [48, 125] width 57 height 7
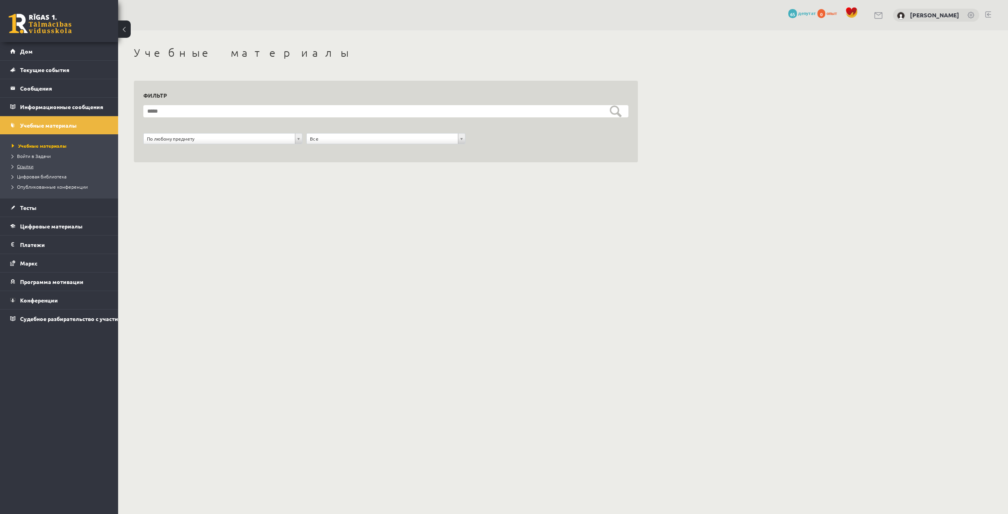
click at [35, 165] on link "Ссылки" at bounding box center [61, 166] width 98 height 7
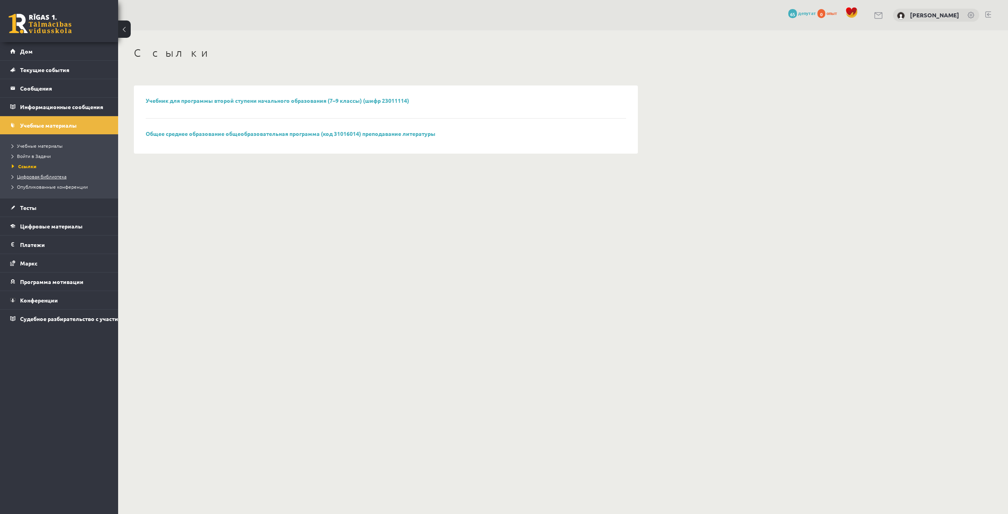
click at [43, 179] on link "Цифровая библиотека" at bounding box center [61, 176] width 98 height 7
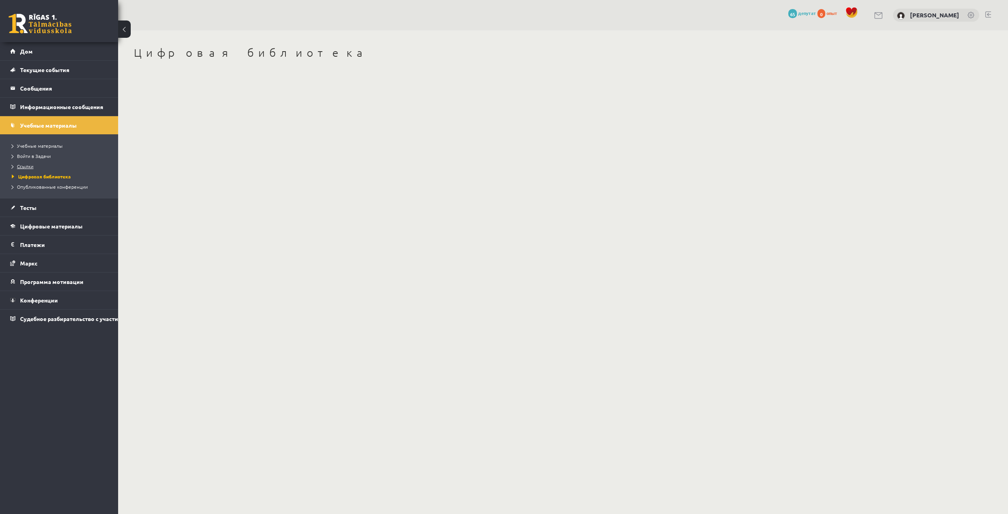
click at [34, 165] on link "Ссылки" at bounding box center [61, 166] width 98 height 7
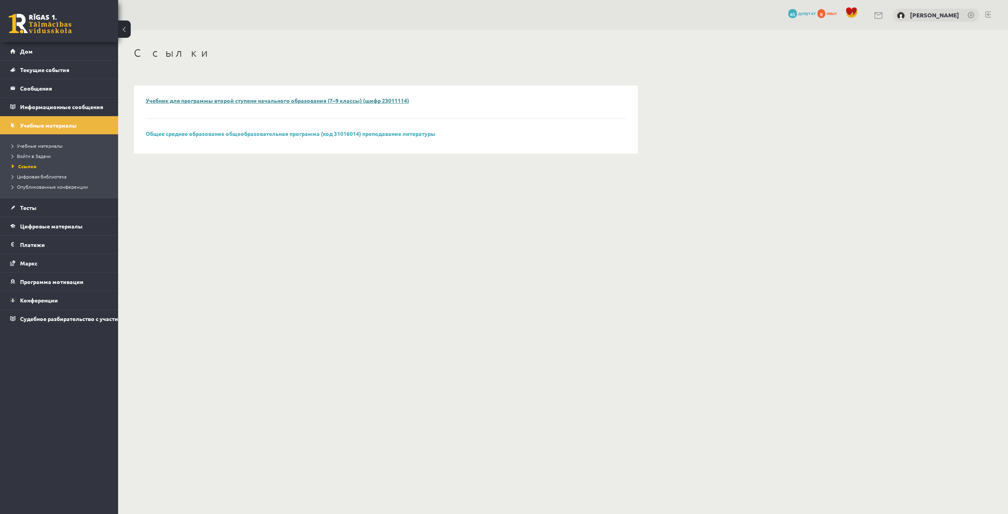
click at [314, 100] on font "Учебник для программы второй ступени начального образования (7–9 классы) (шифр …" at bounding box center [277, 100] width 263 height 7
click at [56, 176] on font "Цифровая библиотека" at bounding box center [42, 176] width 50 height 6
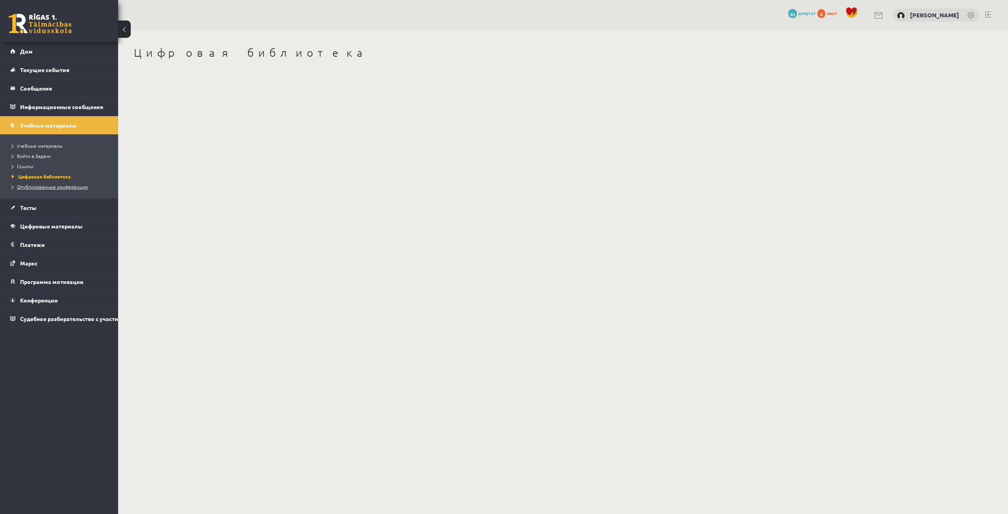
click at [57, 187] on font "Опубликованные конференции" at bounding box center [52, 186] width 71 height 6
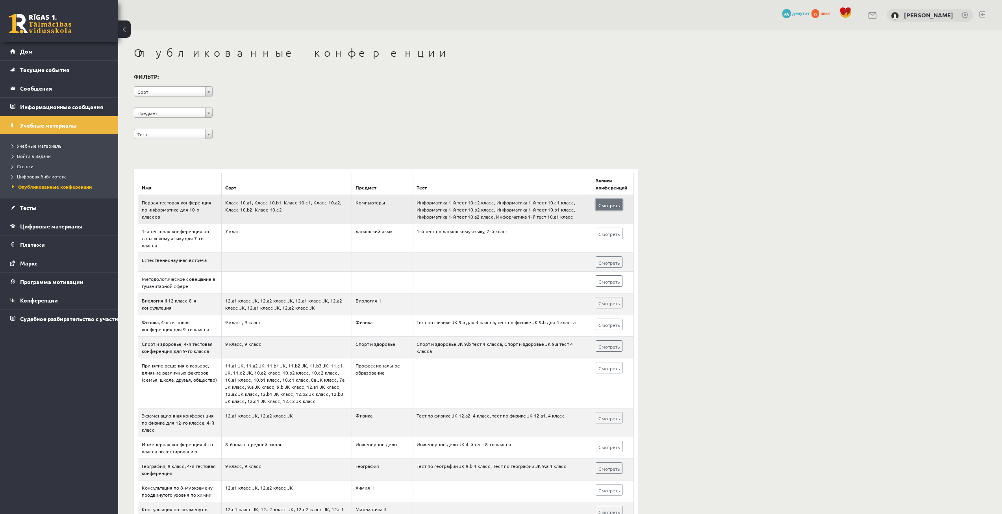
click at [620, 205] on link "Смотреть" at bounding box center [609, 204] width 27 height 11
click at [47, 50] on link "Дом" at bounding box center [59, 51] width 98 height 18
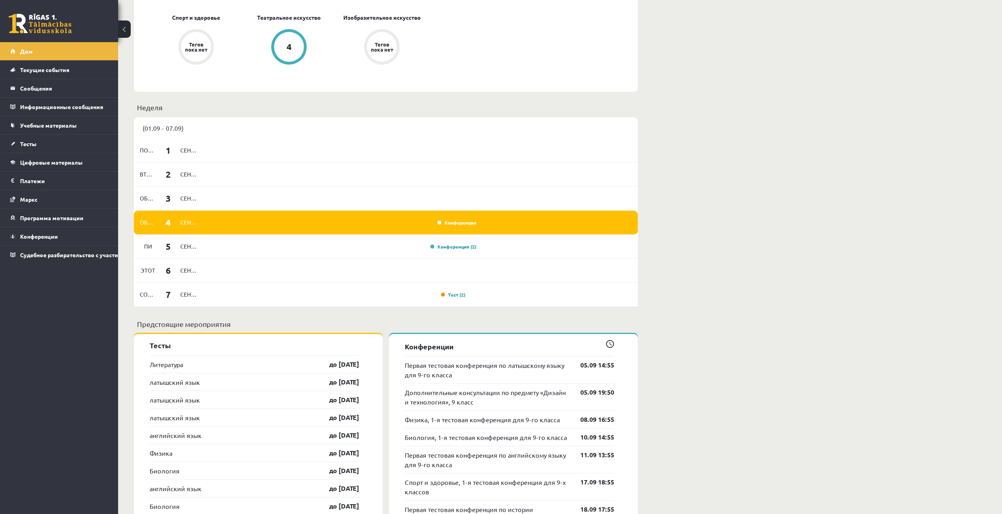
scroll to position [512, 0]
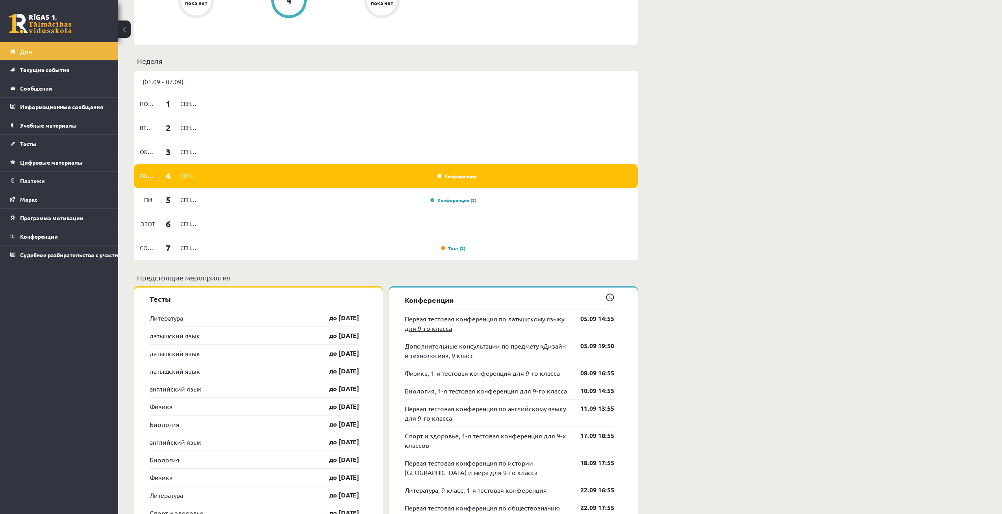
click at [439, 321] on font "Первая тестовая конференция по латышскому языку для 9-го класса" at bounding box center [484, 323] width 159 height 17
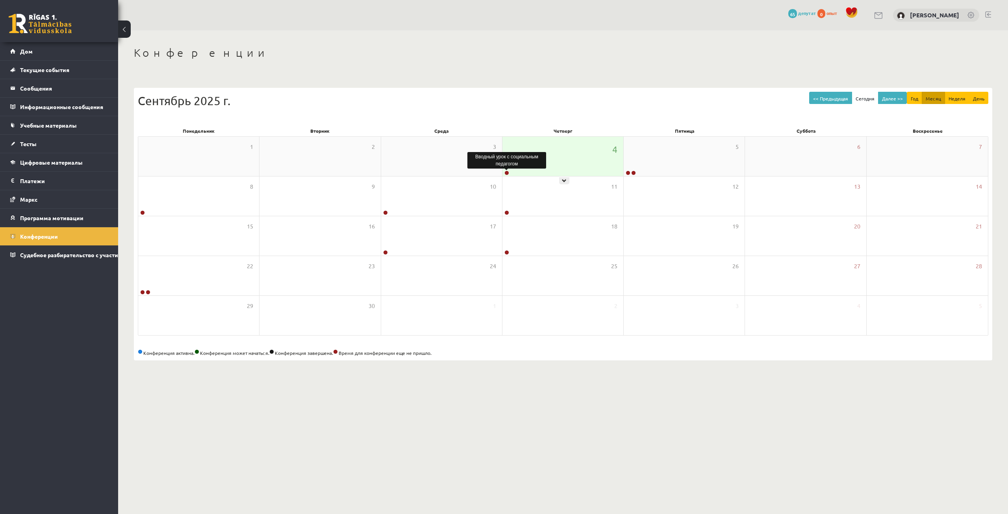
click at [505, 172] on link at bounding box center [506, 172] width 5 height 5
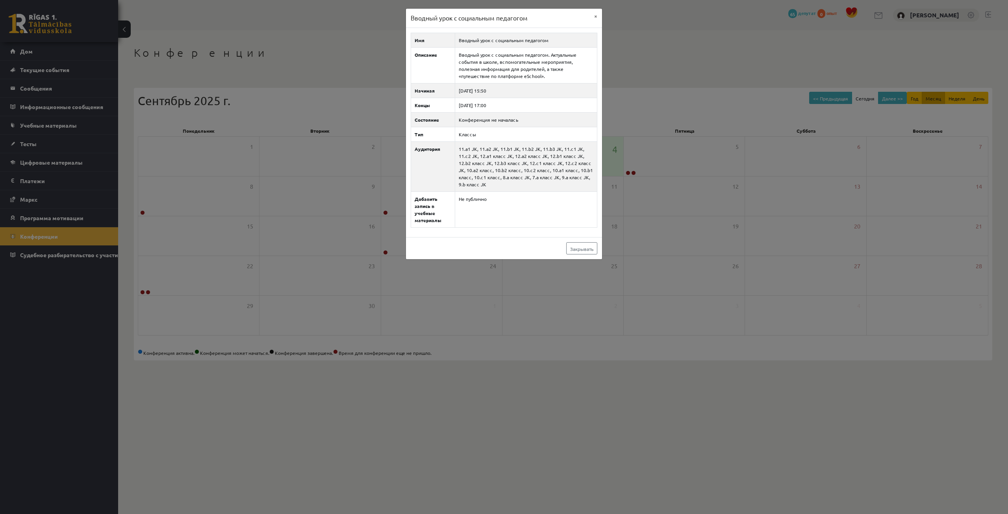
click at [548, 387] on div "Вводный урок с социальным педагогом × Имя Вводный урок с социальным педагогом О…" at bounding box center [504, 257] width 1008 height 514
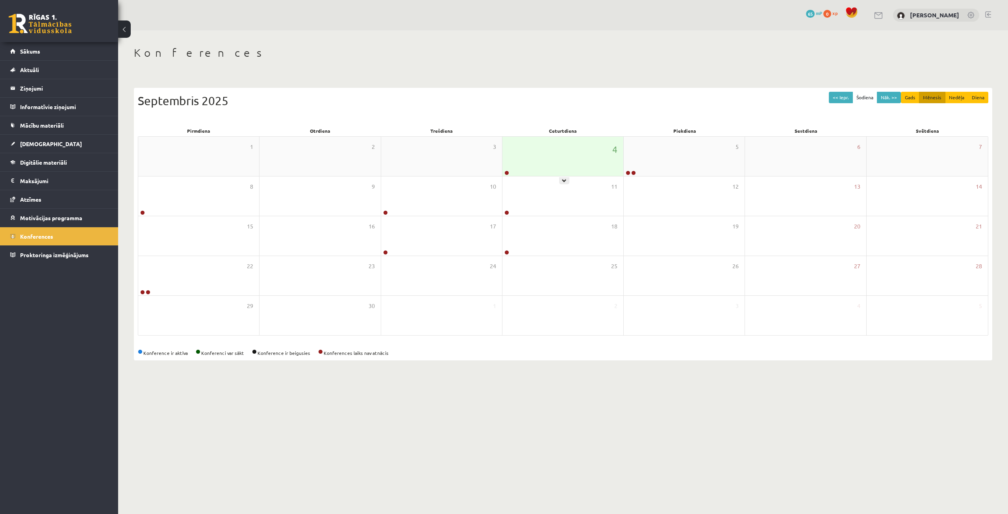
click at [563, 161] on div "4" at bounding box center [562, 156] width 121 height 39
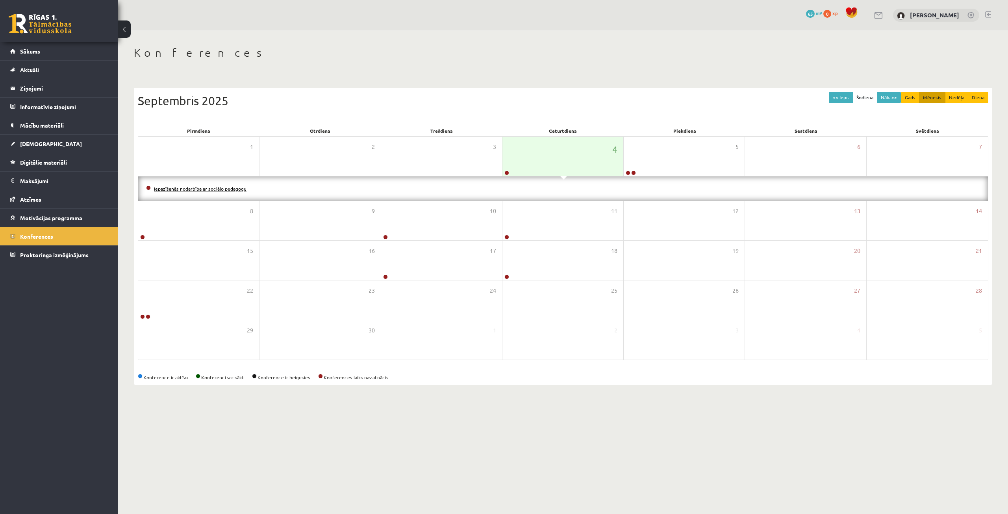
click at [212, 186] on link "Iepazīšanās nodarbība ar sociālo pedagogu" at bounding box center [200, 188] width 93 height 6
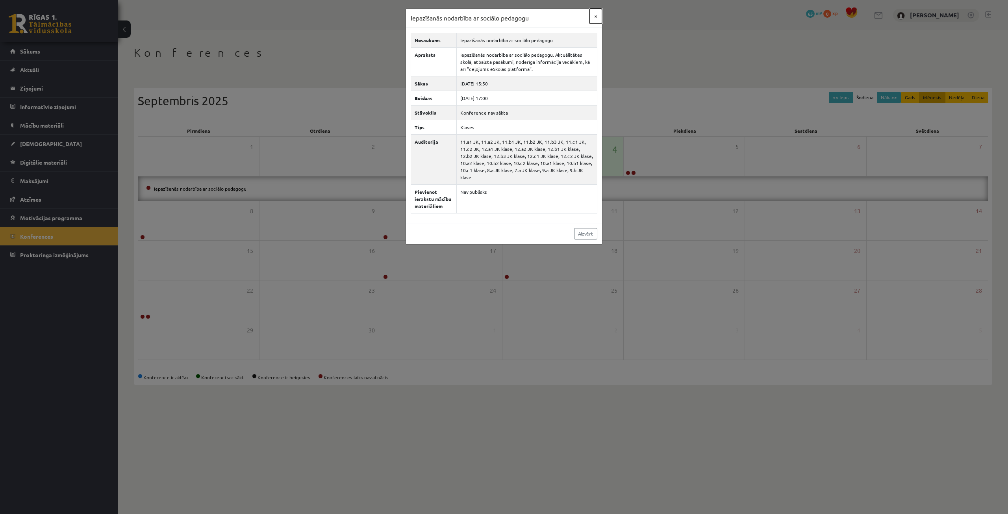
click at [594, 14] on button "×" at bounding box center [595, 16] width 13 height 15
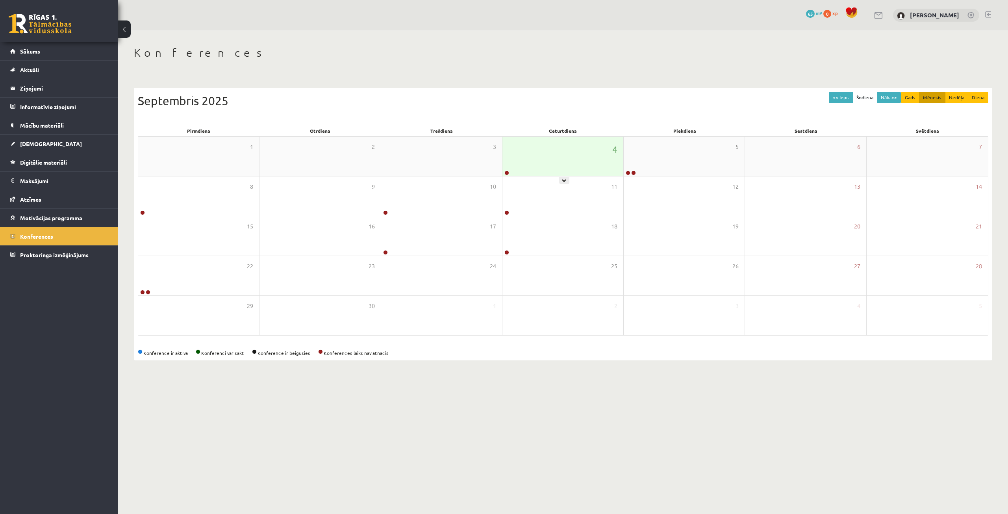
click at [563, 171] on div "4" at bounding box center [562, 156] width 121 height 39
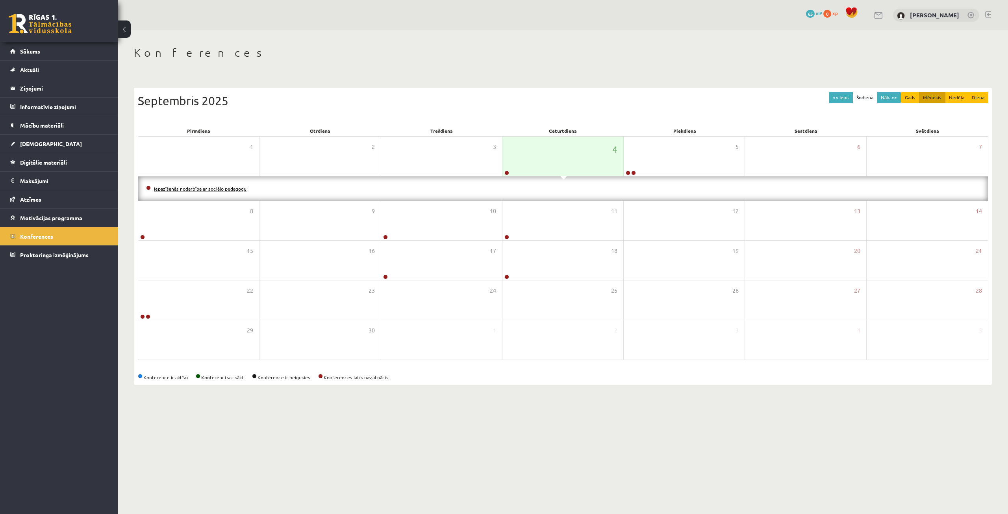
click at [201, 187] on link "Iepazīšanās nodarbība ar sociālo pedagogu" at bounding box center [200, 188] width 93 height 6
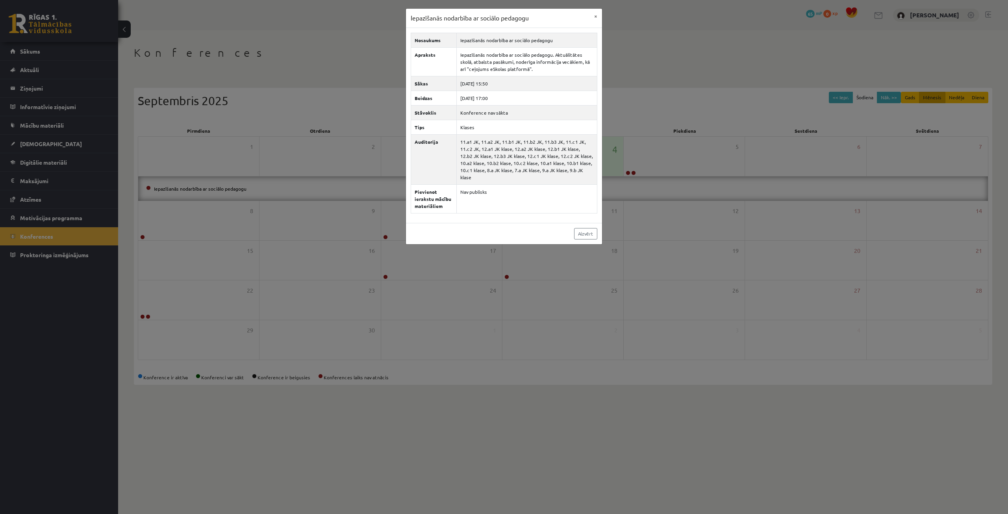
click at [627, 61] on div "Iepazīšanās nodarbība ar sociālo pedagogu × Nosaukums Iepazīšanās nodarbība ar …" at bounding box center [504, 257] width 1008 height 514
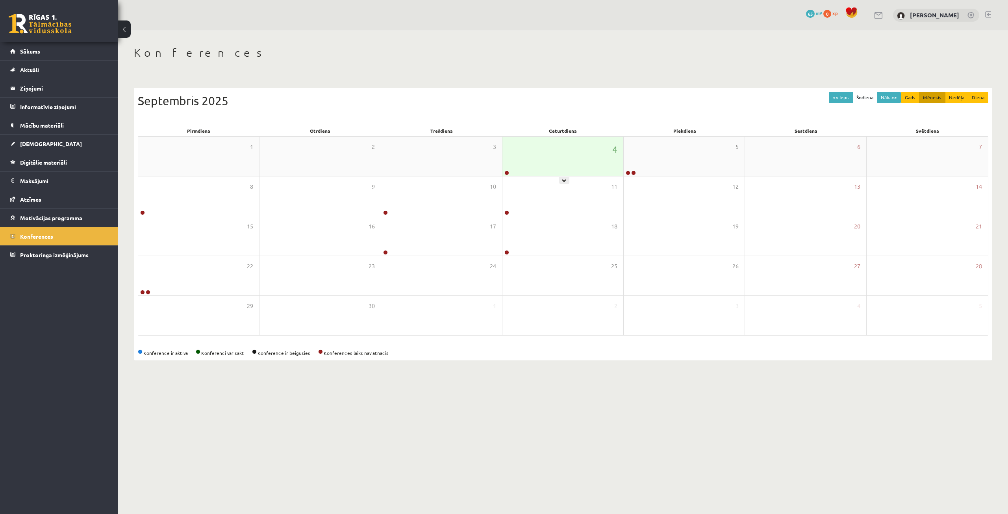
click at [534, 159] on div "4" at bounding box center [562, 156] width 121 height 39
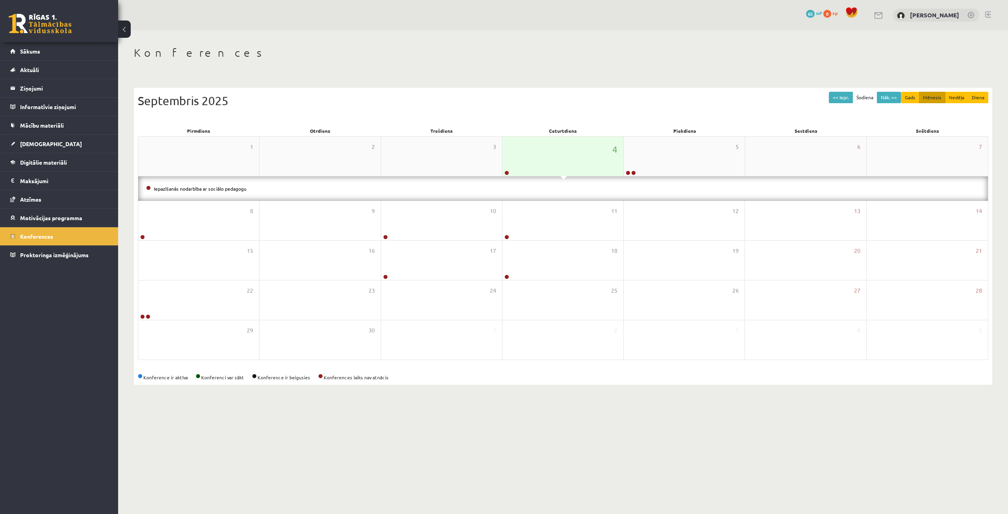
click at [534, 159] on div "4" at bounding box center [562, 156] width 121 height 39
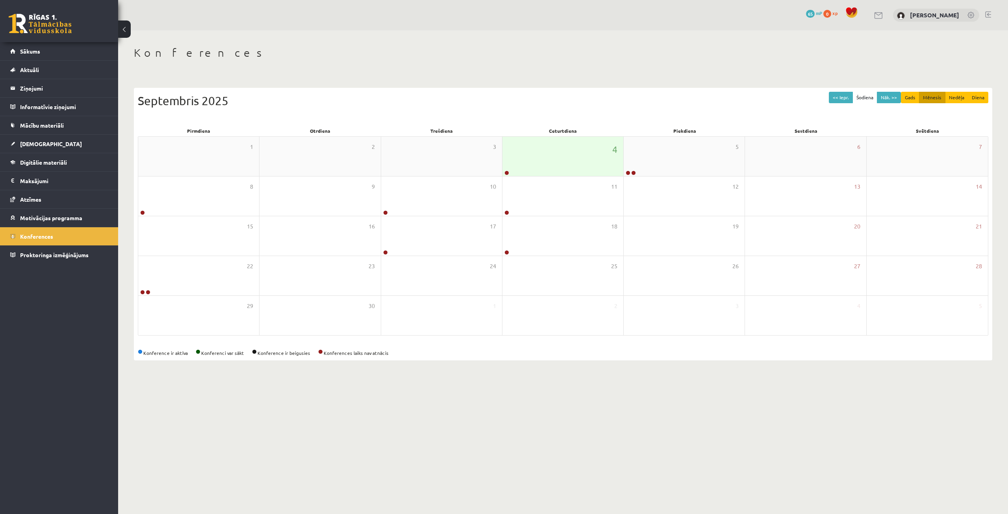
click at [534, 159] on div "4" at bounding box center [562, 156] width 121 height 39
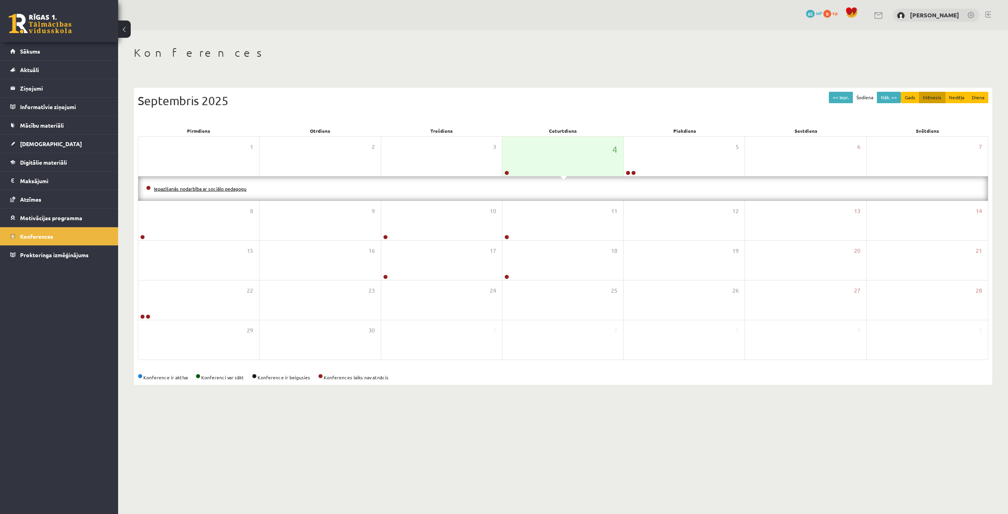
click at [191, 188] on link "Iepazīšanās nodarbība ar sociālo pedagogu" at bounding box center [200, 188] width 93 height 6
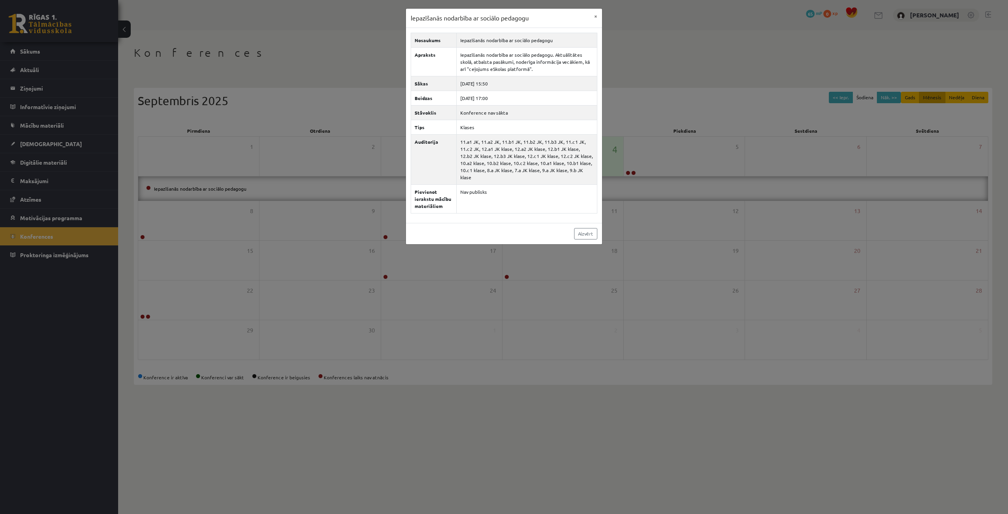
click at [632, 61] on div "Iepazīšanās nodarbība ar sociālo pedagogu × Nosaukums Iepazīšanās nodarbība ar …" at bounding box center [504, 257] width 1008 height 514
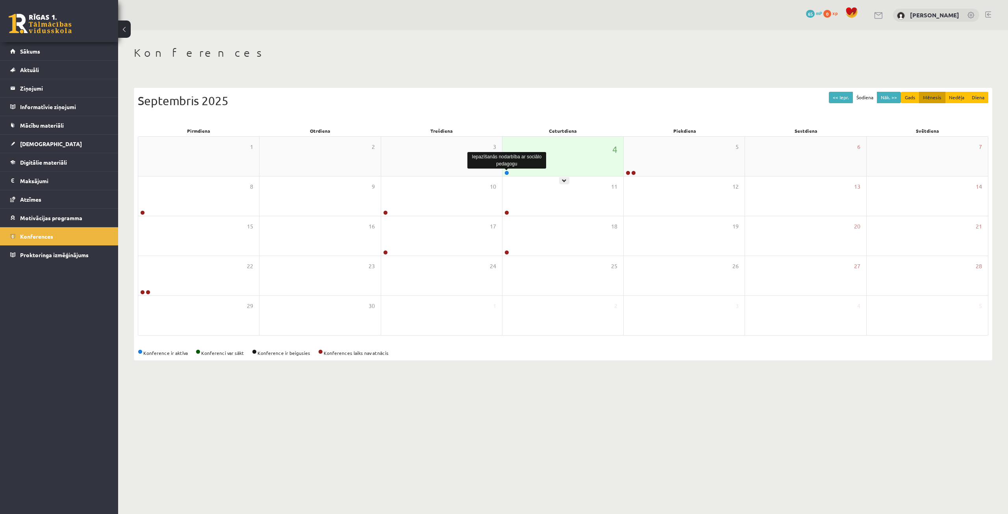
click at [506, 172] on link at bounding box center [506, 172] width 5 height 5
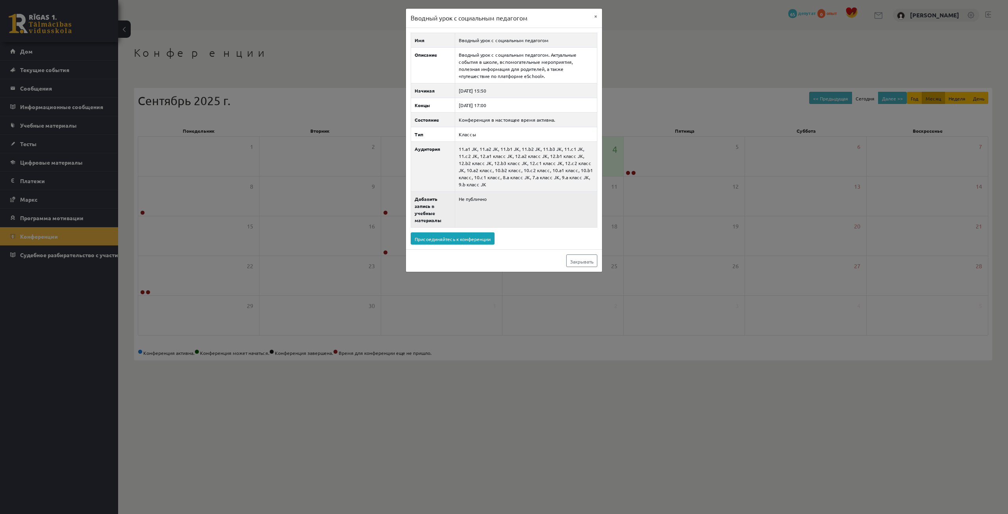
click at [552, 213] on td "Не публично" at bounding box center [526, 209] width 142 height 36
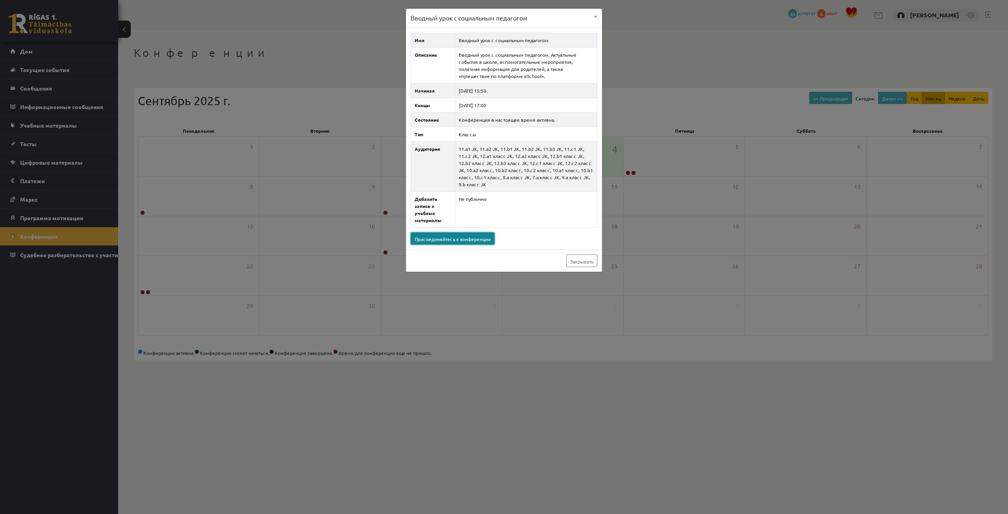
click at [489, 240] on font "Присоединяйтесь к конференции" at bounding box center [453, 239] width 76 height 6
click at [584, 258] on font "Закрывать" at bounding box center [581, 261] width 23 height 6
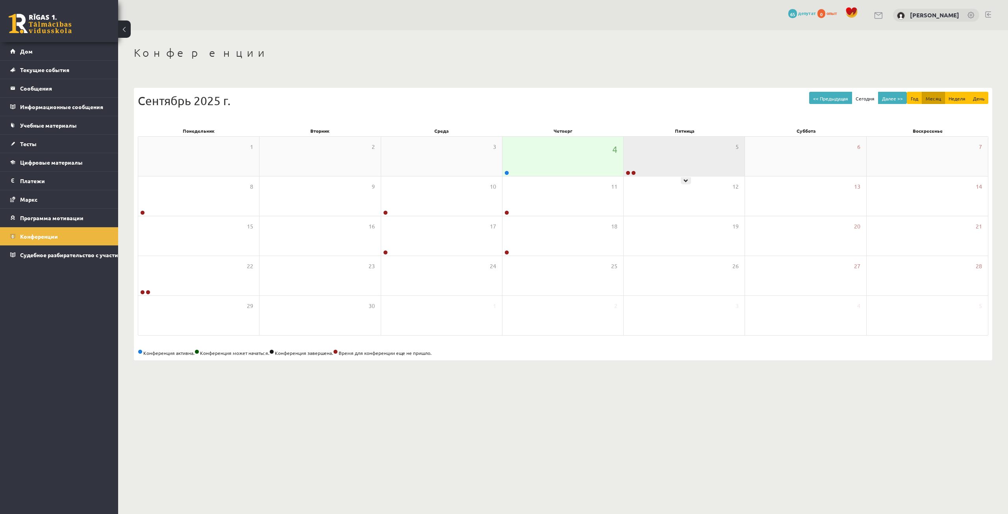
click at [687, 179] on icon at bounding box center [685, 180] width 5 height 5
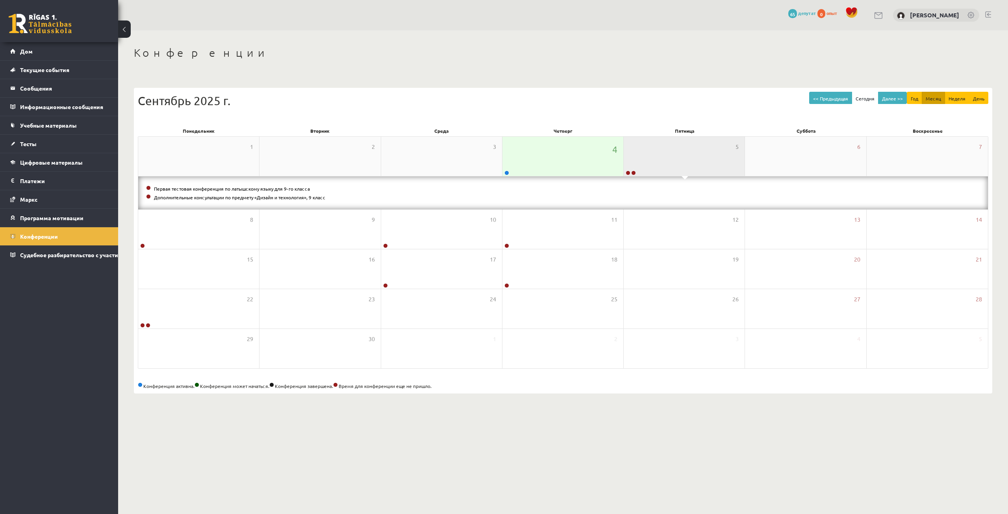
click at [692, 161] on div "5" at bounding box center [684, 156] width 121 height 39
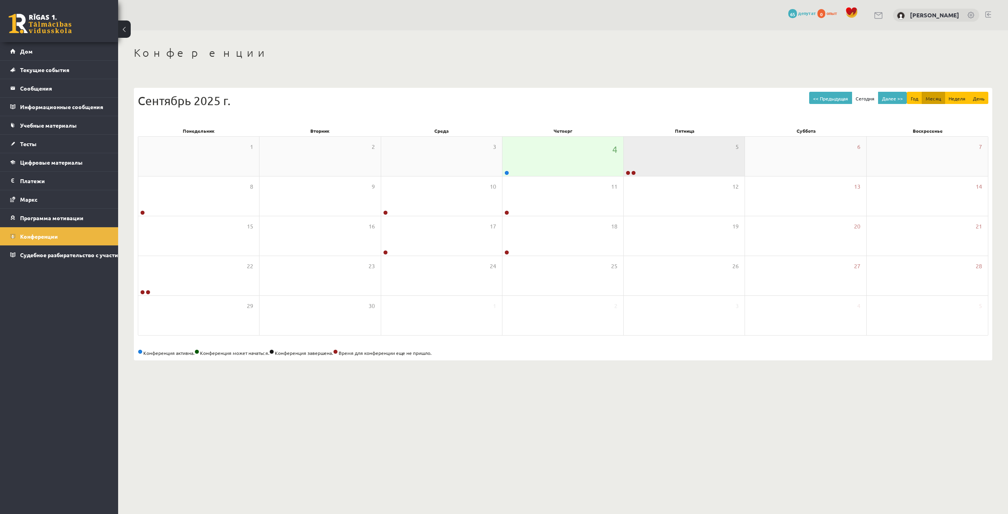
click at [692, 161] on div "5" at bounding box center [684, 156] width 121 height 39
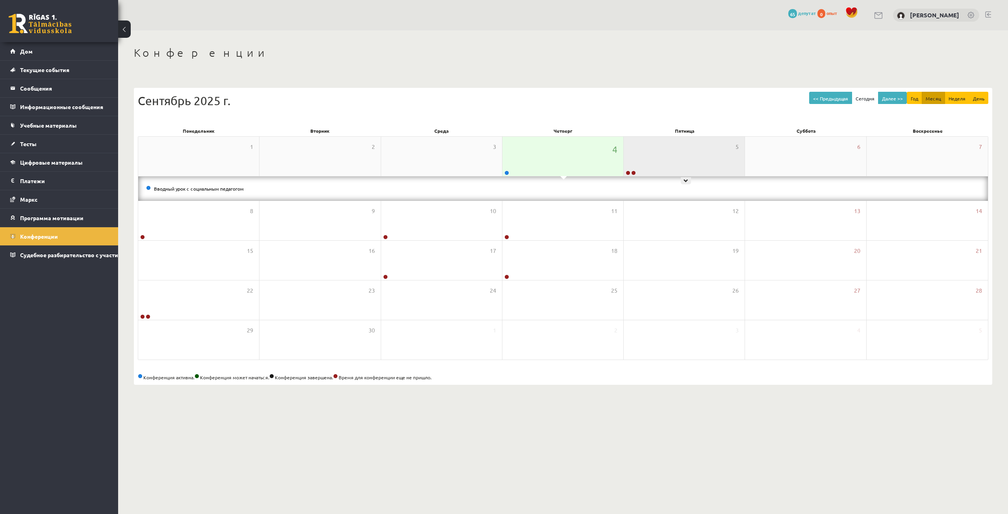
click at [674, 173] on div "5" at bounding box center [684, 156] width 121 height 39
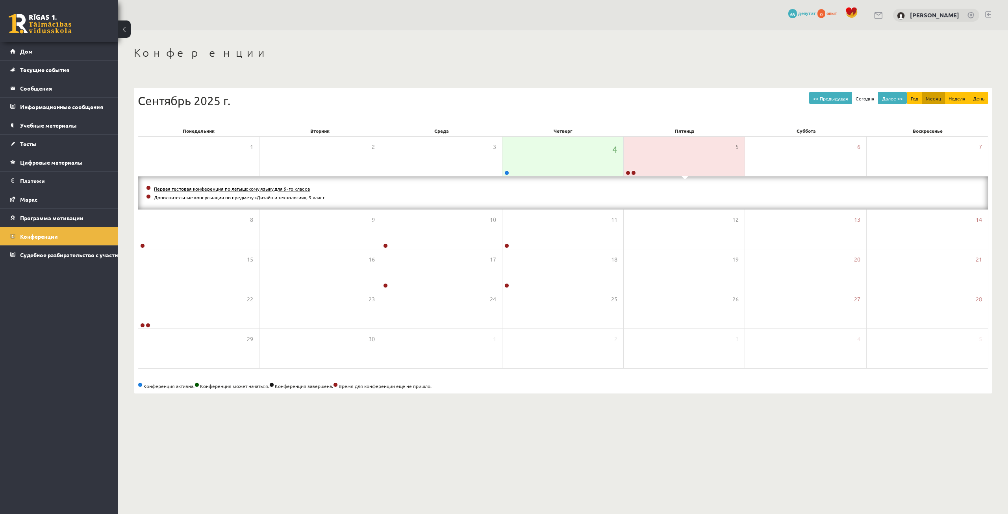
click at [280, 188] on font "Первая тестовая конференция по латышскому языку для 9-го класса" at bounding box center [232, 188] width 156 height 6
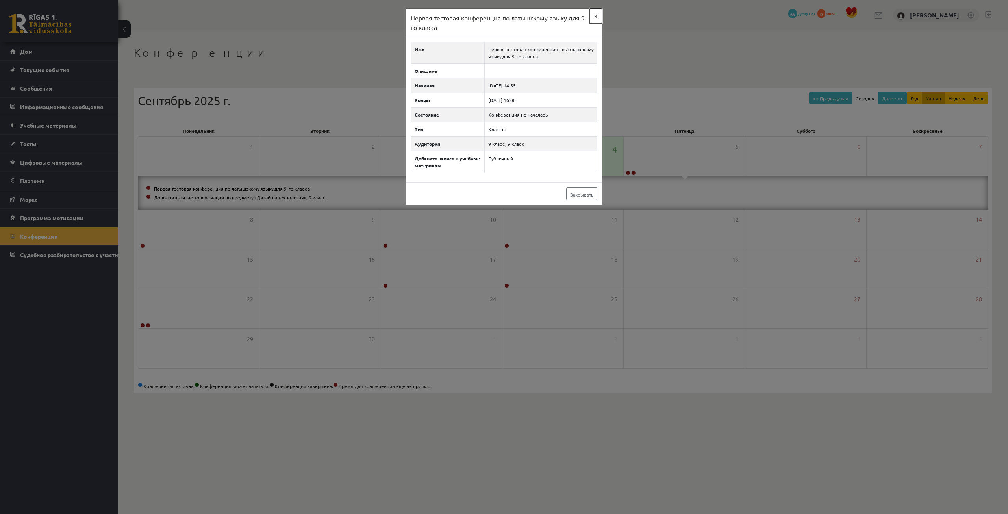
click at [592, 19] on button "×" at bounding box center [595, 16] width 13 height 15
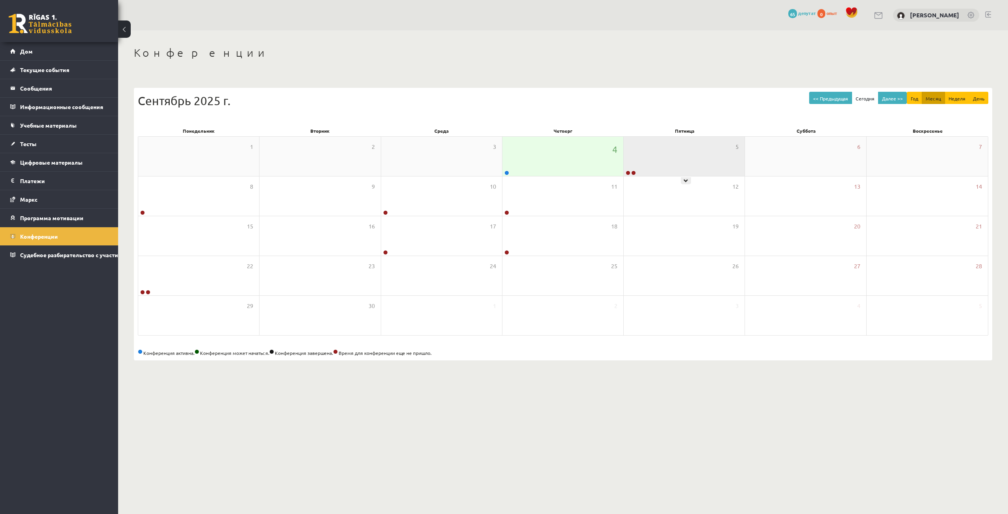
click at [738, 171] on div "5" at bounding box center [684, 156] width 121 height 39
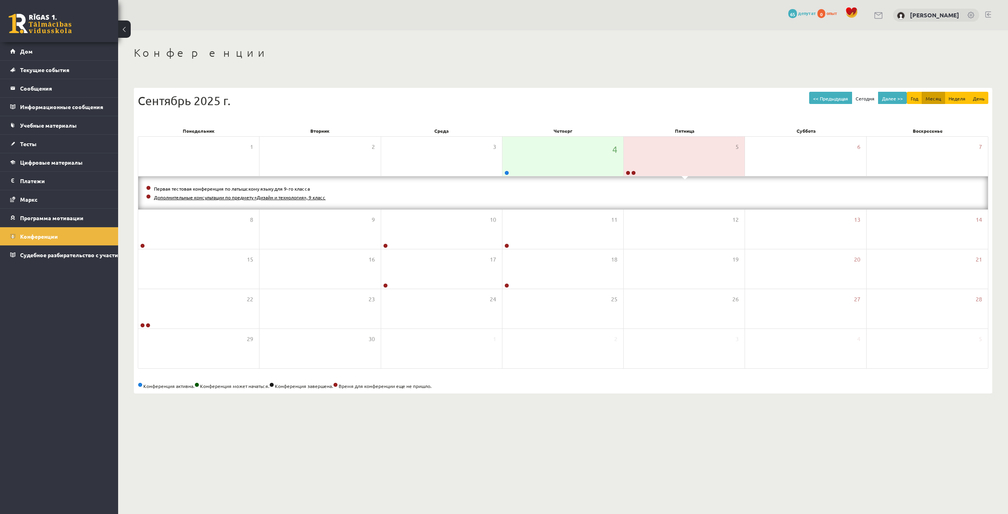
click at [260, 199] on font "Дополнительные консультации по предмету «Дизайн и технология», 9 класс" at bounding box center [240, 197] width 172 height 6
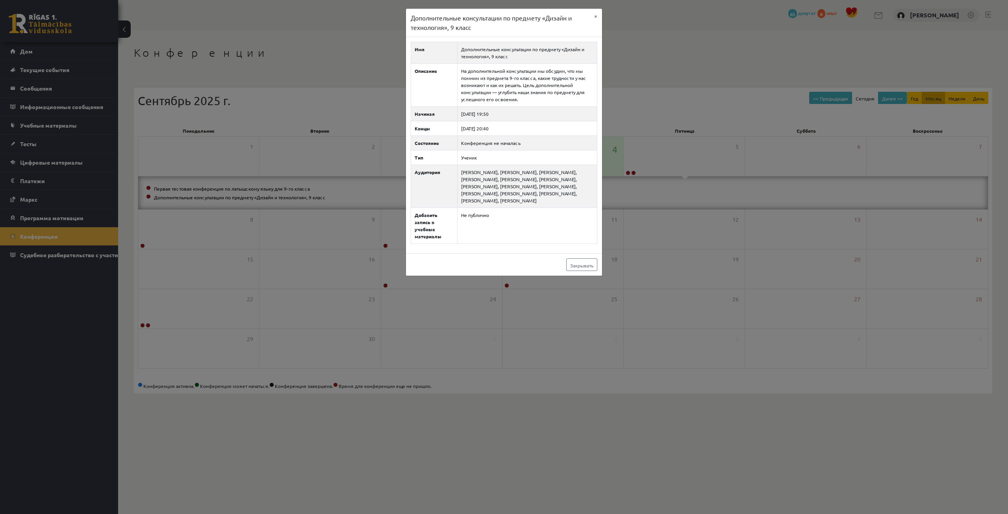
click at [696, 178] on div "Дополнительные консультации по предмету «Дизайн и технология», 9 класс × Имя До…" at bounding box center [504, 257] width 1008 height 514
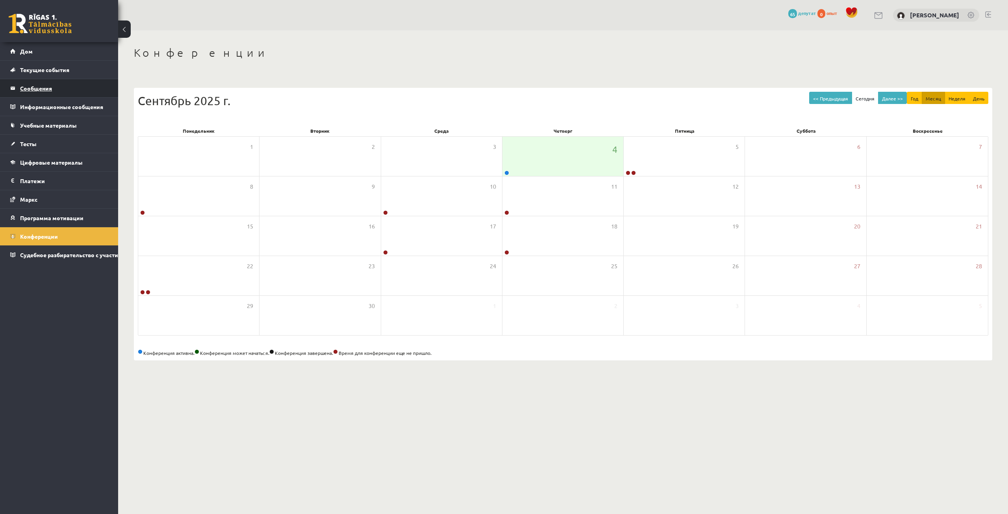
click at [54, 87] on legend "Сообщения 0" at bounding box center [64, 88] width 88 height 18
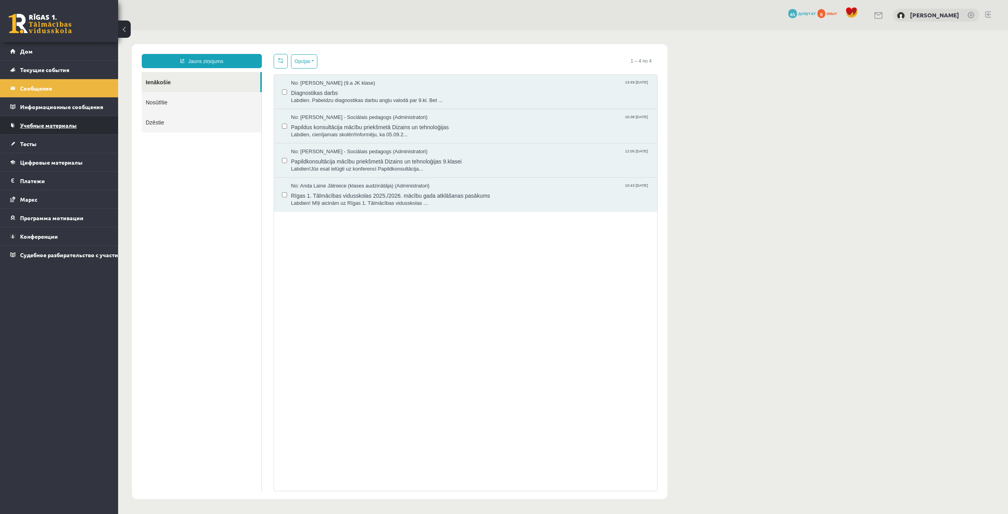
click at [61, 122] on font "Учебные материалы" at bounding box center [48, 125] width 57 height 7
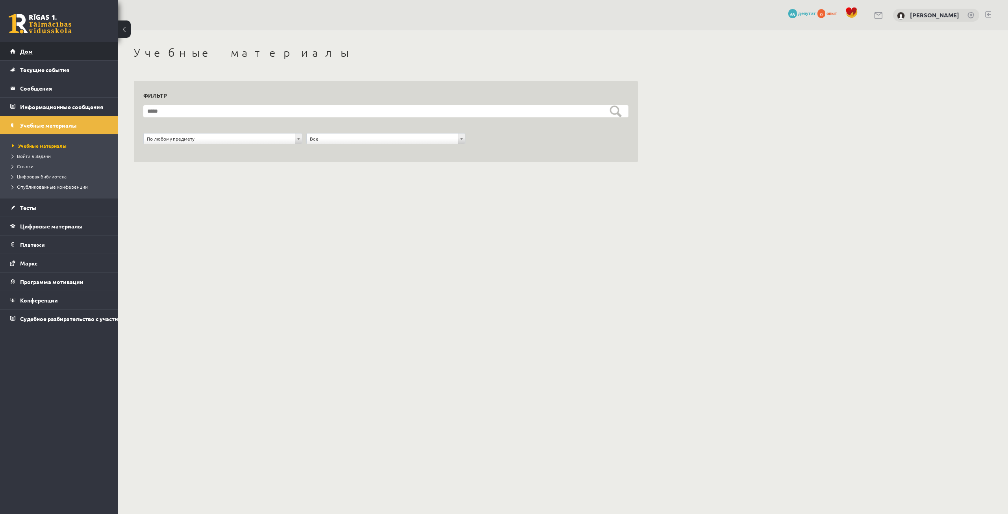
click at [57, 55] on link "Дом" at bounding box center [59, 51] width 98 height 18
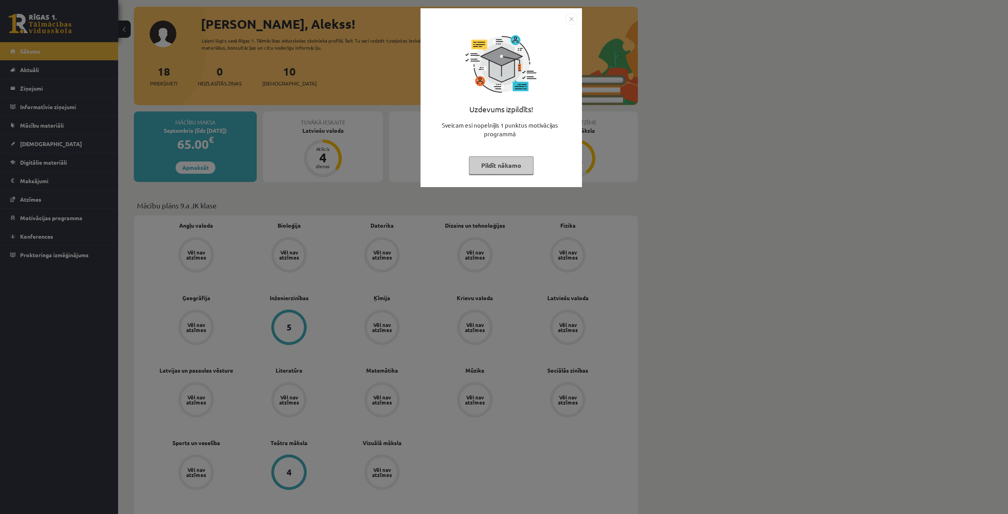
scroll to position [39, 0]
click at [502, 169] on font "Заполните следующий" at bounding box center [501, 166] width 72 height 8
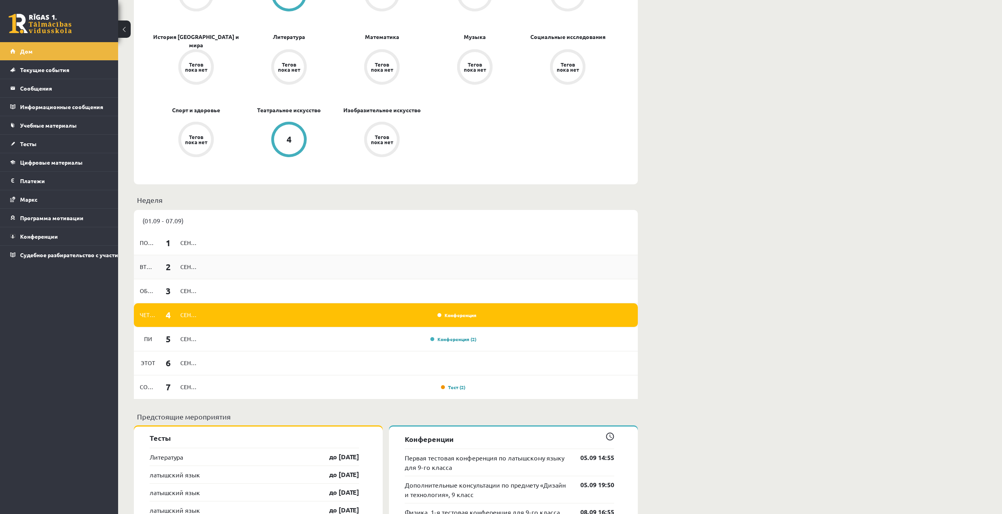
scroll to position [433, 0]
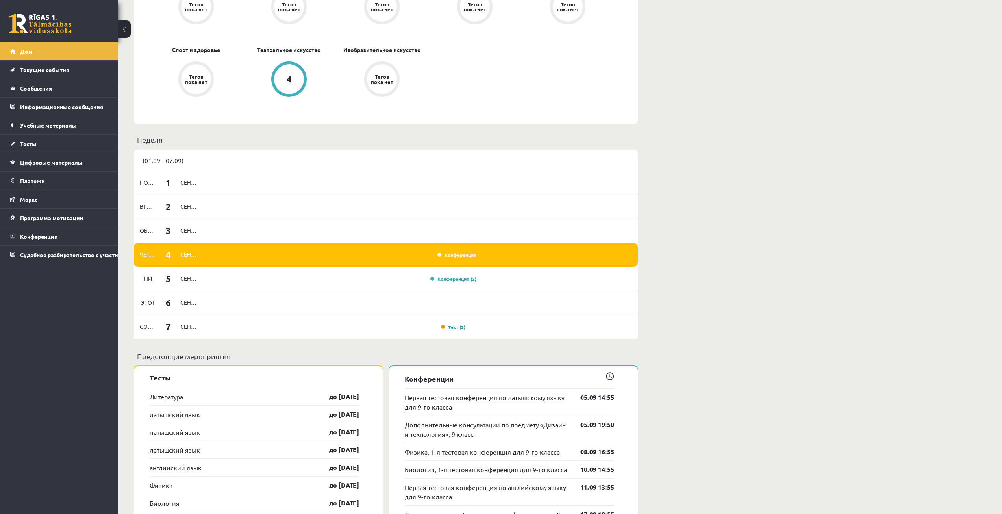
click at [534, 396] on font "Первая тестовая конференция по латышскому языку для 9-го класса" at bounding box center [484, 401] width 159 height 17
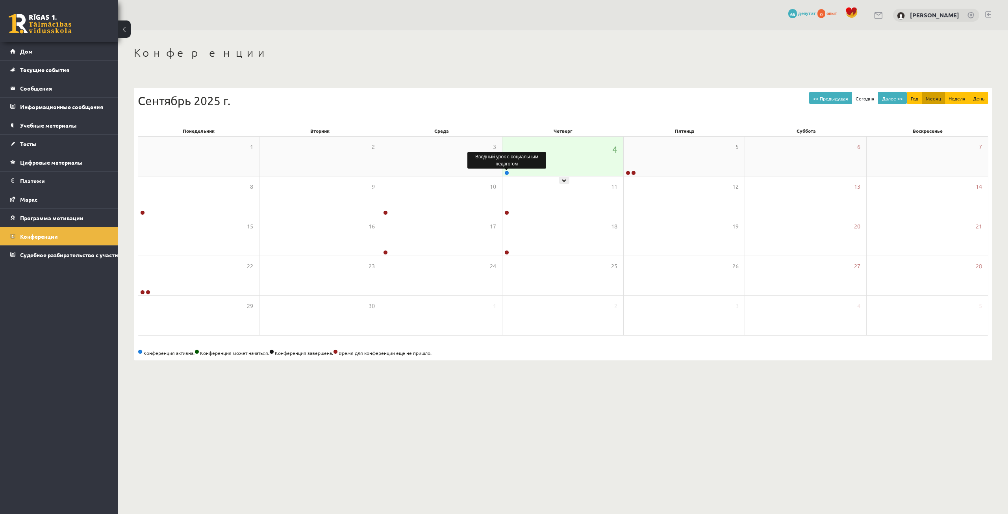
click at [505, 173] on link at bounding box center [506, 172] width 5 height 5
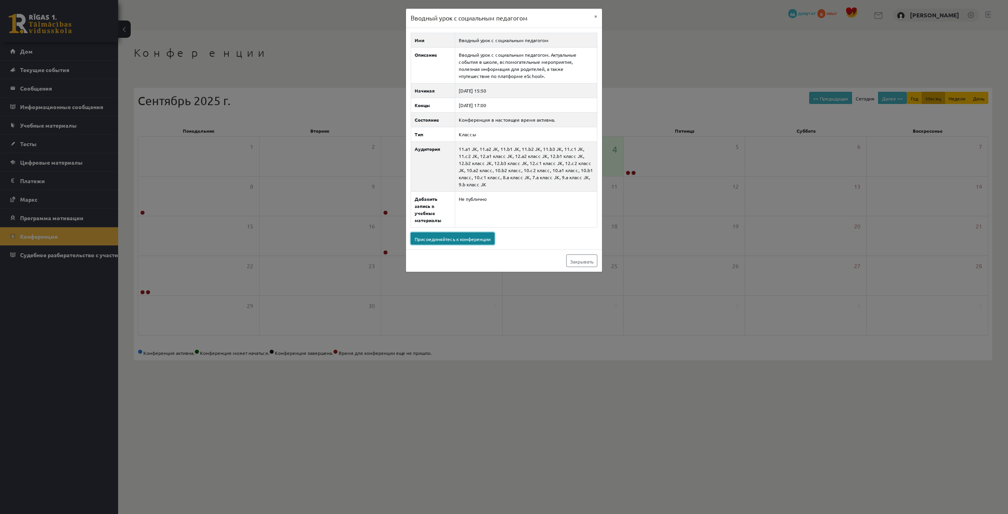
click at [468, 240] on font "Присоединяйтесь к конференции" at bounding box center [453, 239] width 76 height 6
